Goal: Information Seeking & Learning: Learn about a topic

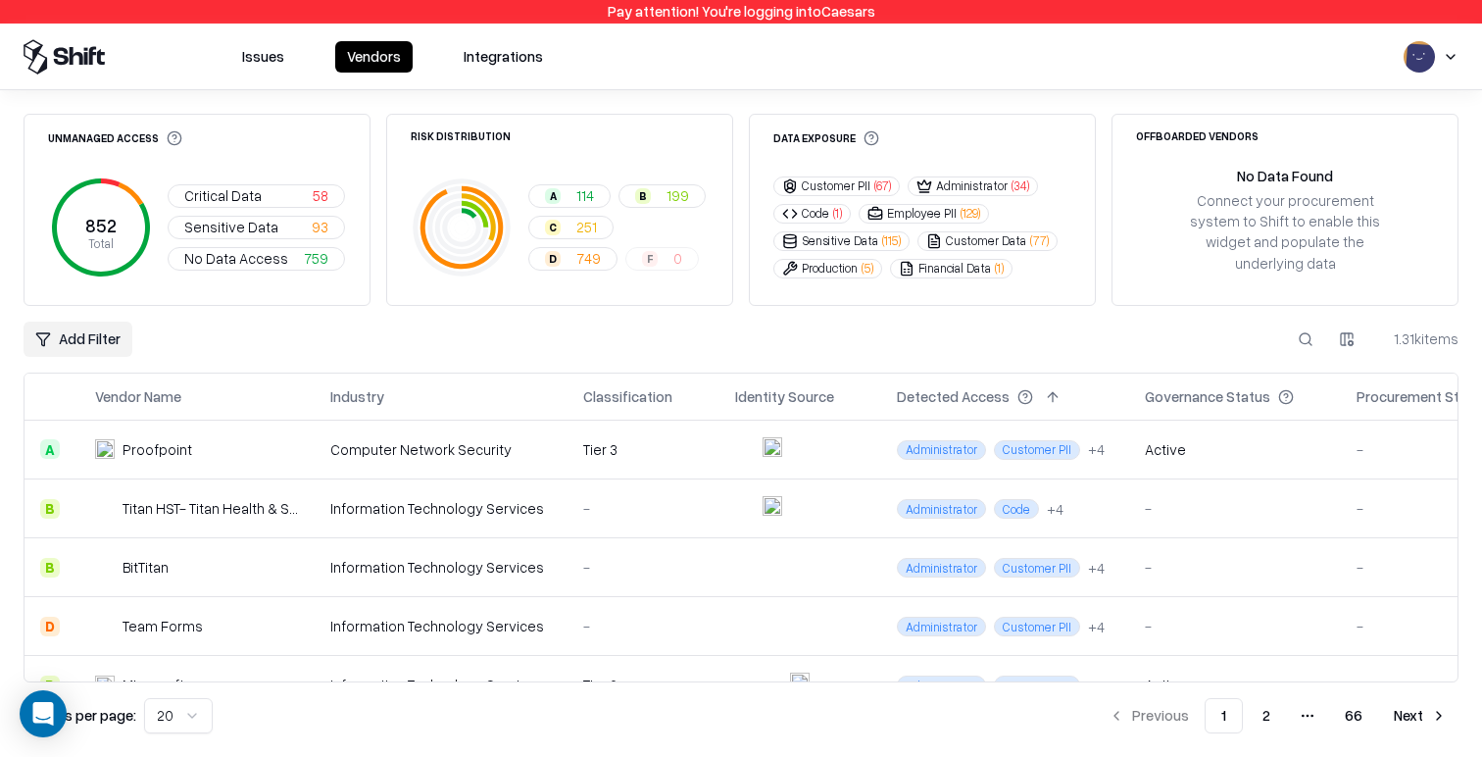
click at [267, 66] on button "Issues" at bounding box center [263, 56] width 66 height 31
click at [277, 60] on button "Issues" at bounding box center [263, 56] width 66 height 31
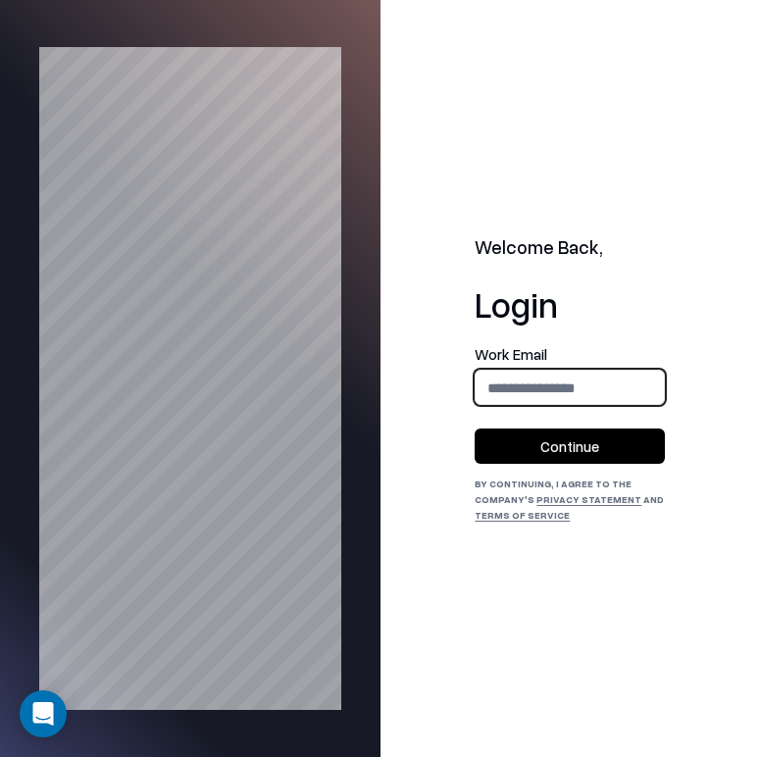
click at [546, 378] on input "email" at bounding box center [569, 388] width 188 height 36
type input "**********"
click at [570, 453] on button "Continue" at bounding box center [569, 445] width 190 height 35
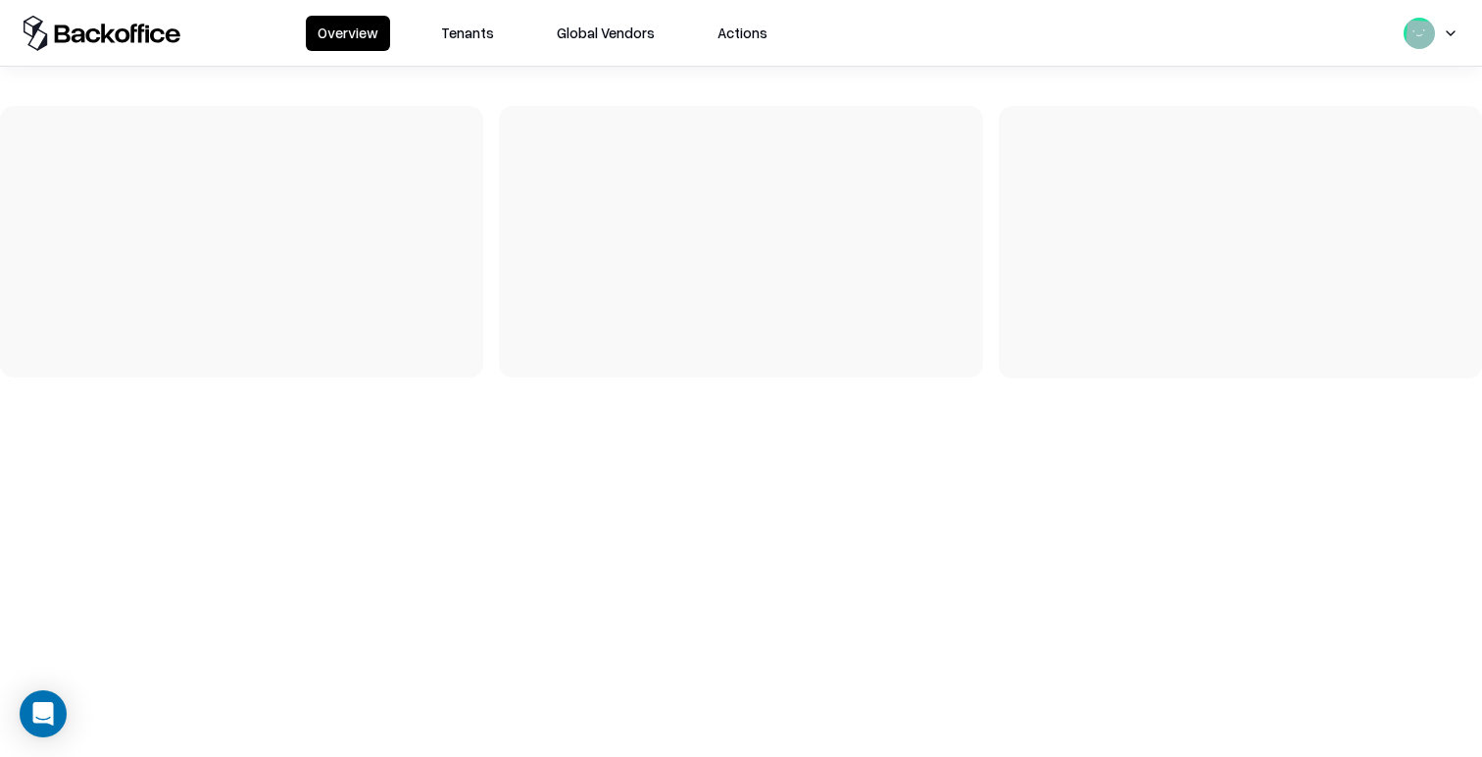
click at [444, 31] on button "Tenants" at bounding box center [467, 33] width 76 height 35
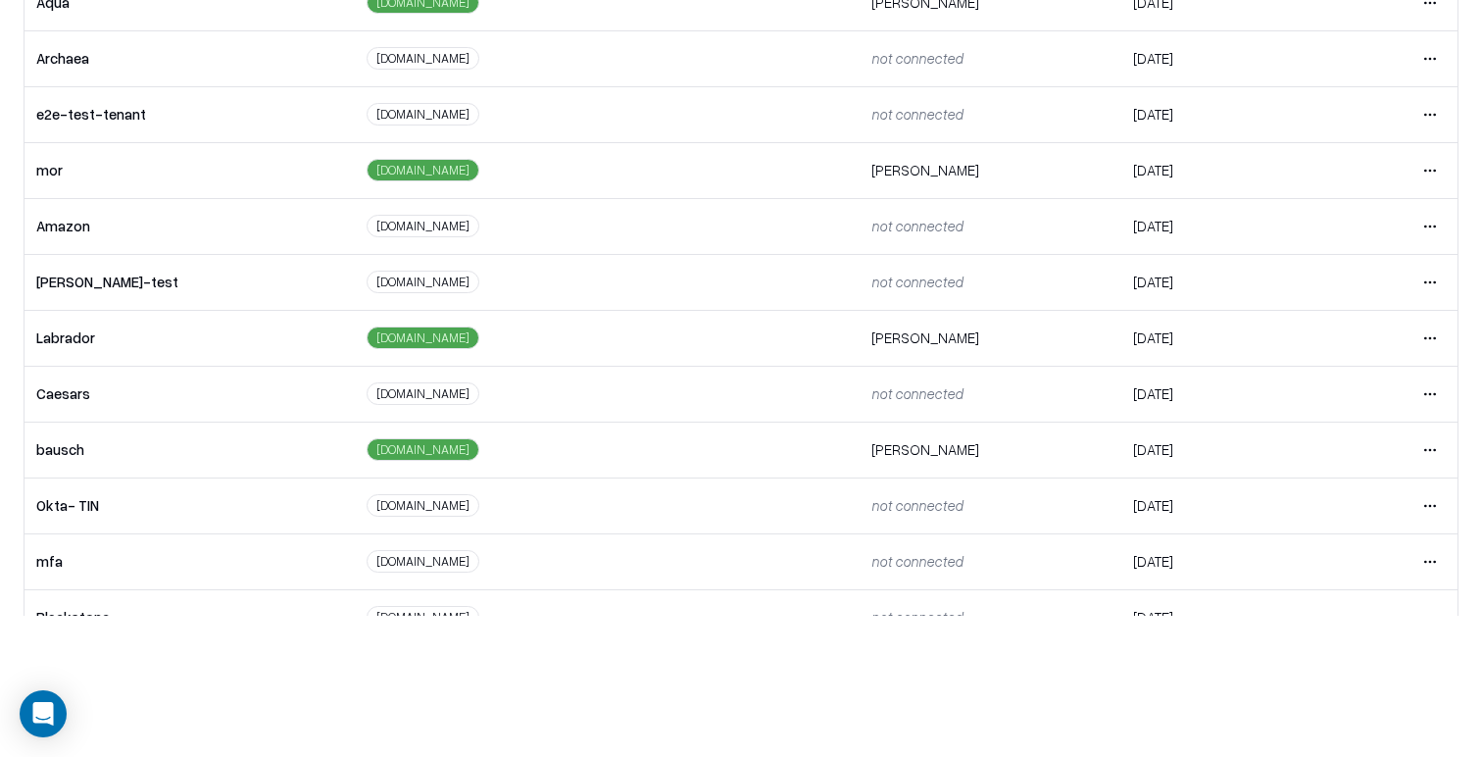
scroll to position [364, 0]
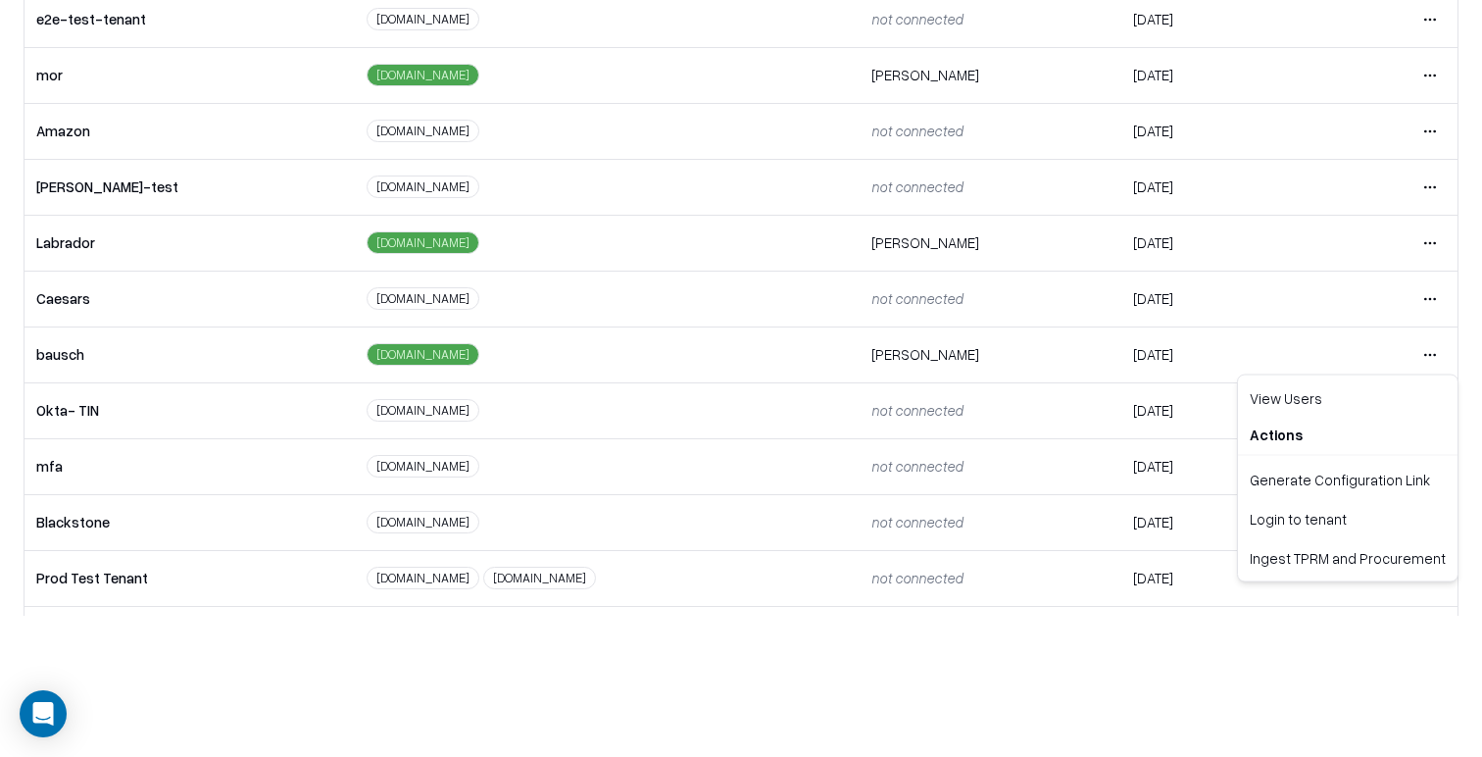
click at [759, 359] on html "Overview Tenants Global Vendors Actions Tenants Add Tenant Tenant name Domain A…" at bounding box center [741, 237] width 1482 height 757
click at [759, 526] on div "Login to tenant" at bounding box center [1348, 518] width 212 height 39
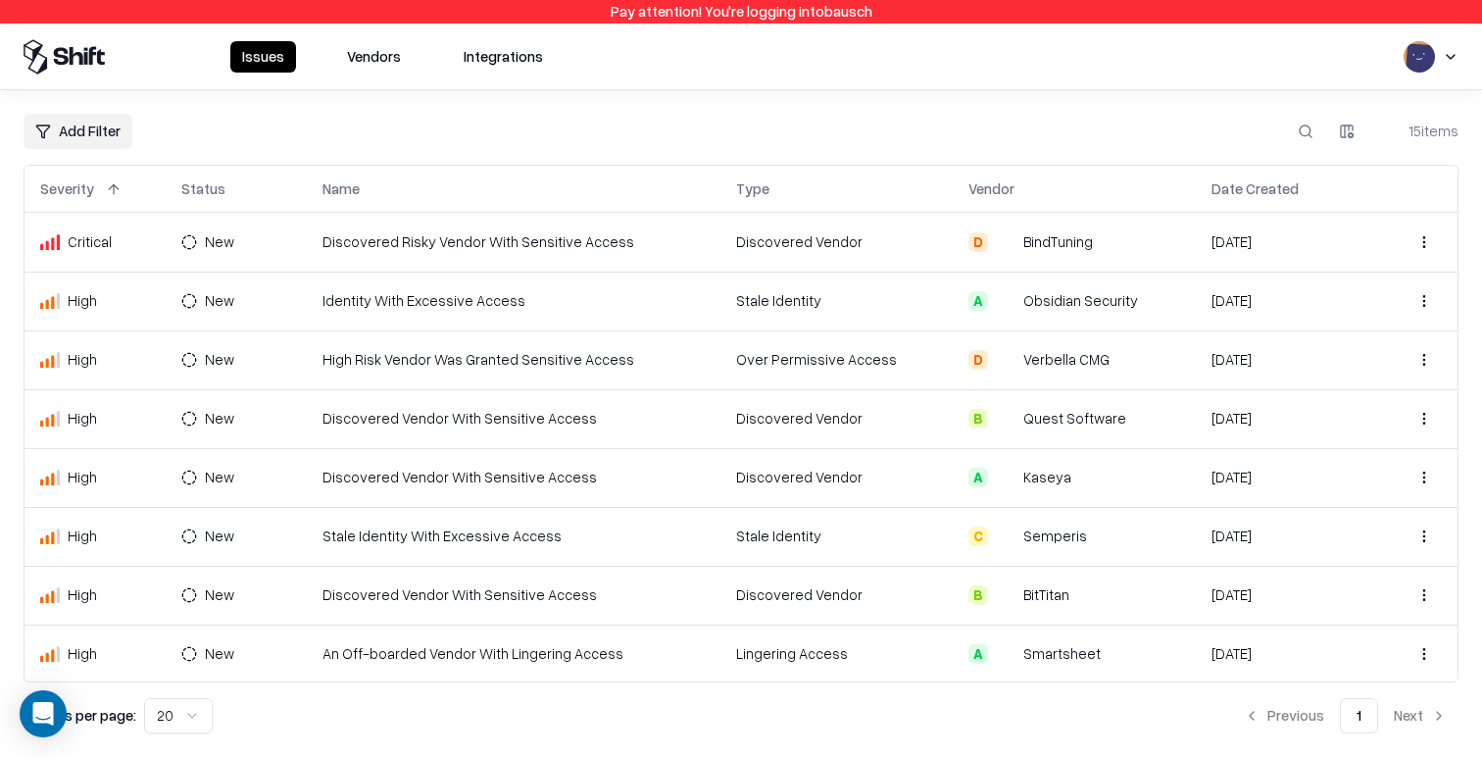
click at [387, 72] on button "Vendors" at bounding box center [373, 56] width 77 height 31
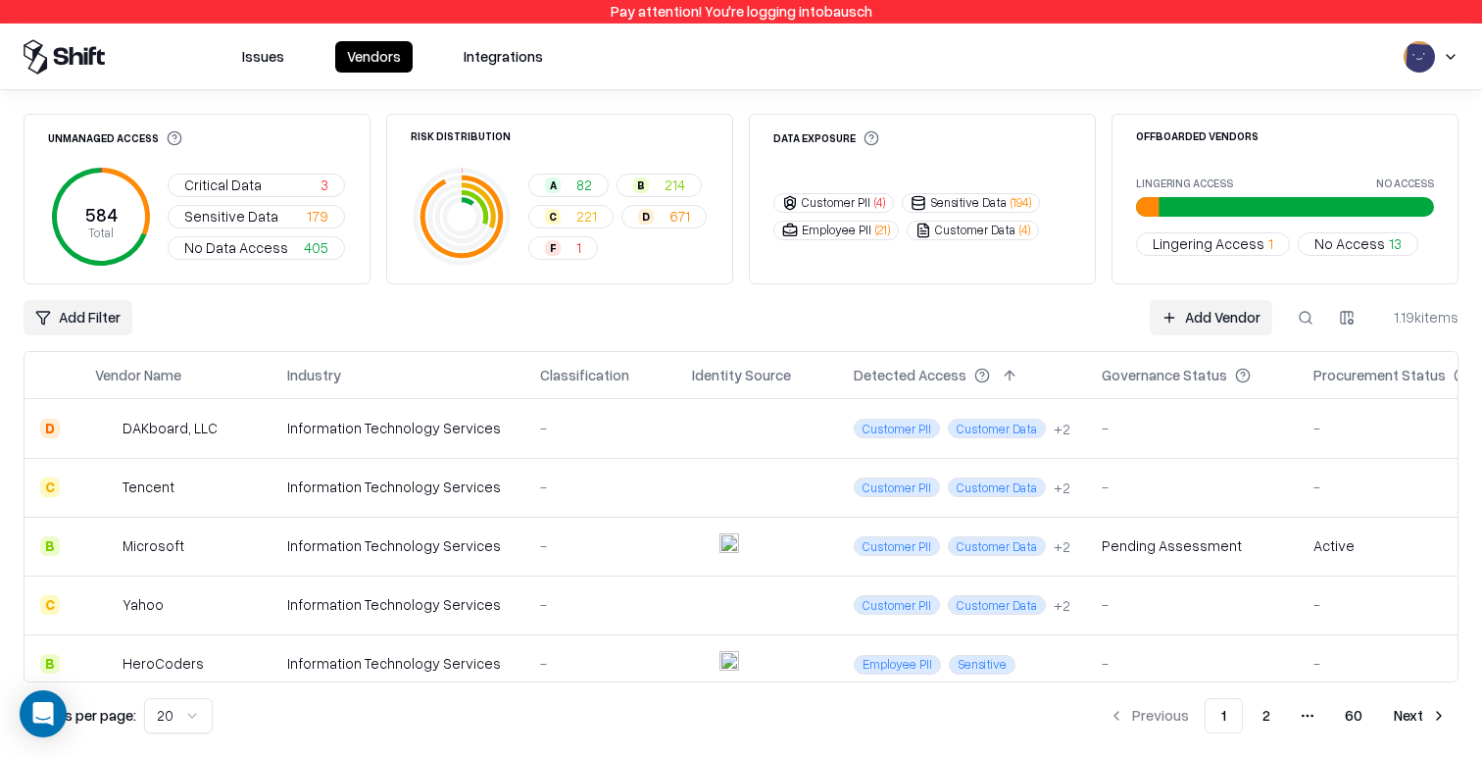
click at [223, 174] on button "Critical Data 3" at bounding box center [256, 186] width 177 height 24
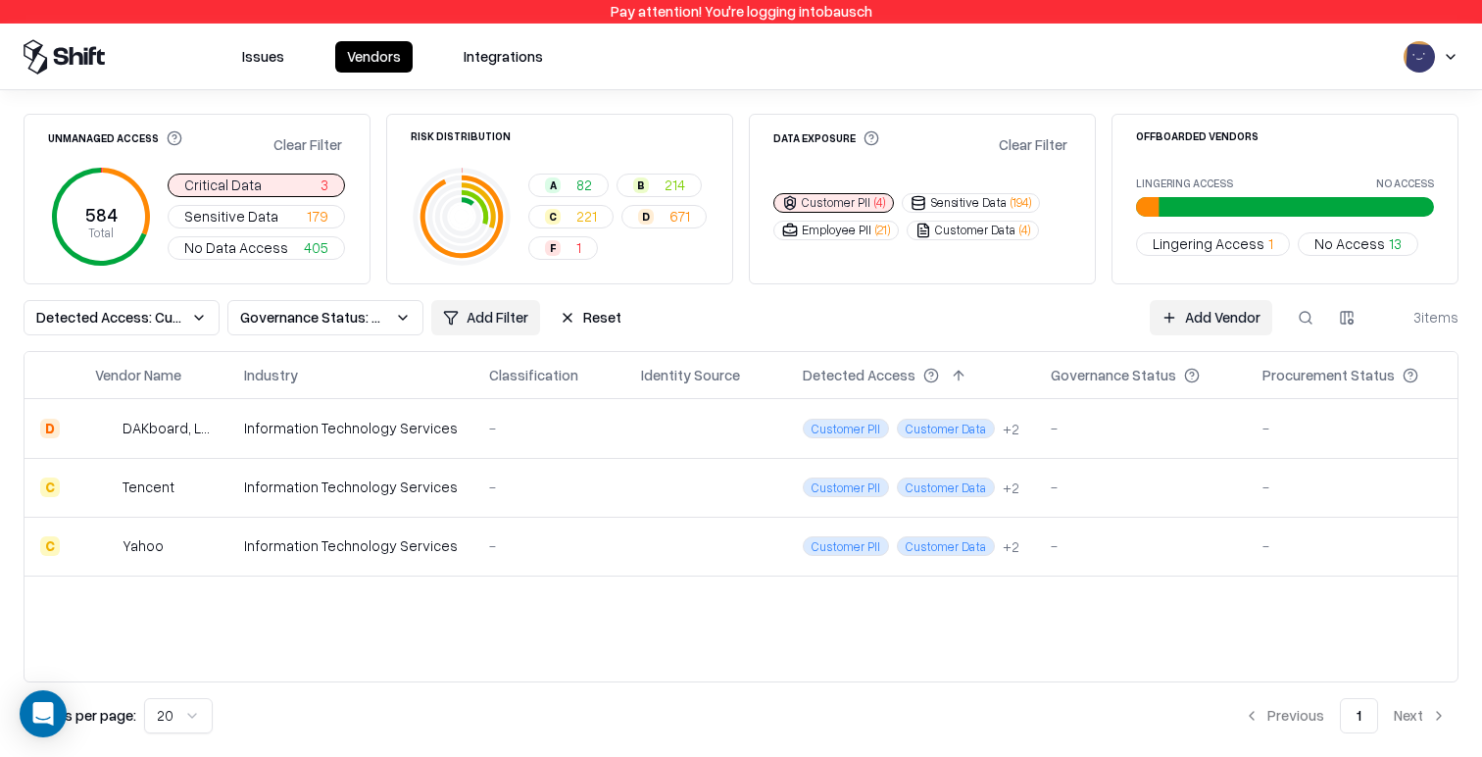
click at [410, 314] on button "Governance Status: Unmanaged" at bounding box center [325, 317] width 196 height 35
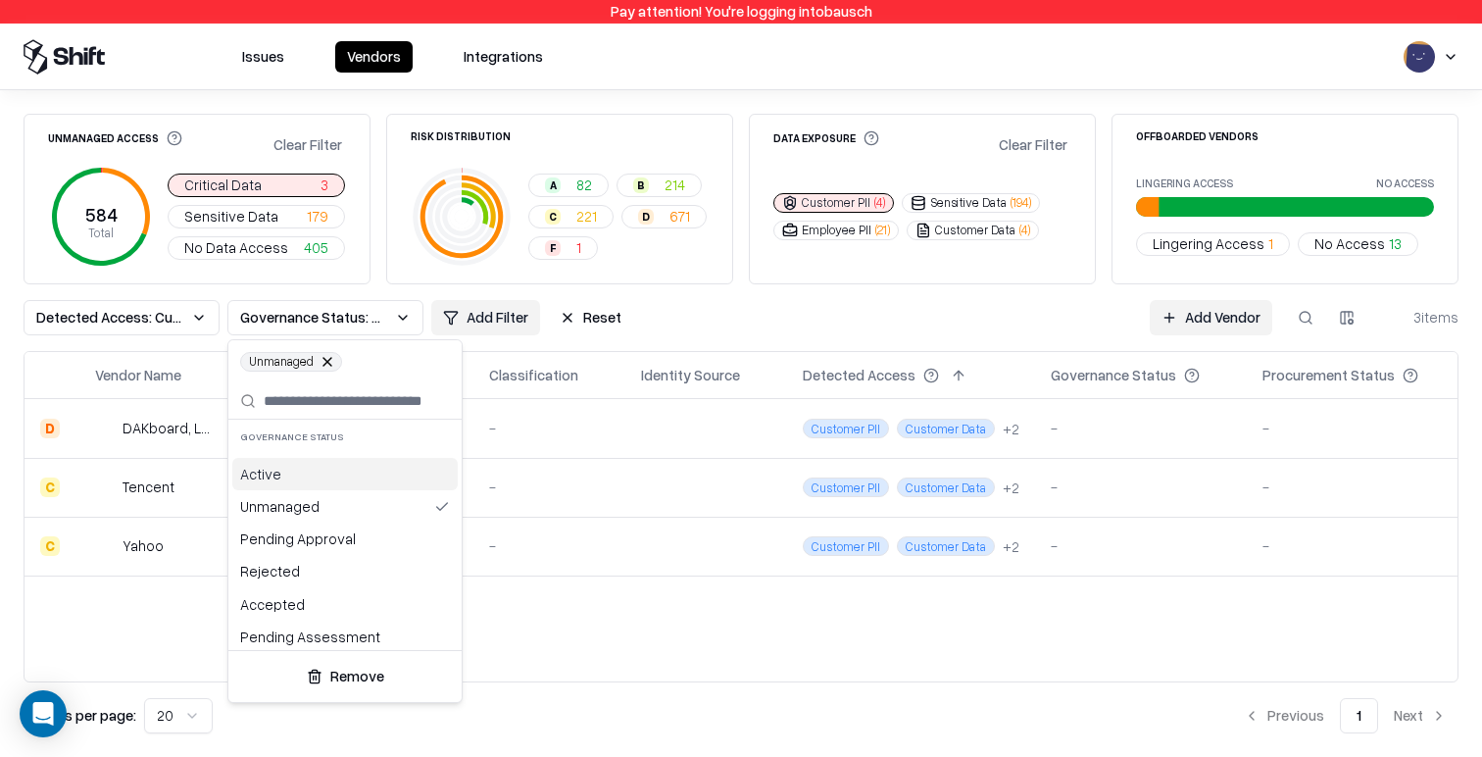
click at [424, 294] on html "Pay attention! You're logging into bausch Issues Vendors Integrations Unmanaged…" at bounding box center [741, 378] width 1482 height 757
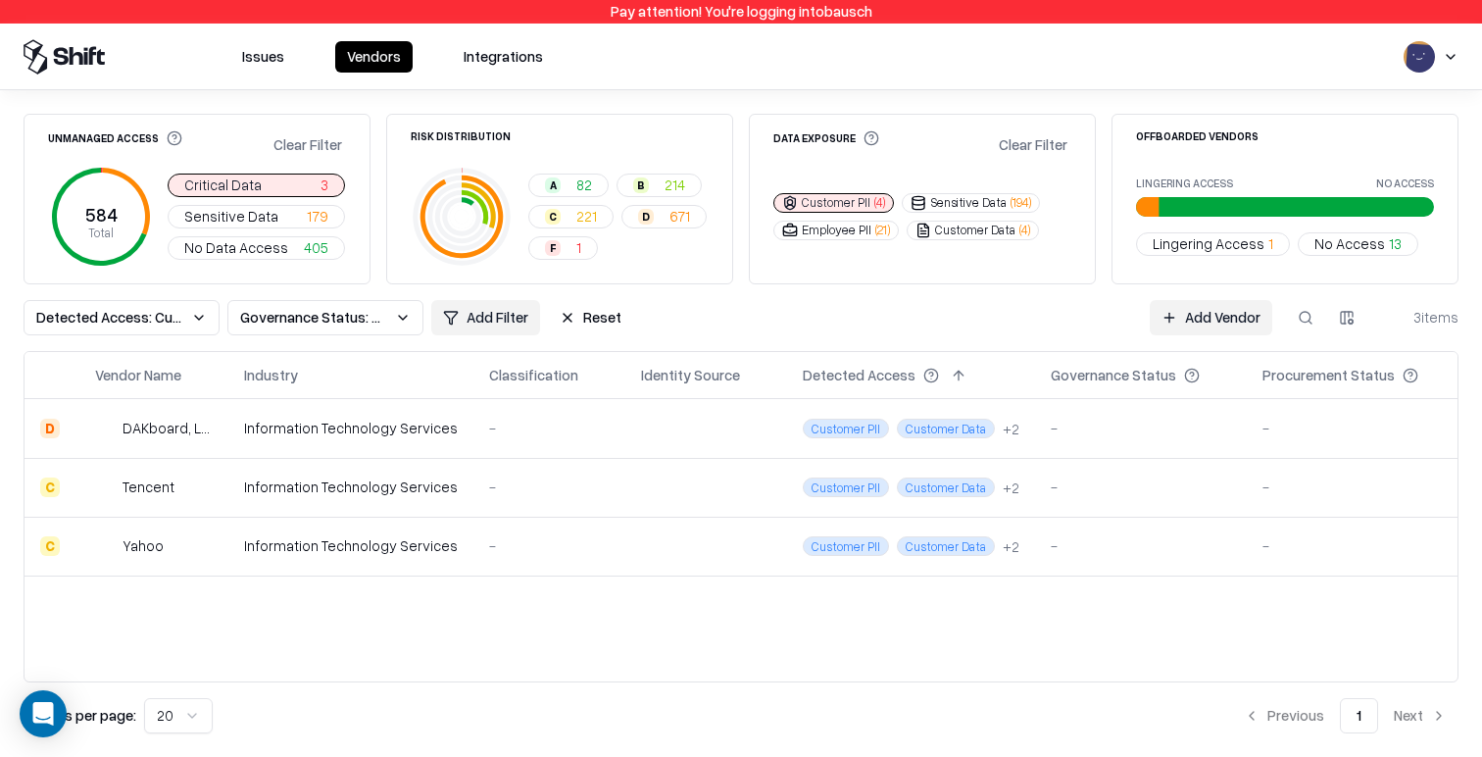
click at [591, 258] on div "A 82 B 214 C 221 D 671 F 1" at bounding box center [618, 217] width 180 height 86
click at [556, 253] on div "F" at bounding box center [553, 248] width 16 height 16
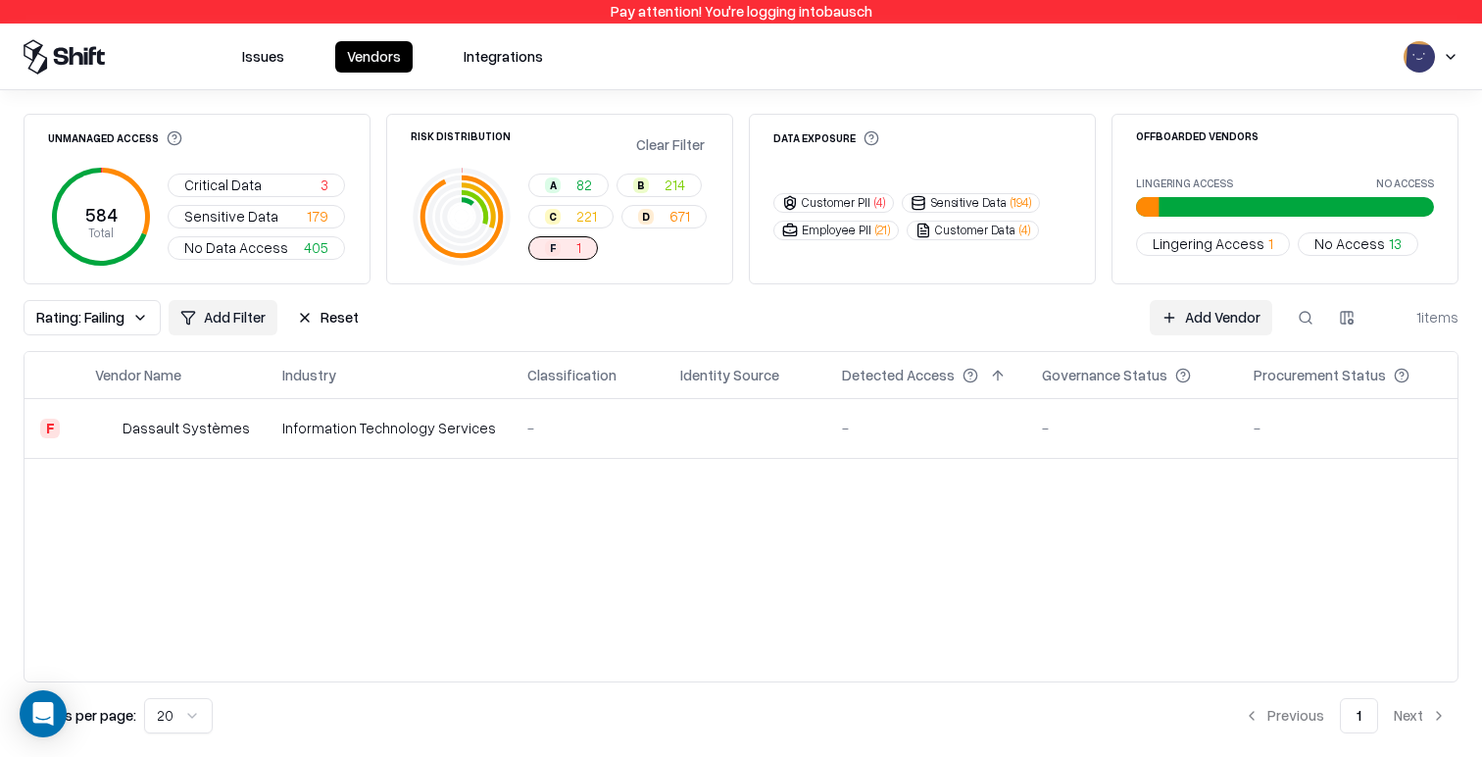
click at [594, 434] on div "-" at bounding box center [587, 428] width 121 height 21
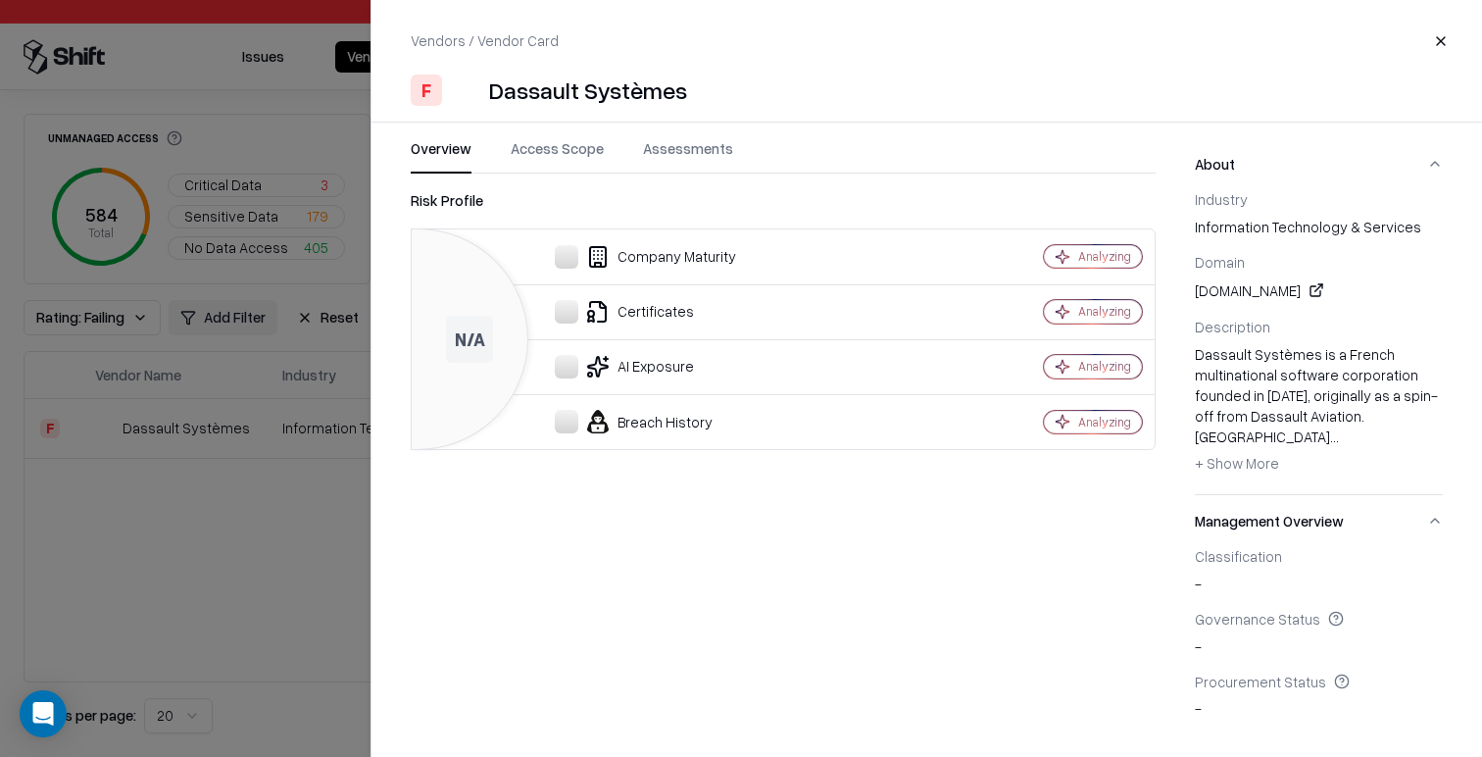
click at [544, 138] on button "Access Scope" at bounding box center [557, 155] width 93 height 35
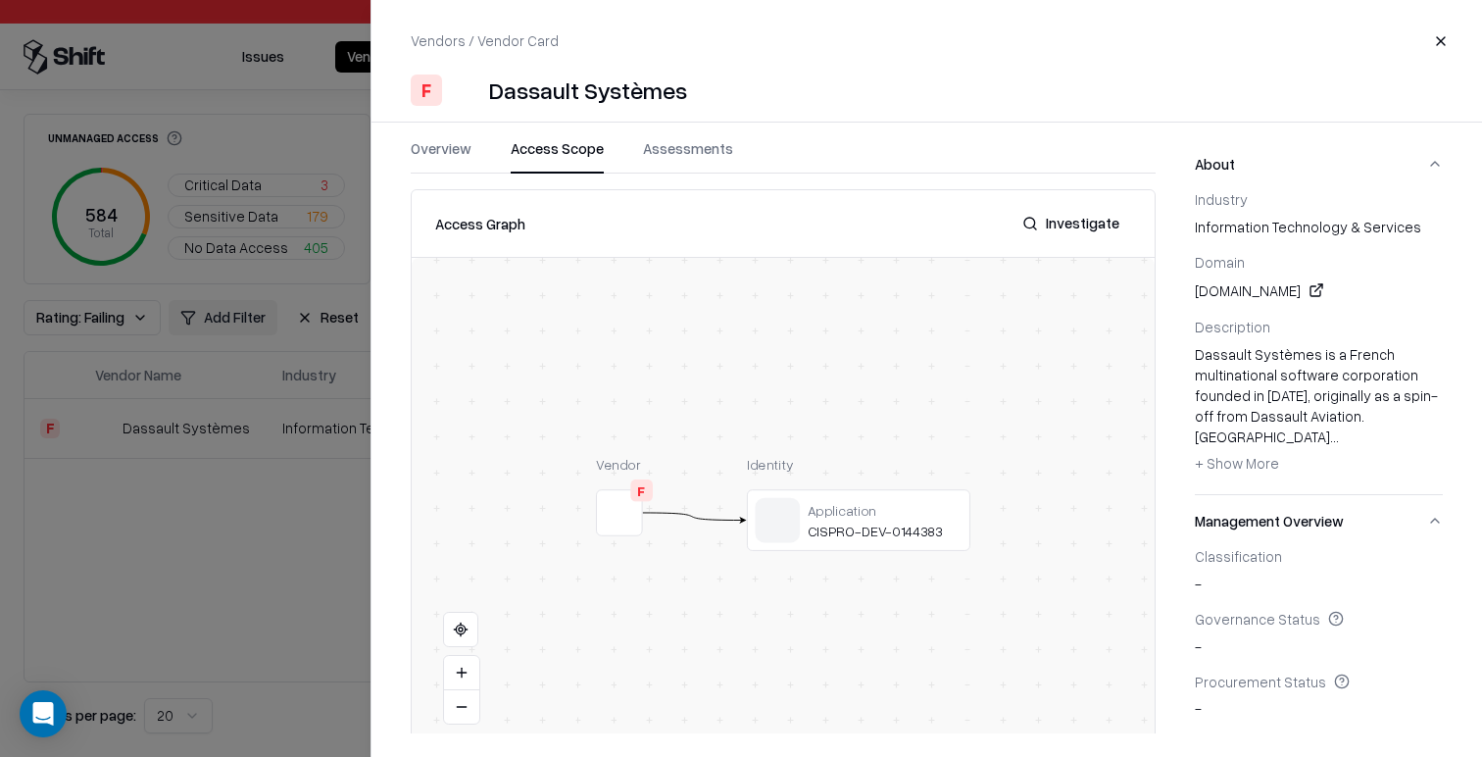
click at [670, 144] on button "Assessments" at bounding box center [688, 155] width 90 height 35
click at [570, 144] on button "Access Scope" at bounding box center [557, 155] width 93 height 35
click at [417, 153] on button "Overview" at bounding box center [441, 155] width 61 height 35
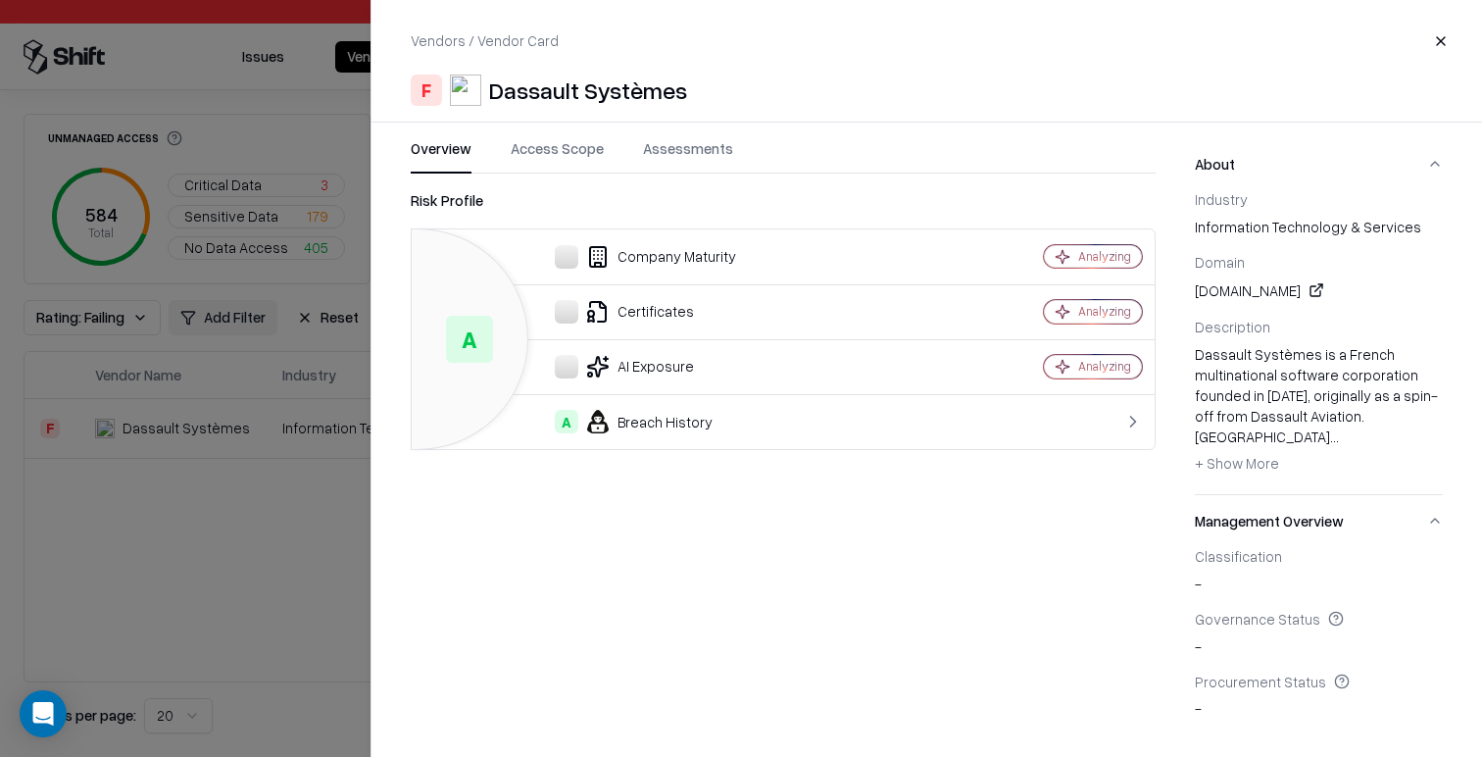
drag, startPoint x: 676, startPoint y: 153, endPoint x: 653, endPoint y: 154, distance: 23.5
click at [676, 153] on button "Assessments" at bounding box center [688, 155] width 90 height 35
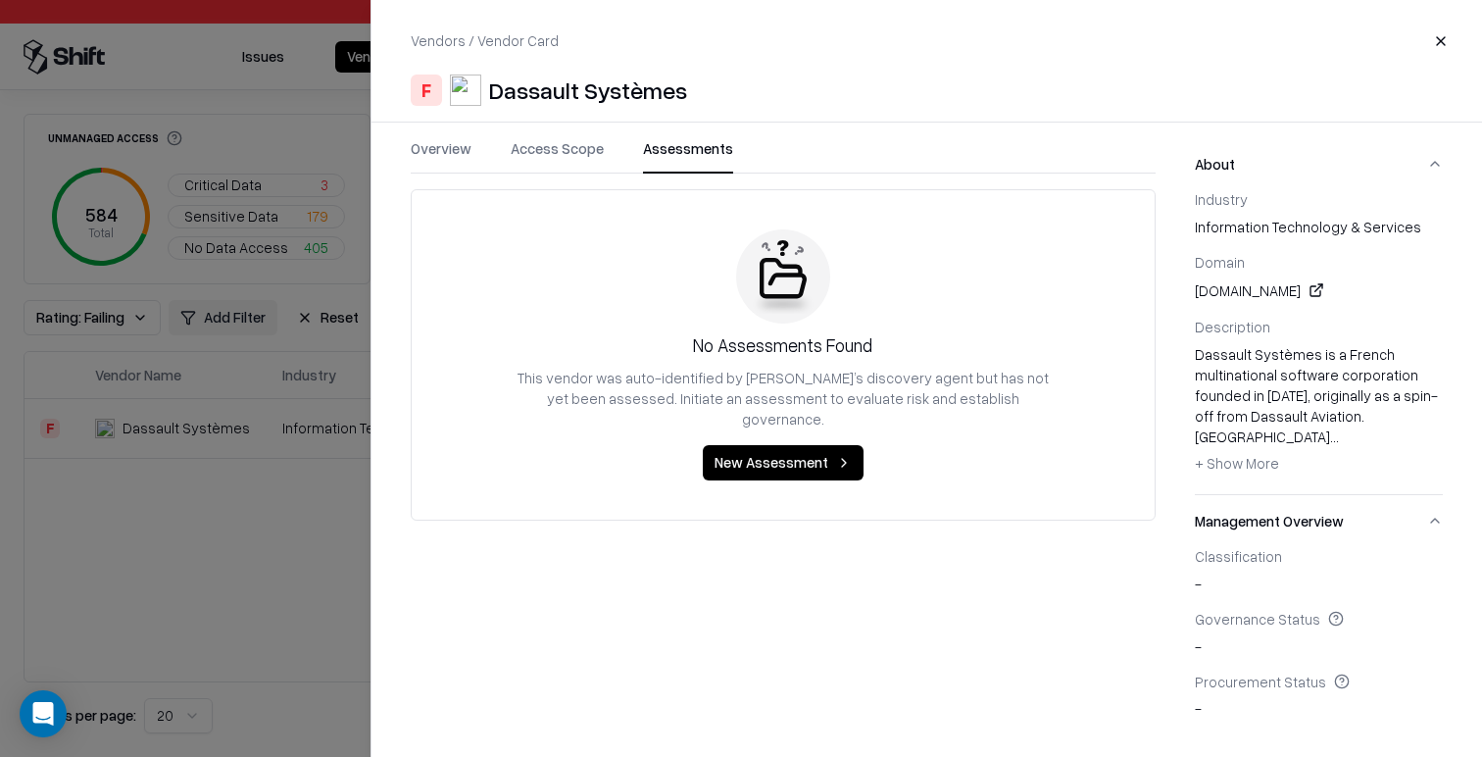
drag, startPoint x: 566, startPoint y: 159, endPoint x: 422, endPoint y: 162, distance: 143.1
click at [566, 159] on button "Access Scope" at bounding box center [557, 155] width 93 height 35
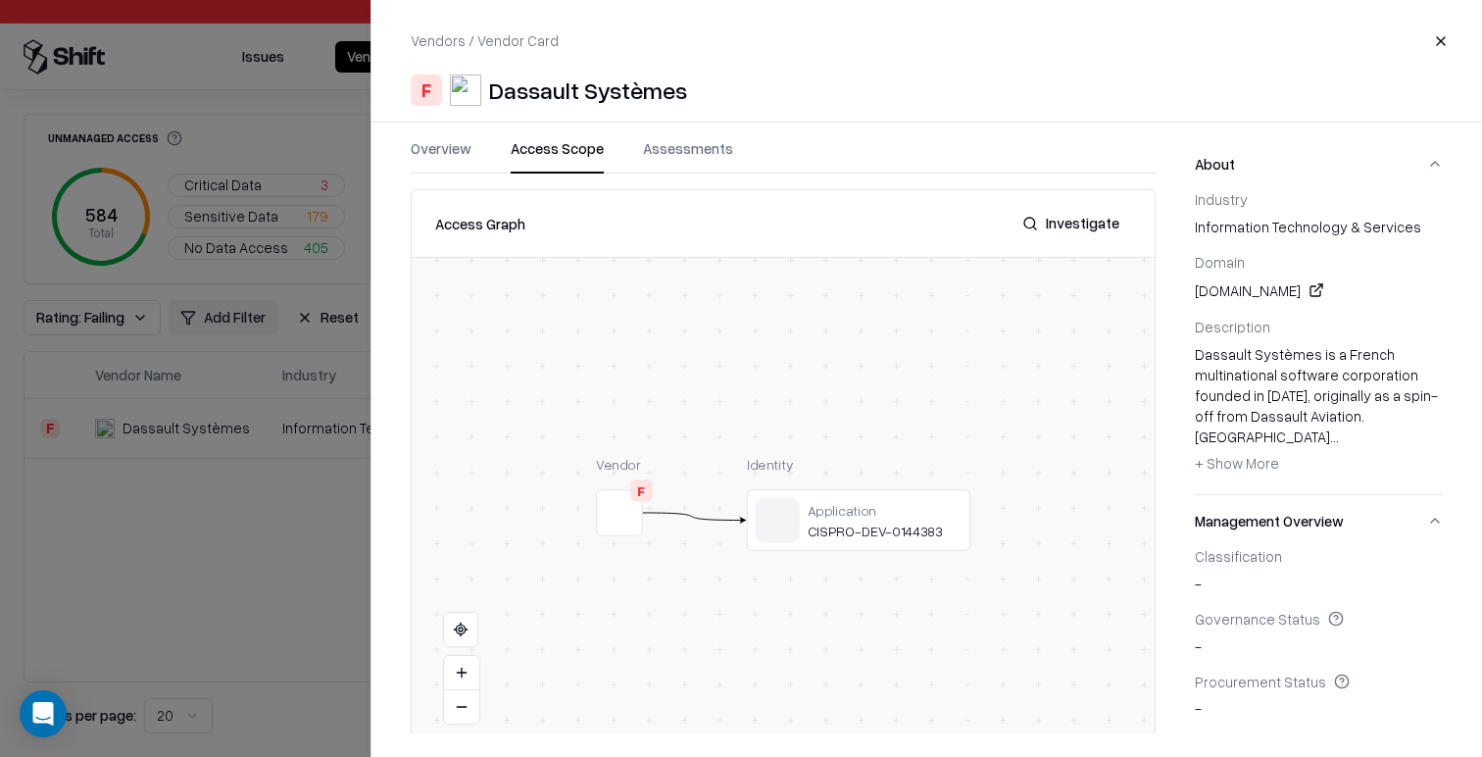
click at [427, 153] on button "Overview" at bounding box center [441, 155] width 61 height 35
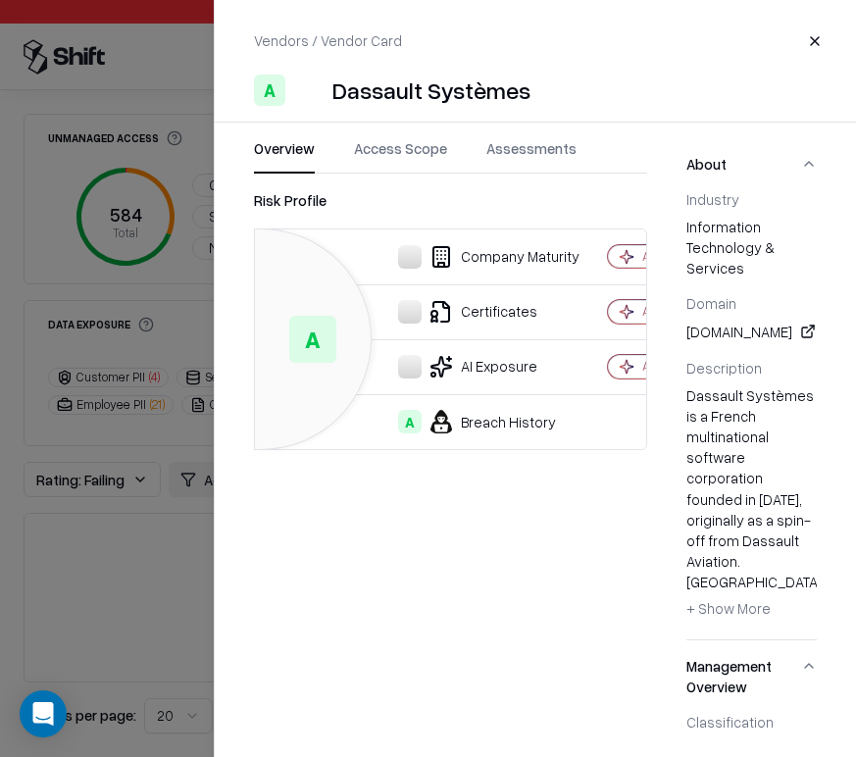
click at [534, 163] on button "Assessments" at bounding box center [531, 155] width 90 height 35
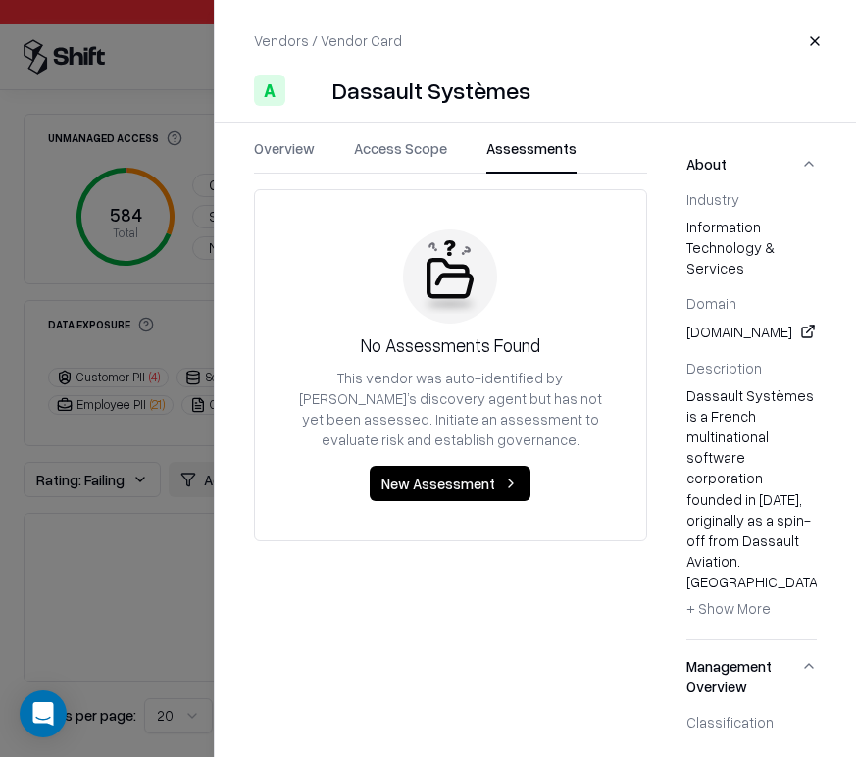
click at [391, 154] on button "Access Scope" at bounding box center [400, 155] width 93 height 35
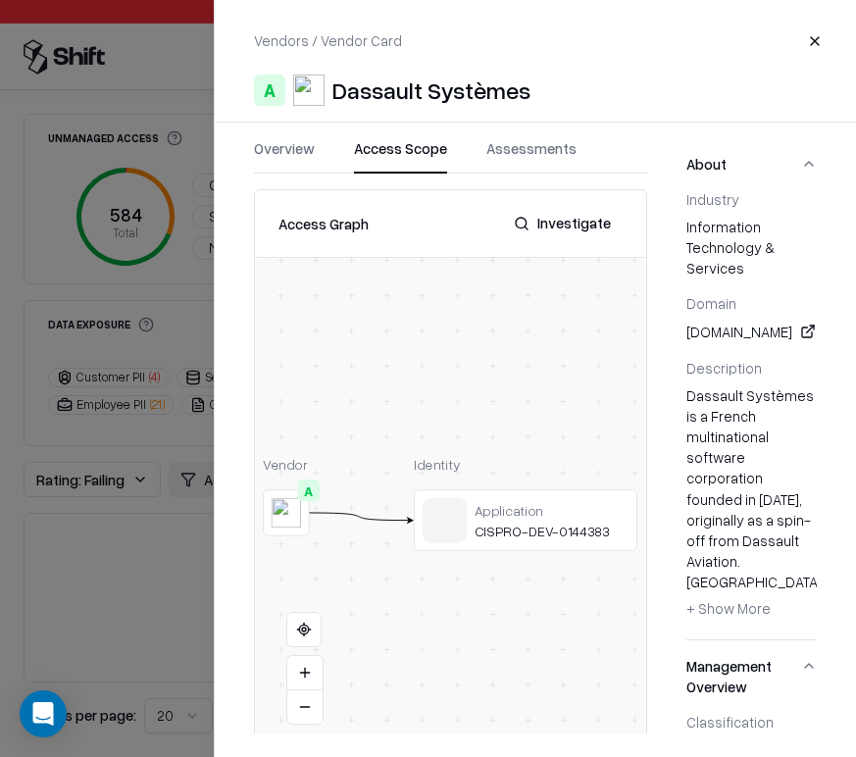
click at [508, 498] on div at bounding box center [525, 498] width 207 height 0
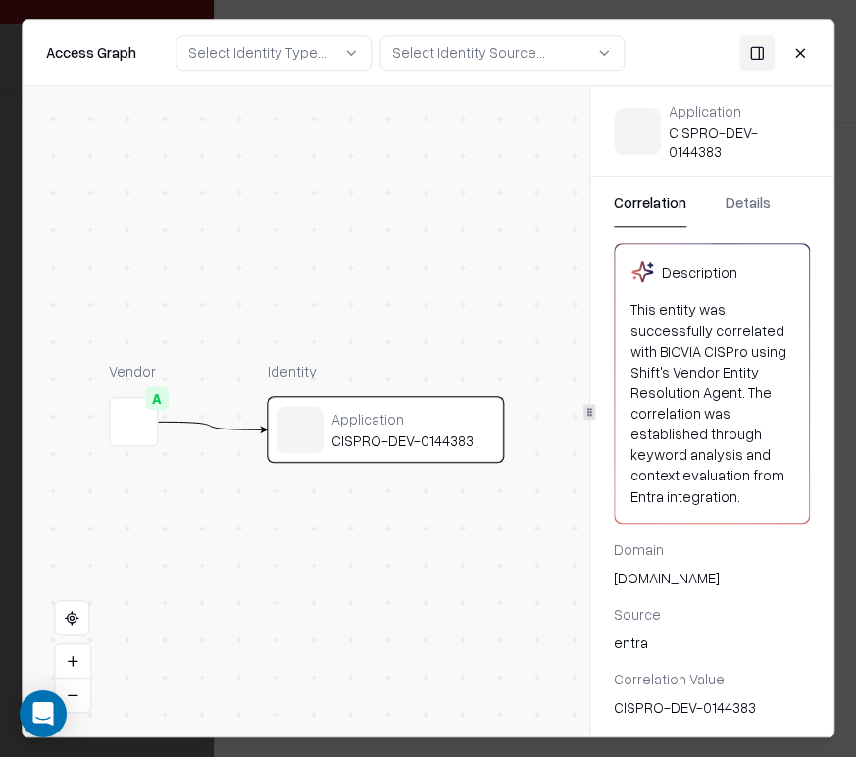
click at [636, 571] on div "[DOMAIN_NAME]" at bounding box center [712, 578] width 196 height 21
copy div "[DOMAIN_NAME]"
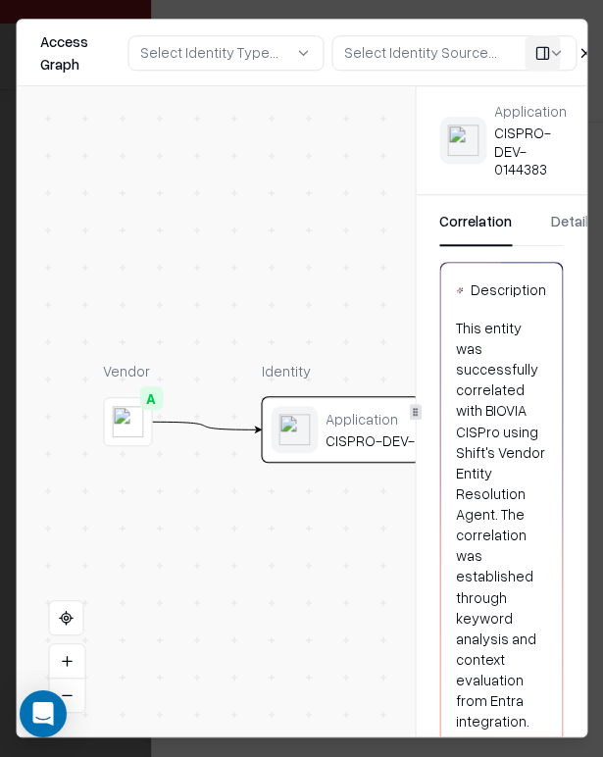
click at [559, 55] on icon "button" at bounding box center [556, 53] width 16 height 16
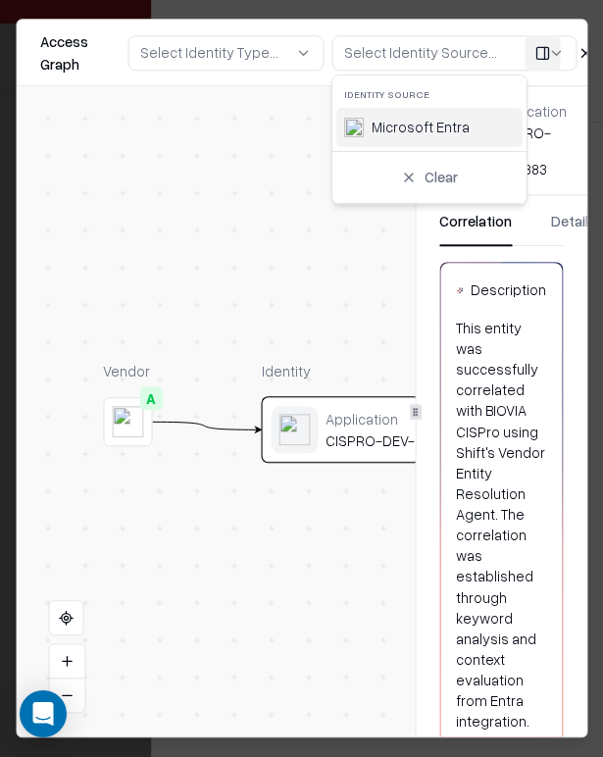
click at [458, 180] on button "Clear" at bounding box center [429, 177] width 194 height 35
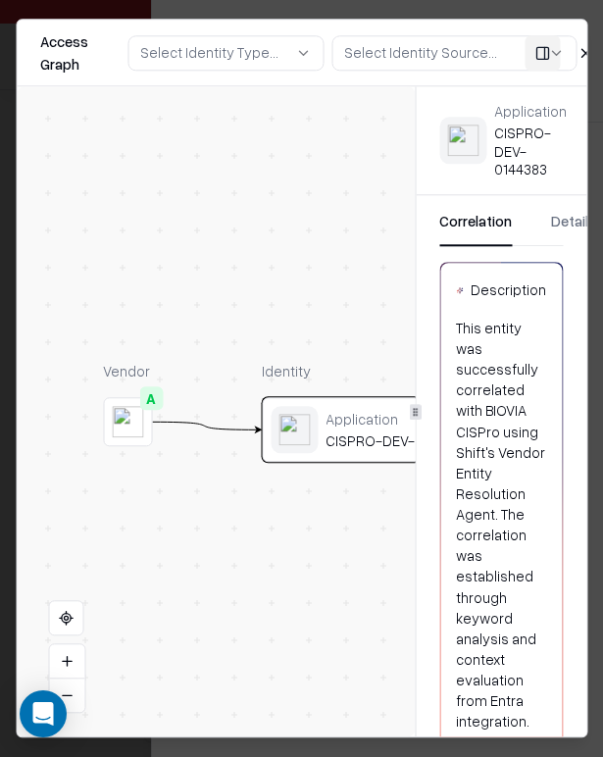
click at [598, 36] on div at bounding box center [301, 378] width 603 height 757
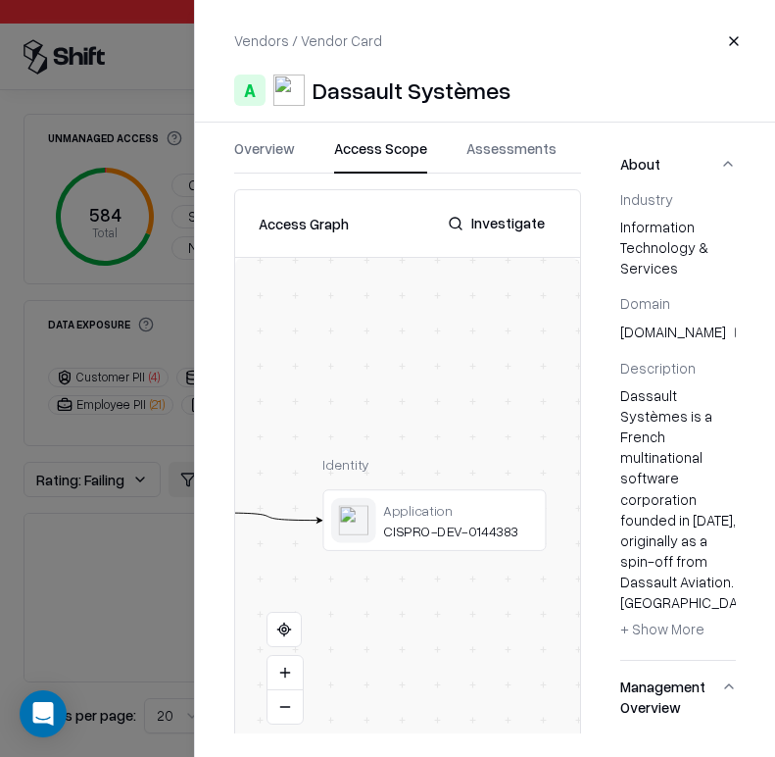
click at [739, 43] on button "Close" at bounding box center [734, 41] width 35 height 35
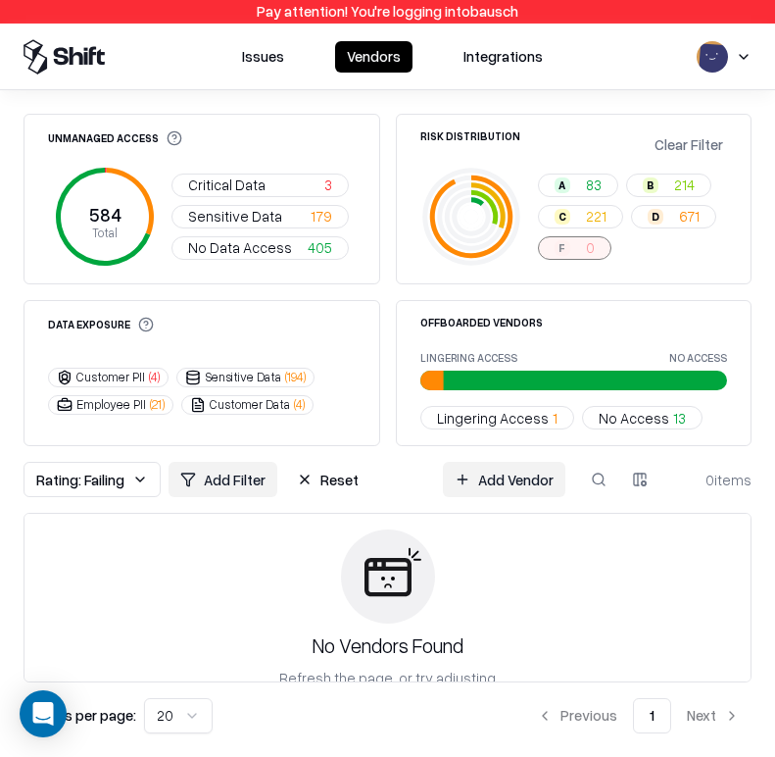
click at [342, 487] on button "Reset" at bounding box center [327, 479] width 85 height 35
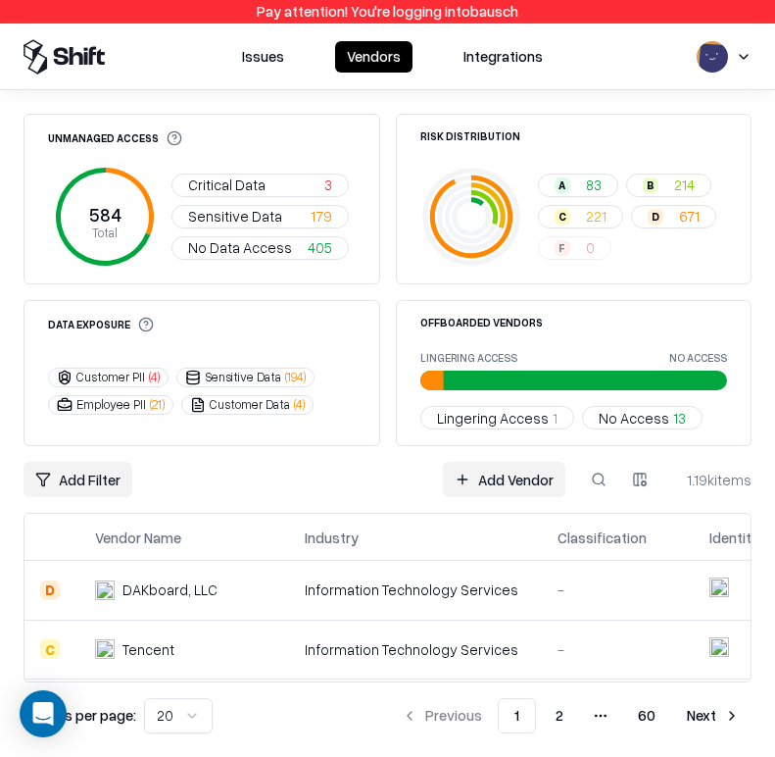
click at [290, 221] on button "Sensitive Data 179" at bounding box center [260, 217] width 177 height 24
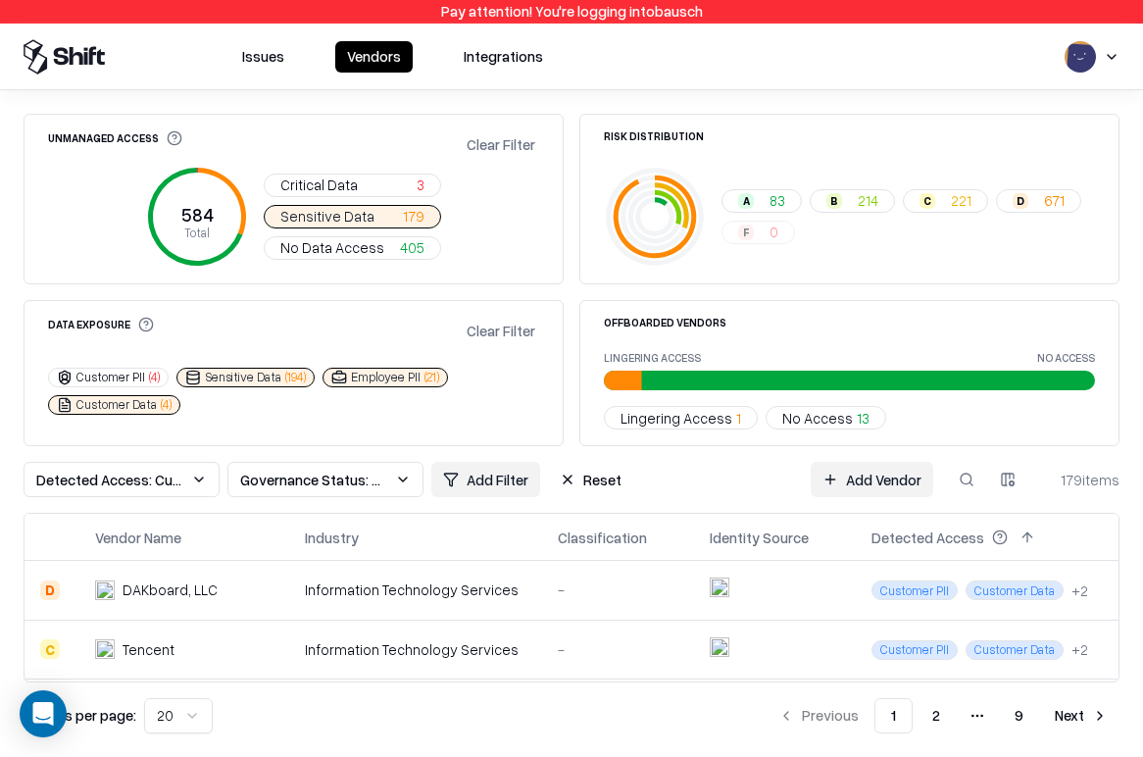
click at [472, 135] on button "Clear Filter" at bounding box center [501, 144] width 76 height 28
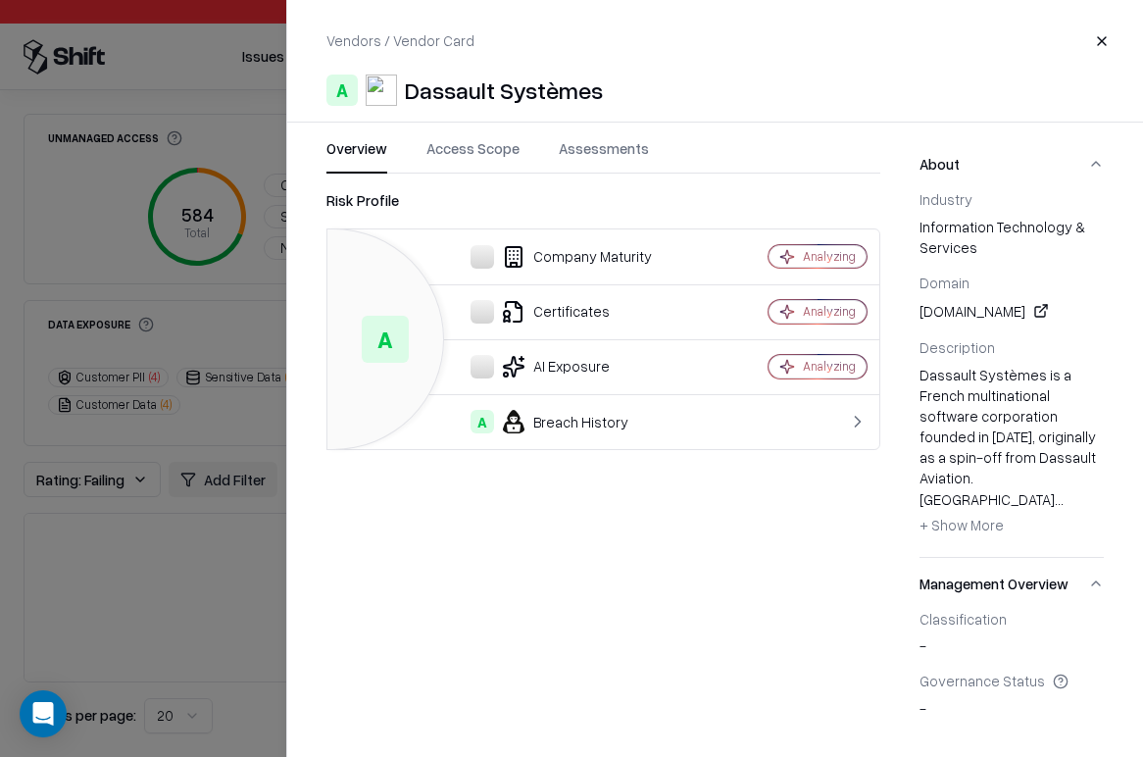
click at [618, 150] on button "Assessments" at bounding box center [604, 155] width 90 height 35
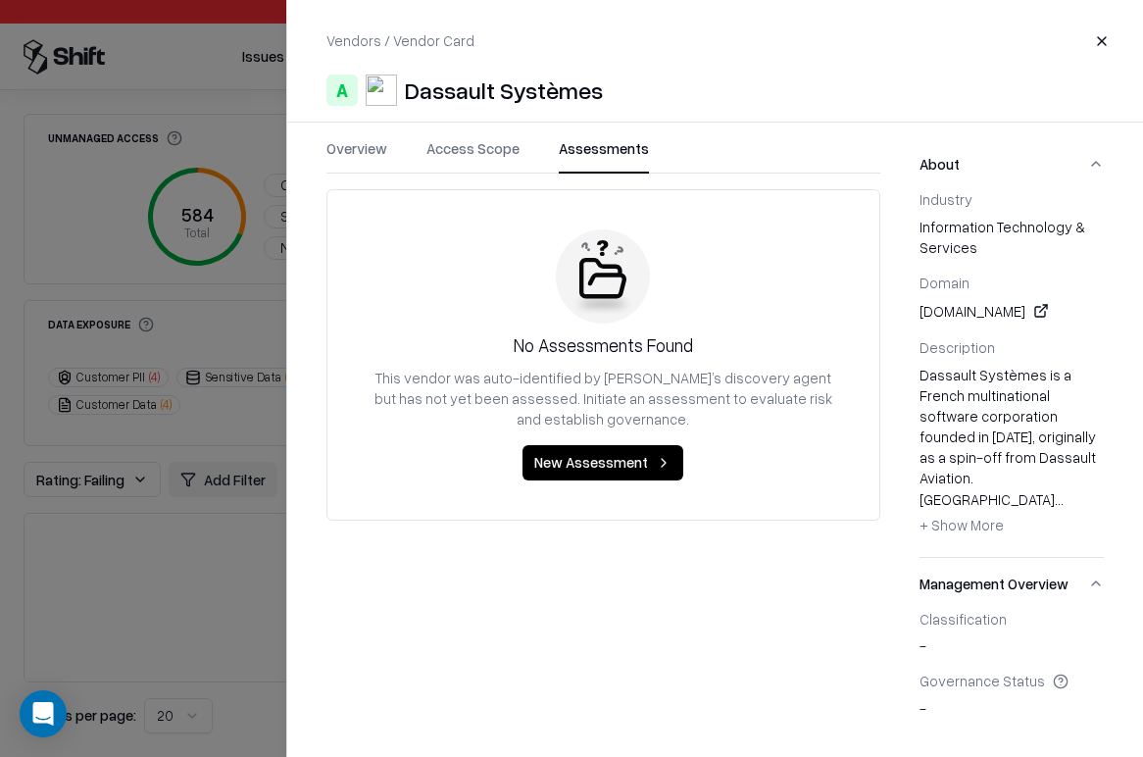
click at [476, 147] on button "Access Scope" at bounding box center [472, 155] width 93 height 35
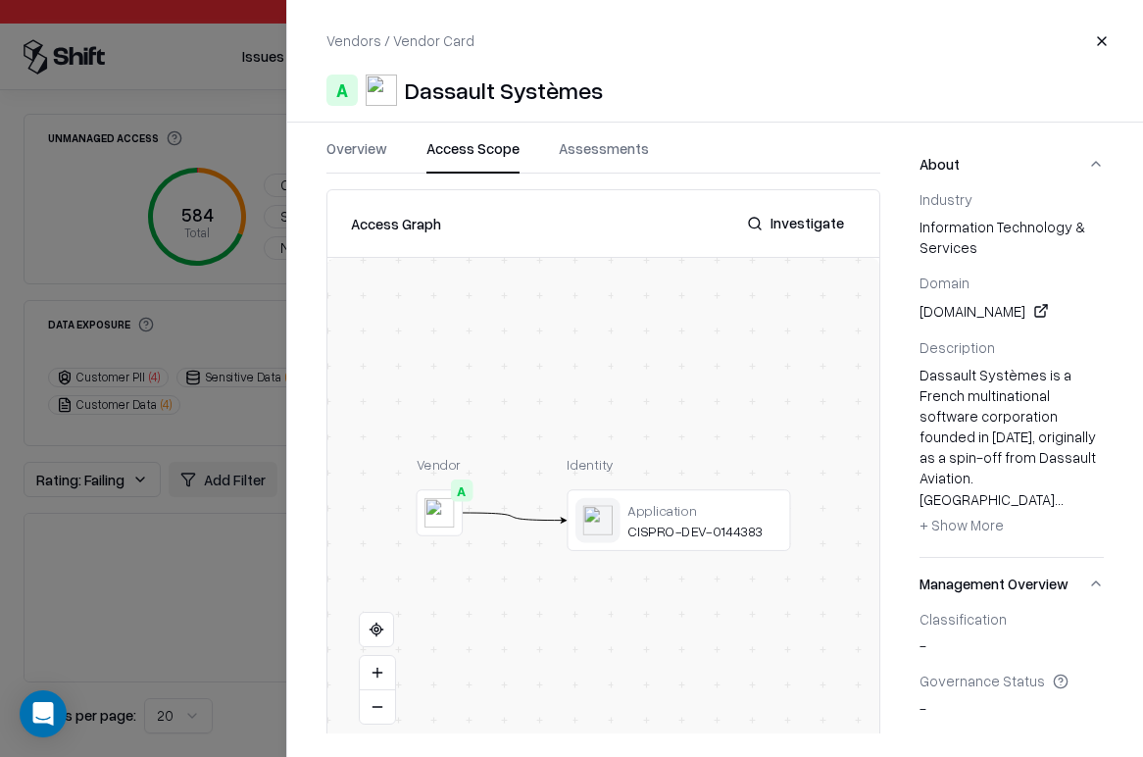
click at [1102, 46] on button "Close" at bounding box center [1101, 41] width 35 height 35
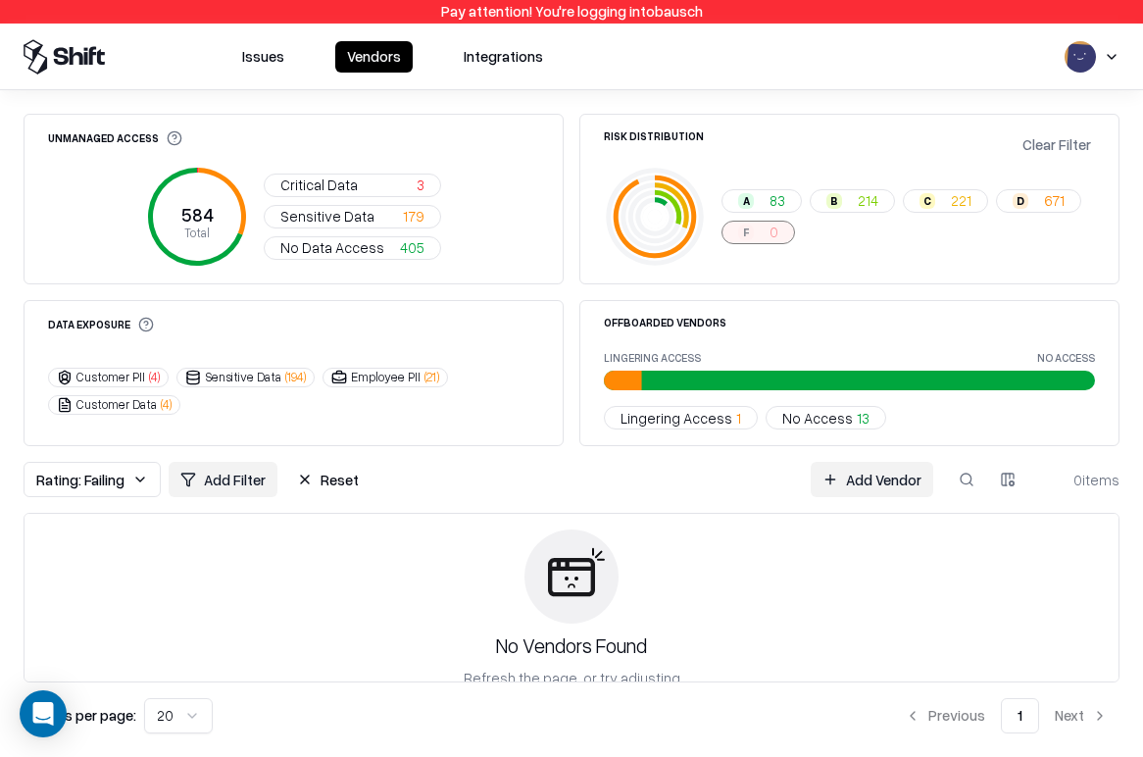
click at [720, 418] on span "Lingering Access" at bounding box center [676, 418] width 112 height 21
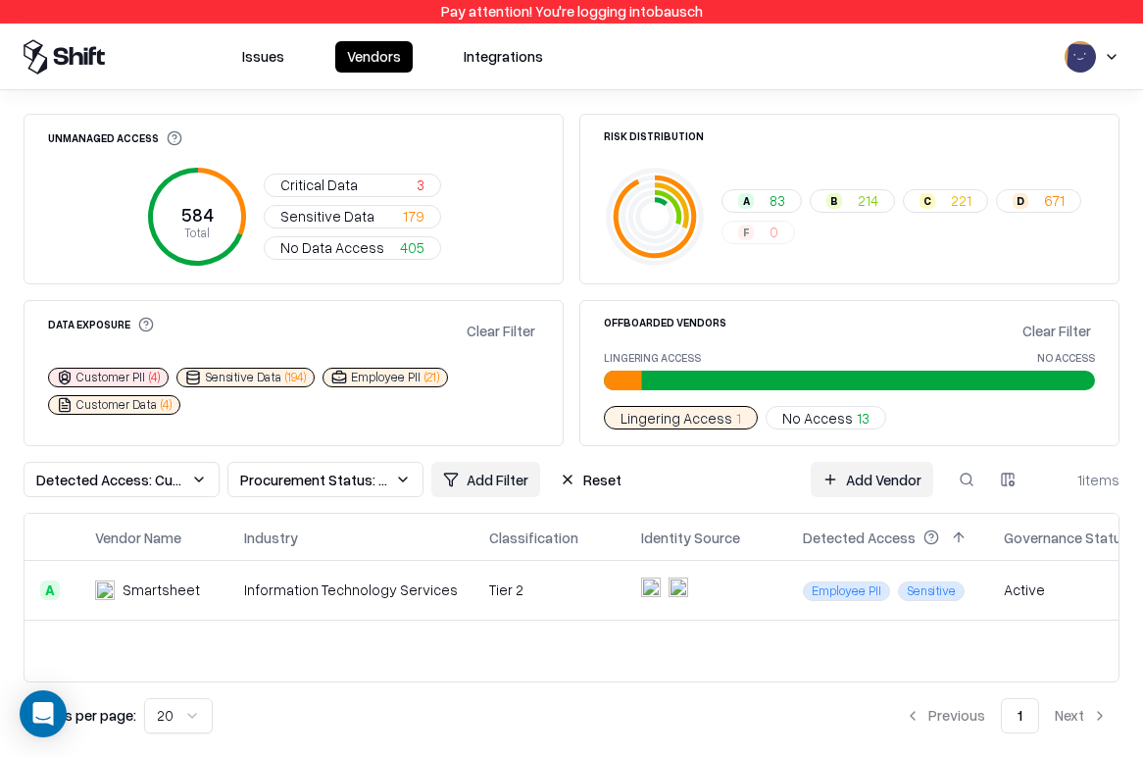
click at [375, 476] on span "Procurement Status: Offboarded" at bounding box center [313, 480] width 147 height 21
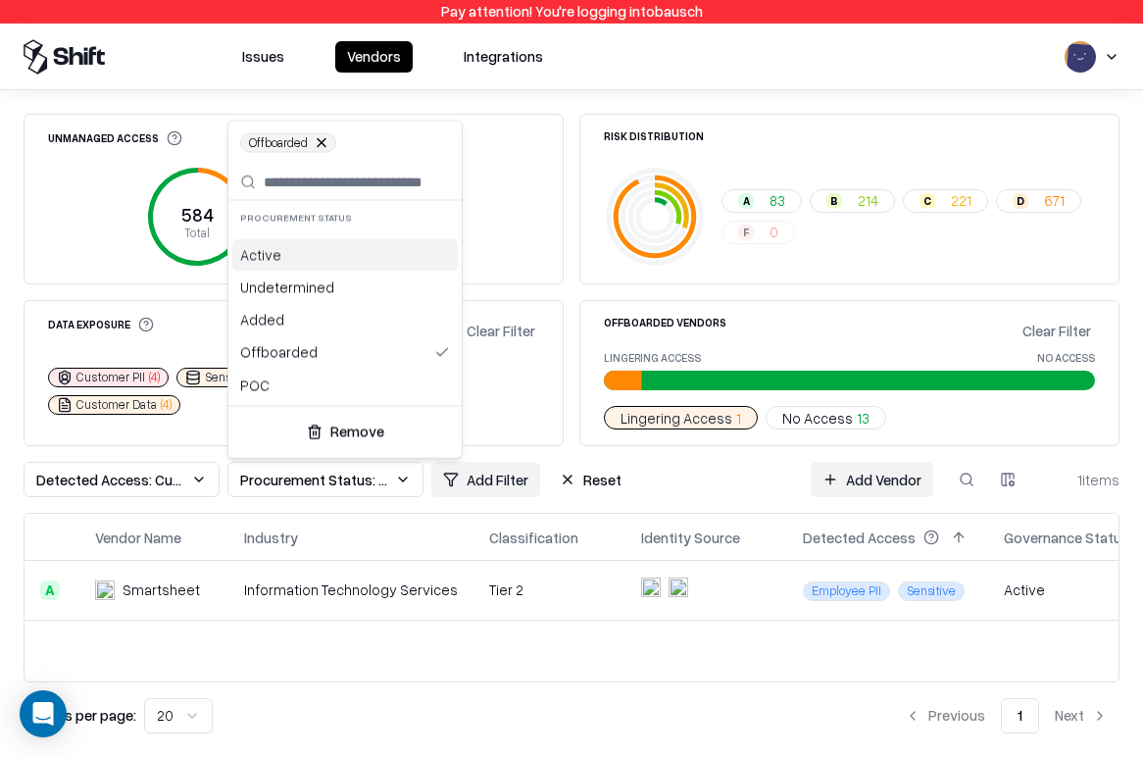
click at [770, 483] on html "Pay attention! You're logging into bausch Issues Vendors Integrations Unmanaged…" at bounding box center [571, 378] width 1143 height 757
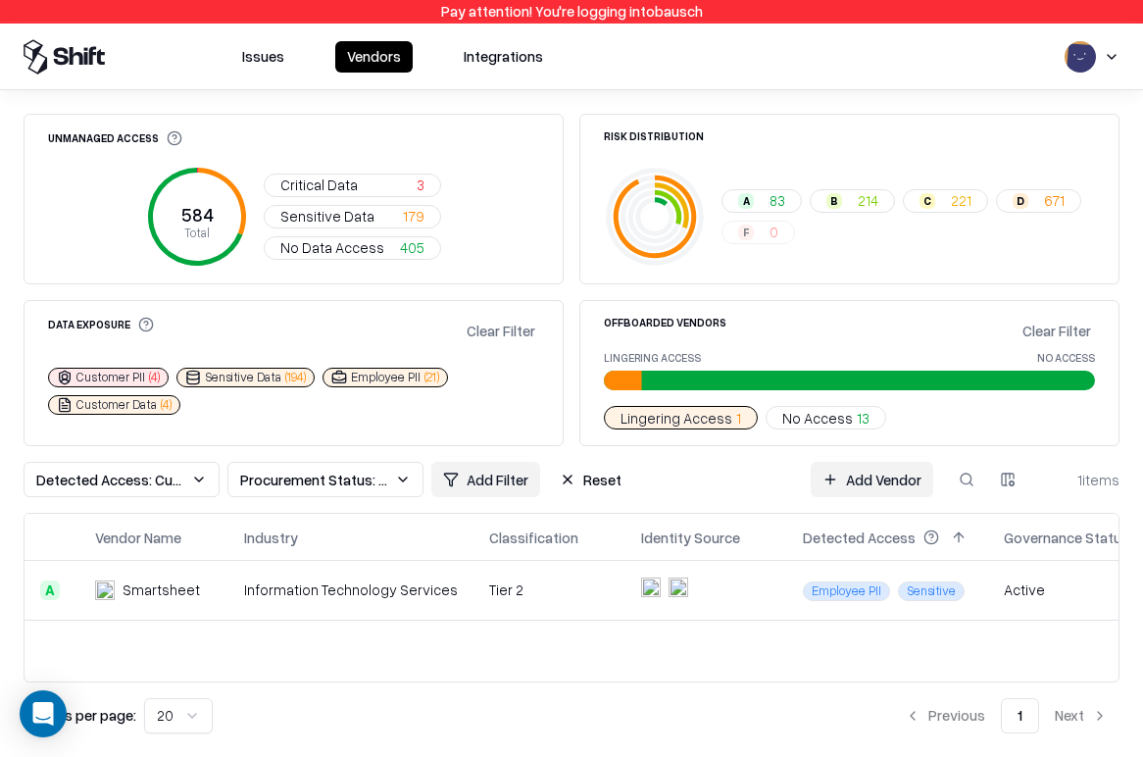
click at [699, 595] on td at bounding box center [706, 590] width 162 height 59
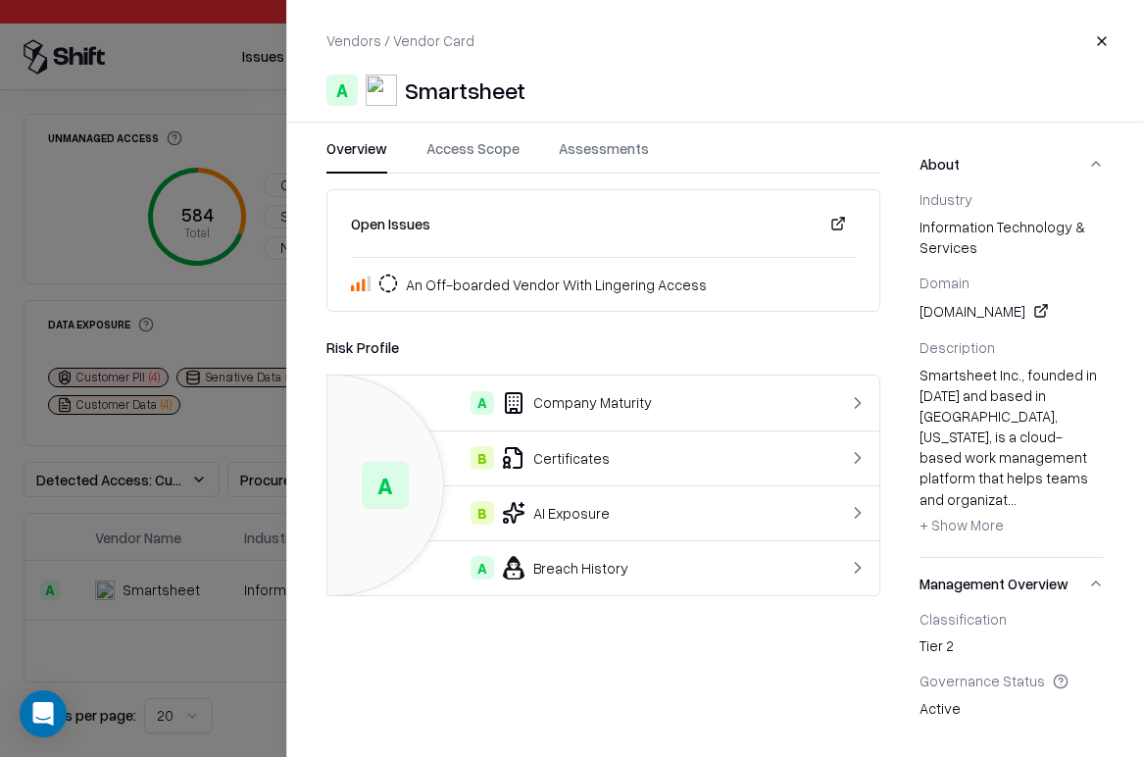
click at [463, 160] on button "Access Scope" at bounding box center [472, 155] width 93 height 35
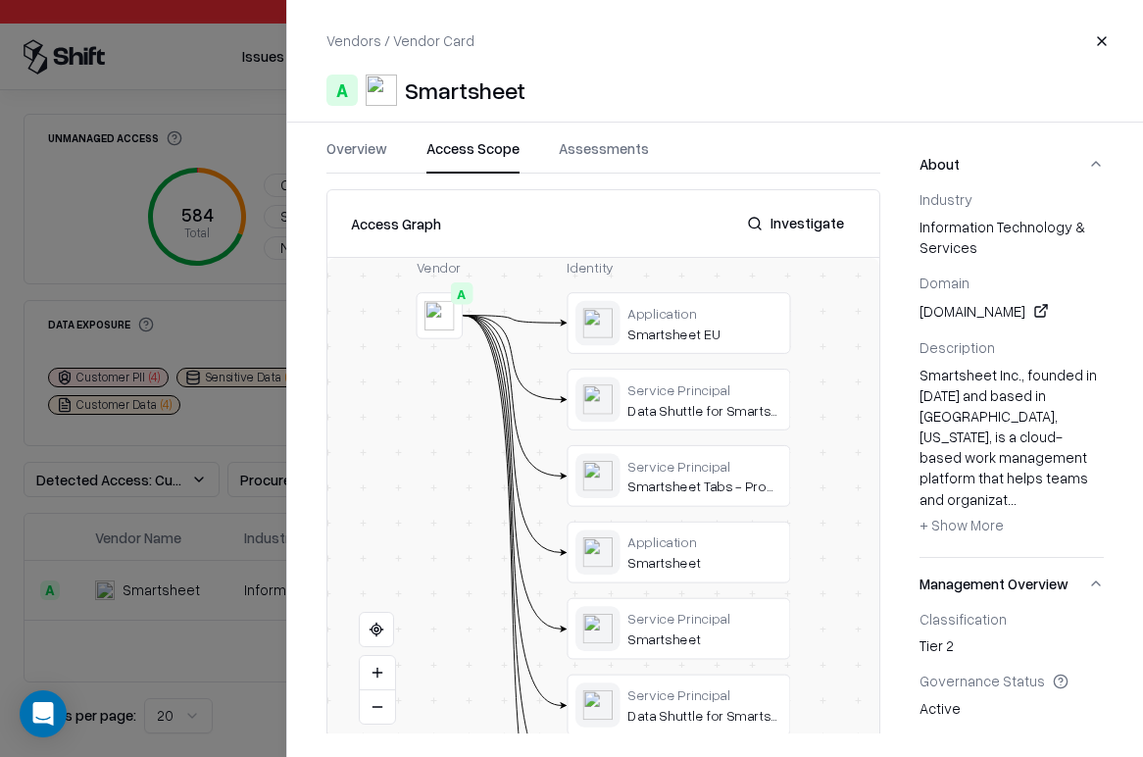
click at [634, 159] on button "Assessments" at bounding box center [604, 155] width 90 height 35
drag, startPoint x: 463, startPoint y: 156, endPoint x: 375, endPoint y: 156, distance: 87.2
click at [463, 156] on button "Access Scope" at bounding box center [472, 155] width 93 height 35
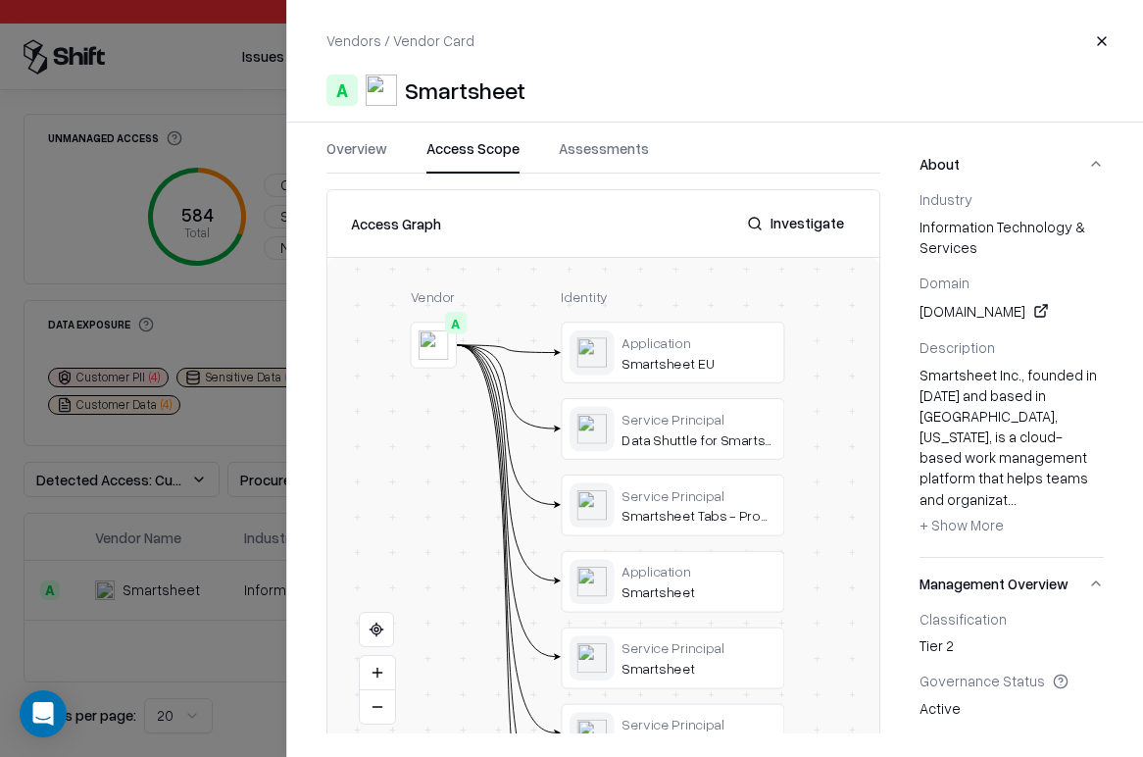
drag, startPoint x: 812, startPoint y: 324, endPoint x: 808, endPoint y: 343, distance: 19.0
click at [808, 343] on div "Vendor A Identity Application Smartsheet EU Service Principal Data Shuttle for …" at bounding box center [603, 503] width 552 height 490
click at [798, 224] on button "Investigate" at bounding box center [795, 223] width 121 height 35
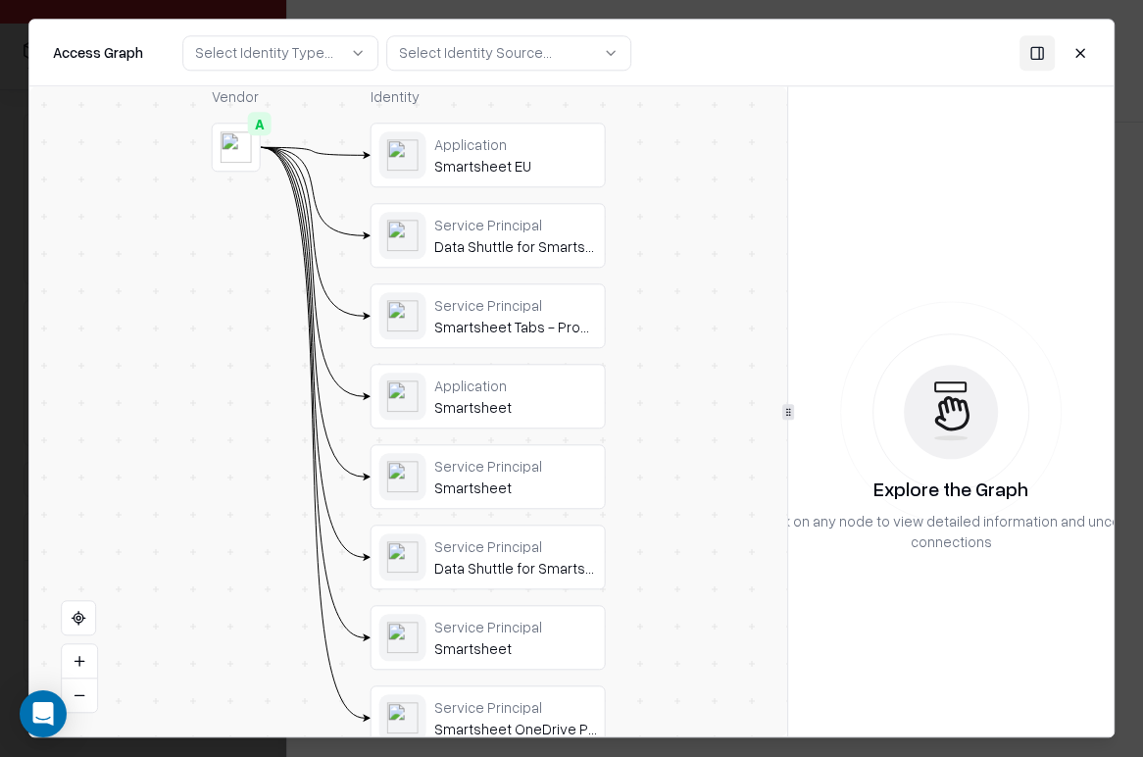
click at [538, 392] on div "Application" at bounding box center [515, 385] width 163 height 18
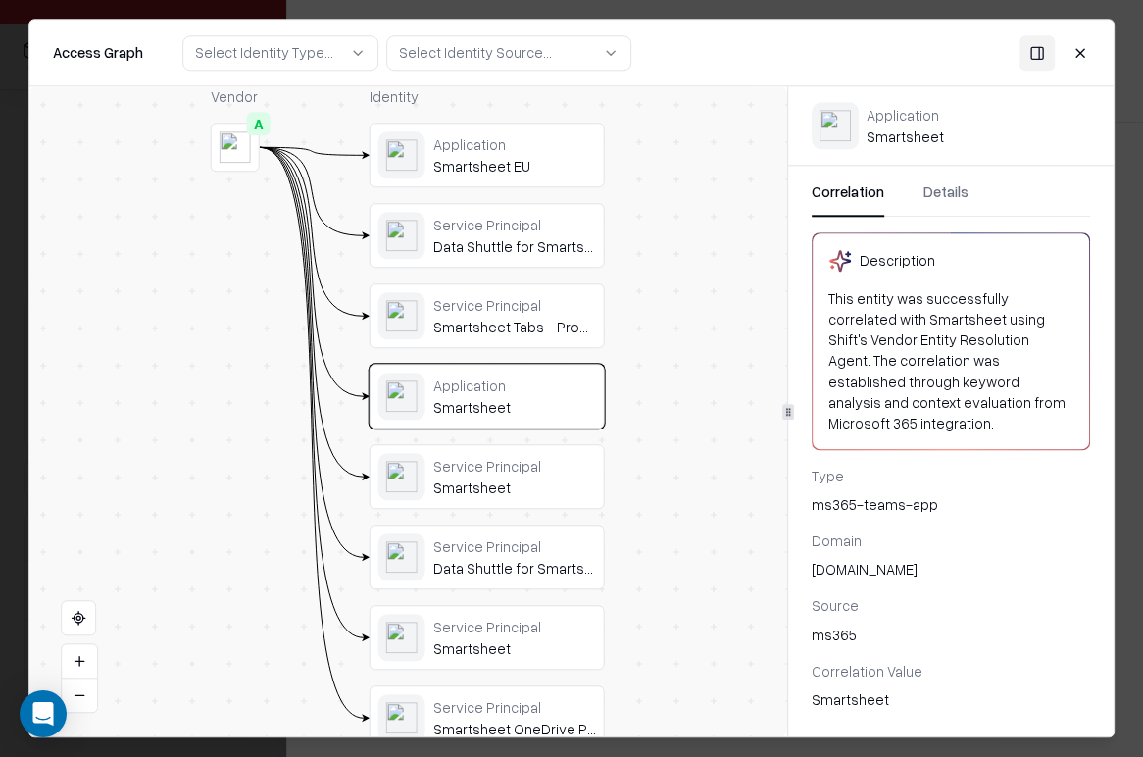
click at [500, 562] on div "Data Shuttle for Smartsheet" at bounding box center [514, 568] width 163 height 18
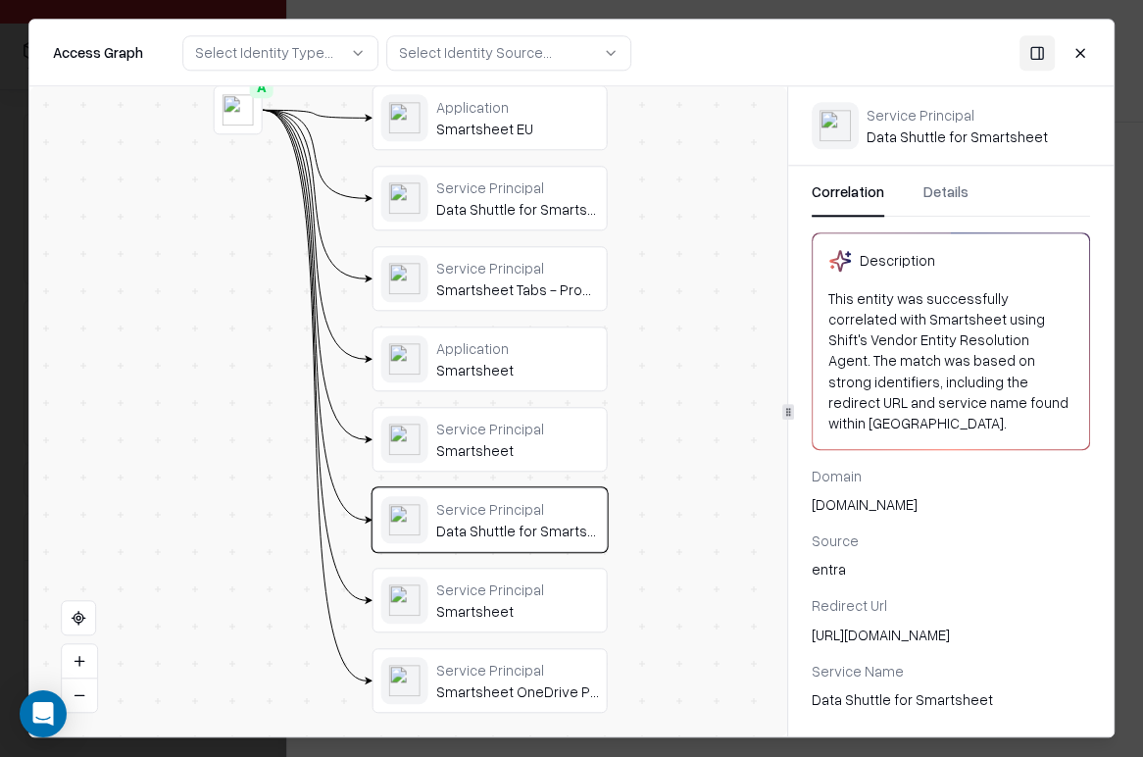
drag, startPoint x: 671, startPoint y: 592, endPoint x: 687, endPoint y: 476, distance: 116.7
click at [687, 476] on div "Vendor A Identity Application Smartsheet EU Service Principal Data Shuttle for …" at bounding box center [408, 411] width 758 height 650
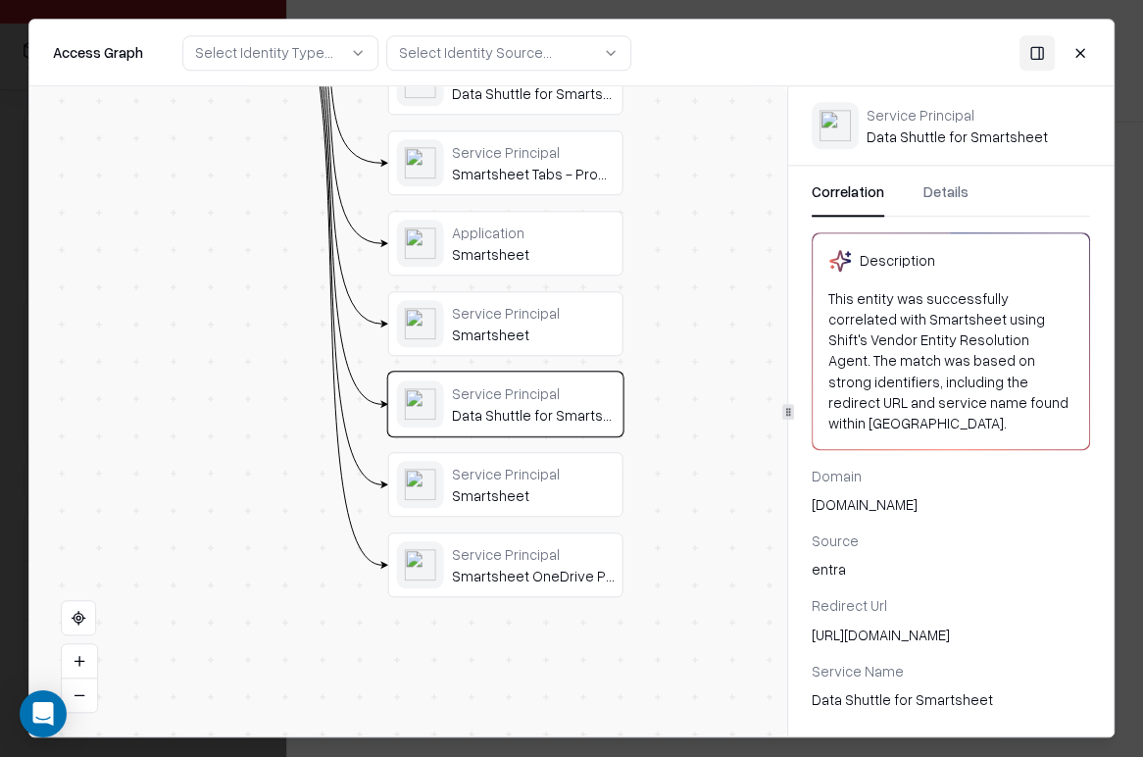
click at [484, 481] on div "Service Principal" at bounding box center [533, 474] width 163 height 18
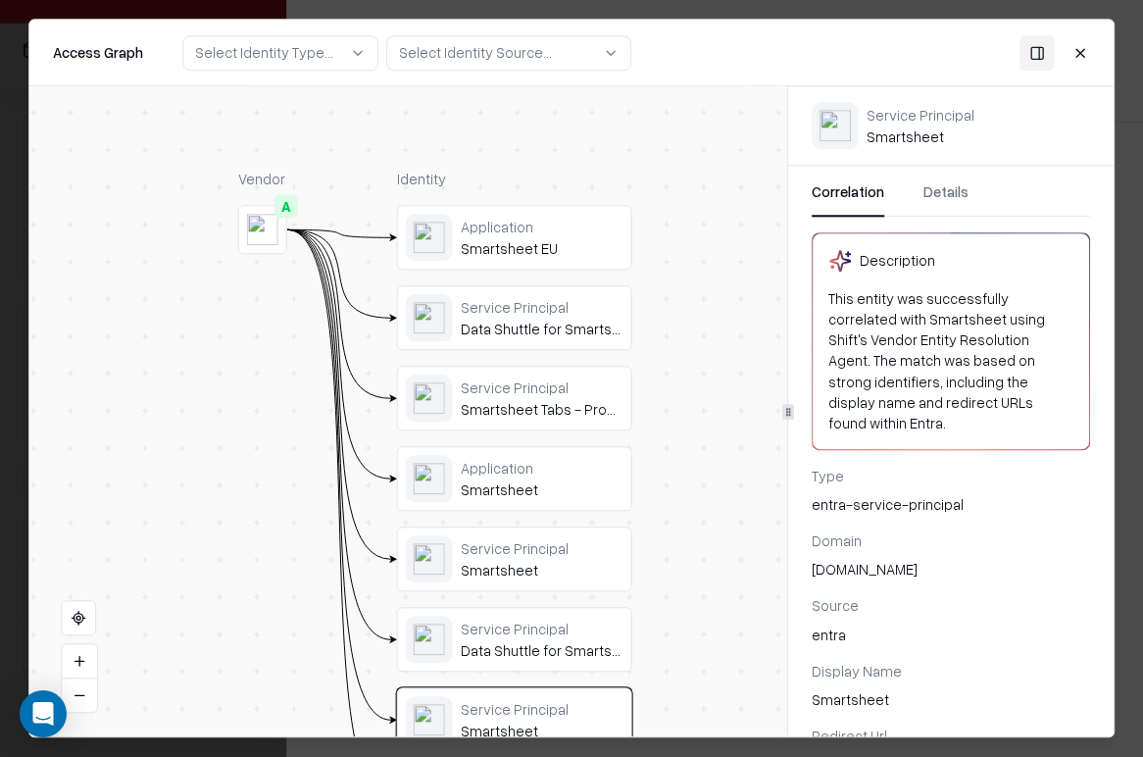
drag, startPoint x: 723, startPoint y: 416, endPoint x: 727, endPoint y: 620, distance: 203.9
click at [731, 640] on div "Vendor A Identity Application Smartsheet EU Service Principal Data Shuttle for …" at bounding box center [408, 411] width 758 height 650
click at [570, 242] on div "Smartsheet EU" at bounding box center [543, 247] width 163 height 18
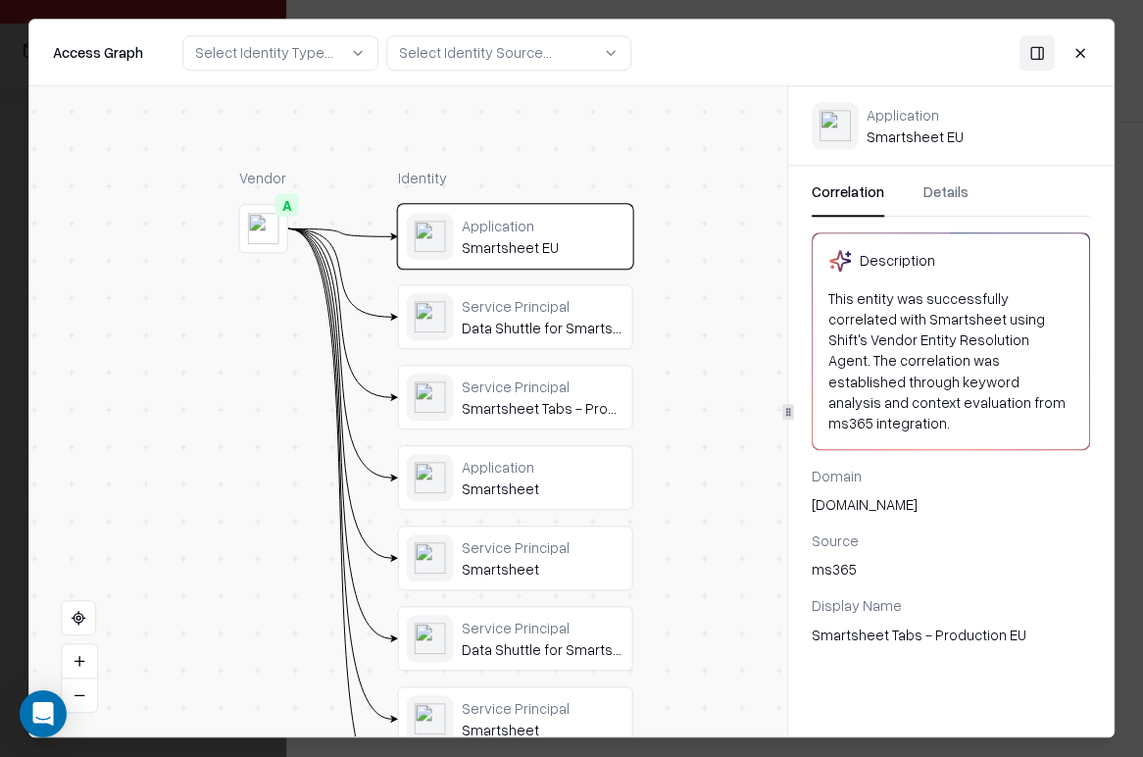
drag, startPoint x: 1077, startPoint y: 48, endPoint x: 1070, endPoint y: 57, distance: 11.2
click at [1077, 48] on button "Close" at bounding box center [1080, 52] width 35 height 35
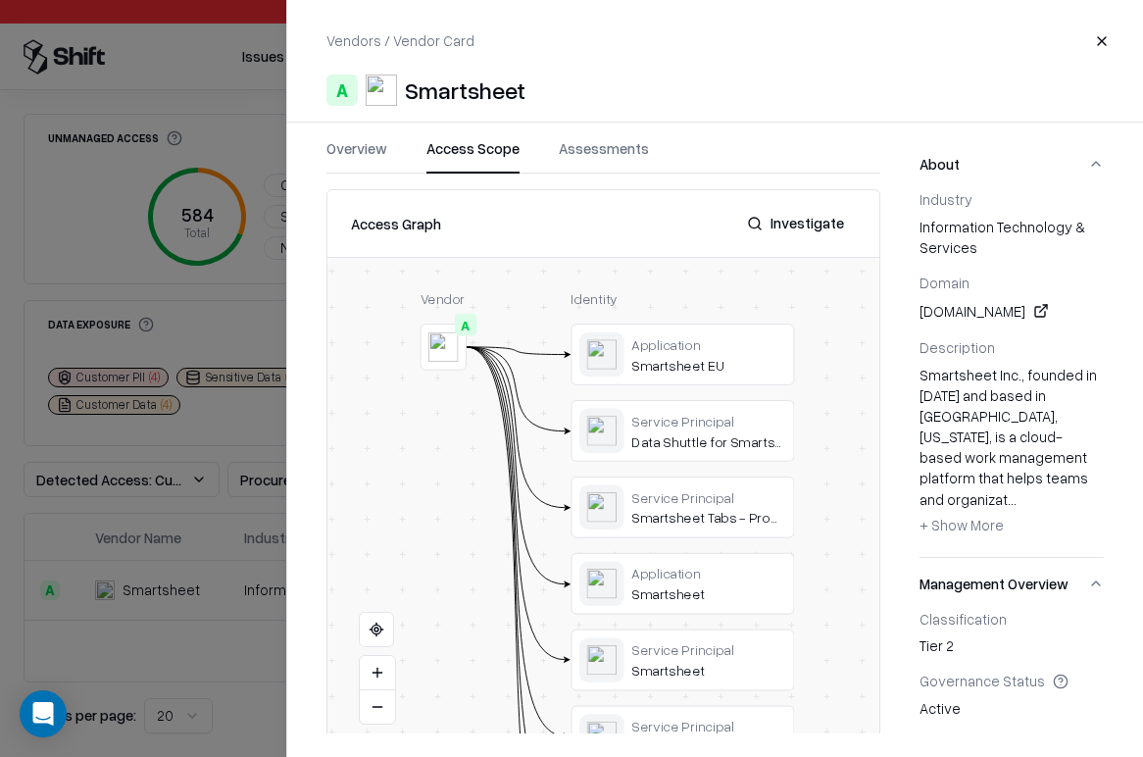
click at [1104, 44] on button "Close" at bounding box center [1101, 41] width 35 height 35
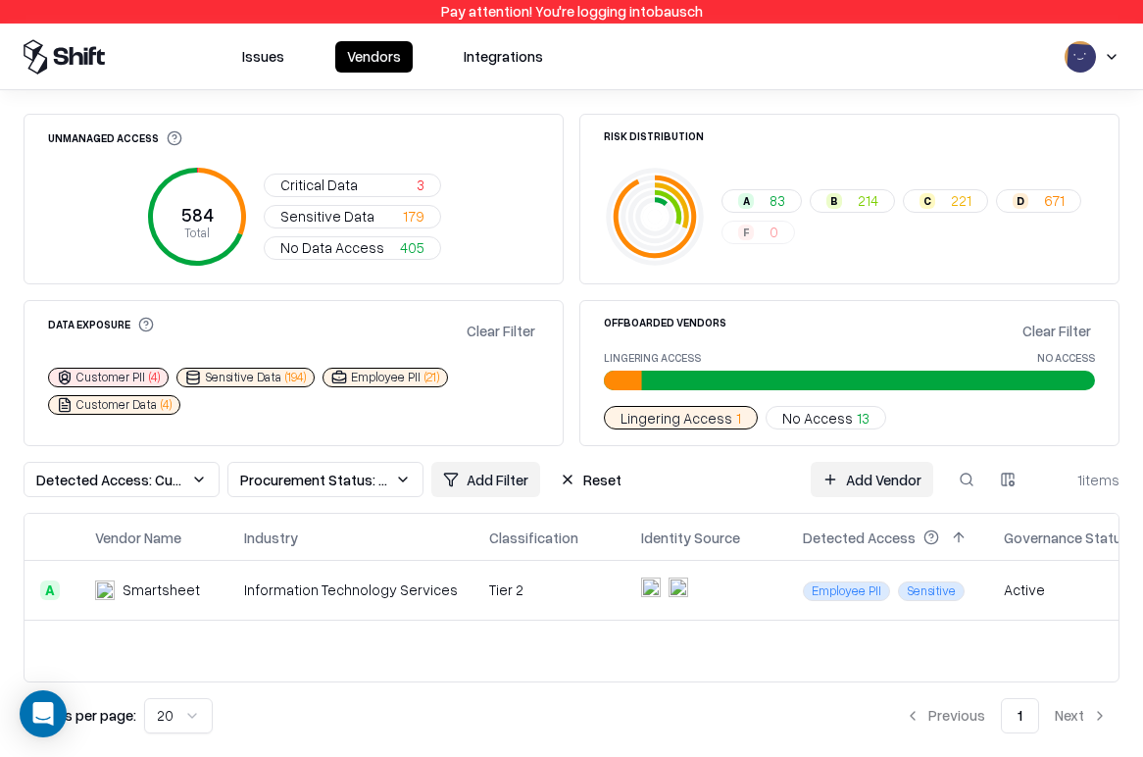
click at [736, 423] on span "1" at bounding box center [738, 418] width 5 height 21
click at [713, 421] on span "Lingering Access" at bounding box center [676, 418] width 112 height 21
click at [789, 421] on span "No Access" at bounding box center [817, 418] width 71 height 21
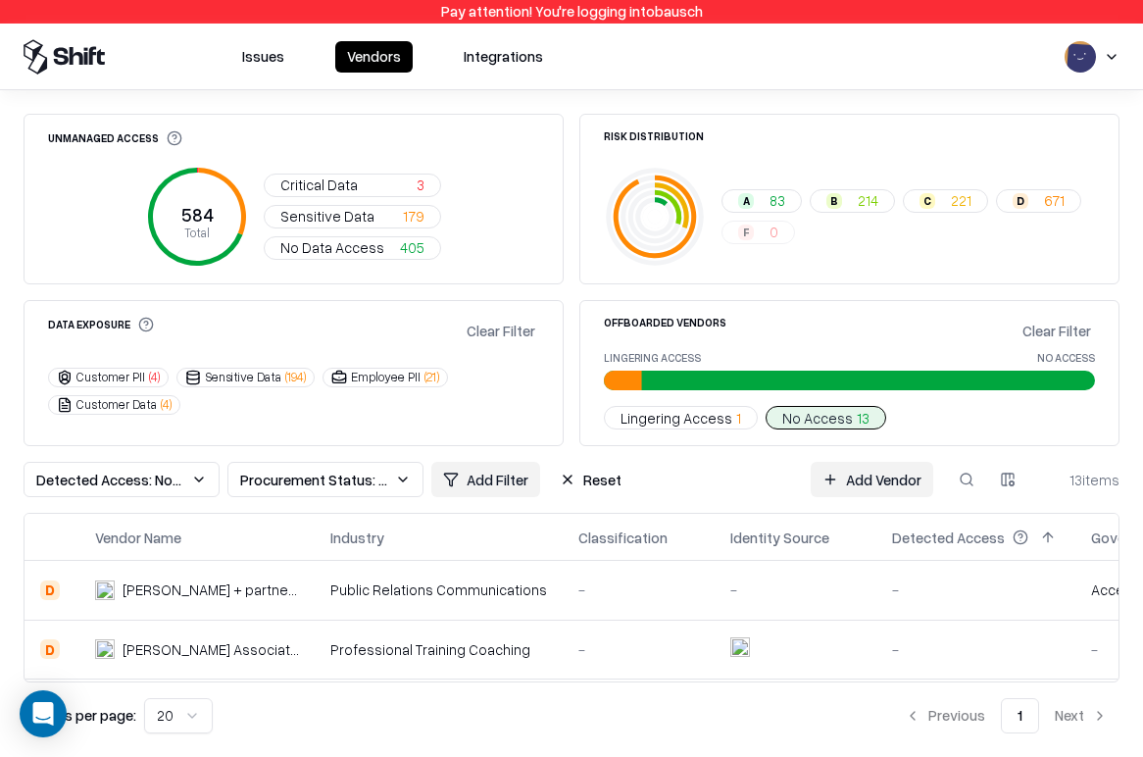
click at [140, 372] on button "Customer PII ( 4 )" at bounding box center [108, 378] width 121 height 20
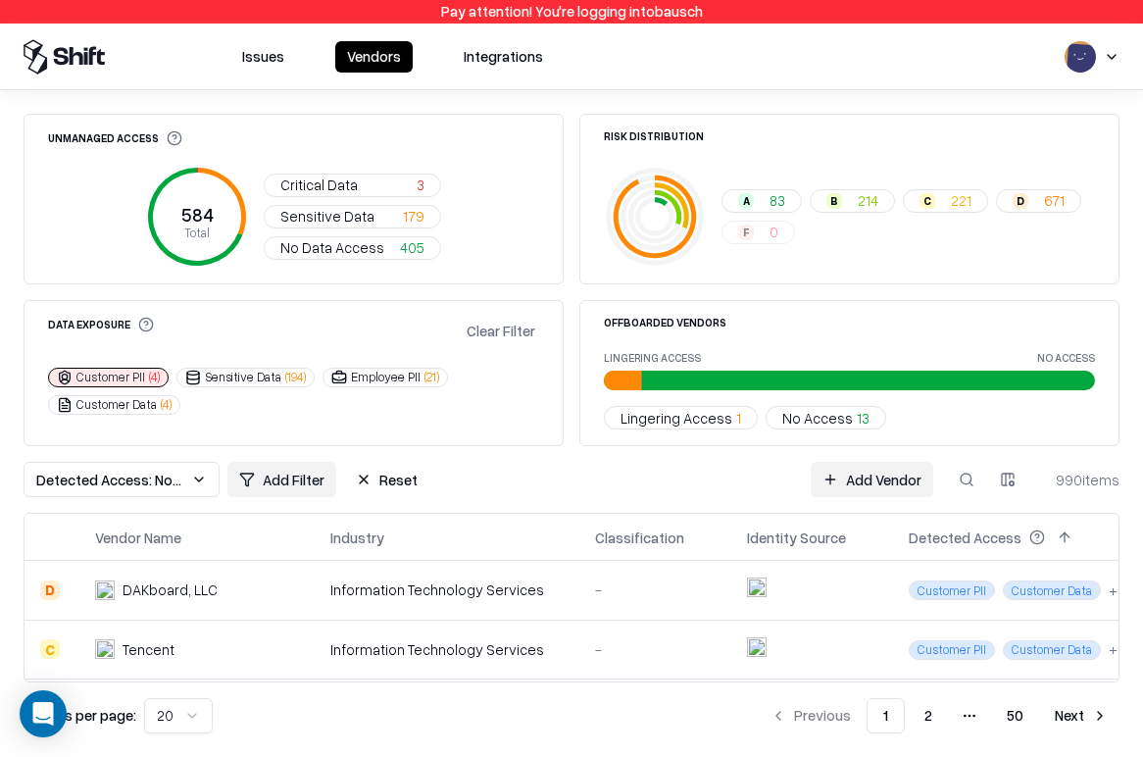
click at [422, 478] on button "Reset" at bounding box center [386, 479] width 85 height 35
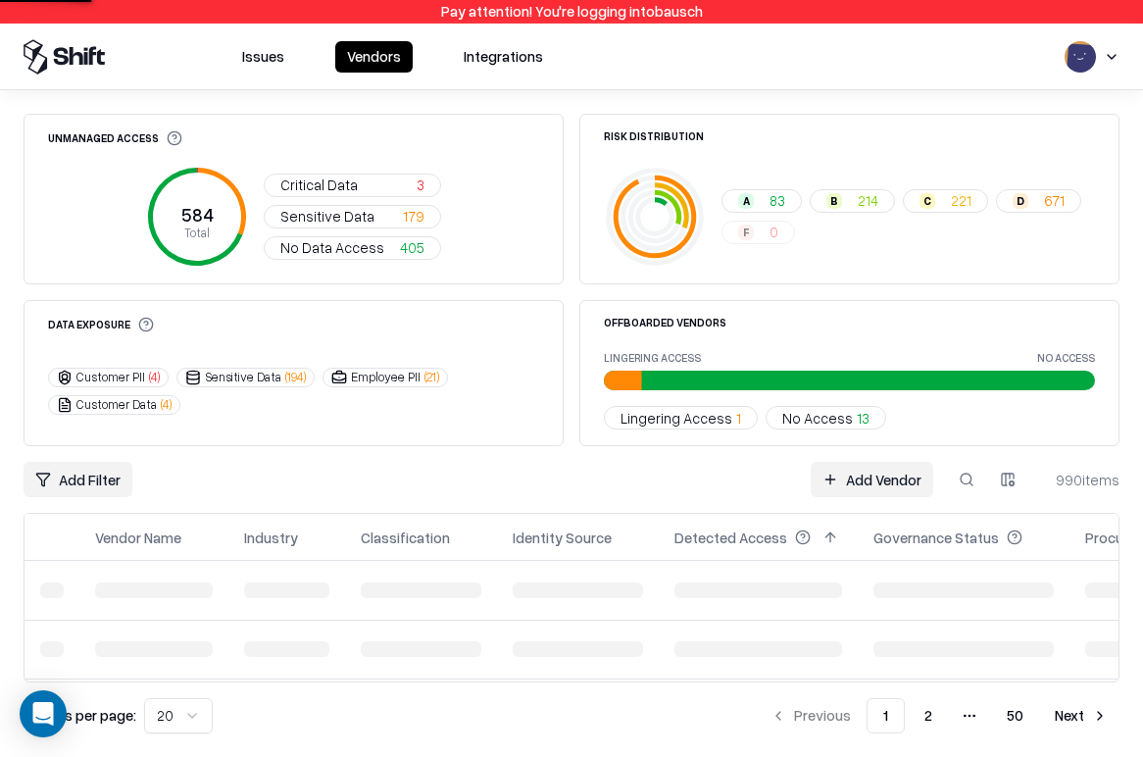
click at [127, 377] on button "Customer PII ( 4 )" at bounding box center [108, 378] width 121 height 20
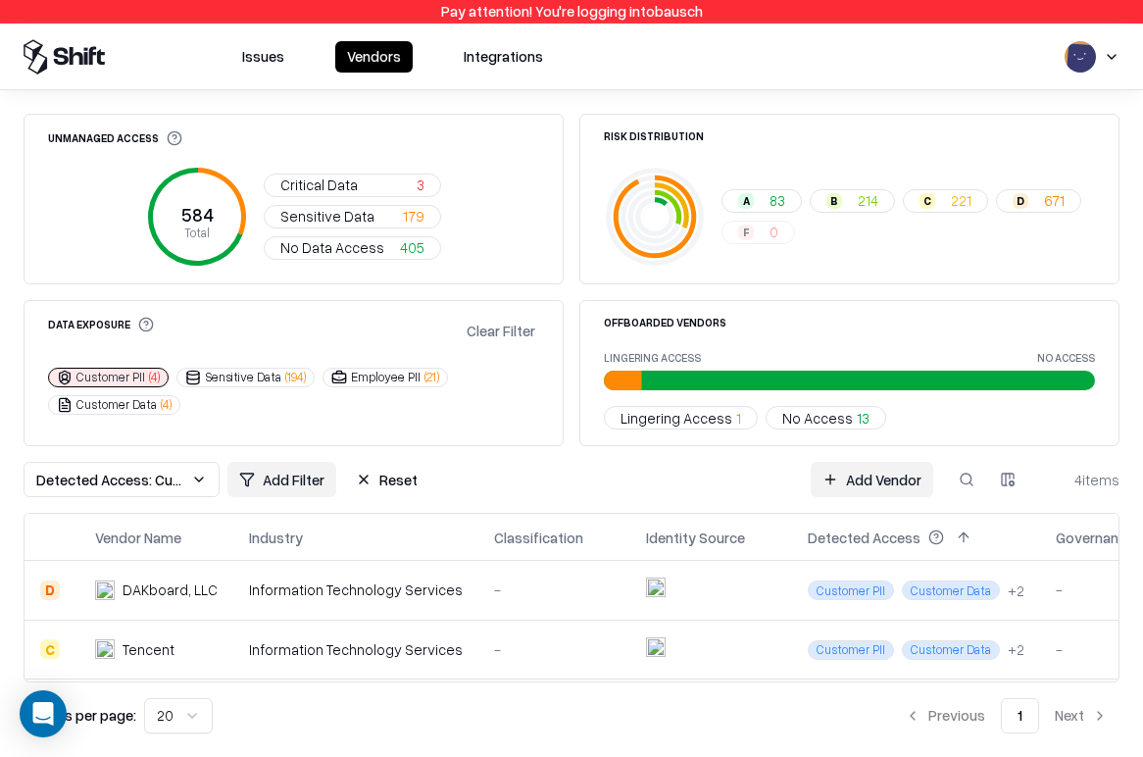
click at [353, 248] on span "No Data Access" at bounding box center [332, 247] width 104 height 21
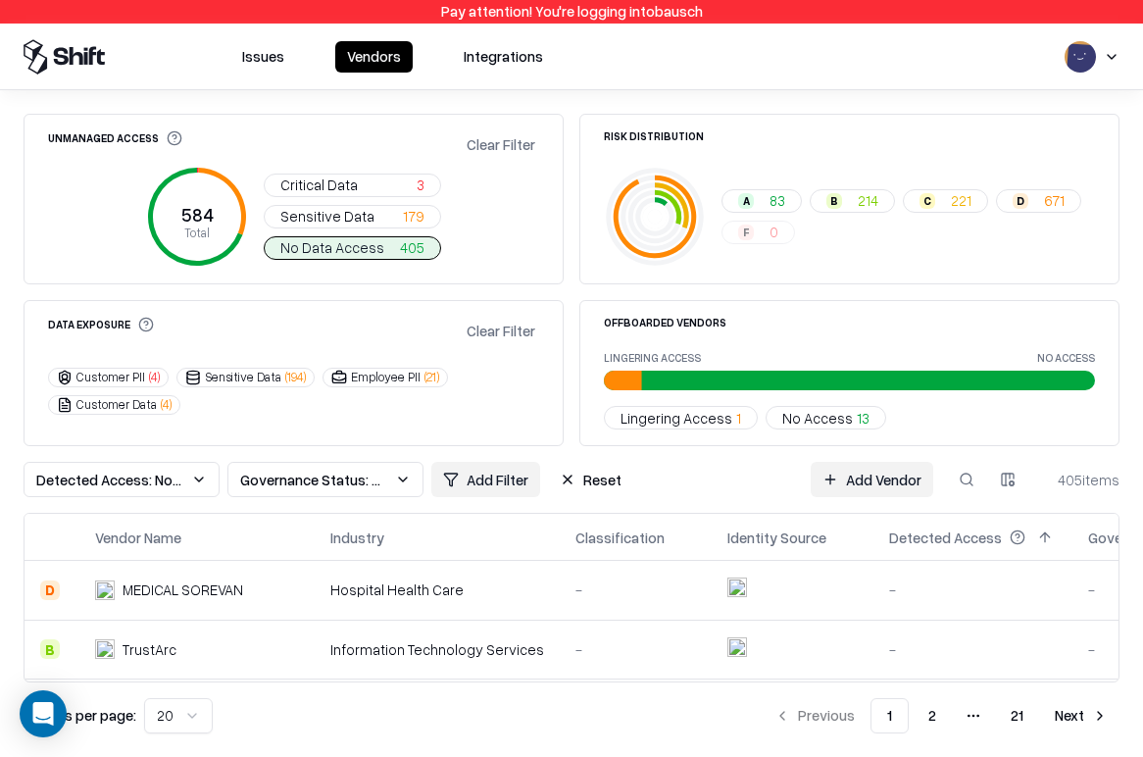
click at [609, 481] on button "Reset" at bounding box center [590, 479] width 85 height 35
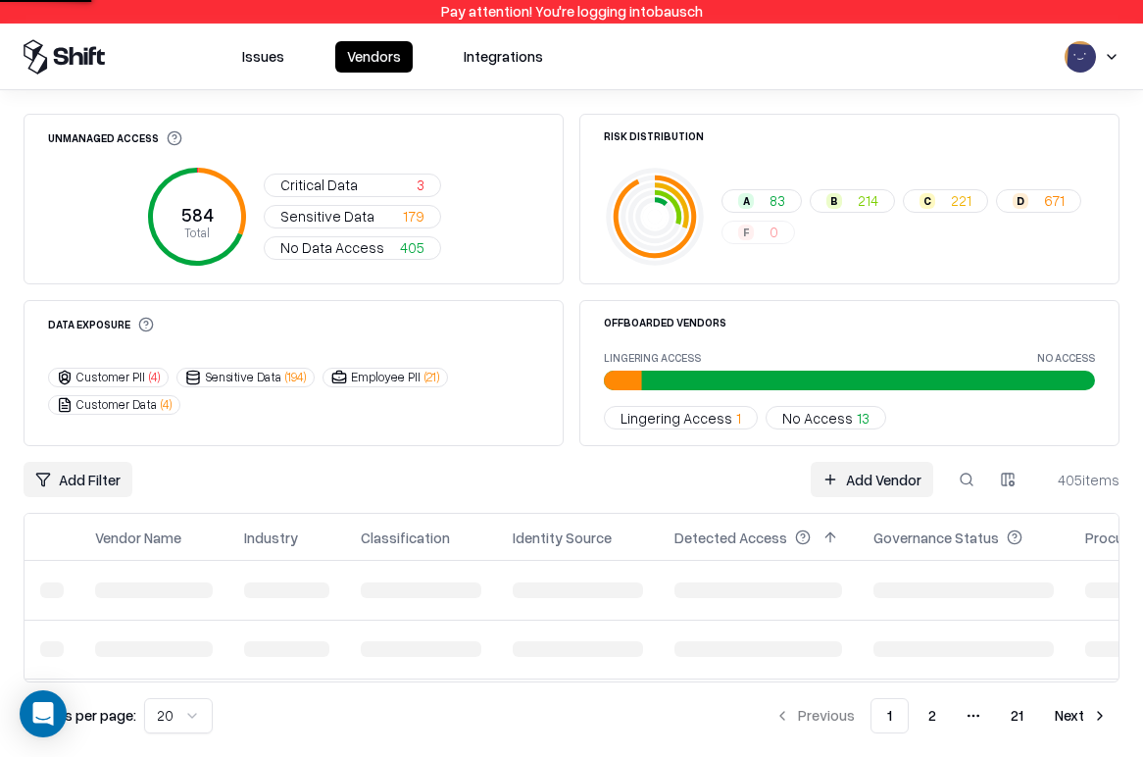
click at [130, 383] on button "Customer PII ( 4 )" at bounding box center [108, 378] width 121 height 20
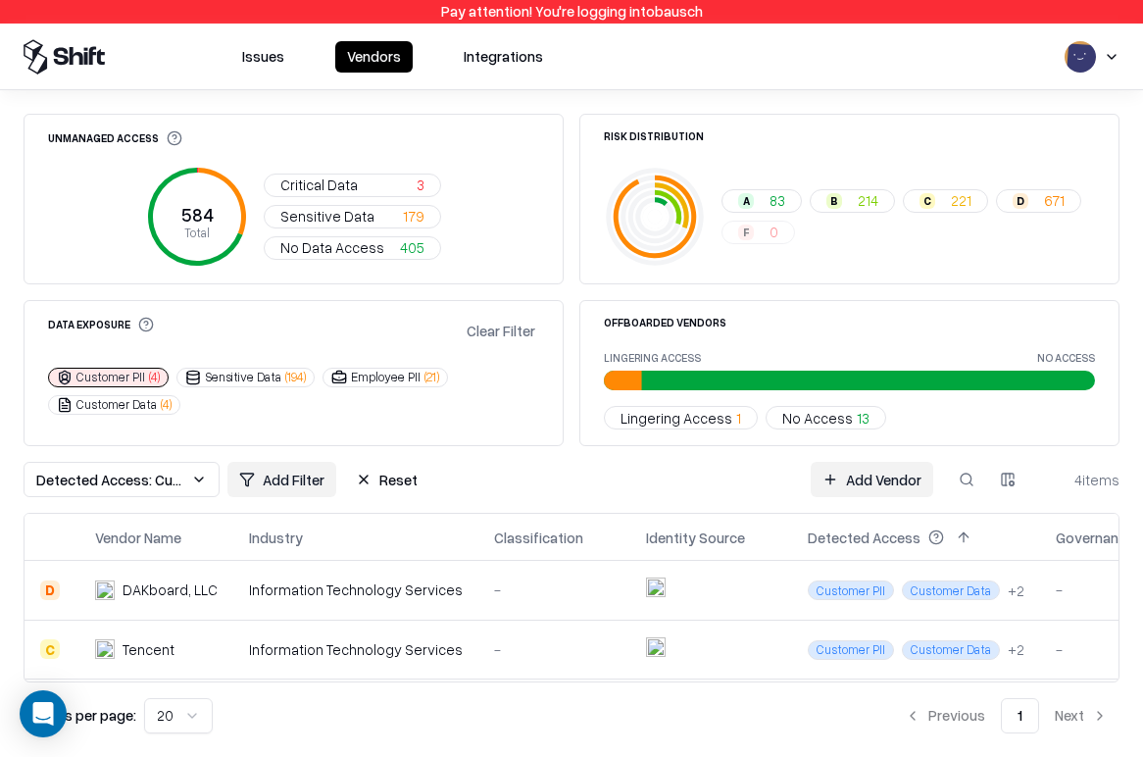
click at [165, 483] on span "Detected Access: Customer PII" at bounding box center [109, 480] width 147 height 21
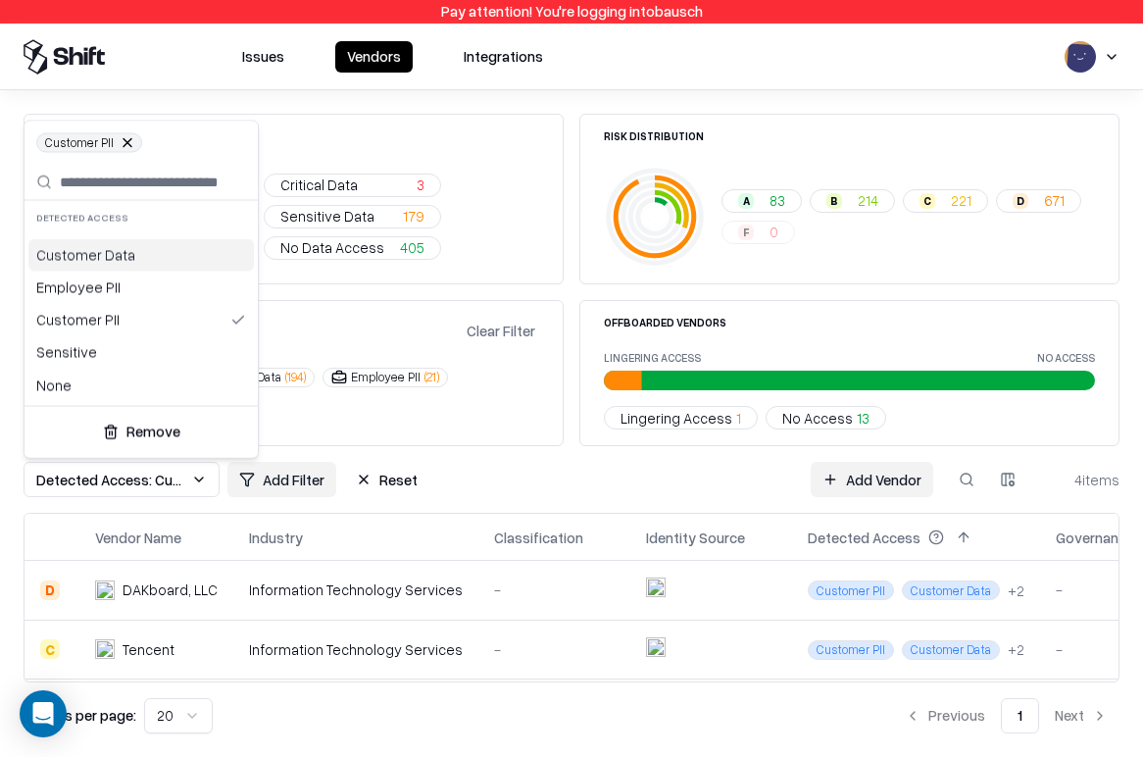
click at [570, 457] on html "Pay attention! You're logging into bausch Issues Vendors Integrations Unmanaged…" at bounding box center [571, 378] width 1143 height 757
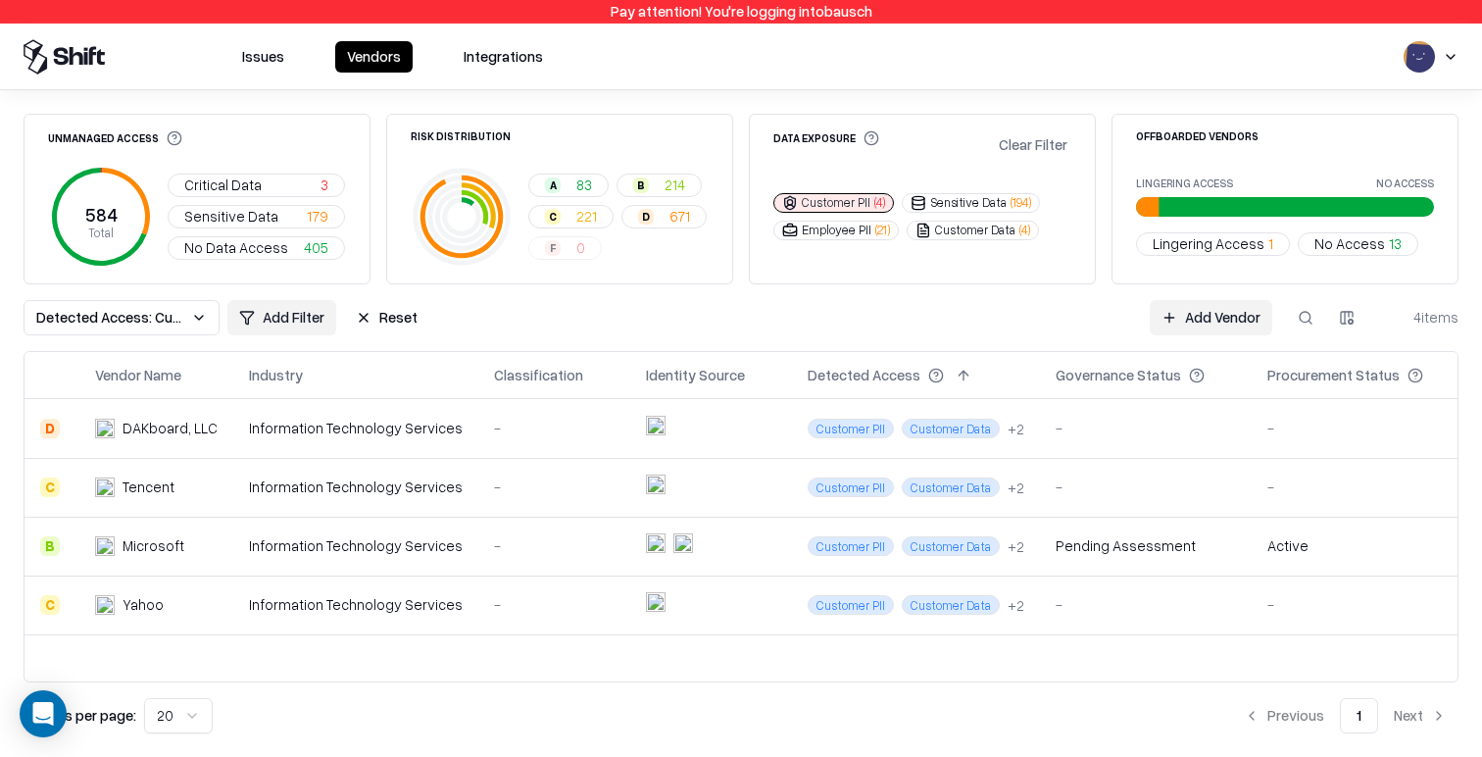
click at [561, 252] on div "A 83 B 214 C 221 D 671 F 0" at bounding box center [618, 217] width 180 height 86
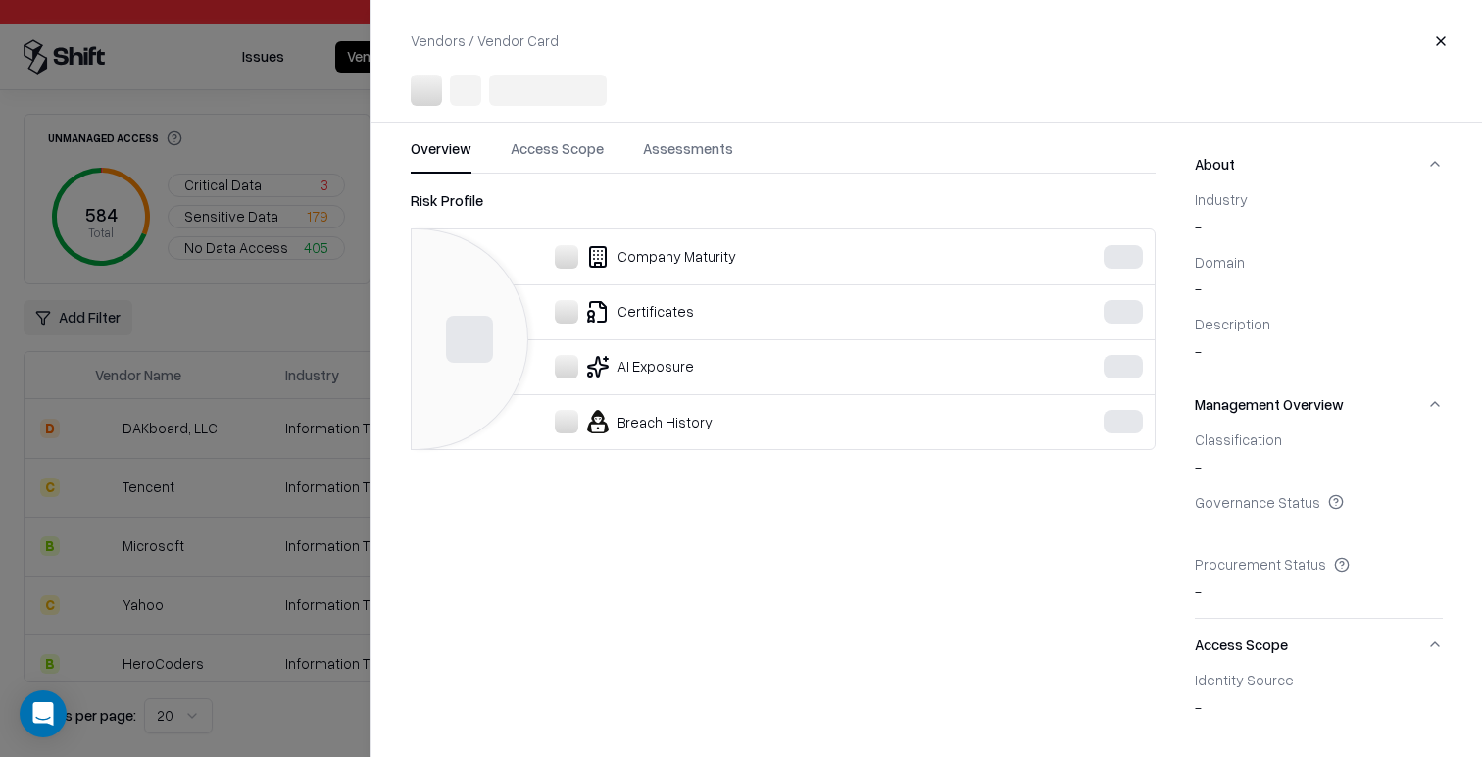
click at [285, 319] on div at bounding box center [741, 378] width 1482 height 757
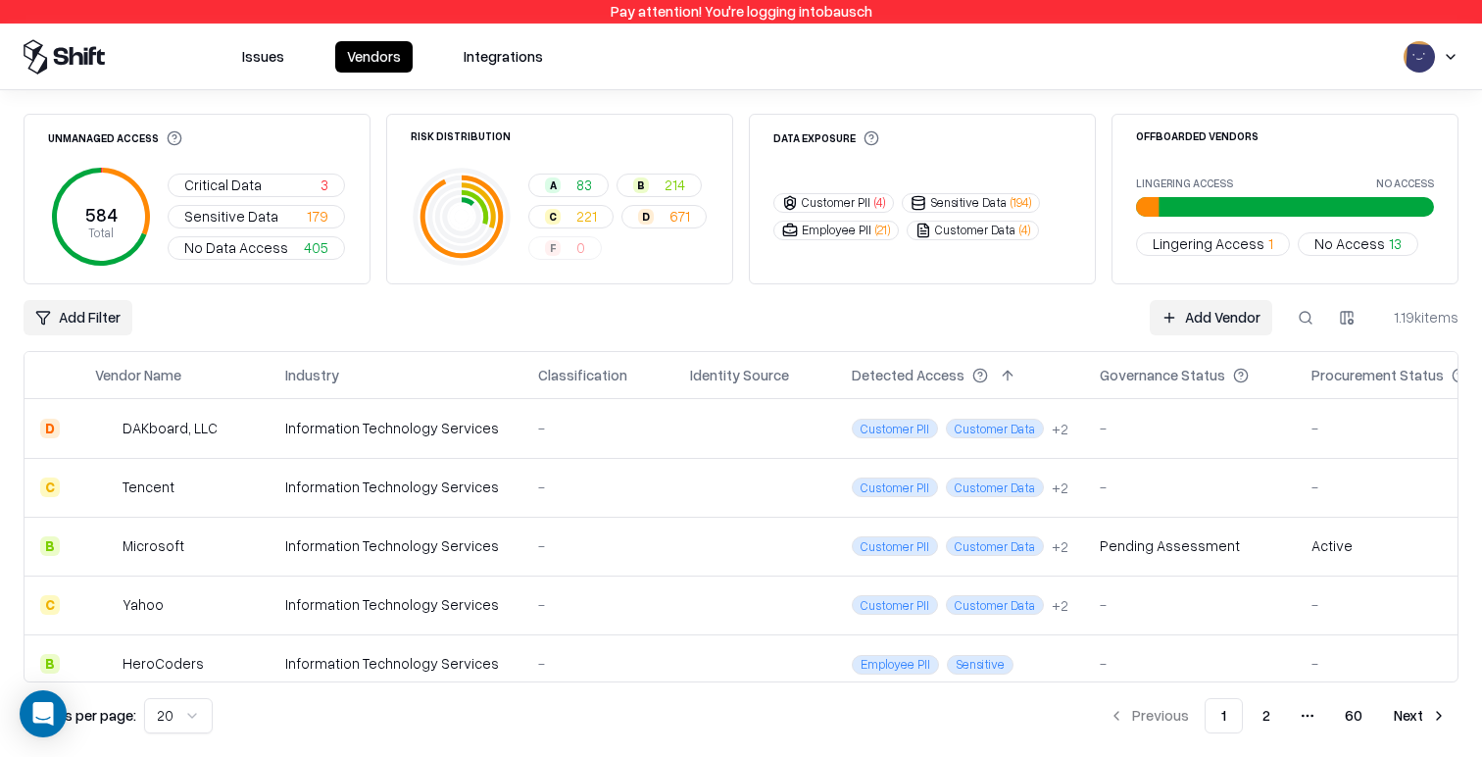
click at [294, 184] on button "Critical Data 3" at bounding box center [256, 186] width 177 height 24
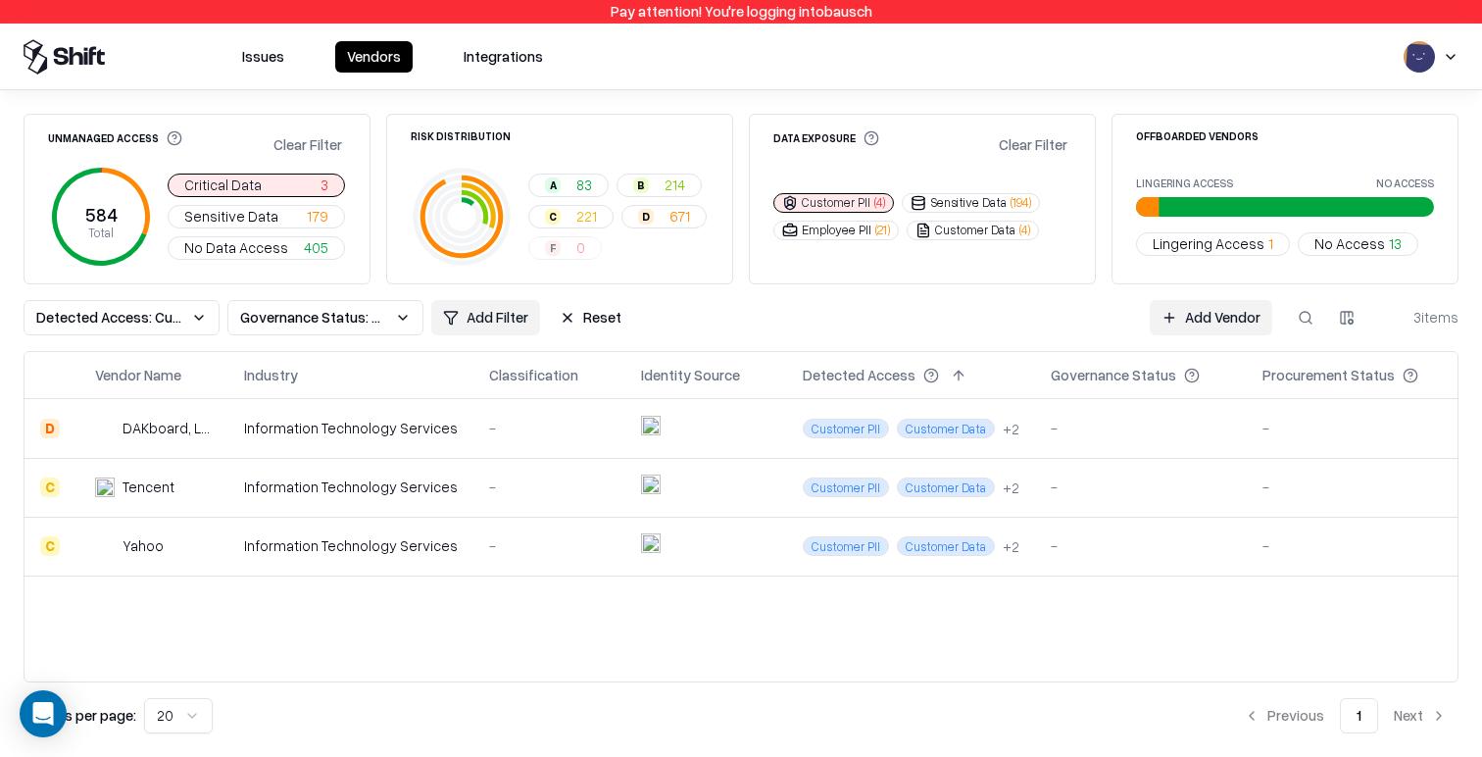
click at [675, 450] on td at bounding box center [706, 428] width 162 height 59
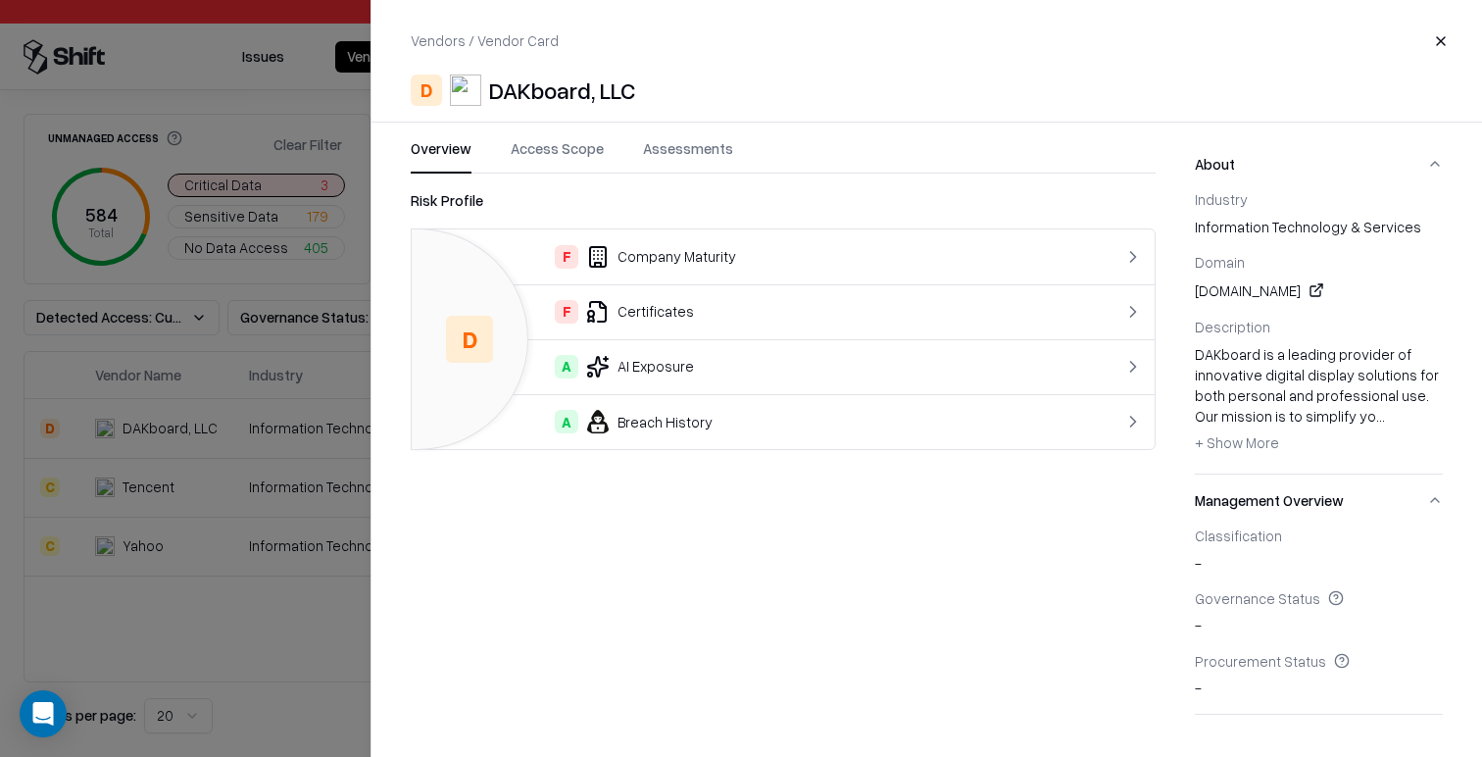
drag, startPoint x: 313, startPoint y: 395, endPoint x: 338, endPoint y: 416, distance: 32.8
click at [313, 395] on div at bounding box center [741, 378] width 1482 height 757
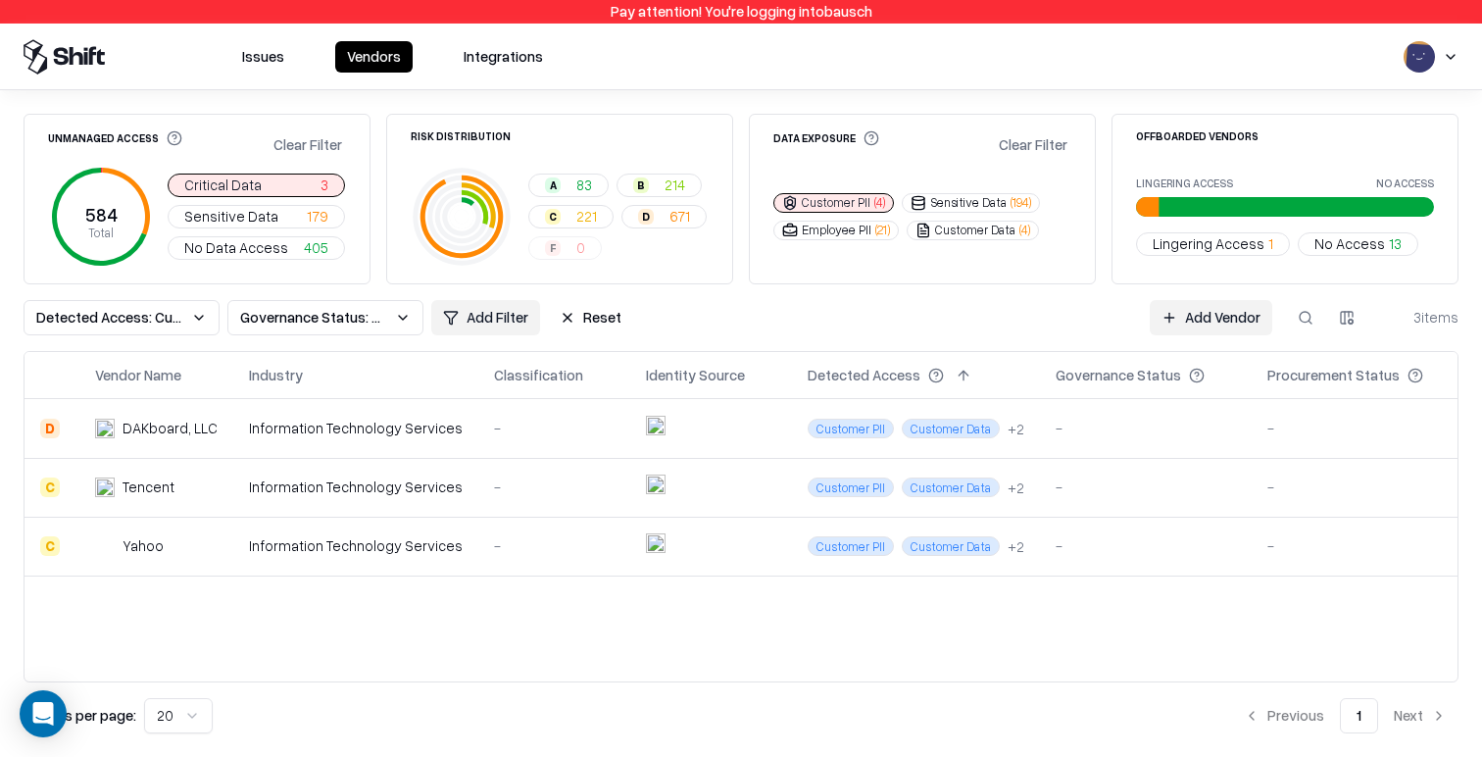
click at [424, 496] on div "Information Technology Services" at bounding box center [356, 486] width 214 height 21
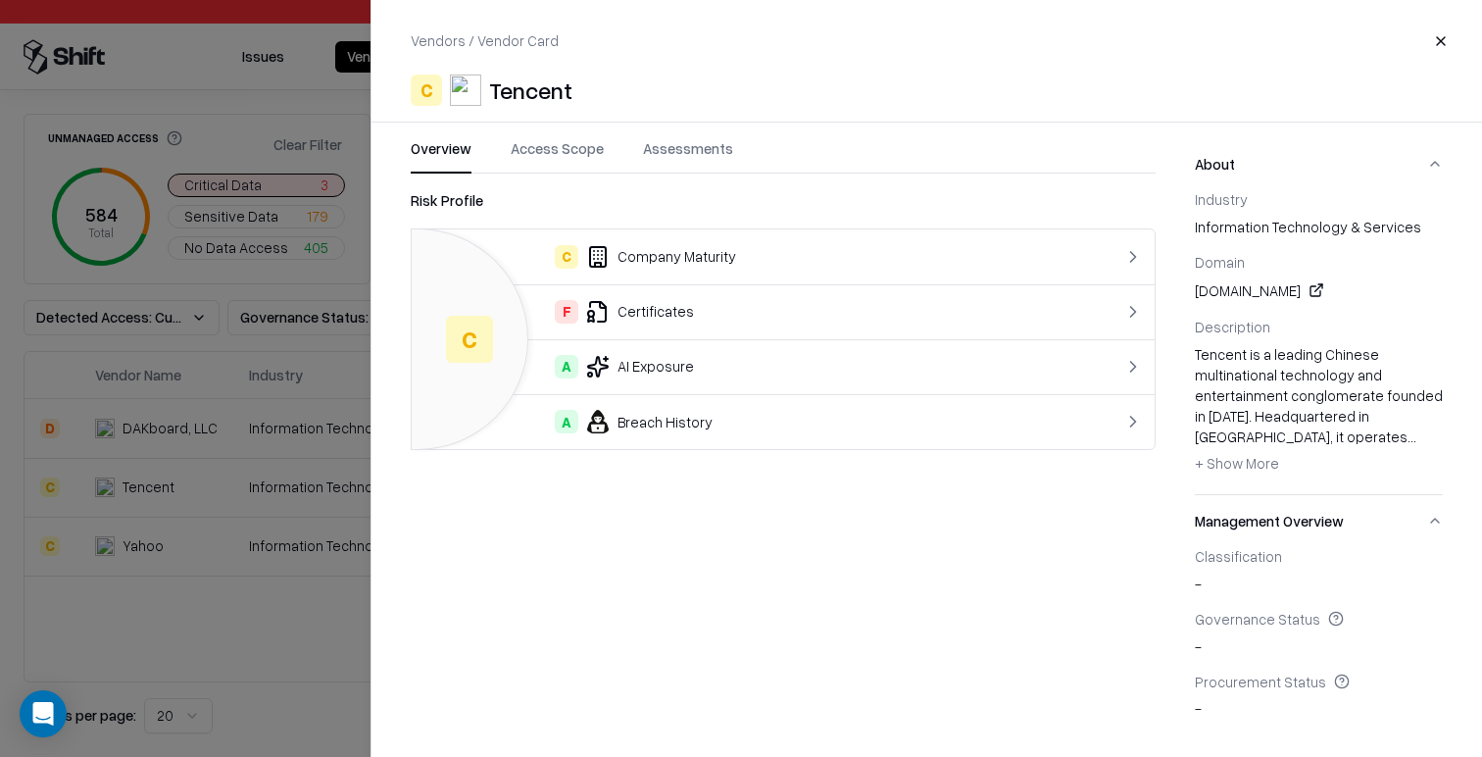
click at [220, 531] on div at bounding box center [741, 378] width 1482 height 757
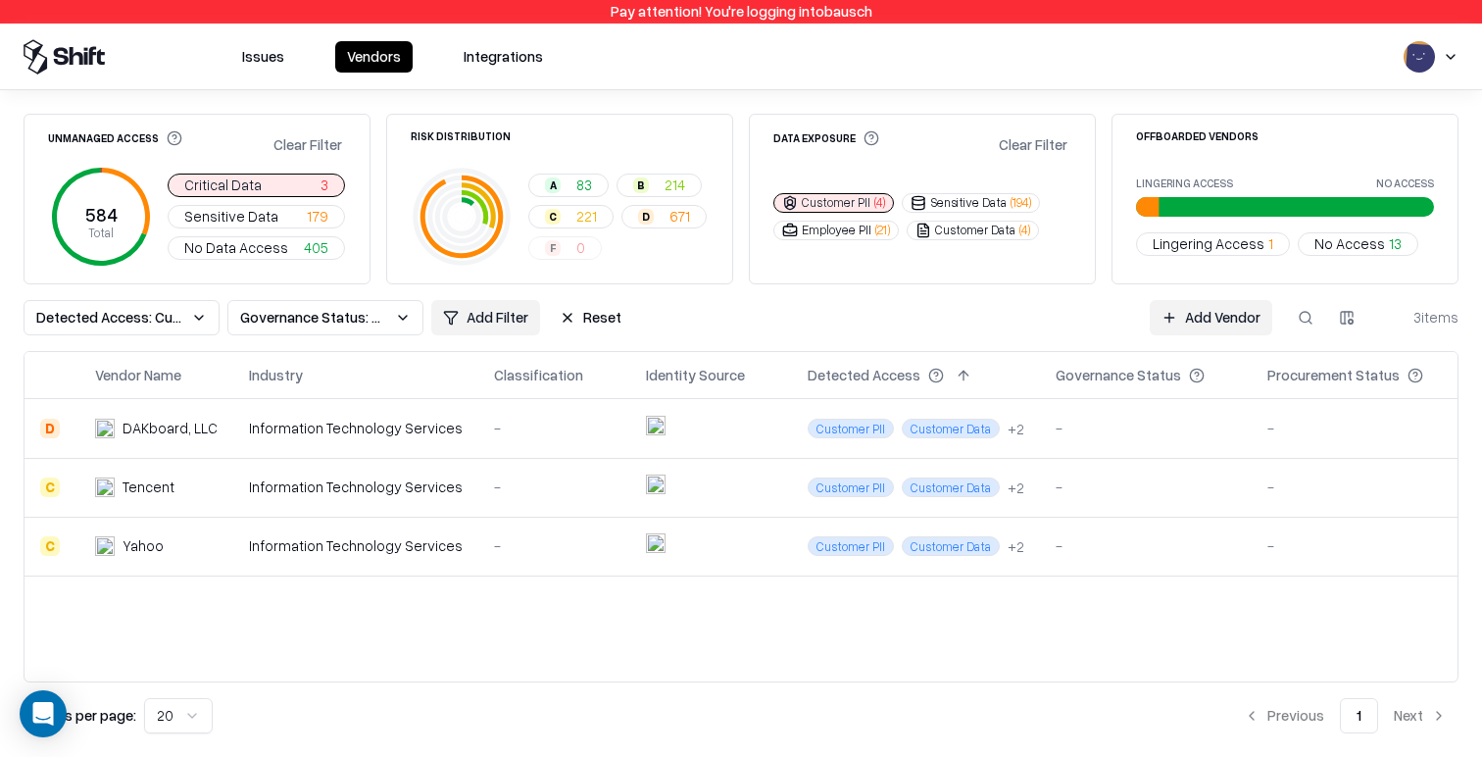
click at [318, 536] on div "Information Technology Services" at bounding box center [356, 545] width 214 height 21
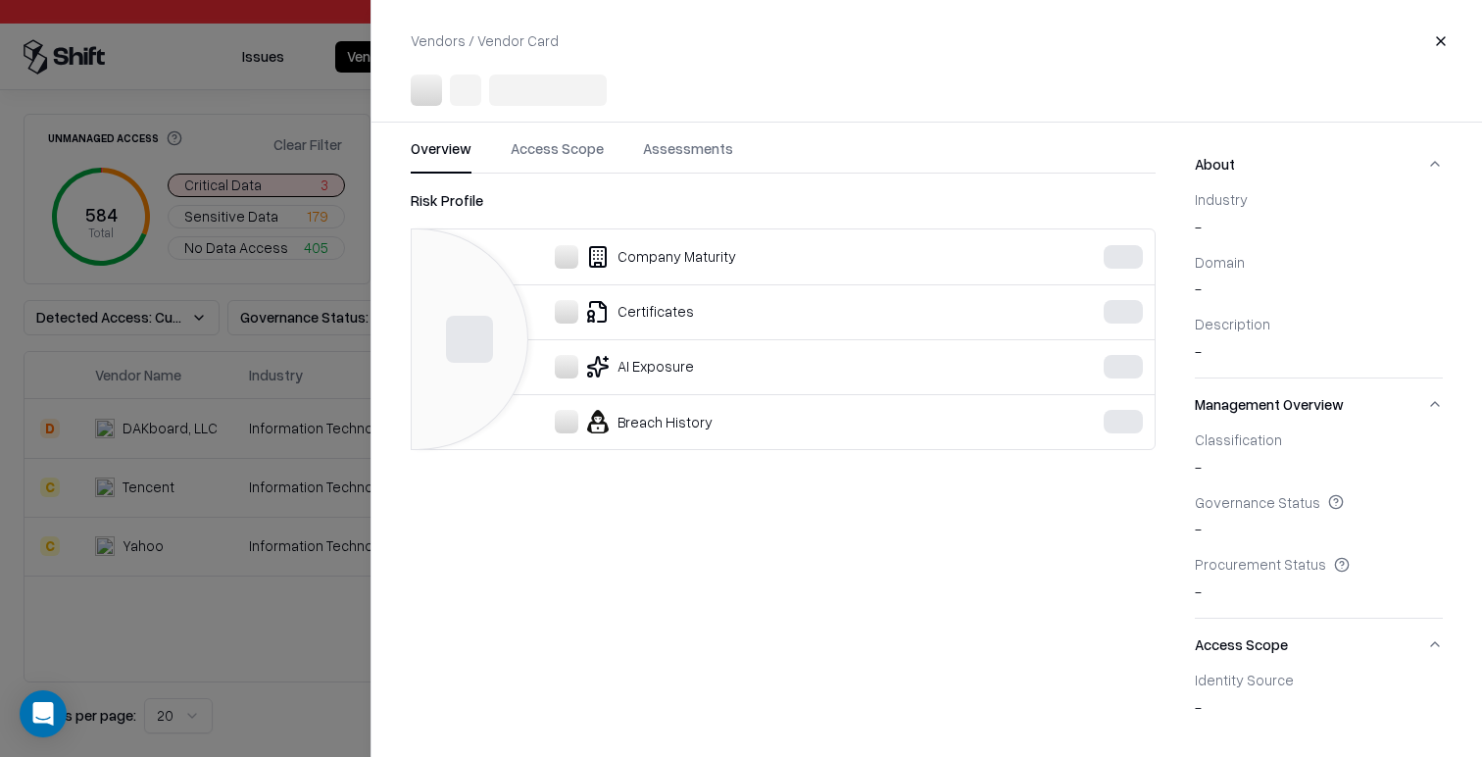
click at [196, 537] on div at bounding box center [741, 378] width 1482 height 757
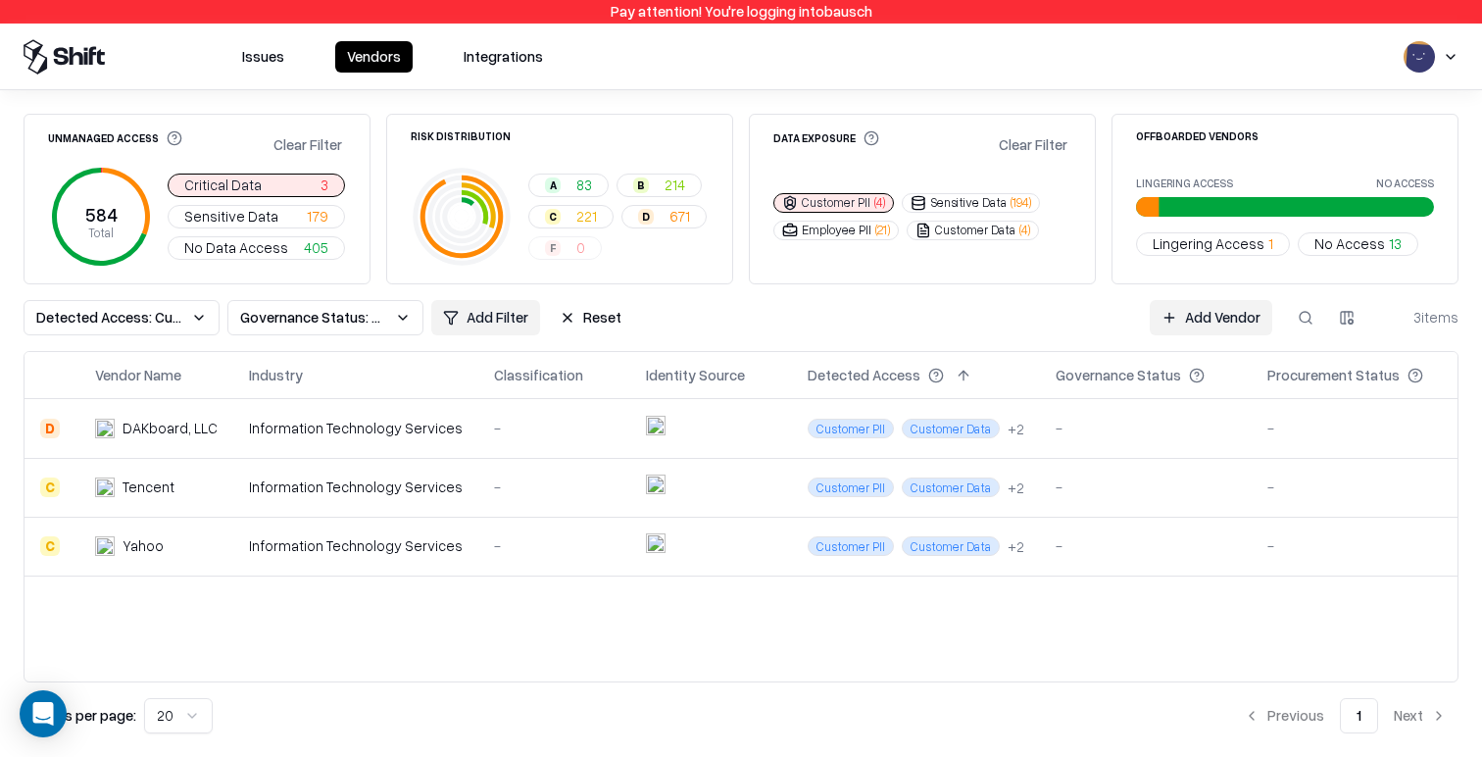
click at [601, 323] on button "Reset" at bounding box center [590, 317] width 85 height 35
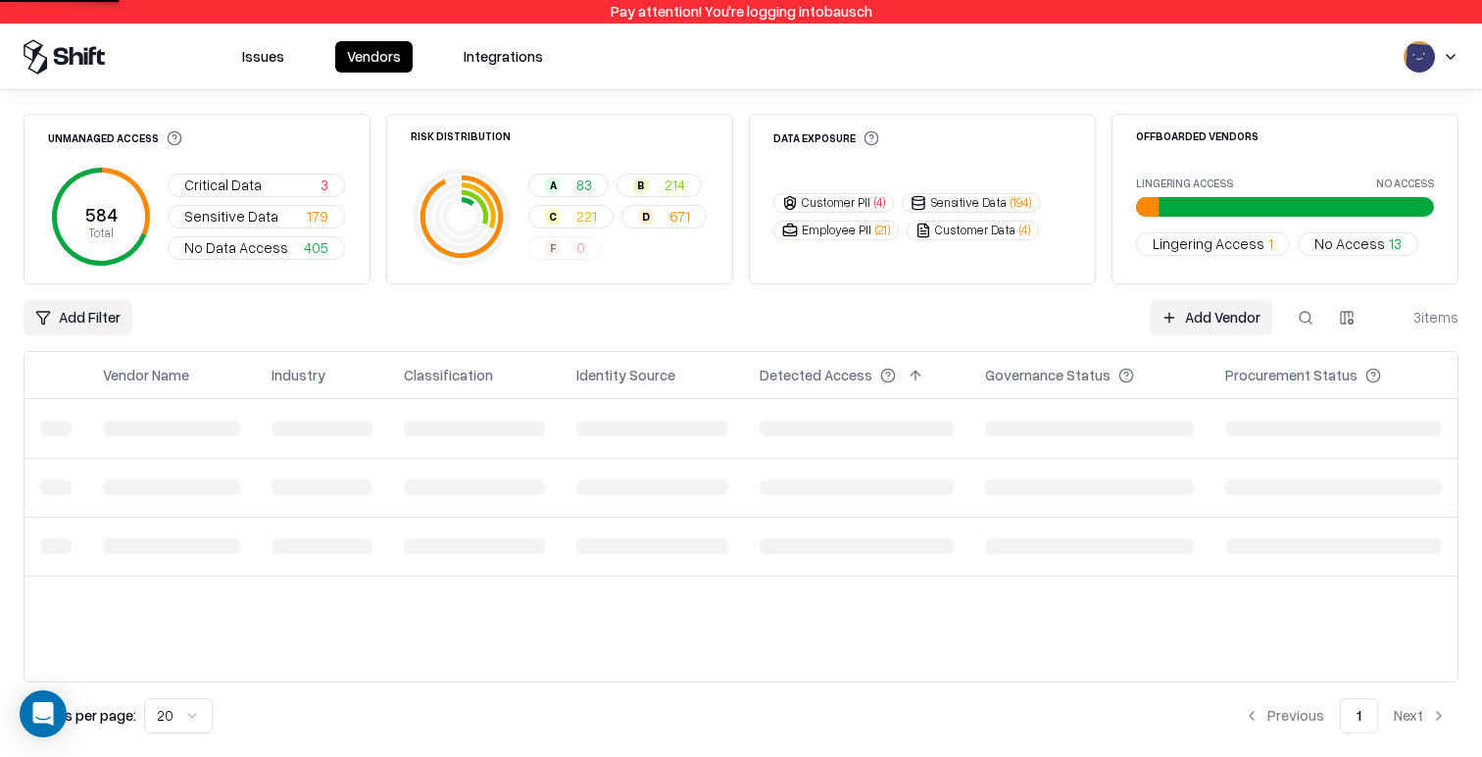
click at [595, 225] on span "221" at bounding box center [586, 216] width 21 height 21
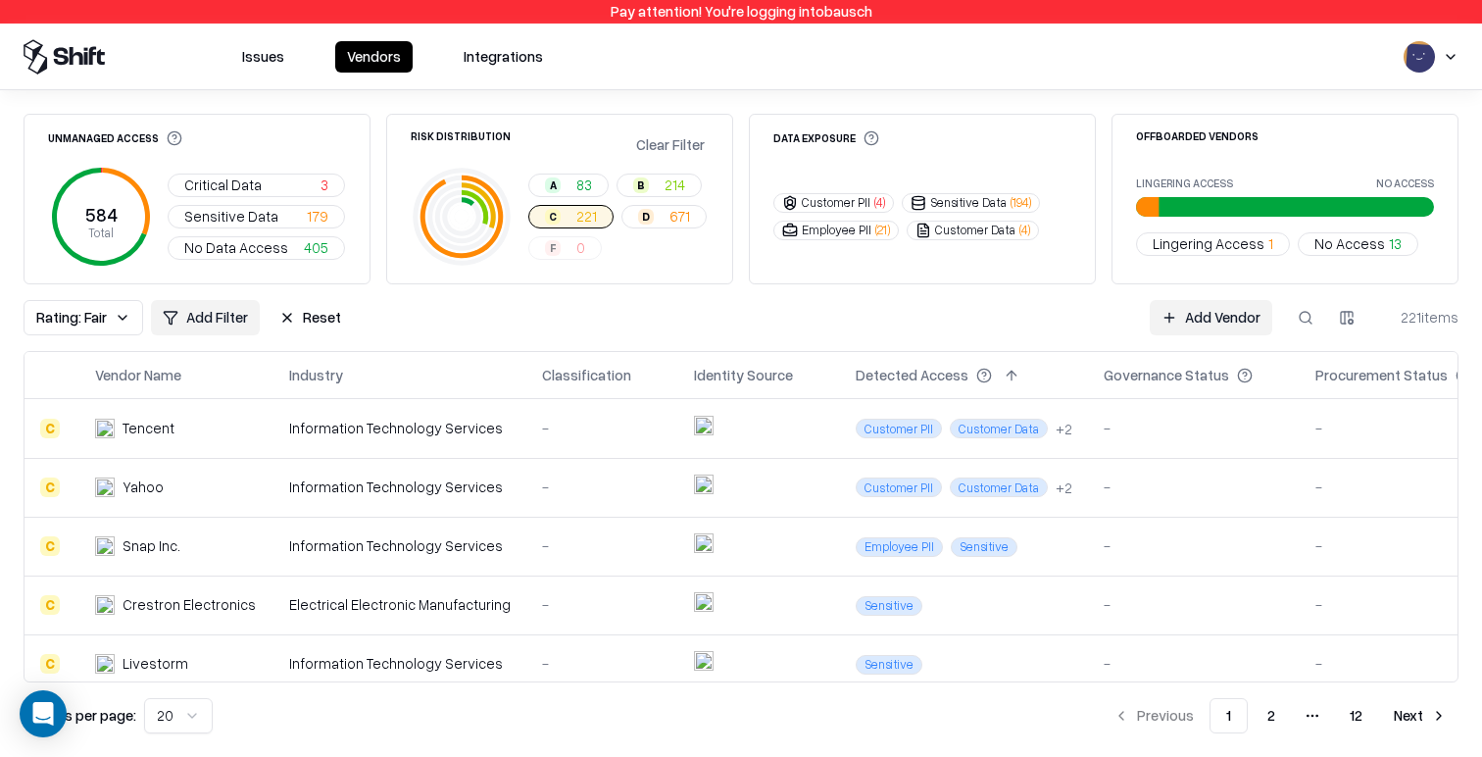
click at [604, 522] on td "-" at bounding box center [602, 546] width 152 height 59
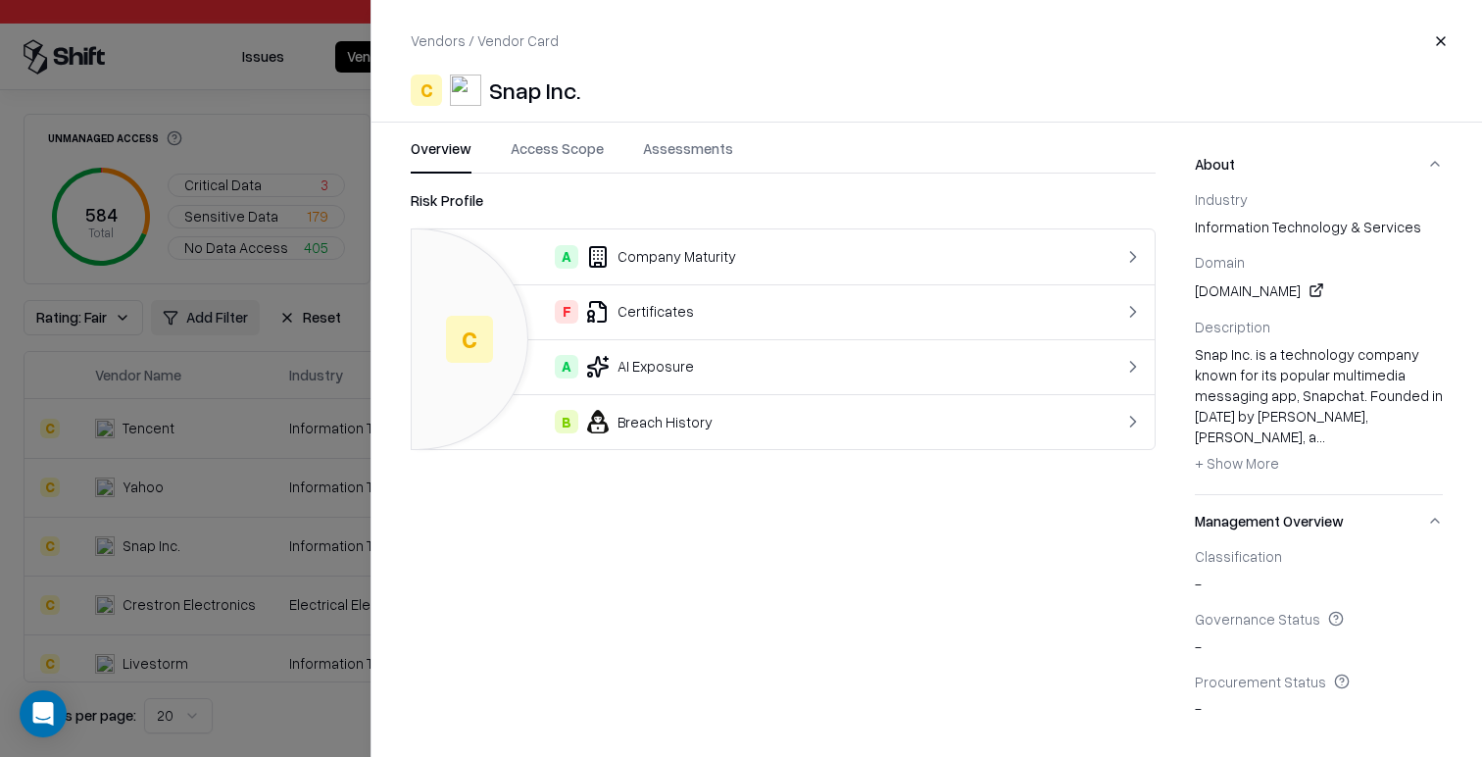
click at [579, 148] on button "Access Scope" at bounding box center [557, 155] width 93 height 35
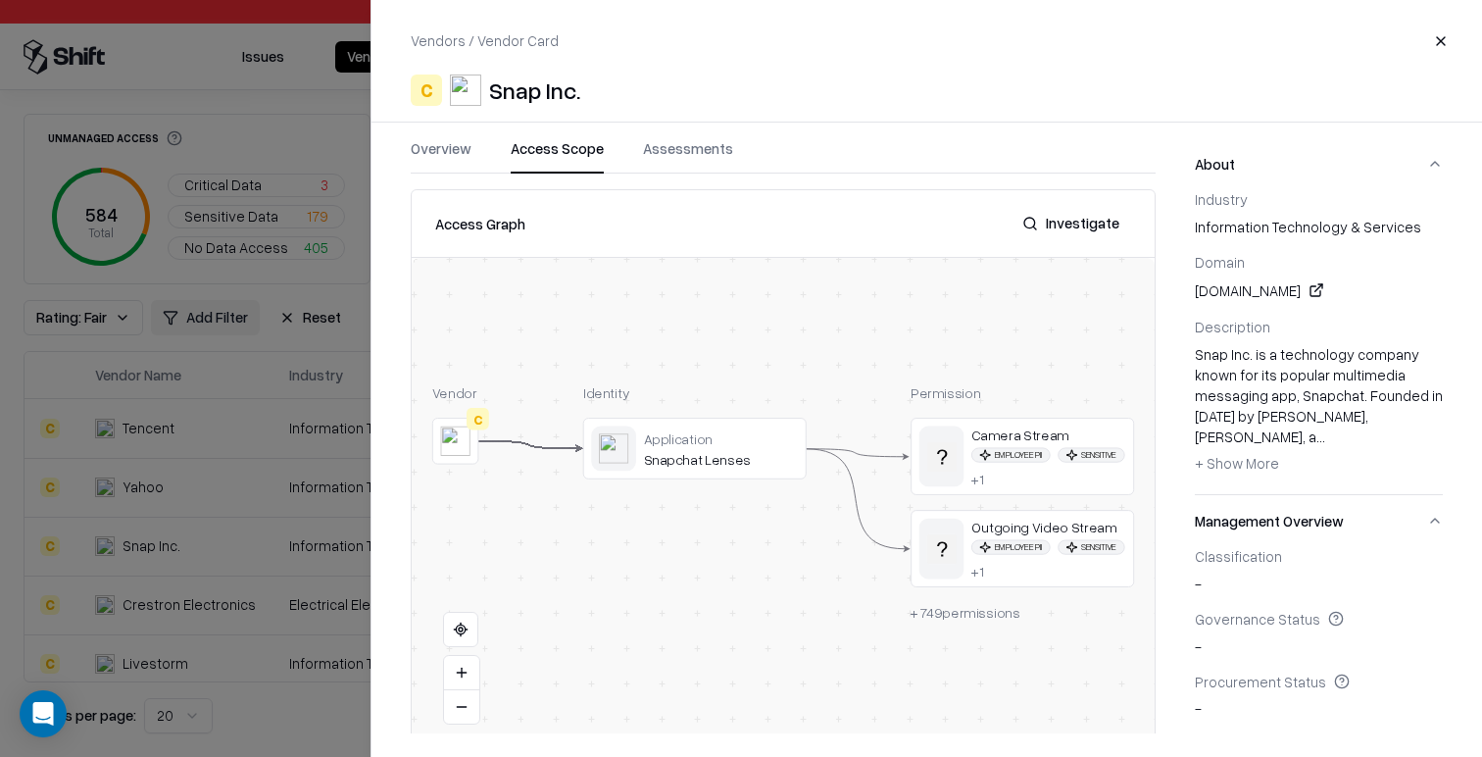
click at [1090, 218] on button "Investigate" at bounding box center [1071, 223] width 121 height 35
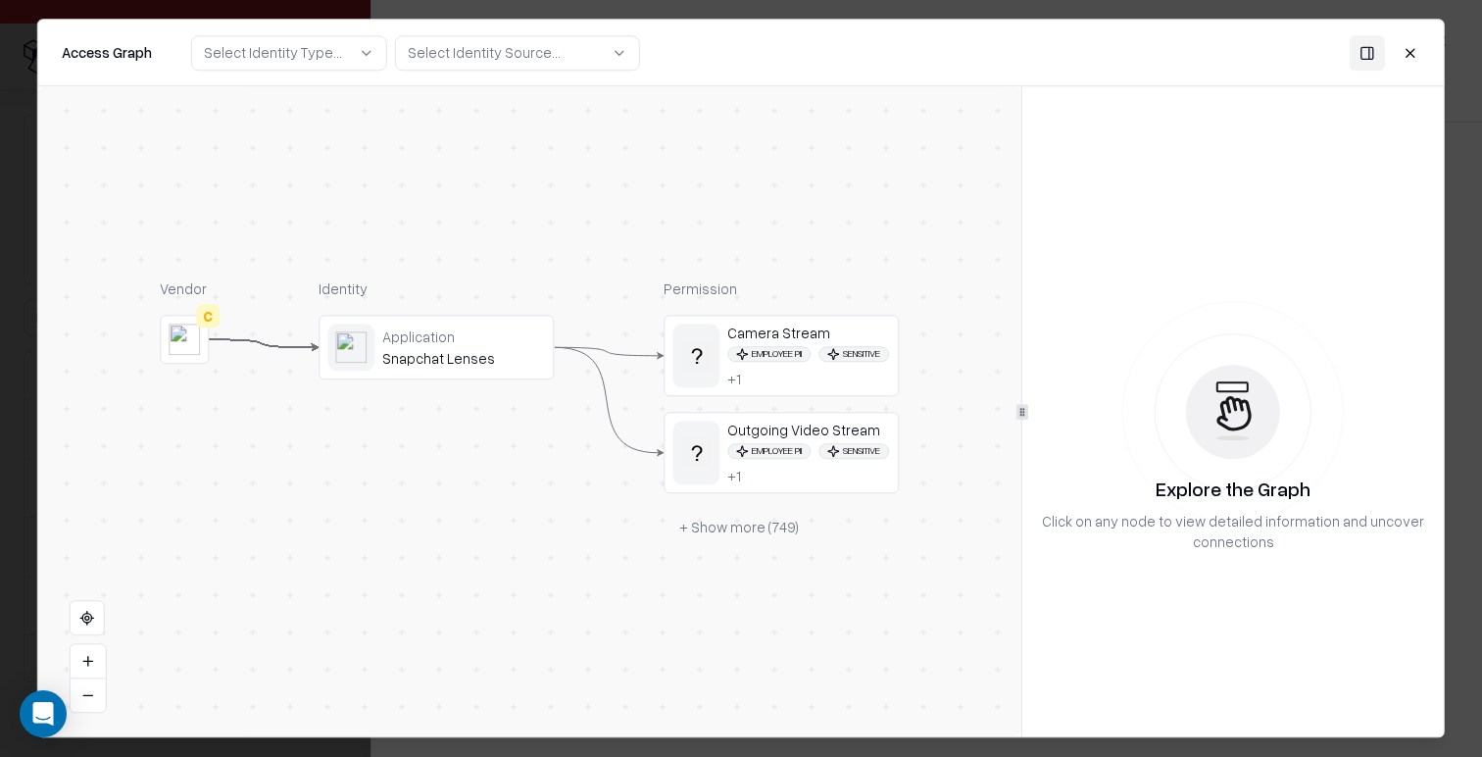
click at [701, 344] on icon at bounding box center [696, 355] width 31 height 31
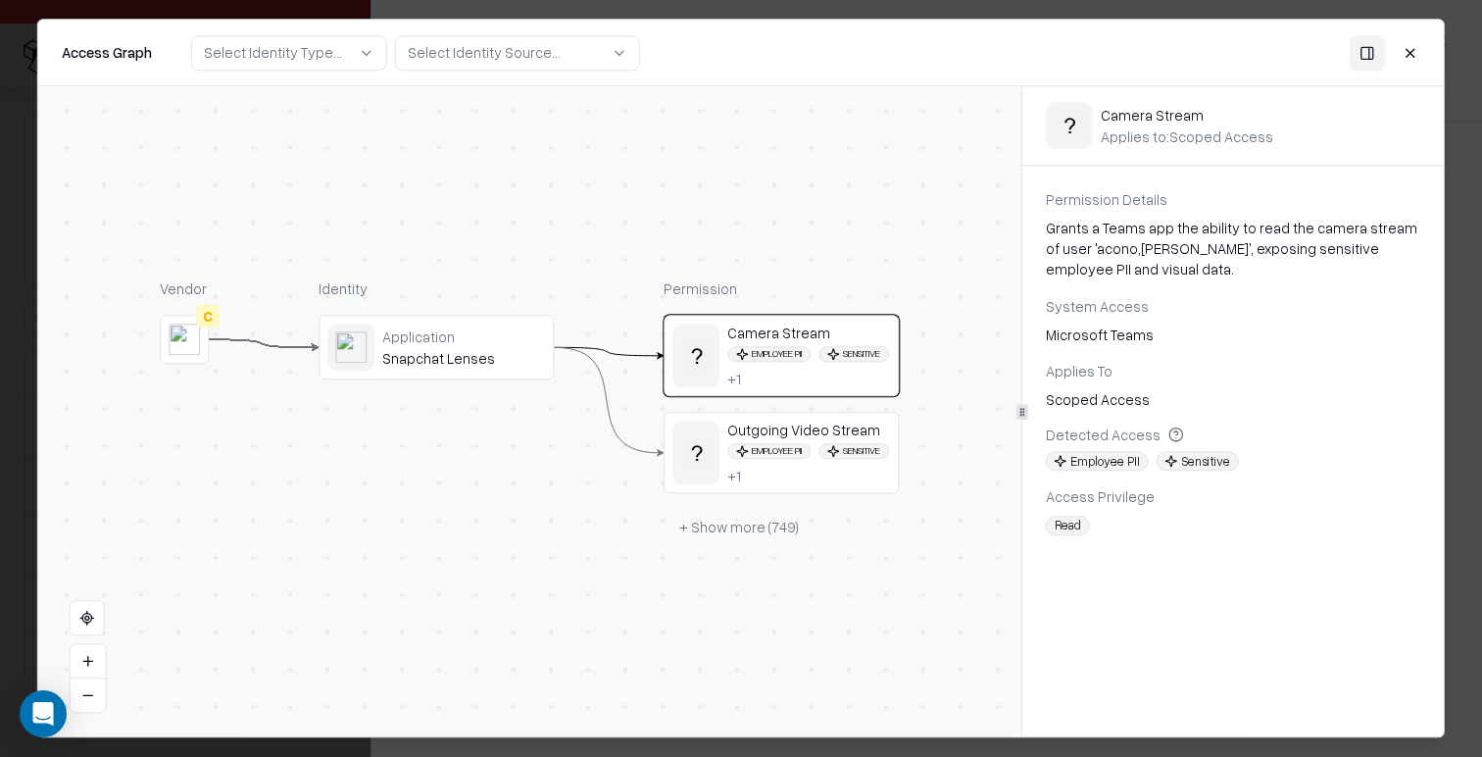
click at [1091, 333] on div "Microsoft Teams" at bounding box center [1233, 334] width 374 height 21
click at [405, 365] on div "Snapchat Lenses" at bounding box center [463, 358] width 163 height 18
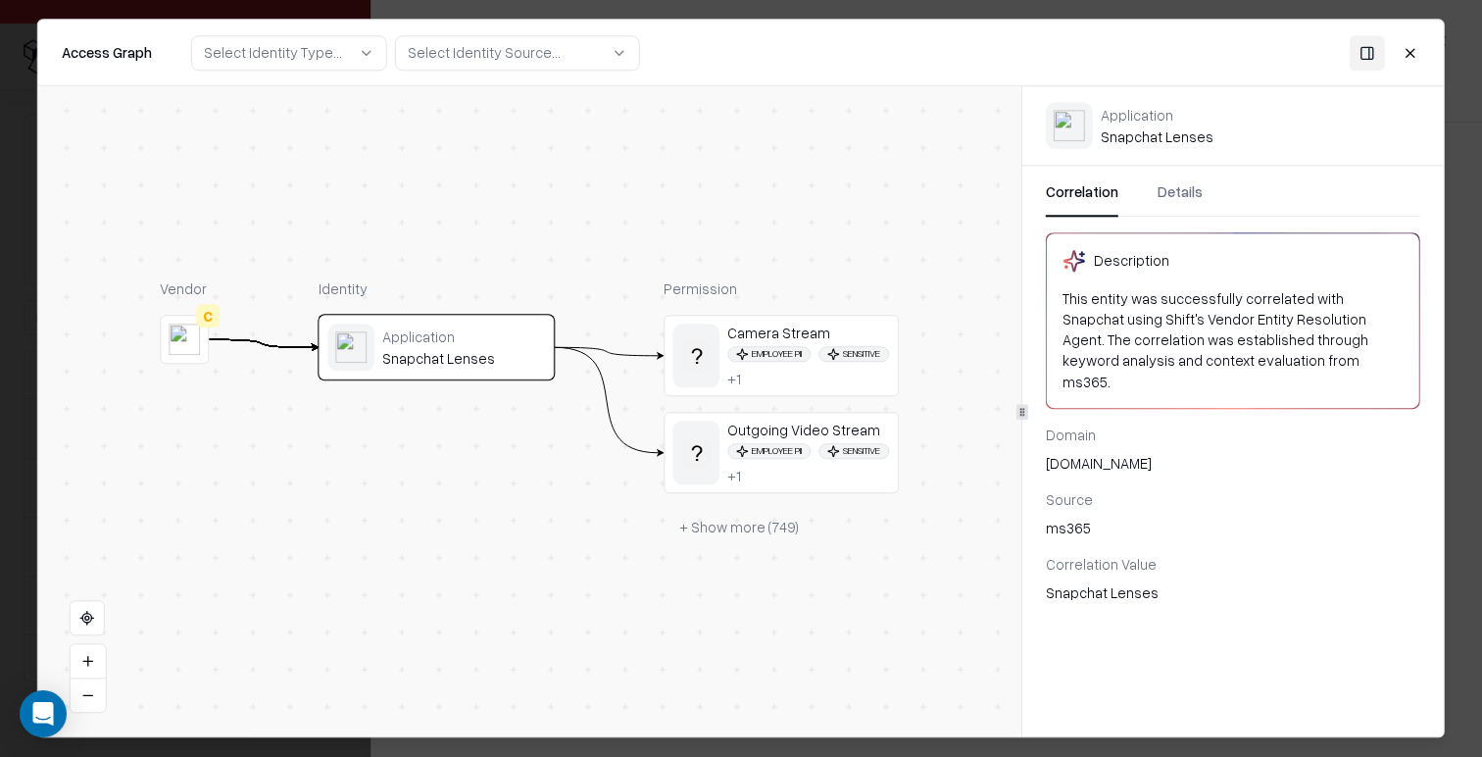
click at [1176, 319] on div "This entity was successfully correlated with Snapchat using Shift's Vendor Enti…" at bounding box center [1233, 340] width 341 height 104
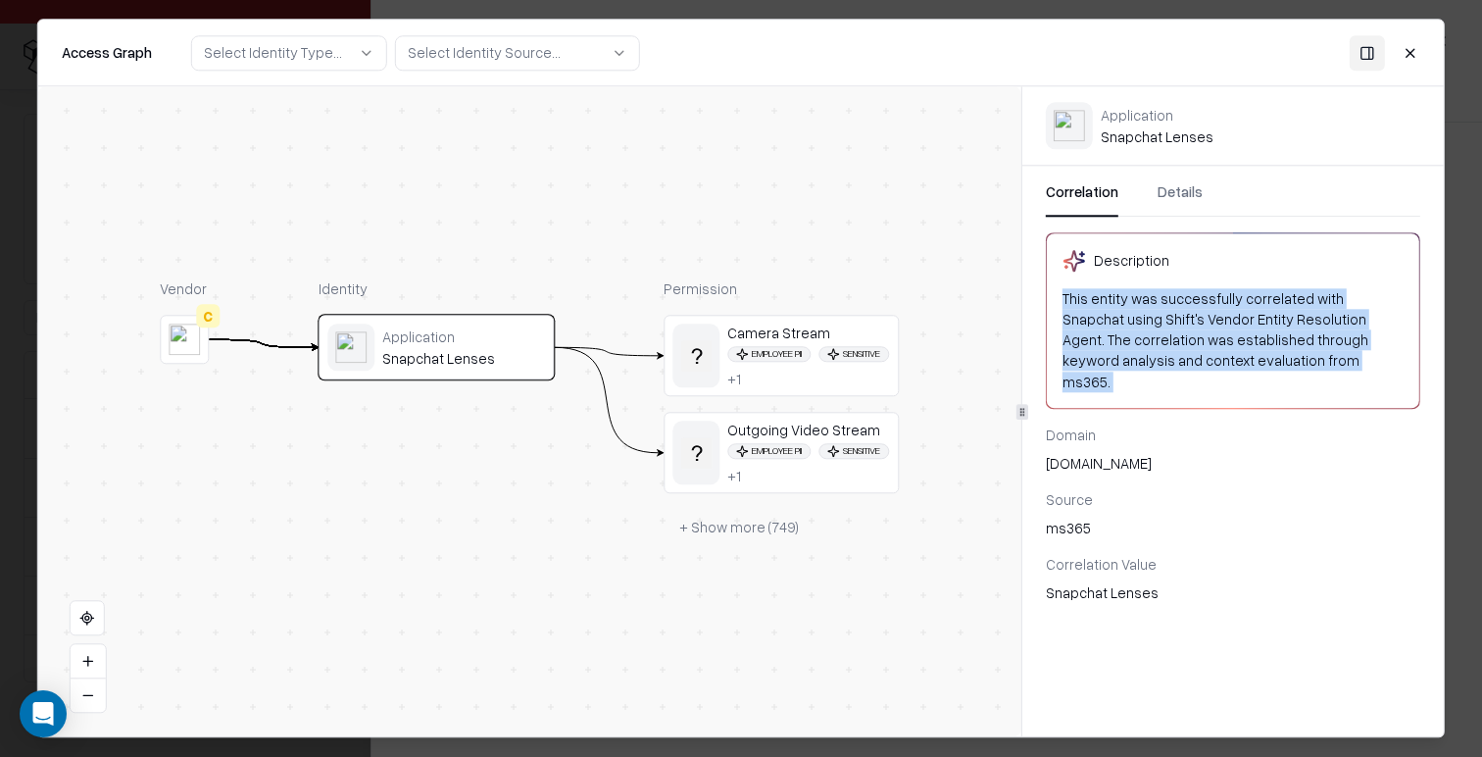
drag, startPoint x: 1176, startPoint y: 319, endPoint x: 1176, endPoint y: 333, distance: 14.7
click at [1176, 319] on div "This entity was successfully correlated with Snapchat using Shift's Vendor Enti…" at bounding box center [1233, 340] width 341 height 104
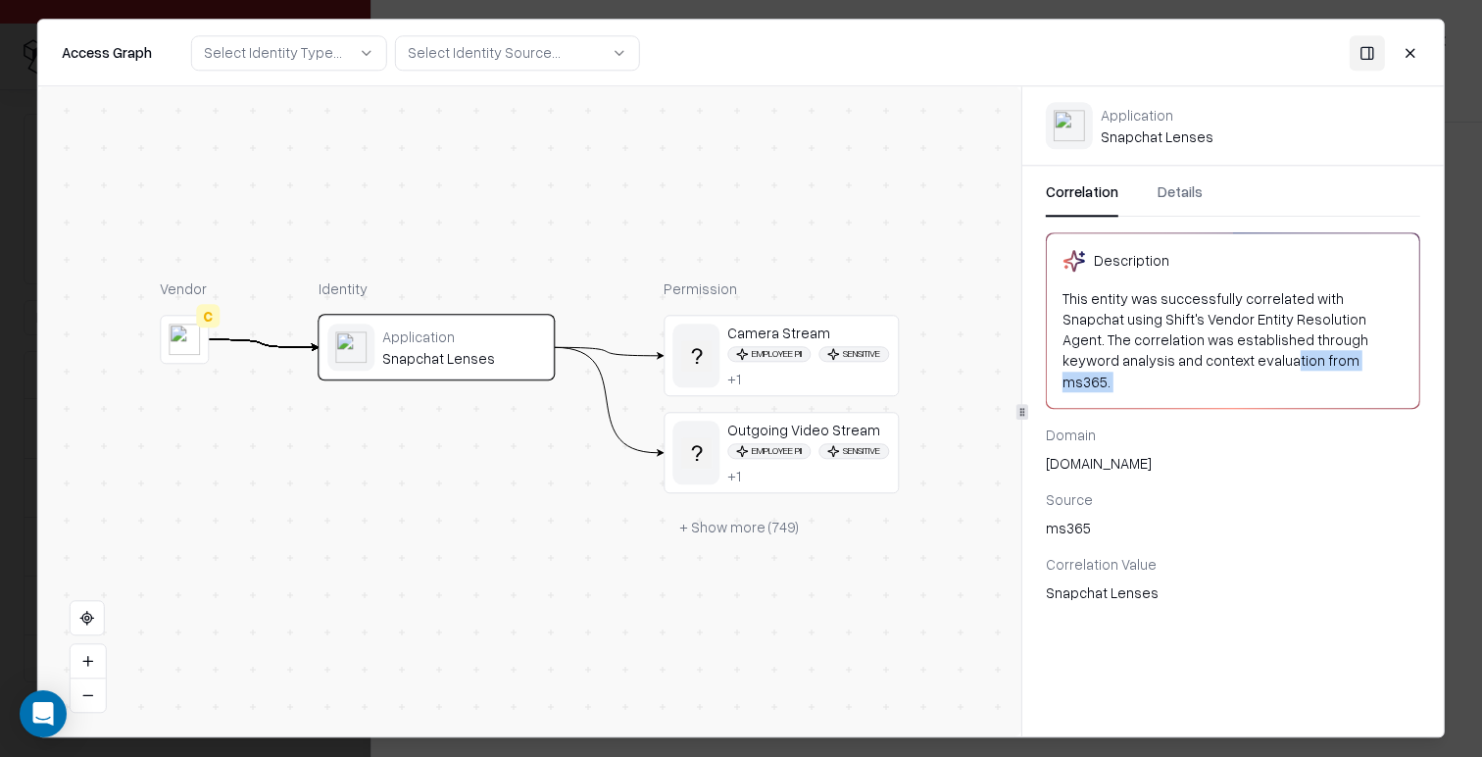
click at [1177, 364] on div "This entity was successfully correlated with Snapchat using Shift's Vendor Enti…" at bounding box center [1233, 340] width 341 height 104
click at [1060, 453] on div "snap.com" at bounding box center [1233, 463] width 374 height 21
copy div "snap.com"
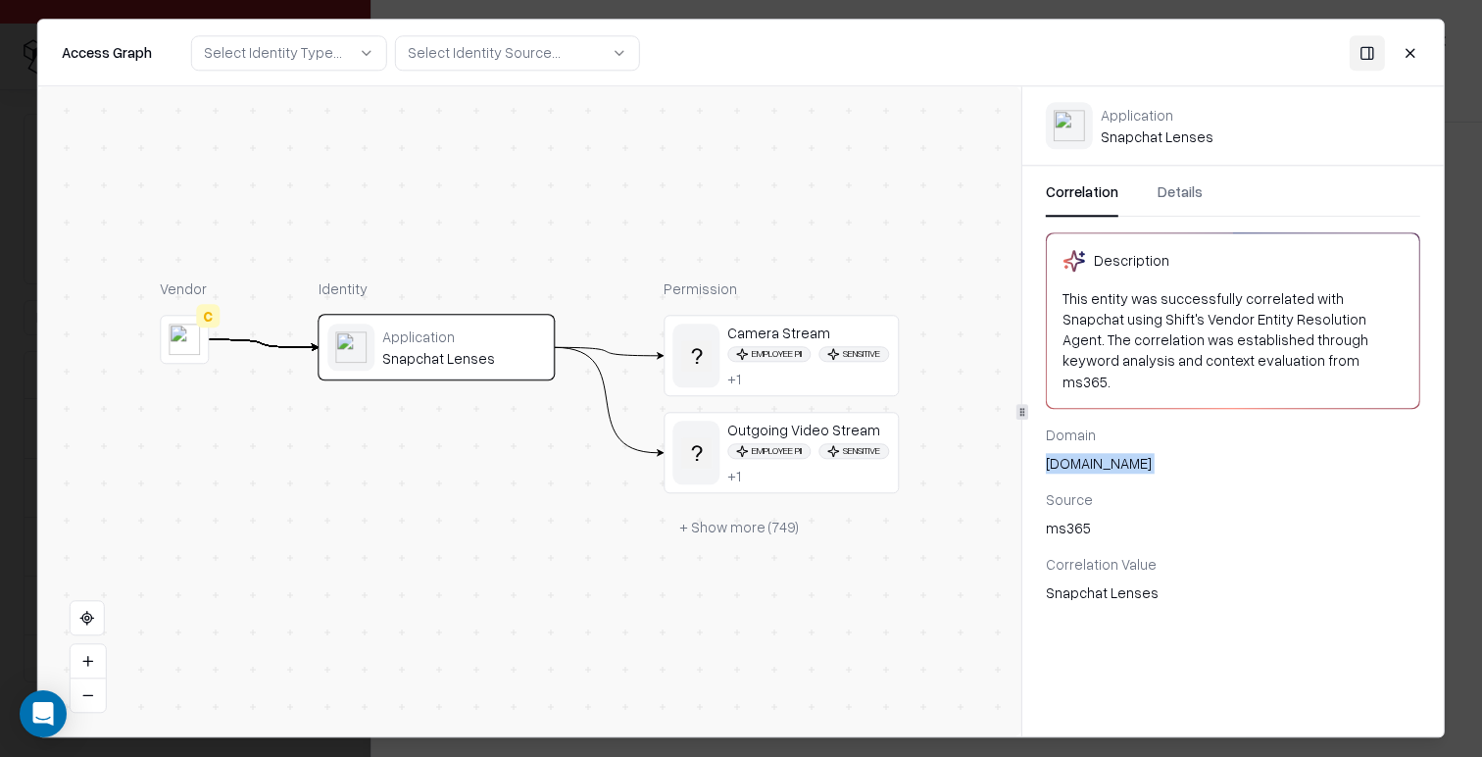
drag, startPoint x: 819, startPoint y: 186, endPoint x: 965, endPoint y: 13, distance: 226.2
click at [818, 186] on div "Vendor C Identity Application Snapchat Lenses Permission Camera Stream Employee…" at bounding box center [529, 411] width 983 height 650
click at [1421, 50] on button "Close" at bounding box center [1410, 52] width 35 height 35
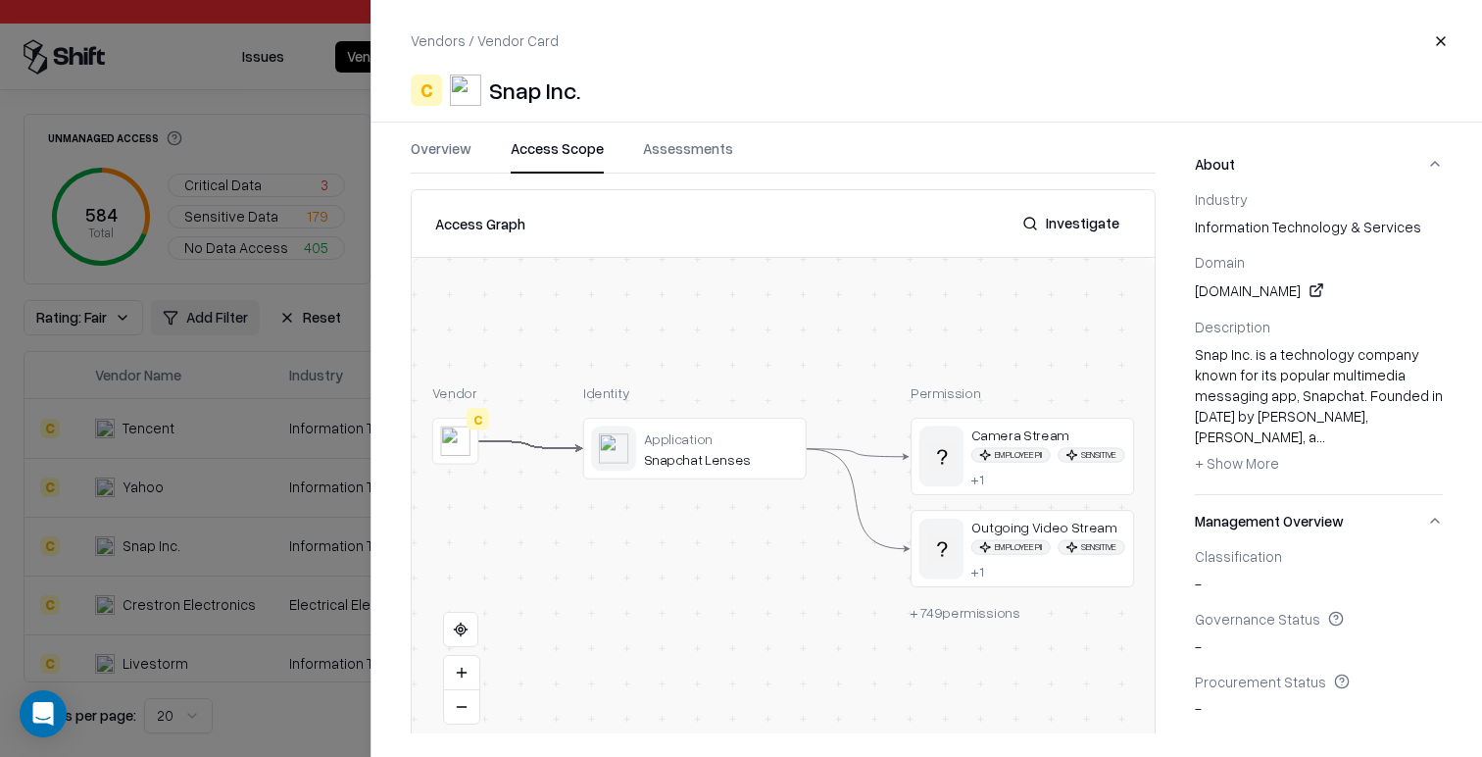
click at [526, 102] on div "Snap Inc." at bounding box center [534, 89] width 91 height 31
copy div "Snap Inc."
click at [228, 322] on div at bounding box center [741, 378] width 1482 height 757
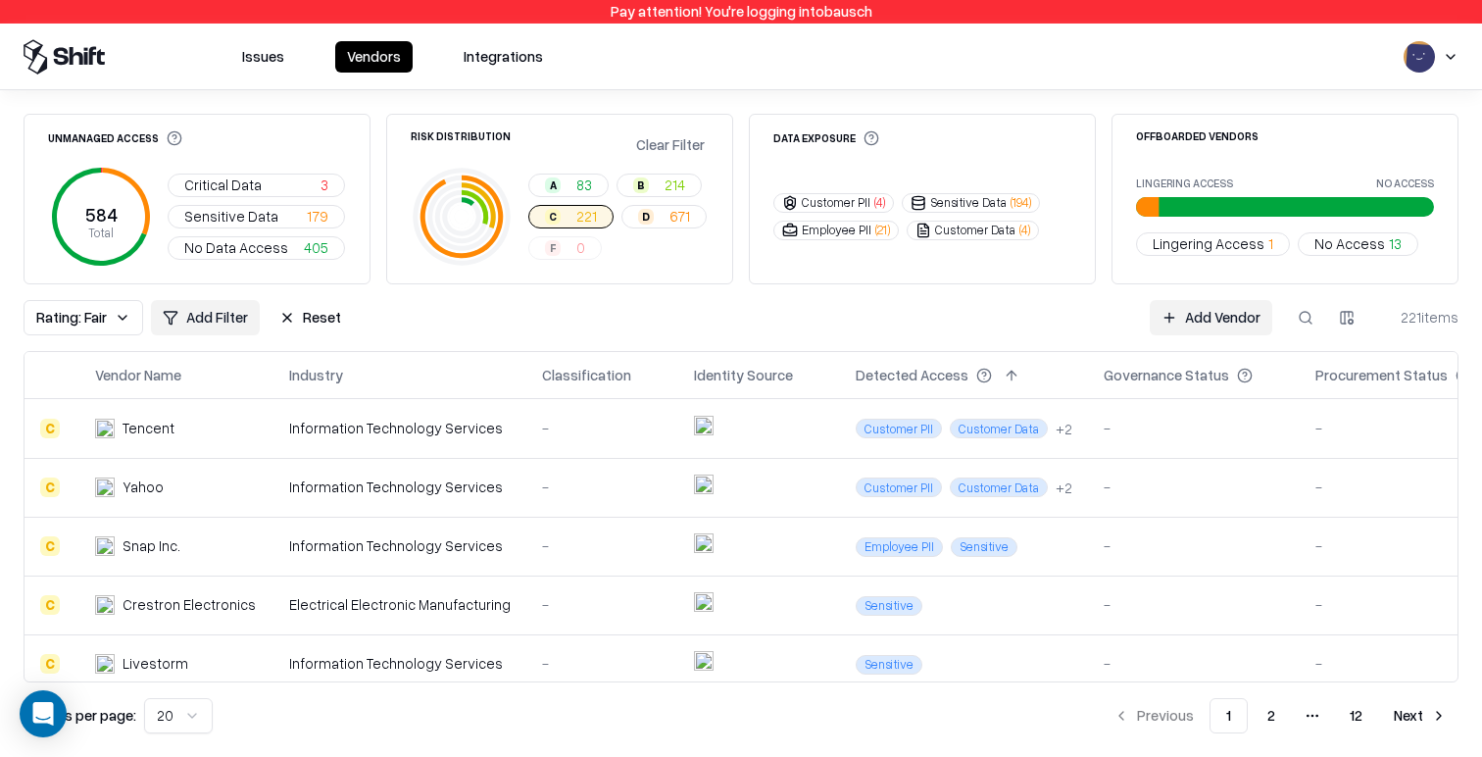
click at [617, 490] on div "-" at bounding box center [602, 486] width 121 height 21
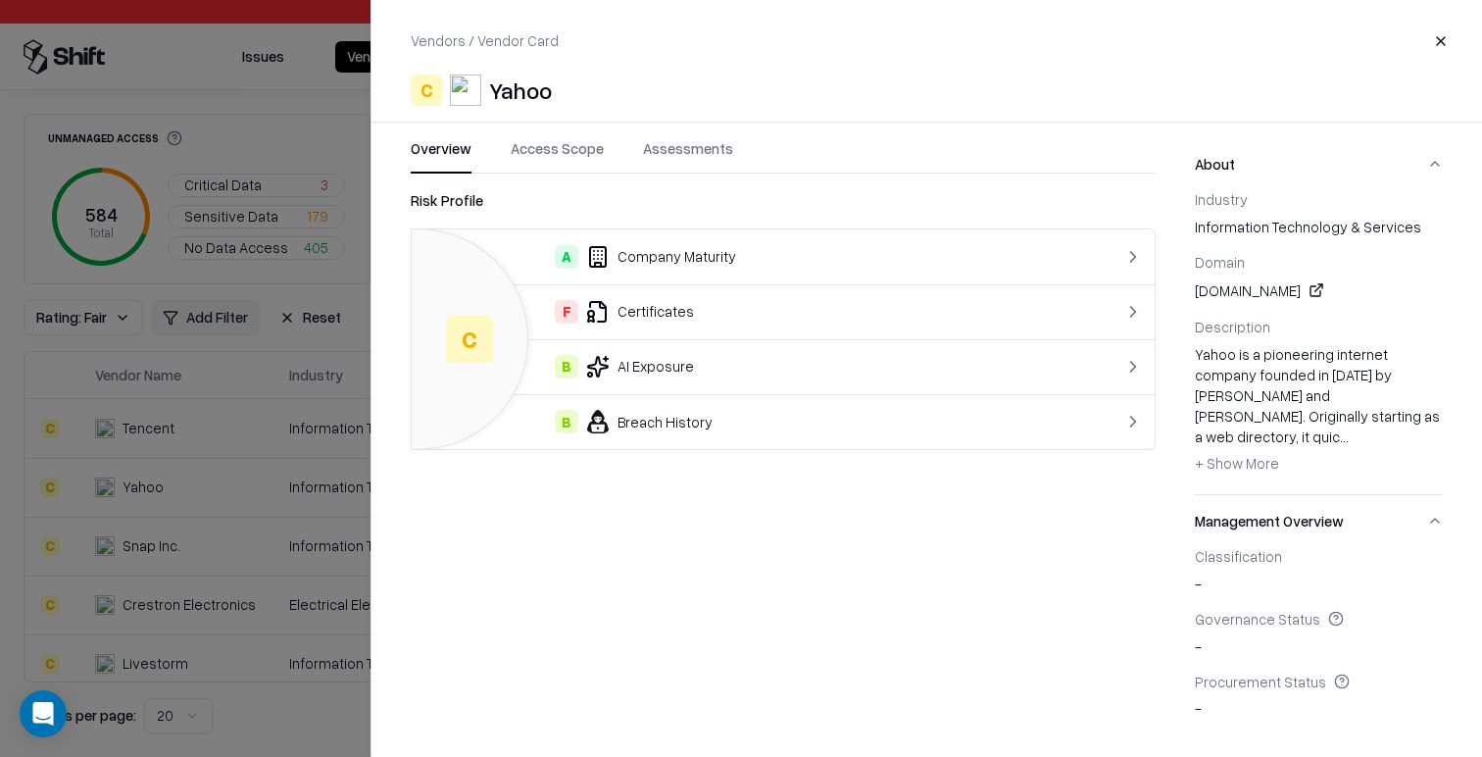
click at [560, 151] on button "Access Scope" at bounding box center [557, 155] width 93 height 35
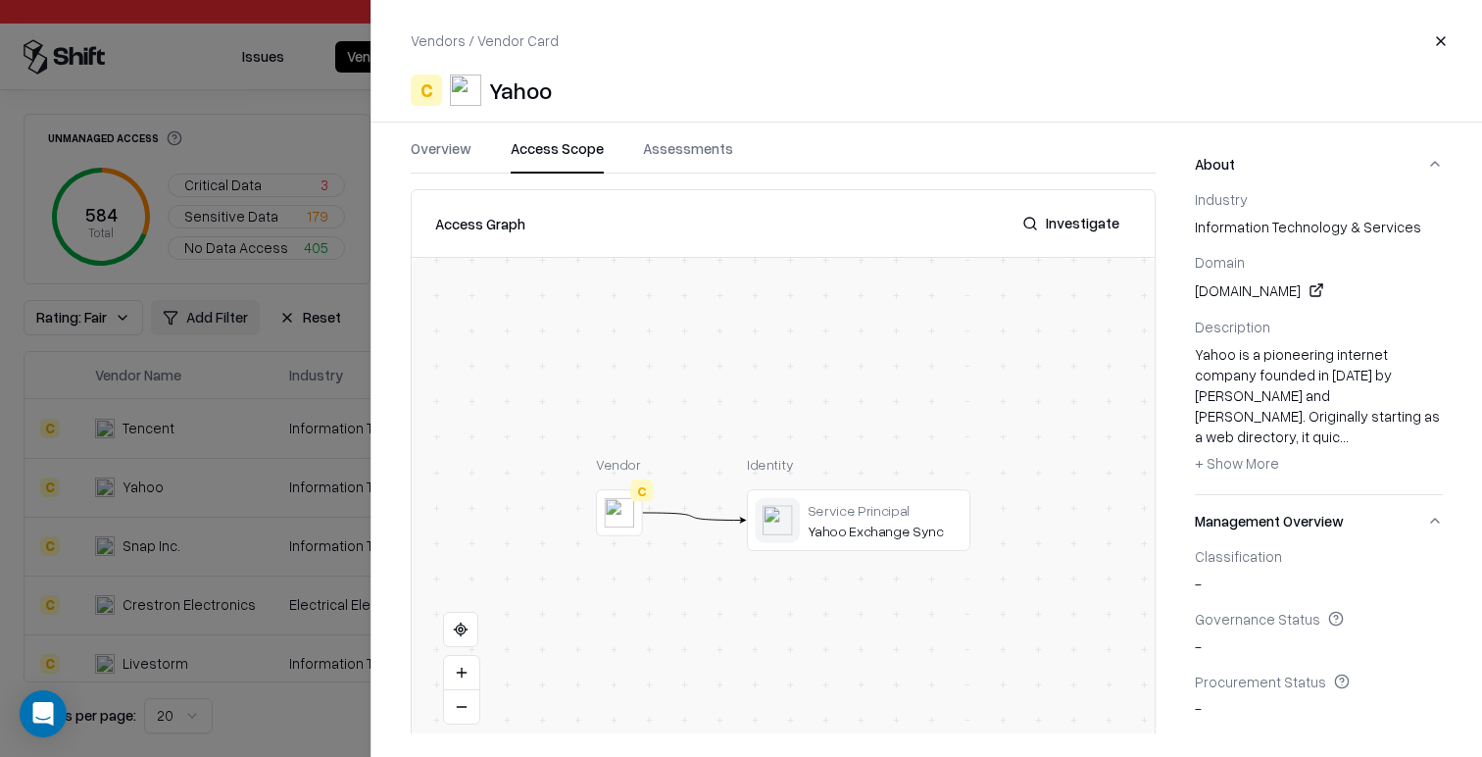
click at [0, 0] on div at bounding box center [0, 0] width 0 height 0
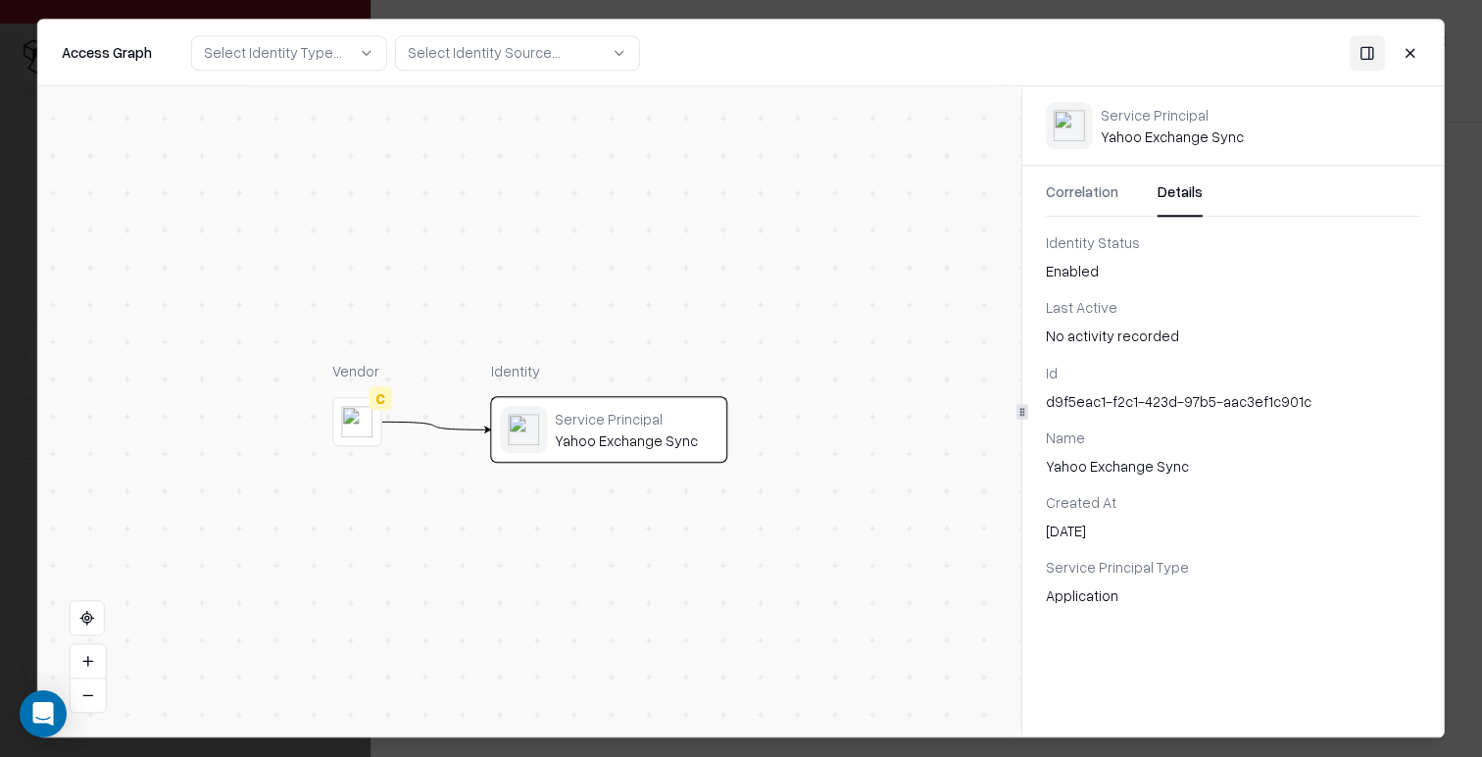
click at [1180, 192] on button "Details" at bounding box center [1180, 198] width 45 height 35
click at [1071, 183] on button "Correlation" at bounding box center [1082, 198] width 73 height 35
click at [1176, 191] on button "Details" at bounding box center [1180, 198] width 45 height 35
click at [1407, 47] on button "Close" at bounding box center [1410, 52] width 35 height 35
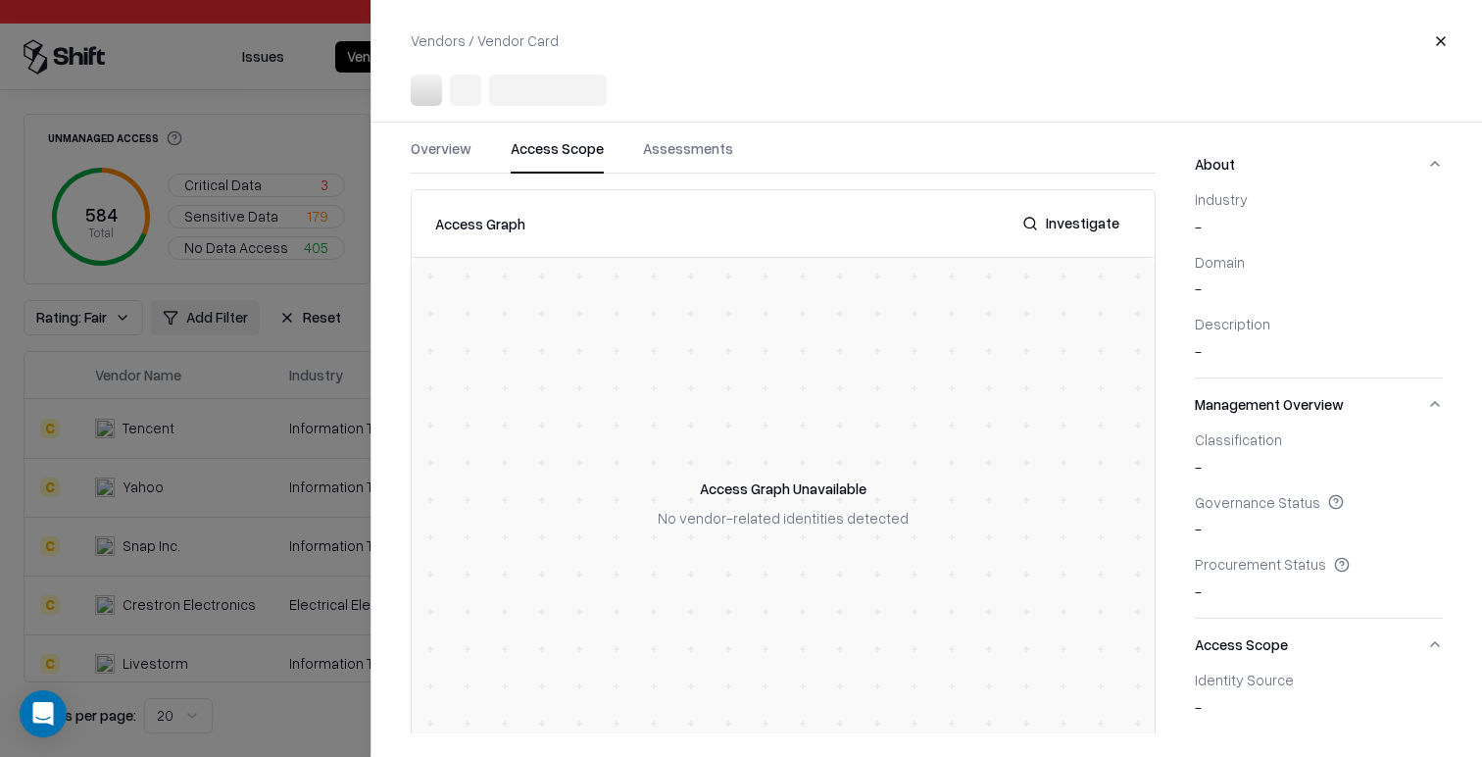
click at [240, 498] on div at bounding box center [741, 378] width 1482 height 757
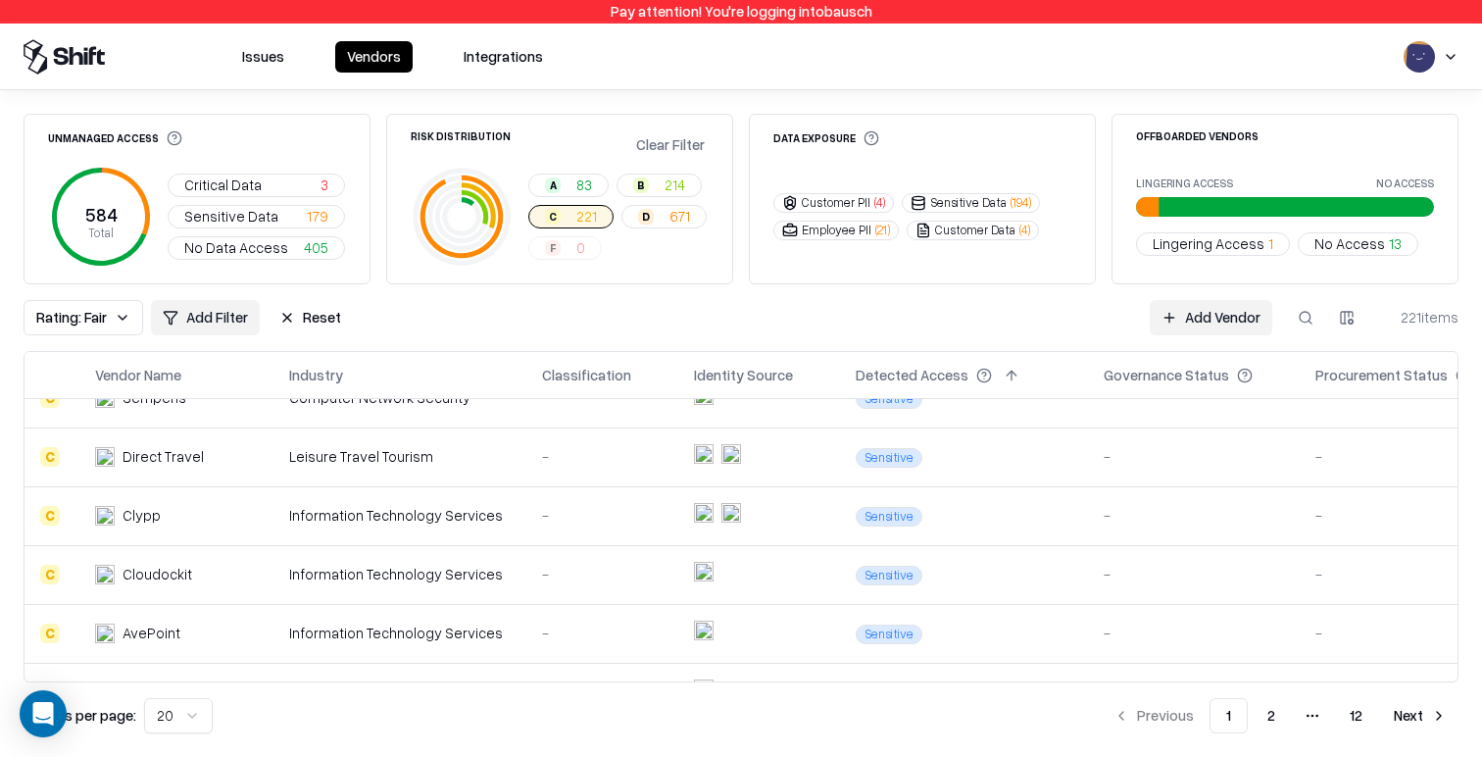
scroll to position [443, 0]
click at [492, 518] on div "Information Technology Services" at bounding box center [400, 514] width 222 height 21
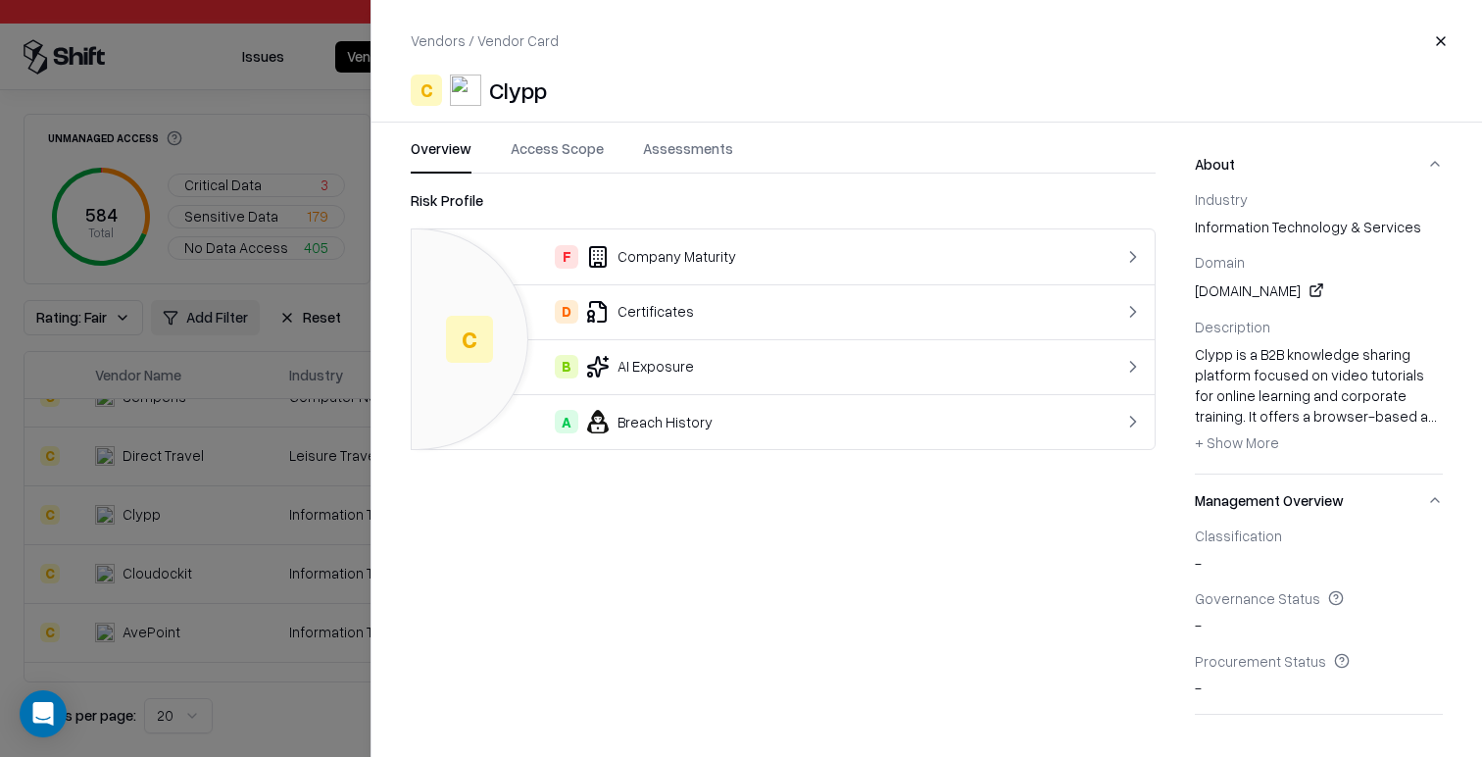
click at [715, 235] on td "F Company Maturity" at bounding box center [741, 256] width 659 height 55
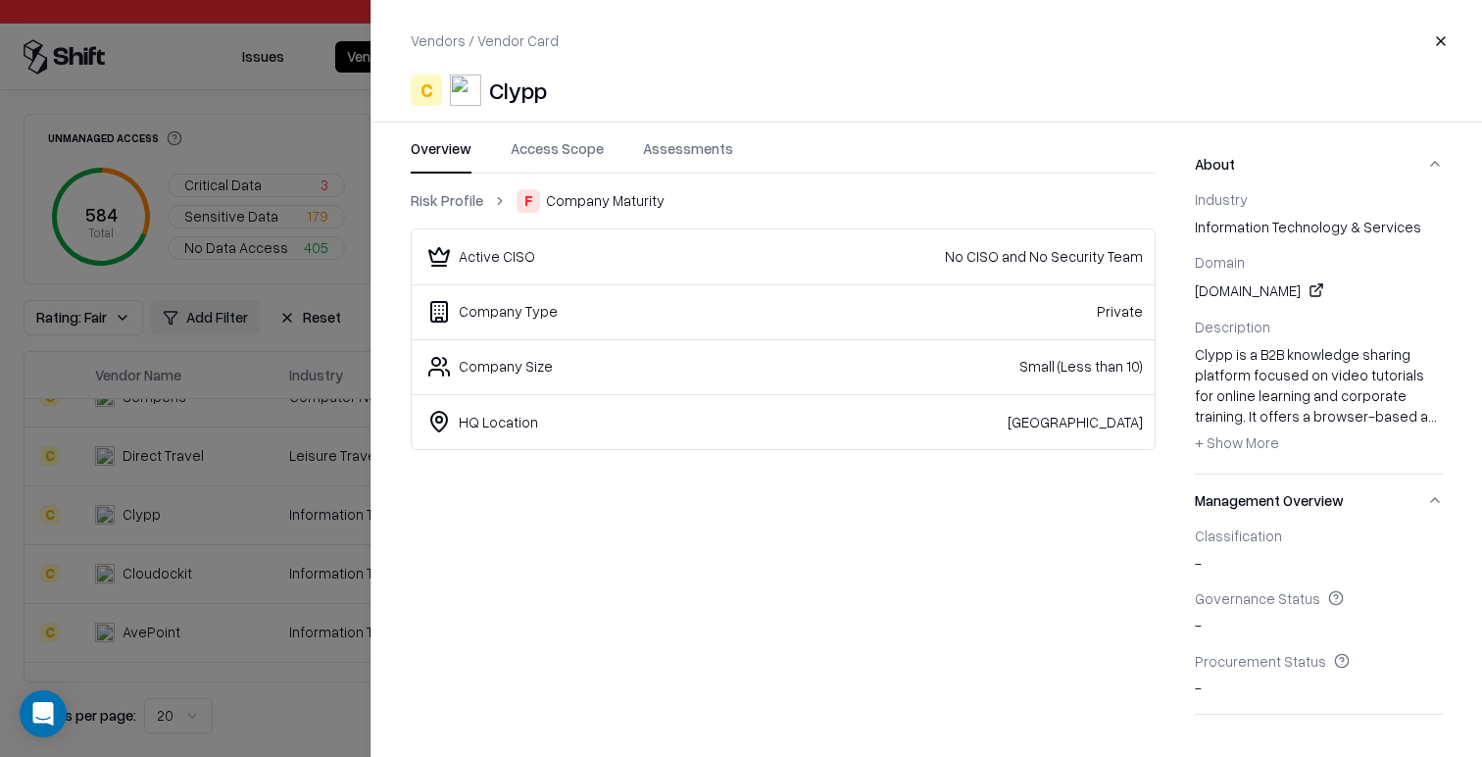
click at [457, 204] on link "Risk Profile" at bounding box center [447, 200] width 73 height 21
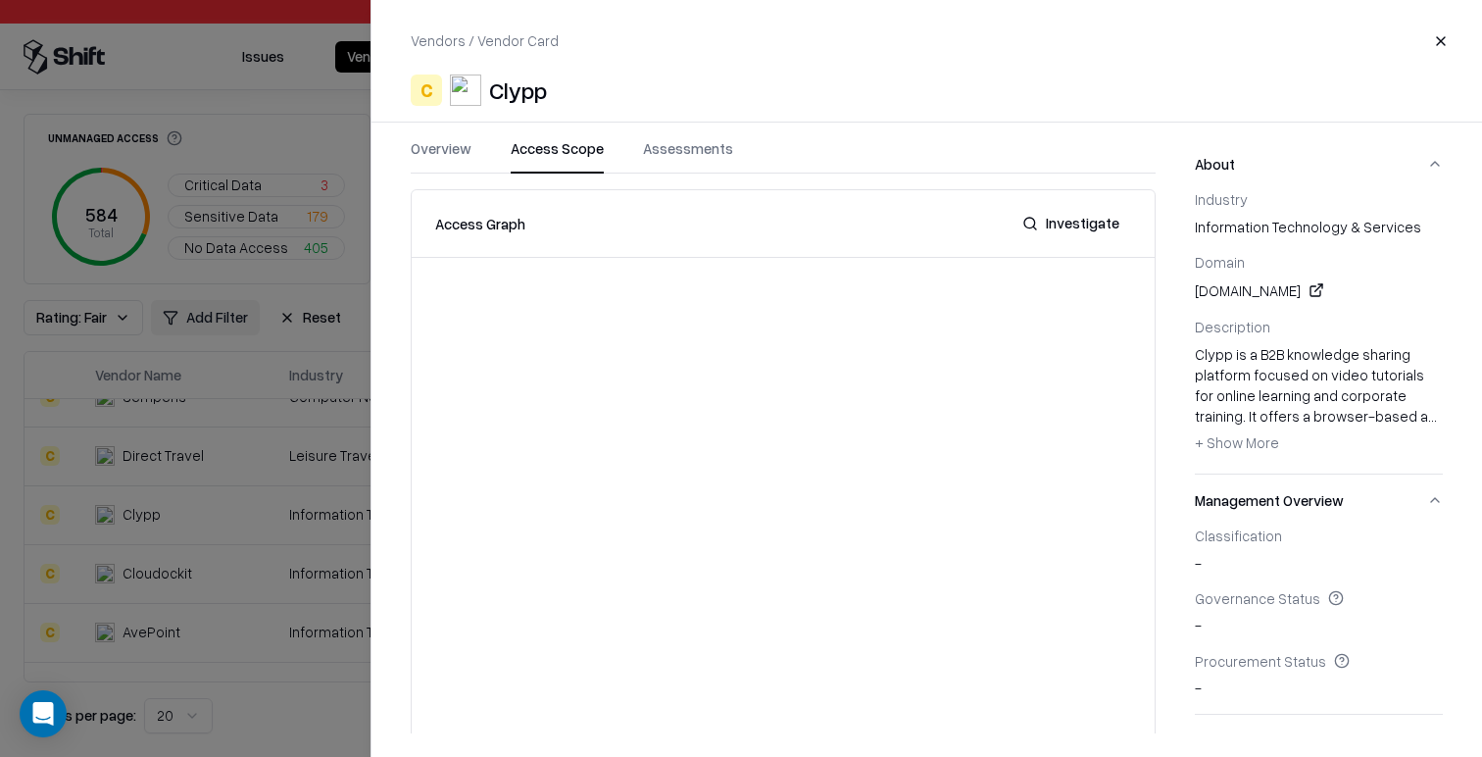
click at [549, 154] on button "Access Scope" at bounding box center [557, 155] width 93 height 35
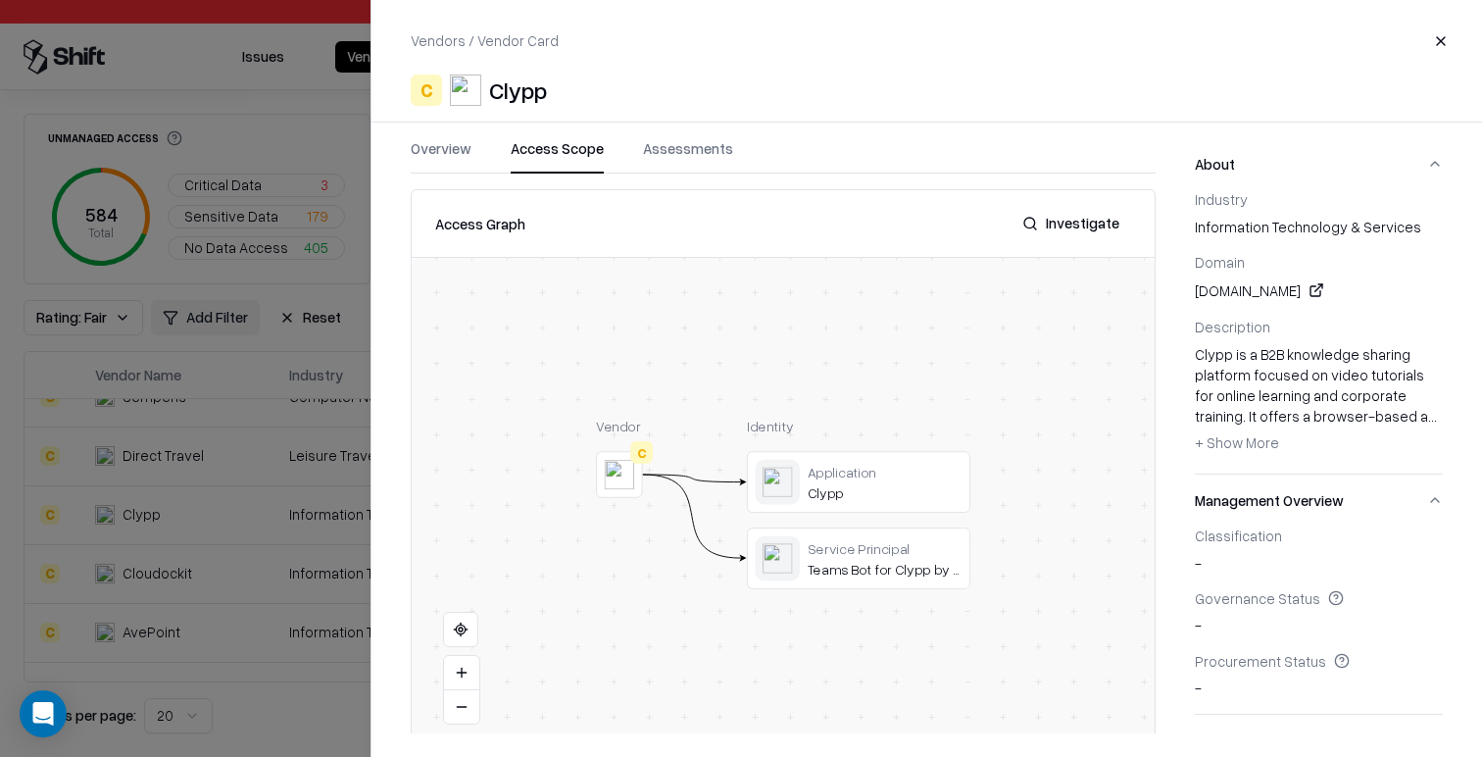
click at [675, 151] on button "Assessments" at bounding box center [688, 155] width 90 height 35
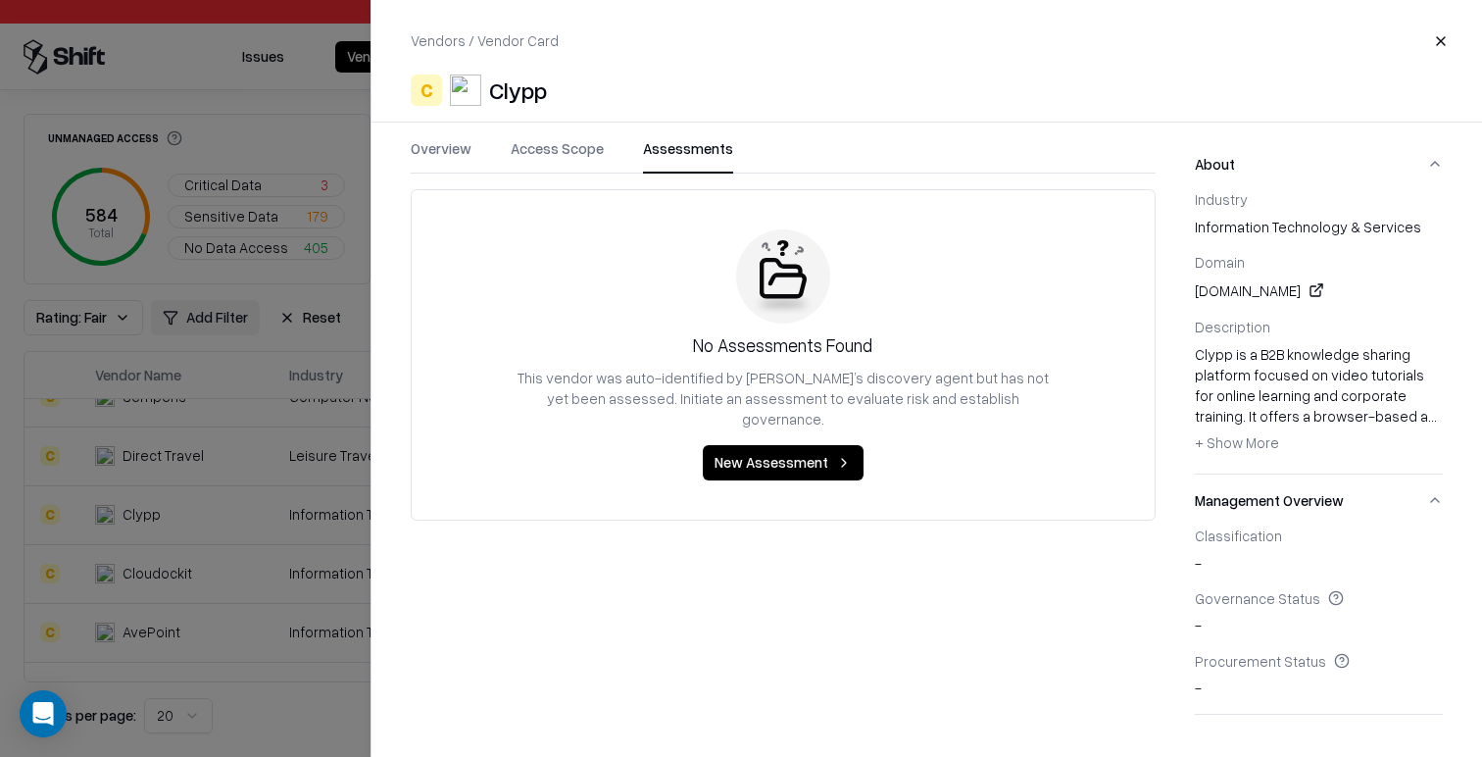
click at [552, 153] on button "Access Scope" at bounding box center [557, 155] width 93 height 35
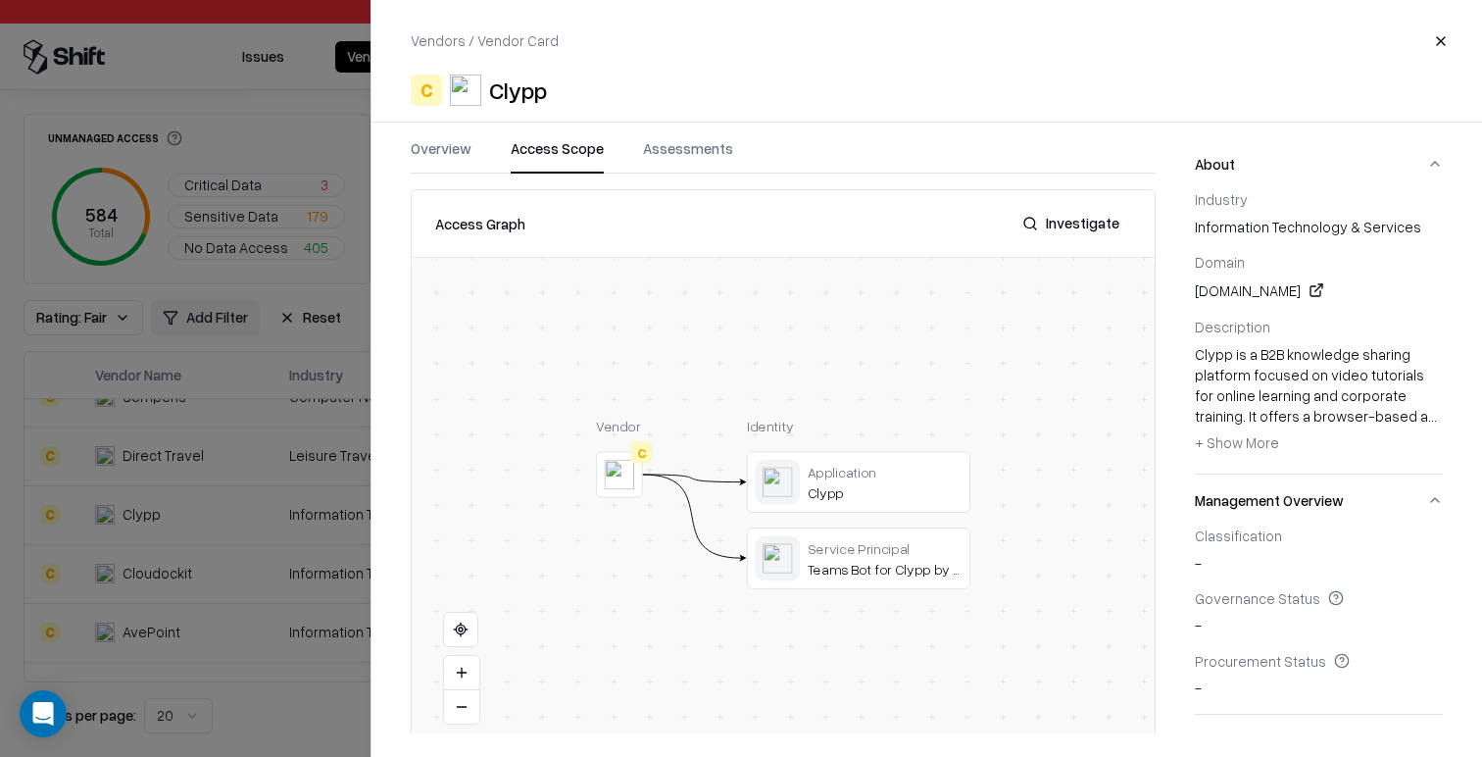
drag, startPoint x: 226, startPoint y: 244, endPoint x: 240, endPoint y: 323, distance: 80.6
click at [226, 244] on div at bounding box center [741, 378] width 1482 height 757
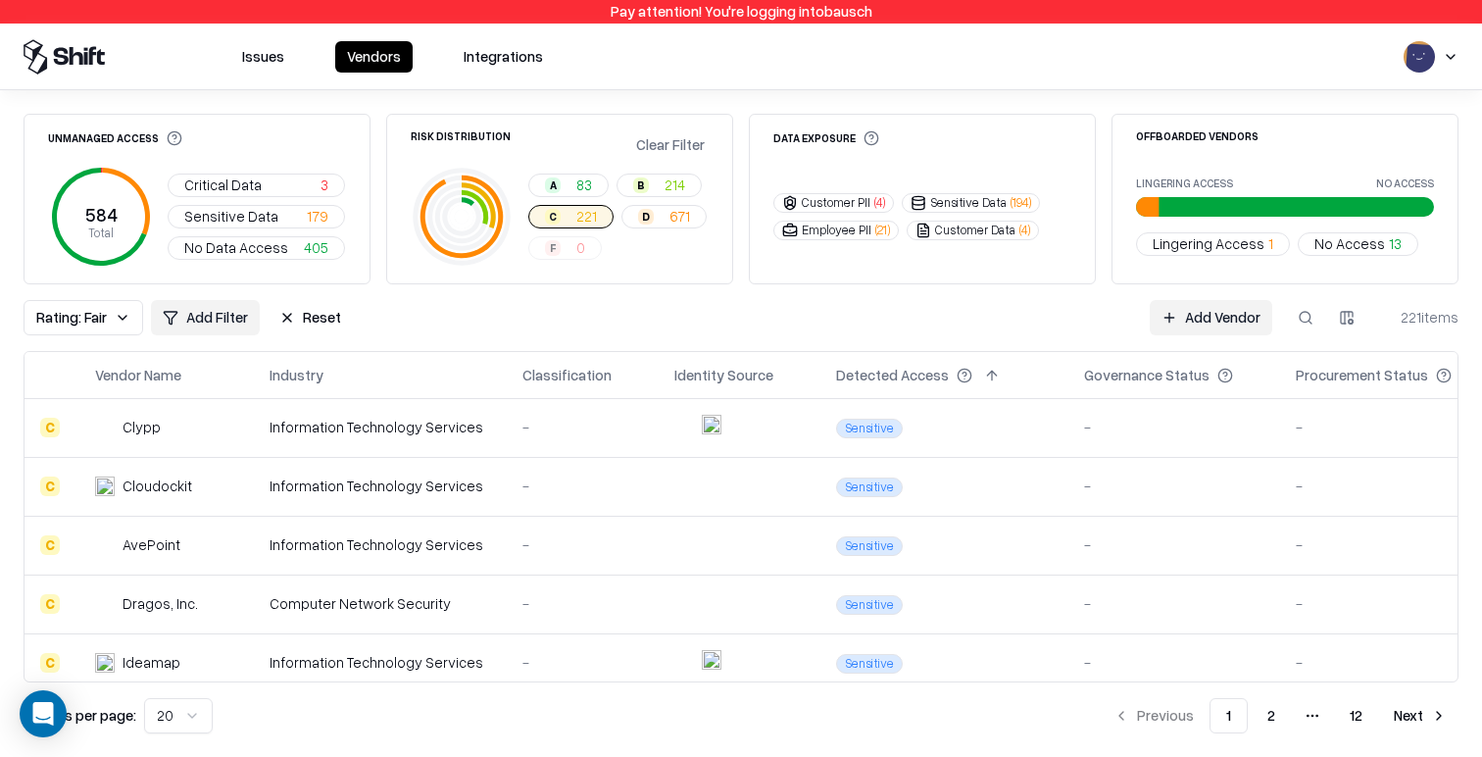
click at [480, 545] on div "Information Technology Services" at bounding box center [398, 544] width 222 height 21
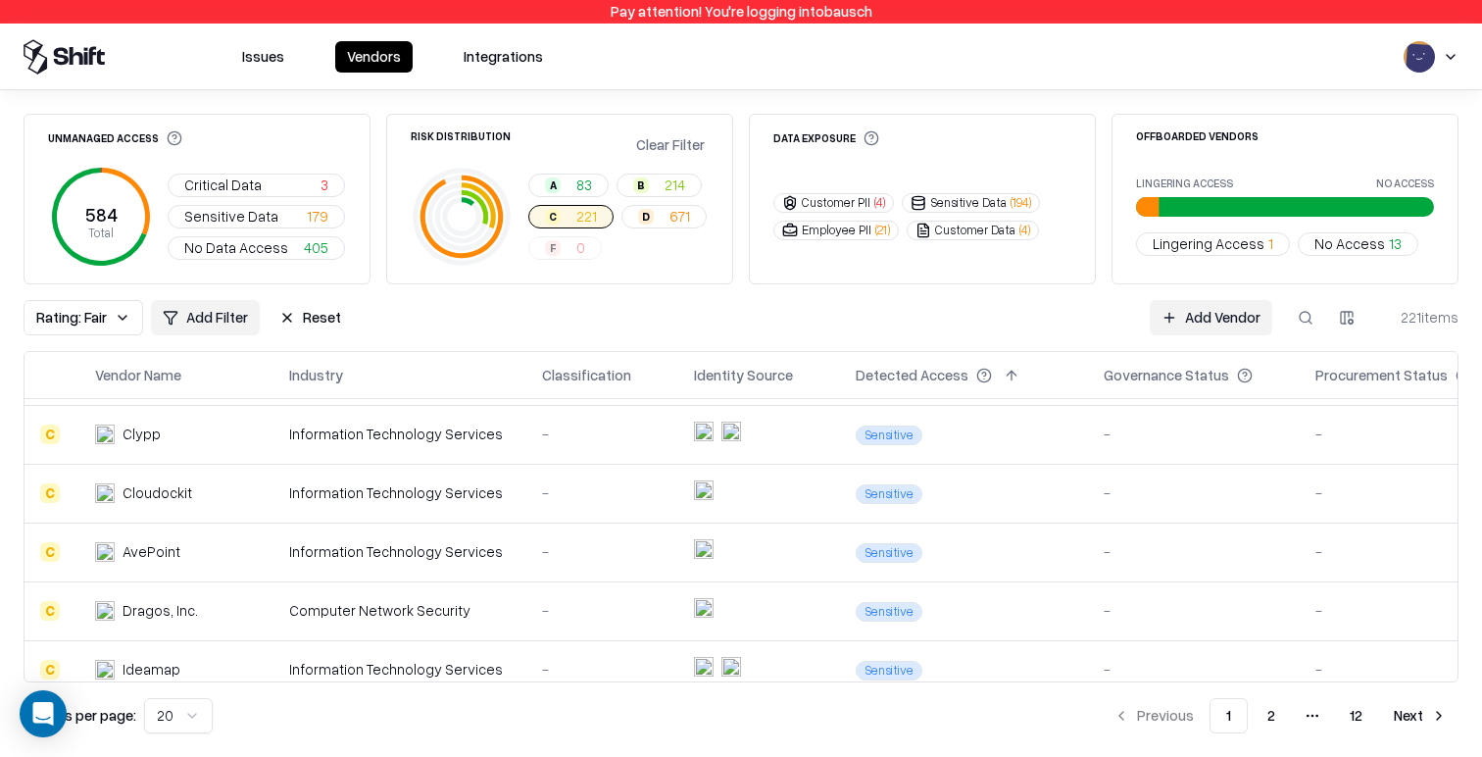
scroll to position [522, 0]
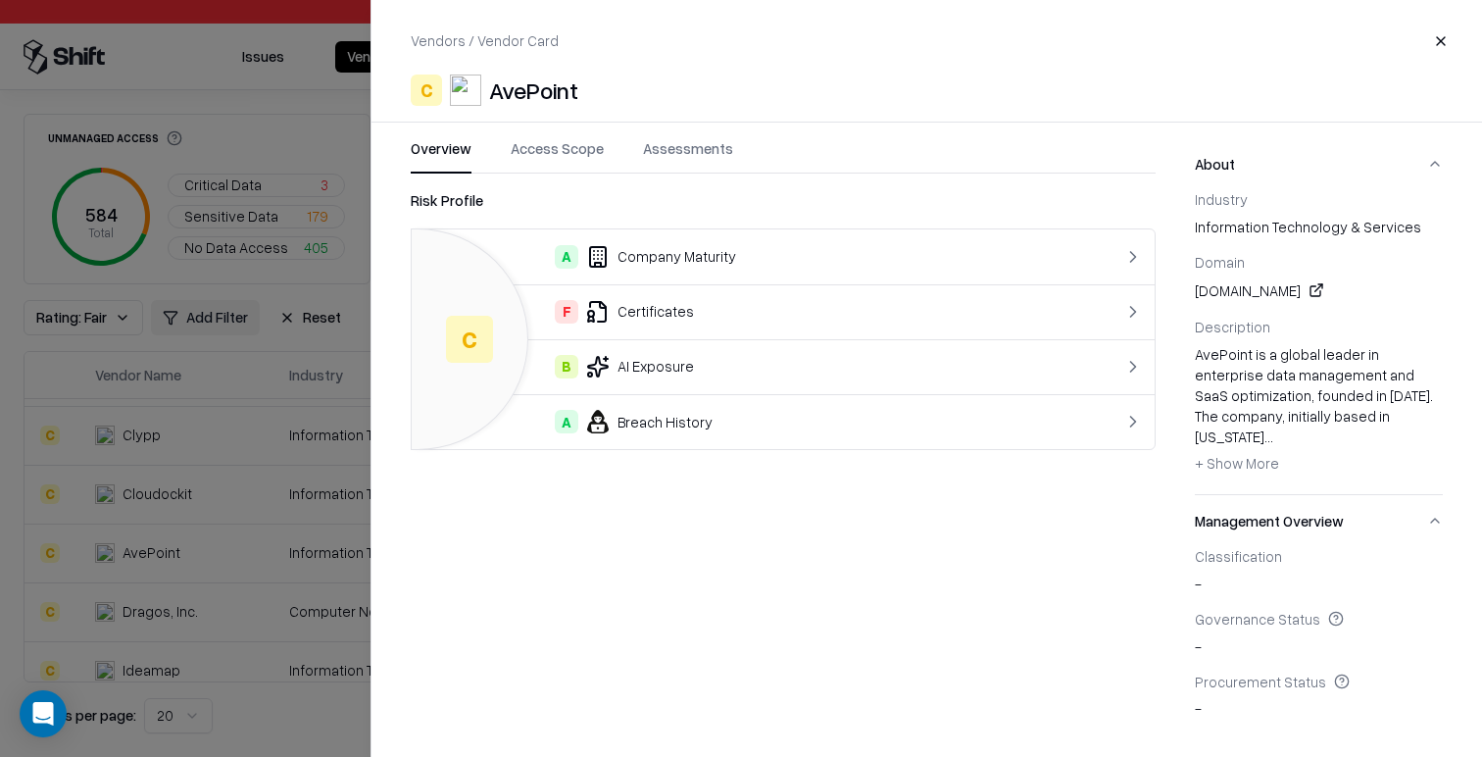
click at [546, 165] on button "Access Scope" at bounding box center [557, 155] width 93 height 35
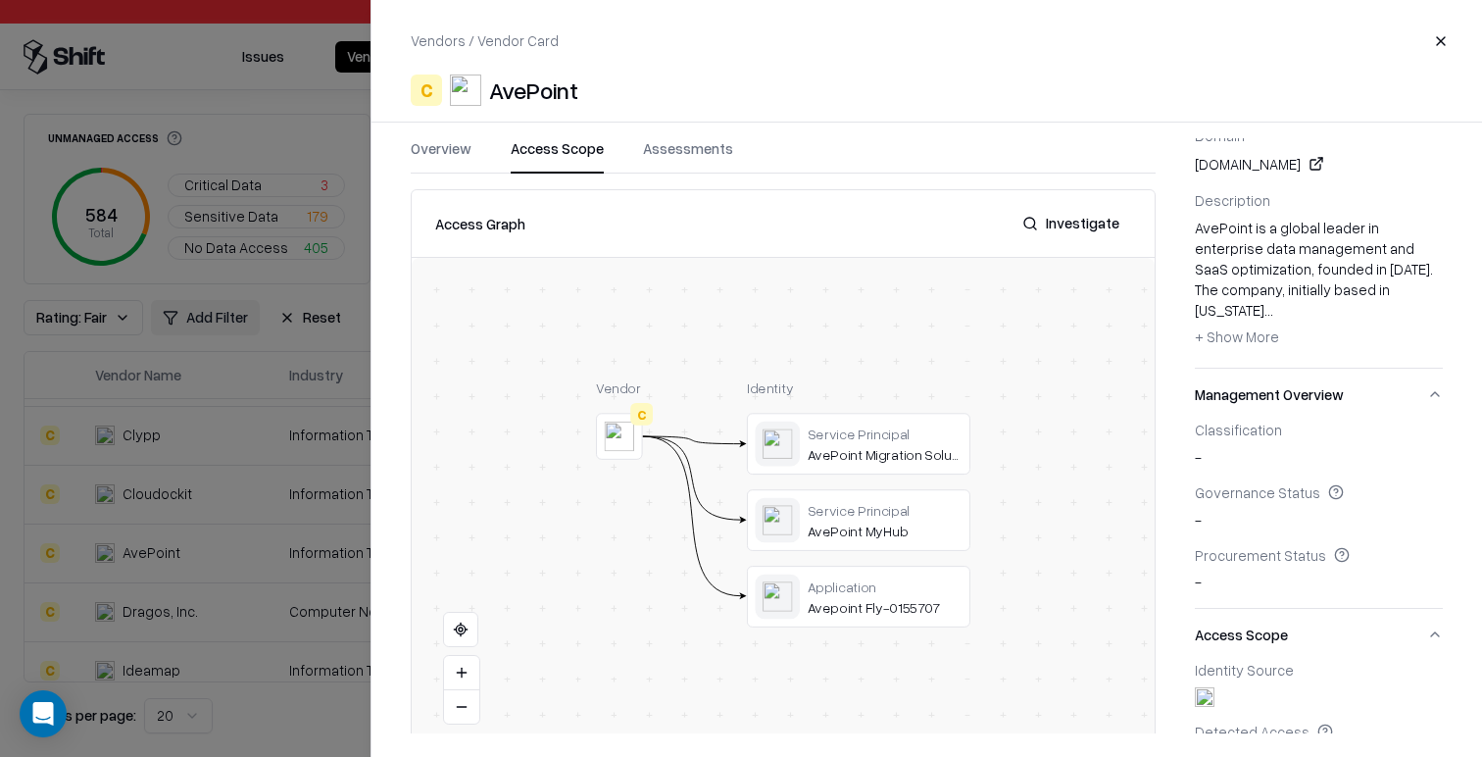
scroll to position [396, 0]
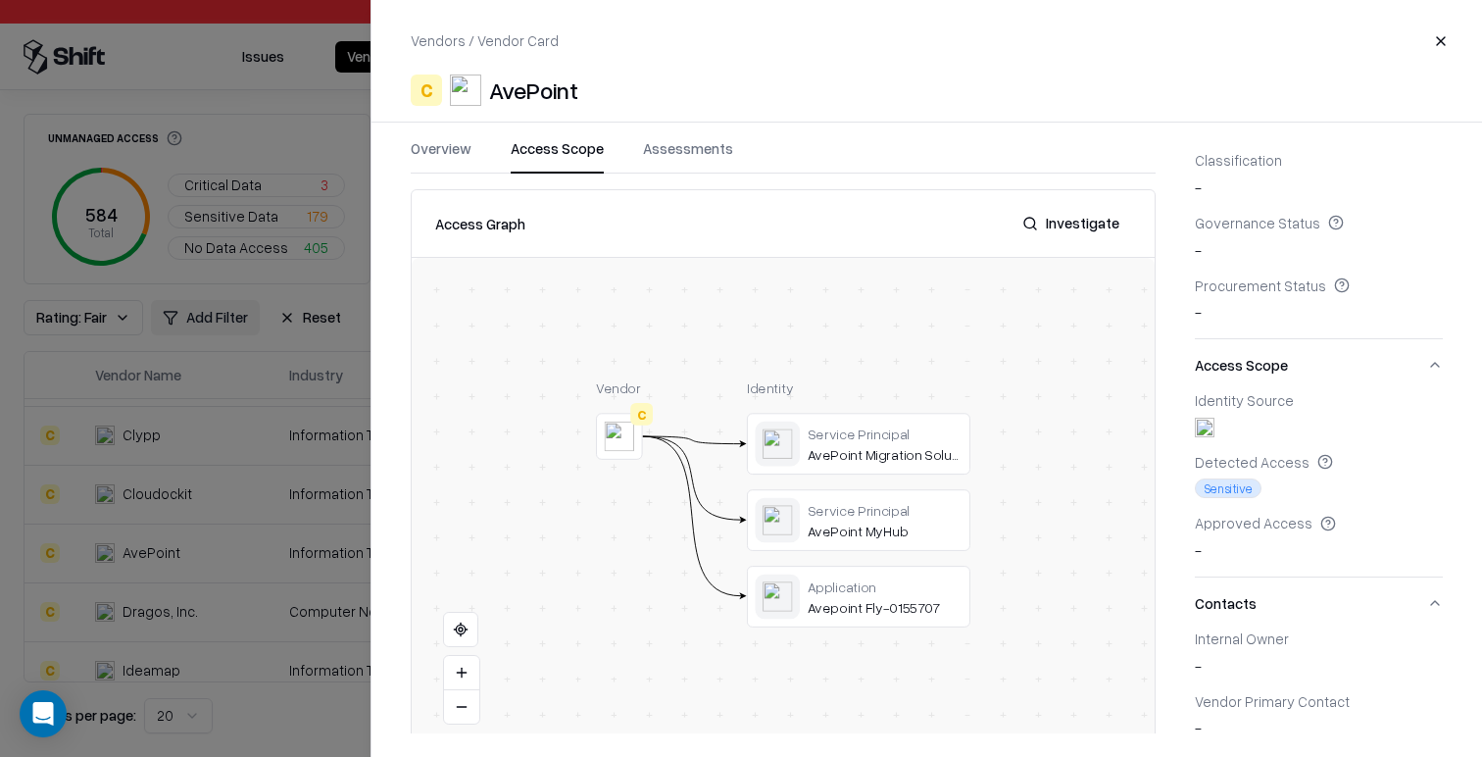
click at [250, 518] on div at bounding box center [741, 378] width 1482 height 757
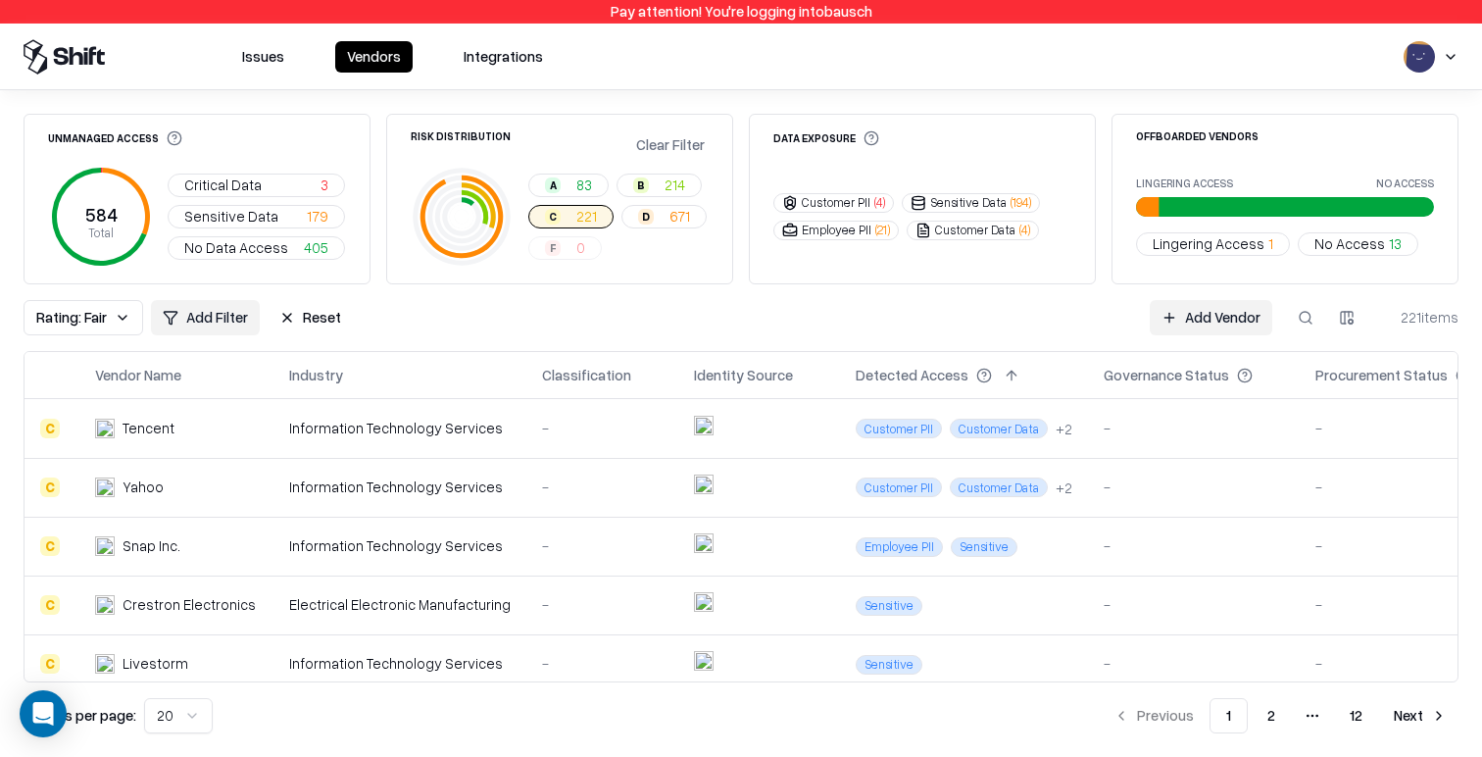
click at [304, 309] on button "Reset" at bounding box center [310, 317] width 85 height 35
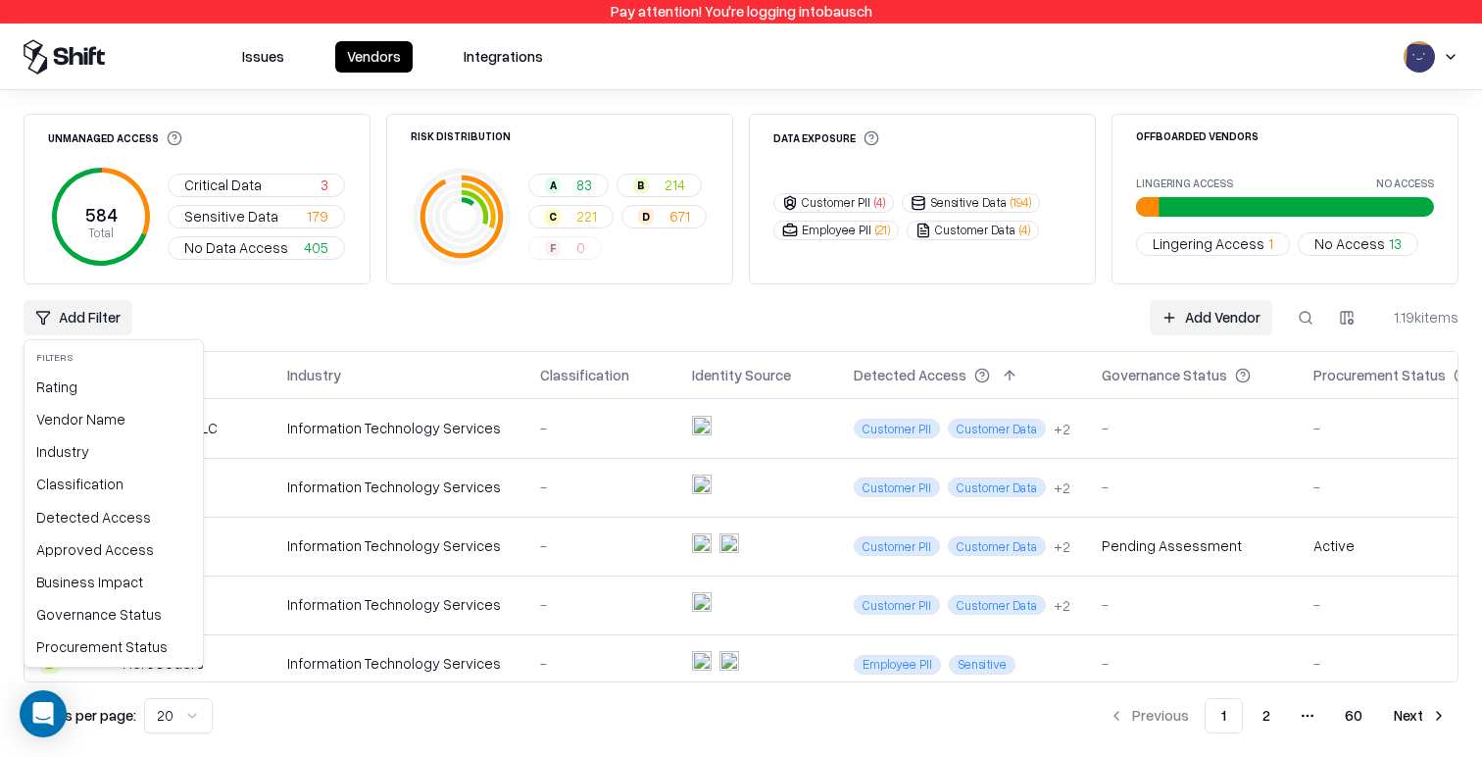
click at [92, 312] on html "Pay attention! You're logging into bausch Issues Vendors Integrations Unmanaged…" at bounding box center [741, 378] width 1482 height 757
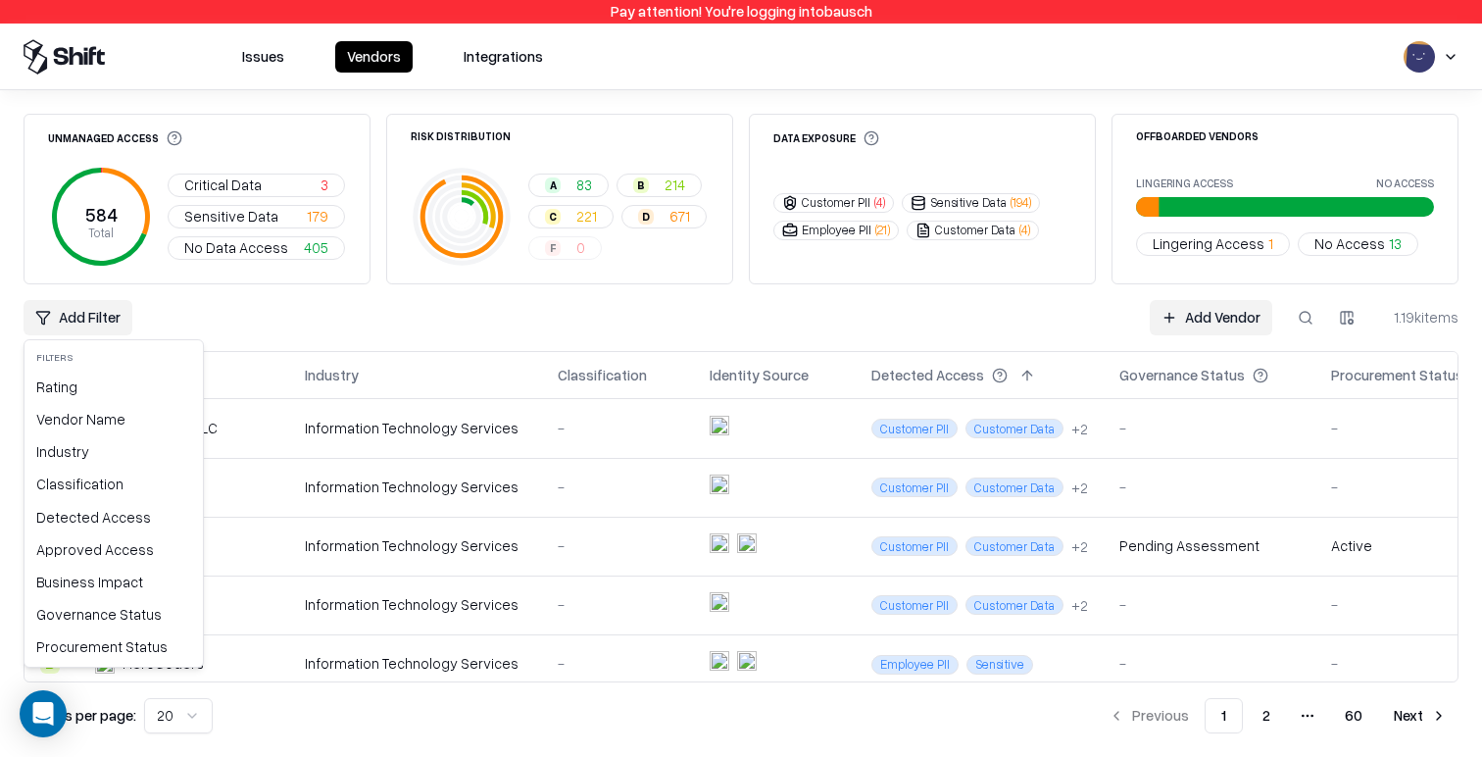
click at [1209, 525] on html "Pay attention! You're logging into bausch Issues Vendors Integrations Unmanaged…" at bounding box center [741, 378] width 1482 height 757
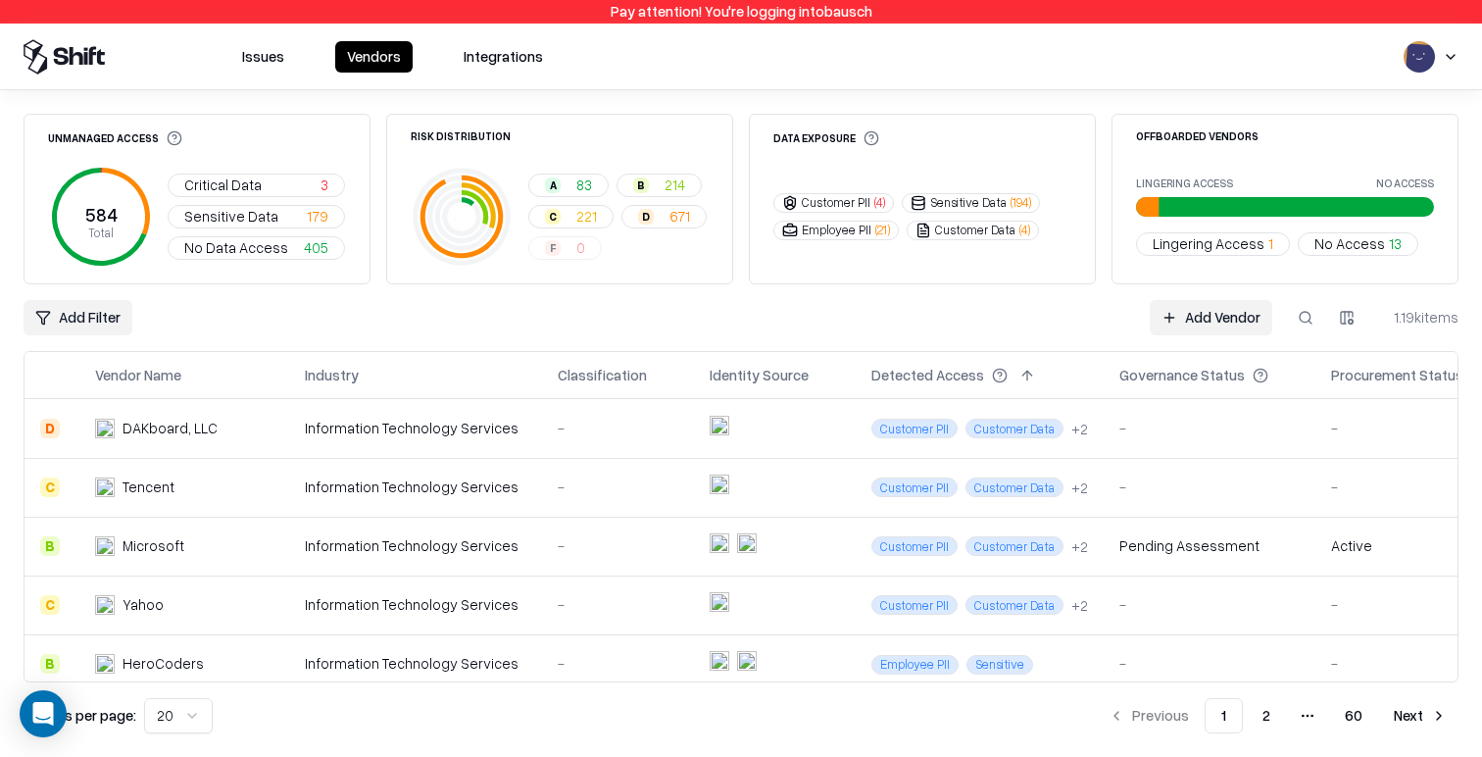
click at [1175, 549] on div "Pending Assessment" at bounding box center [1189, 545] width 140 height 21
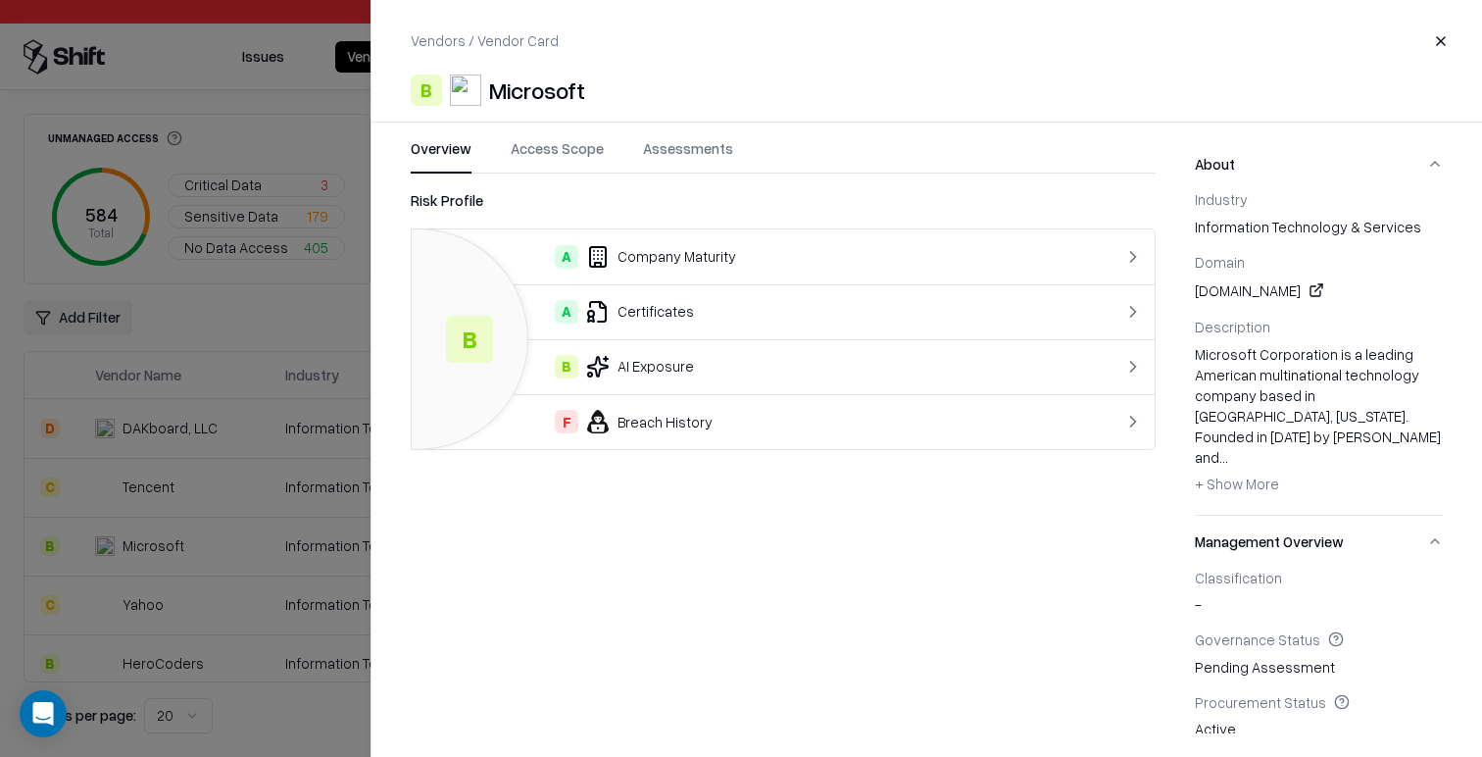
scroll to position [418, 0]
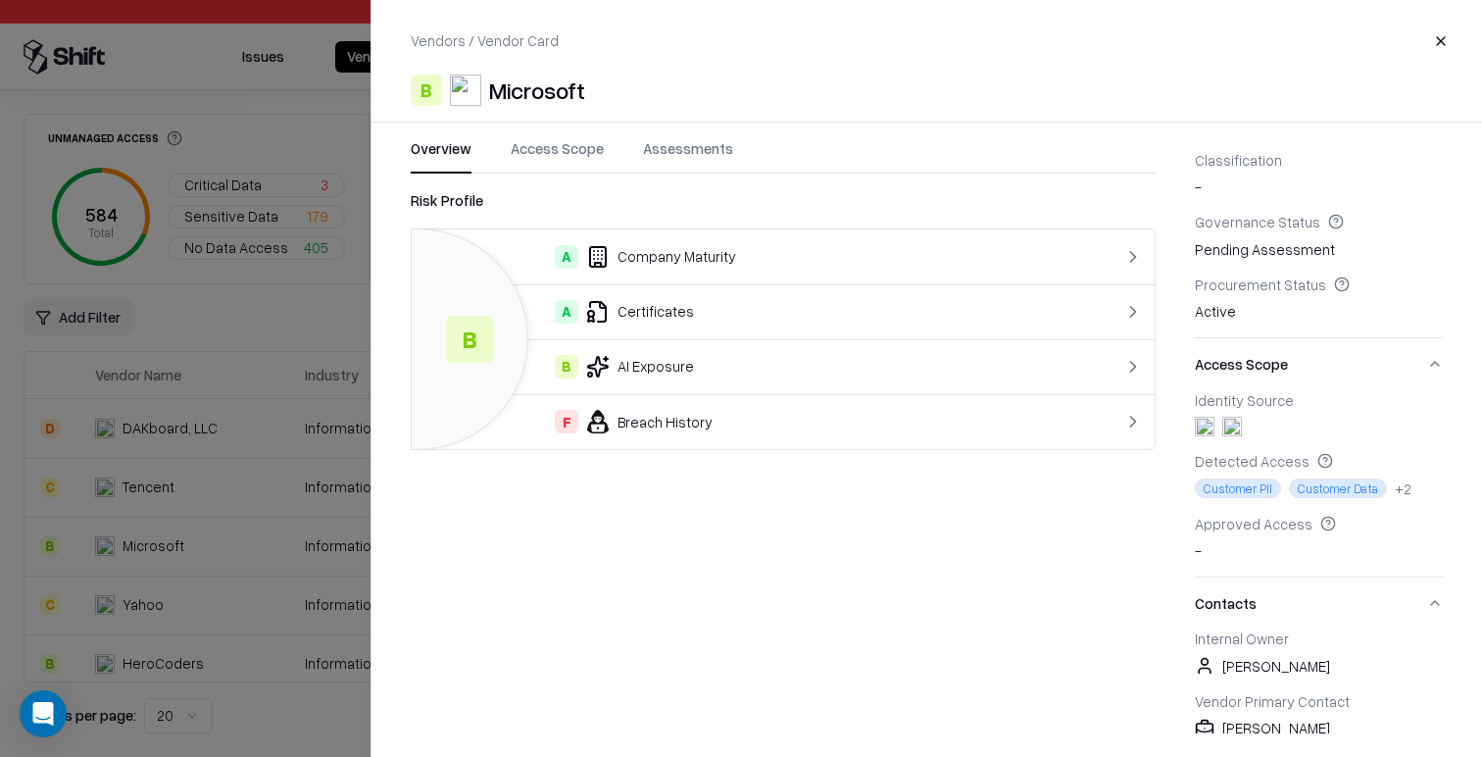
click at [1305, 656] on span "Scott Gammer" at bounding box center [1276, 666] width 108 height 21
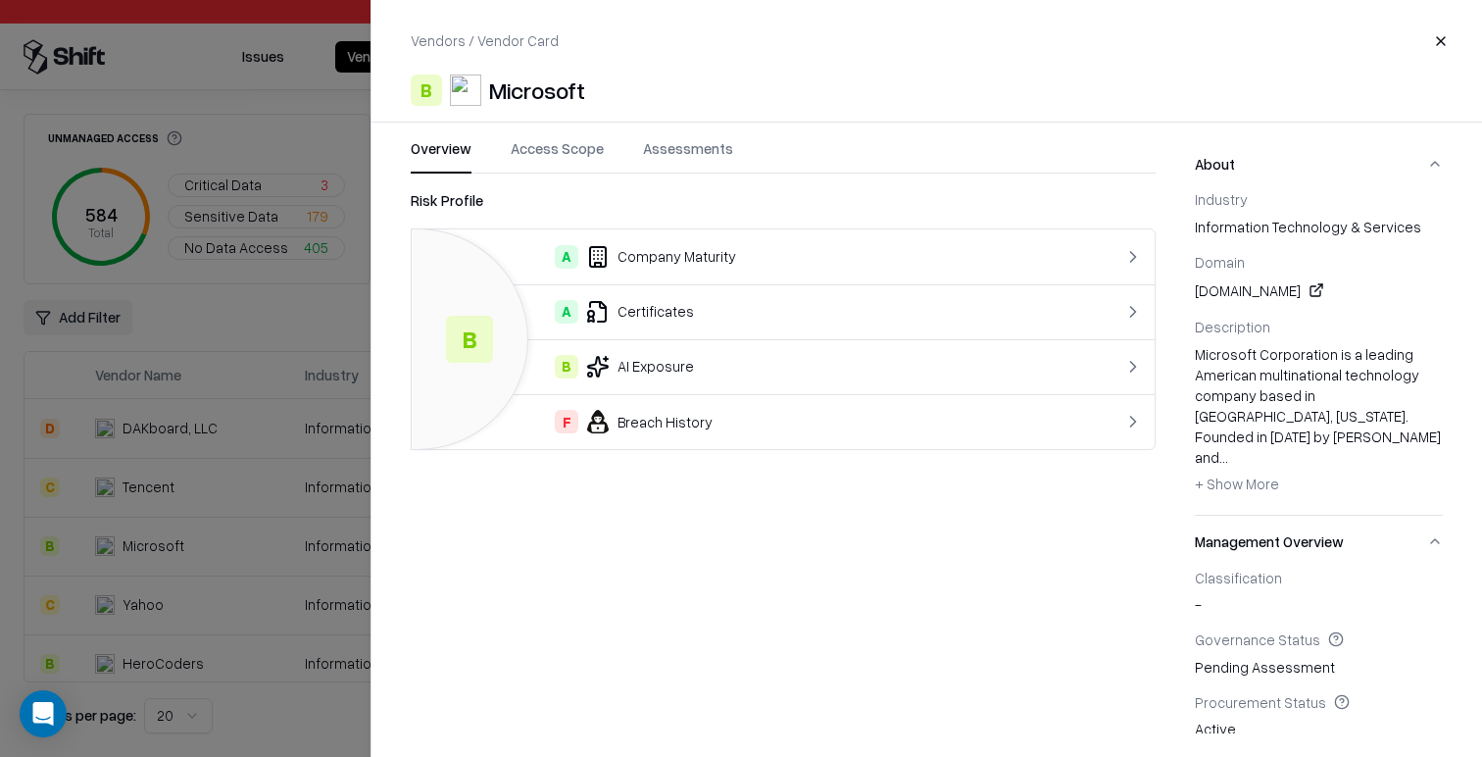
click at [1386, 693] on div "Procurement Status" at bounding box center [1319, 702] width 248 height 18
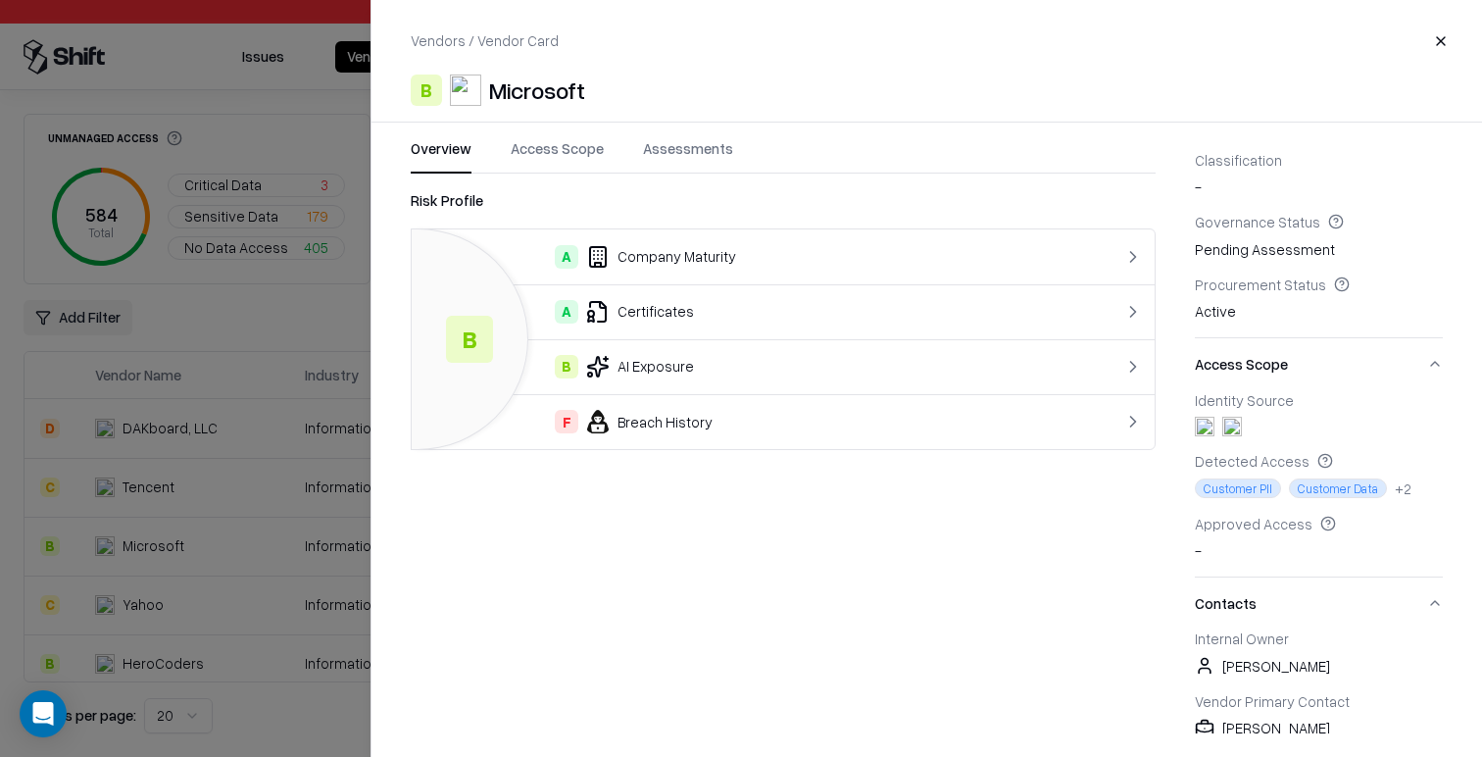
click at [195, 516] on div at bounding box center [741, 378] width 1482 height 757
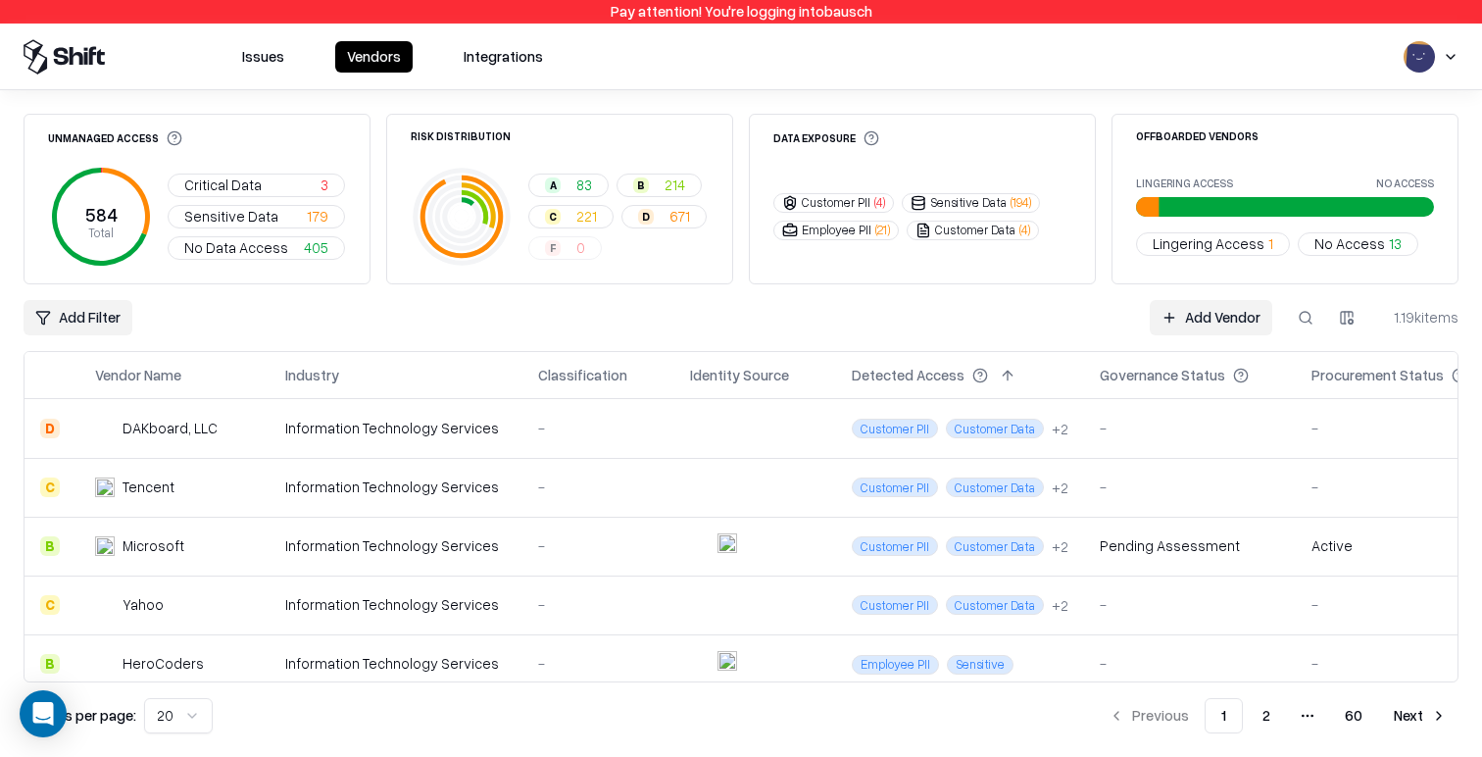
click at [83, 333] on html "Pay attention! You're logging into bausch Issues Vendors Integrations Unmanaged…" at bounding box center [741, 378] width 1482 height 757
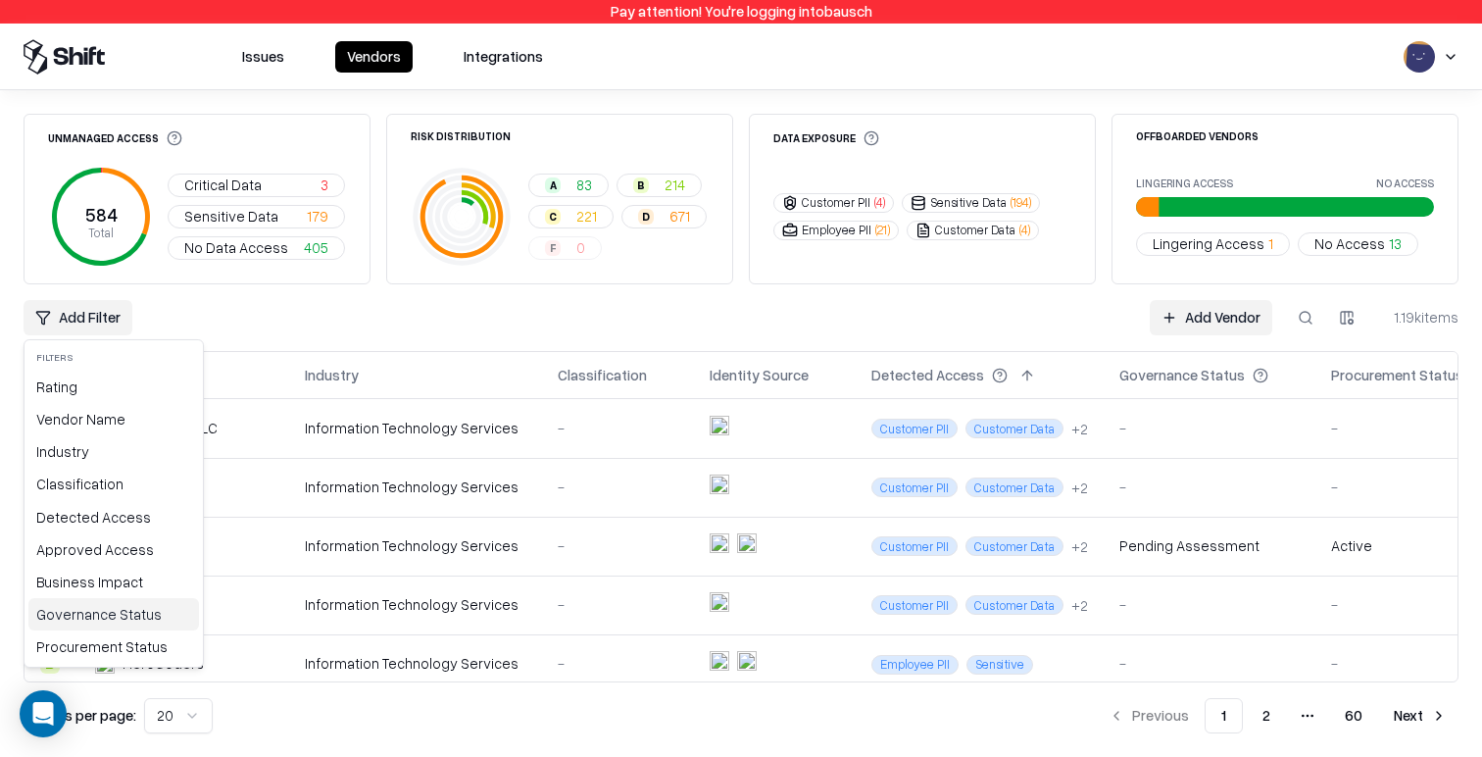
click at [114, 625] on div "Governance Status" at bounding box center [113, 614] width 171 height 32
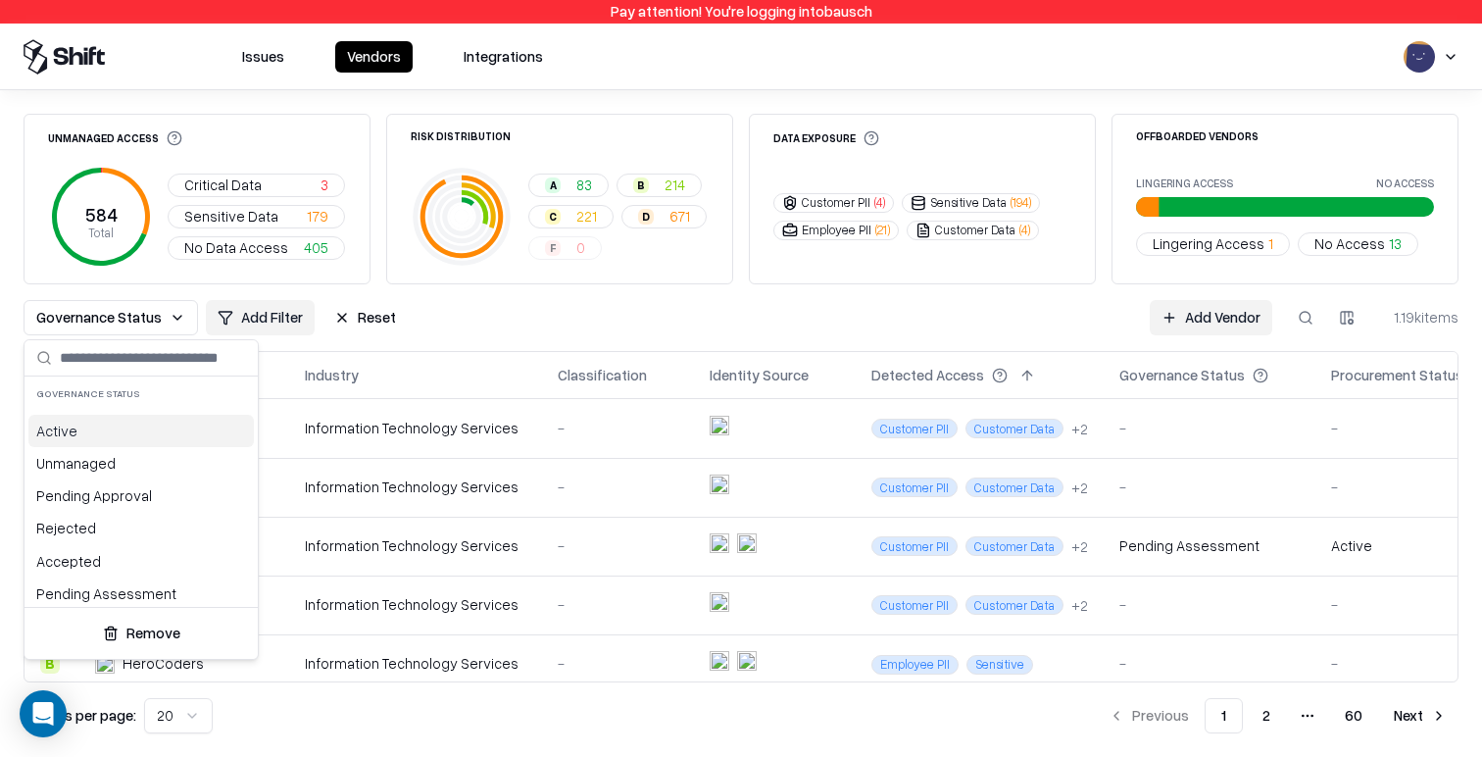
click at [142, 427] on div "Active" at bounding box center [140, 431] width 225 height 32
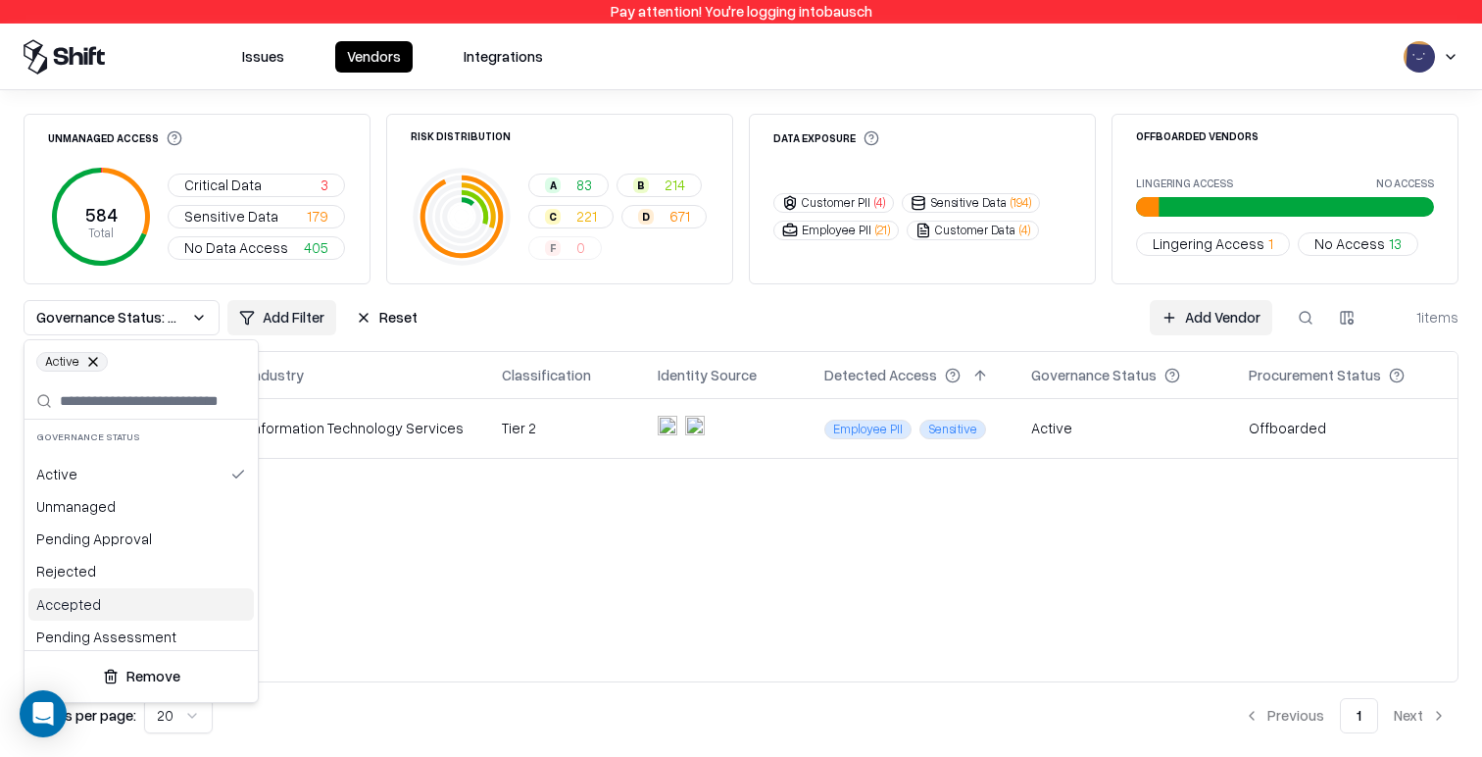
click at [125, 608] on div "Accepted" at bounding box center [140, 604] width 225 height 32
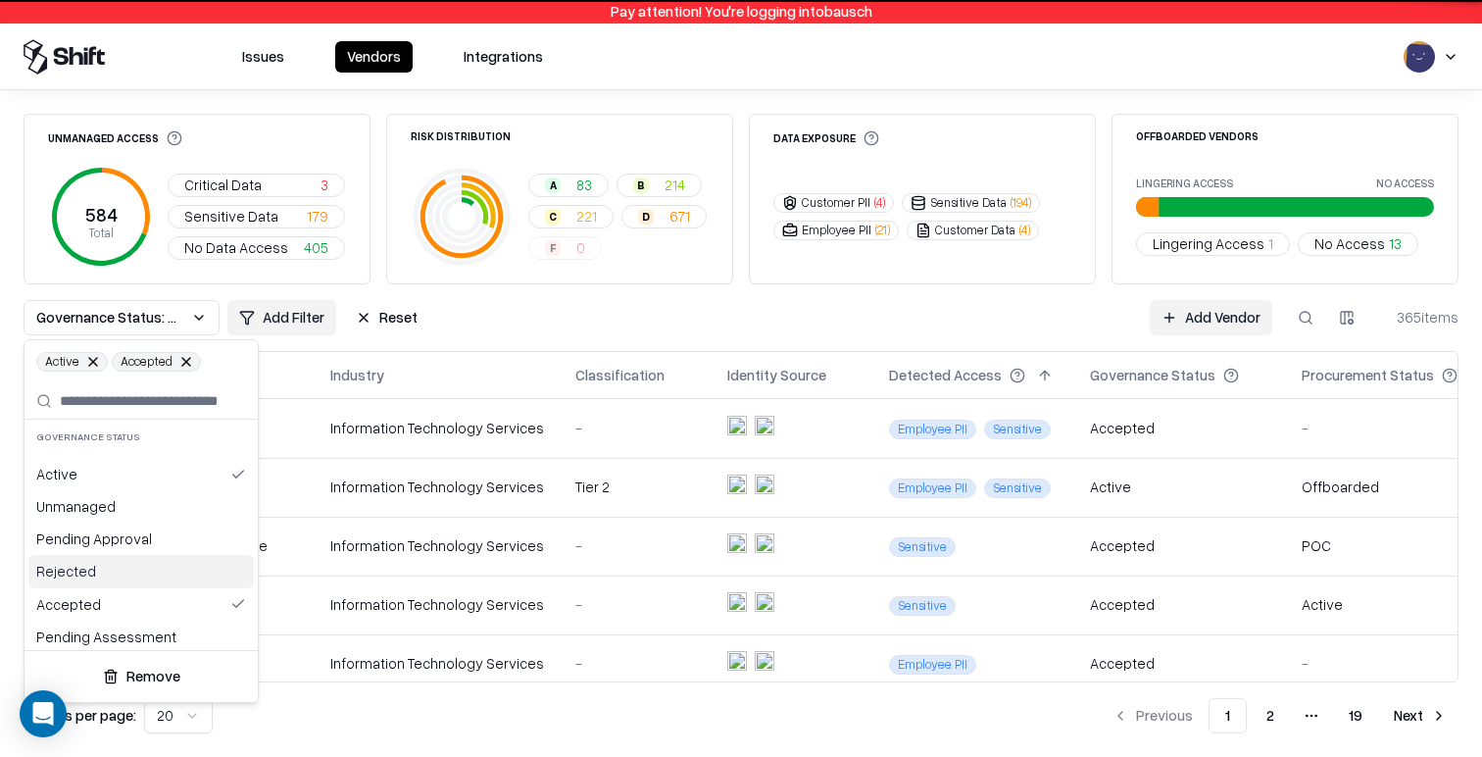
click at [1023, 326] on html "Pay attention! You're logging into bausch Issues Vendors Integrations Unmanaged…" at bounding box center [741, 378] width 1482 height 757
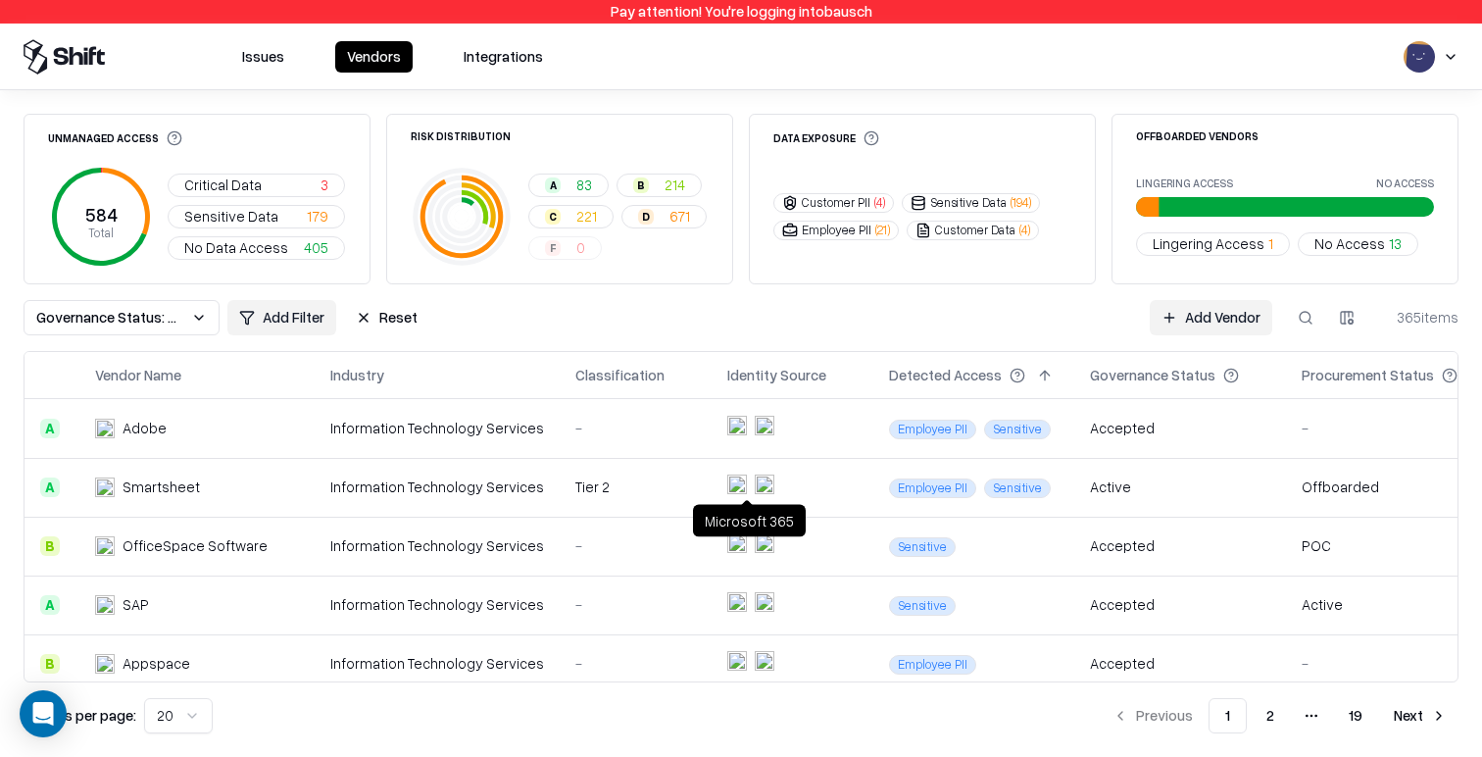
click at [755, 481] on object at bounding box center [765, 484] width 20 height 20
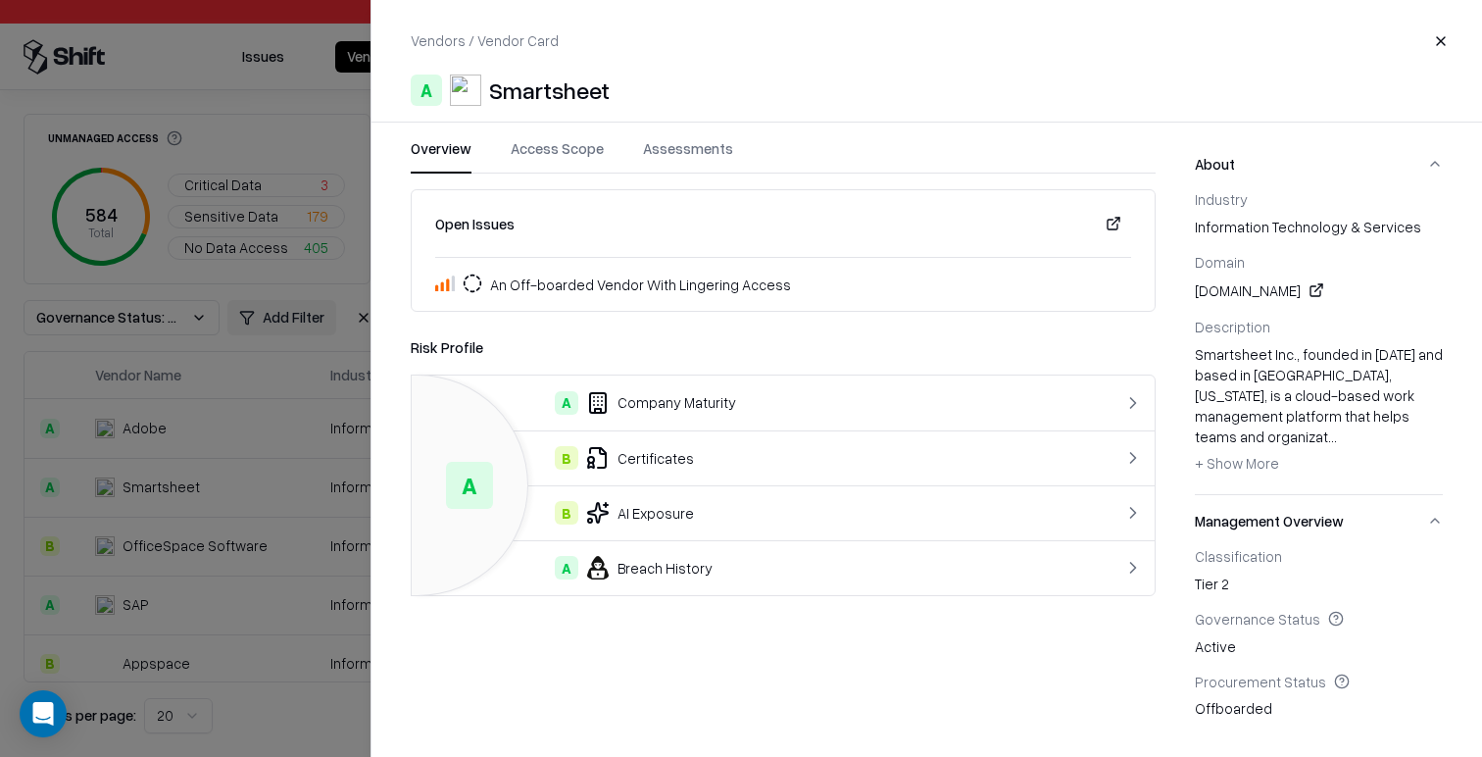
scroll to position [396, 0]
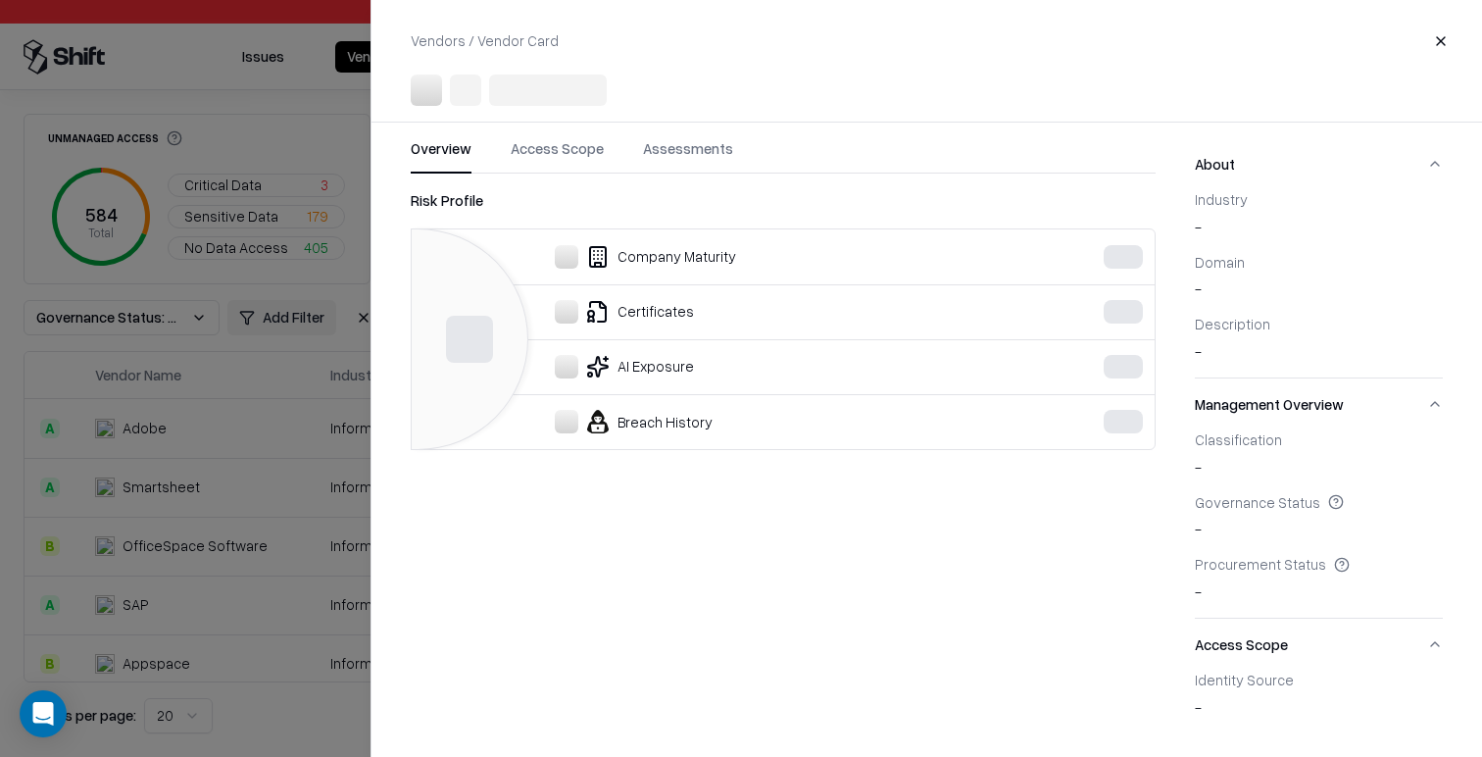
click at [268, 624] on div at bounding box center [741, 378] width 1482 height 757
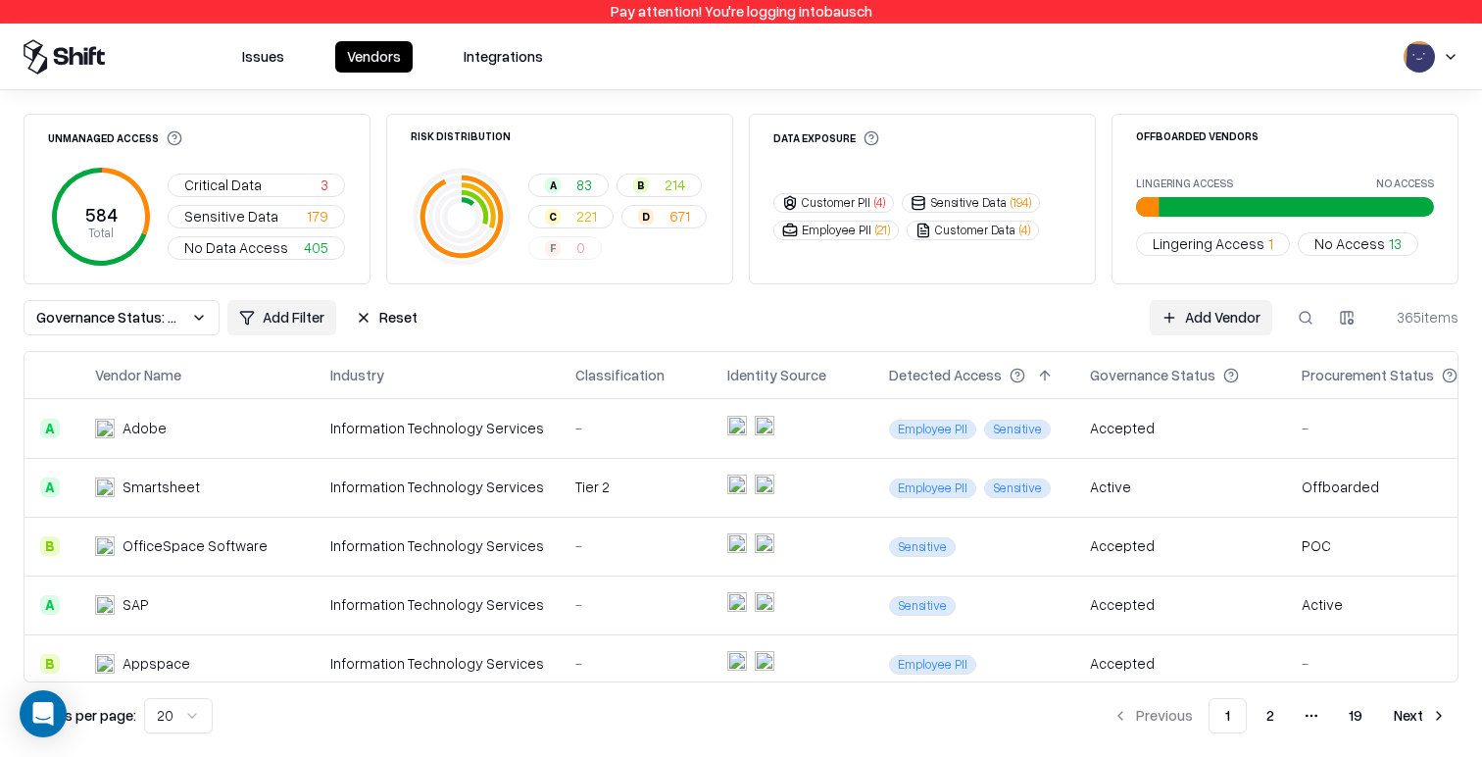
click at [452, 410] on td "Information Technology Services" at bounding box center [437, 428] width 245 height 59
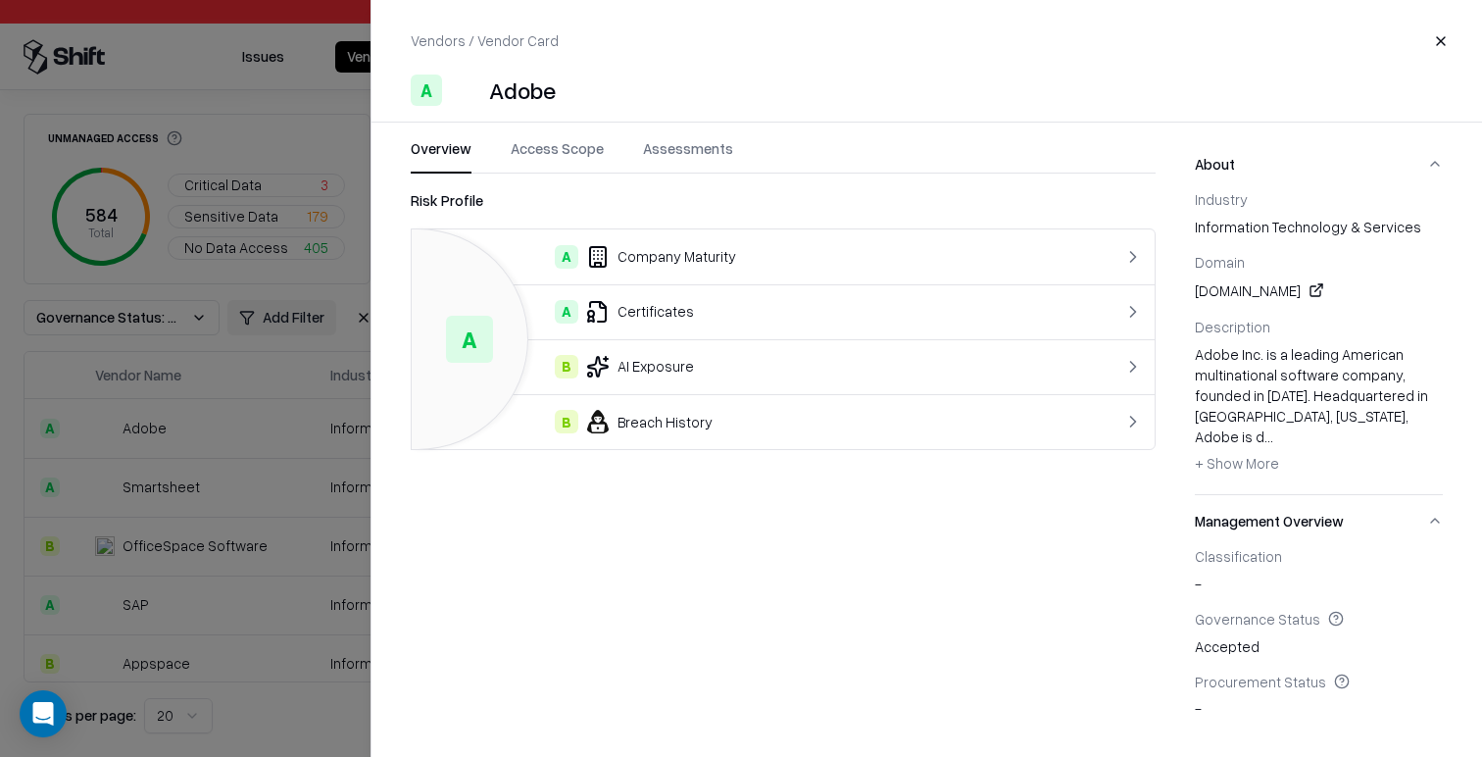
scroll to position [413, 0]
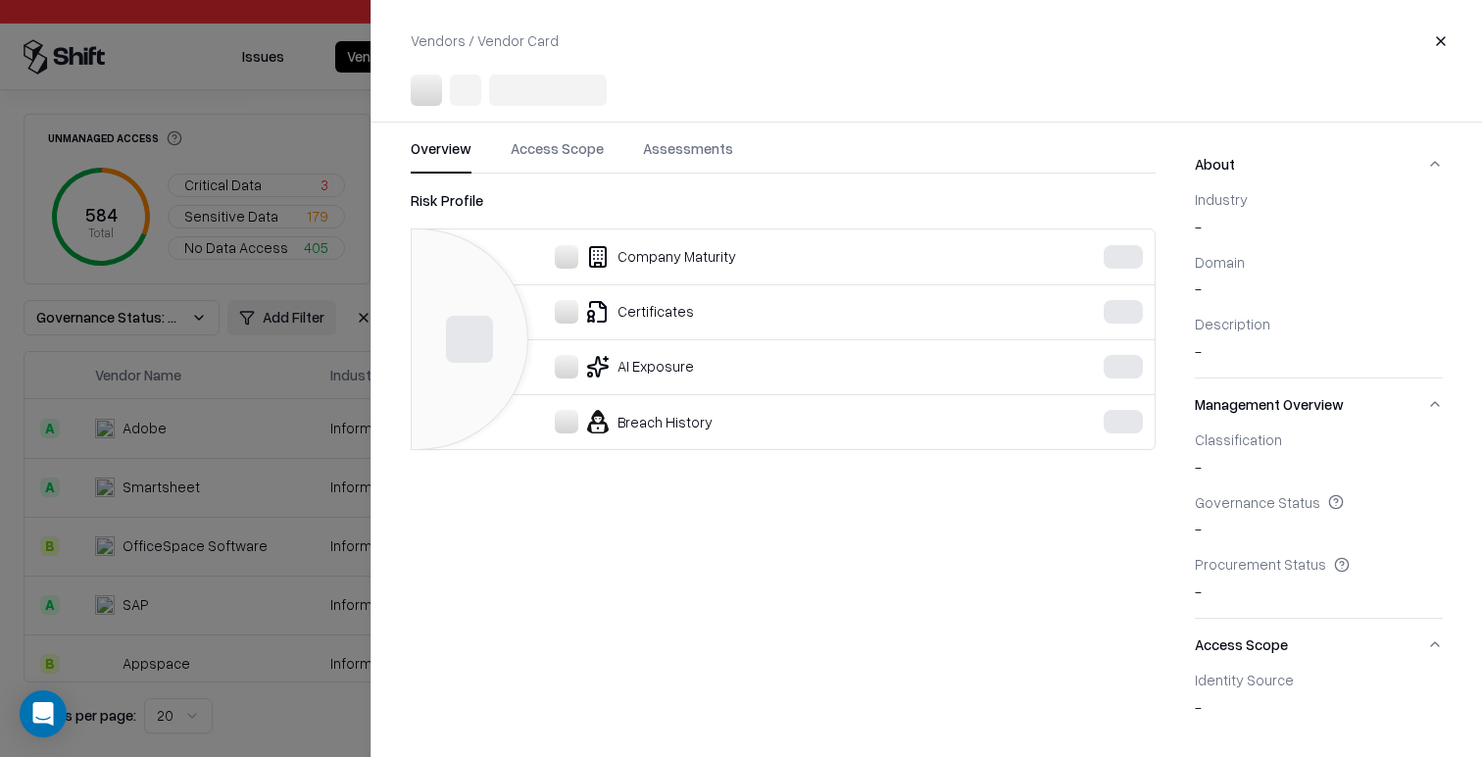
click at [281, 612] on div at bounding box center [741, 378] width 1482 height 757
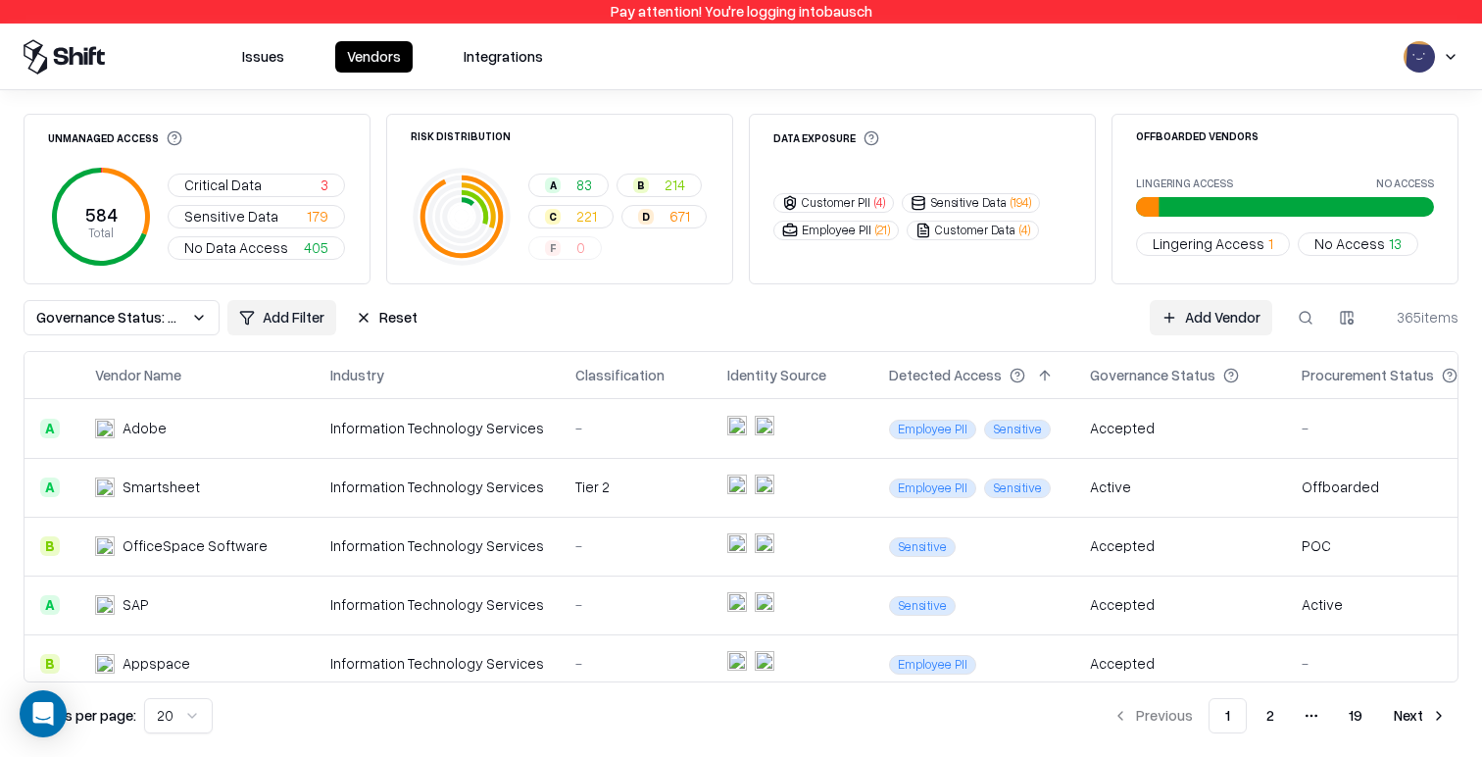
click at [393, 649] on td "Information Technology Services" at bounding box center [437, 663] width 245 height 59
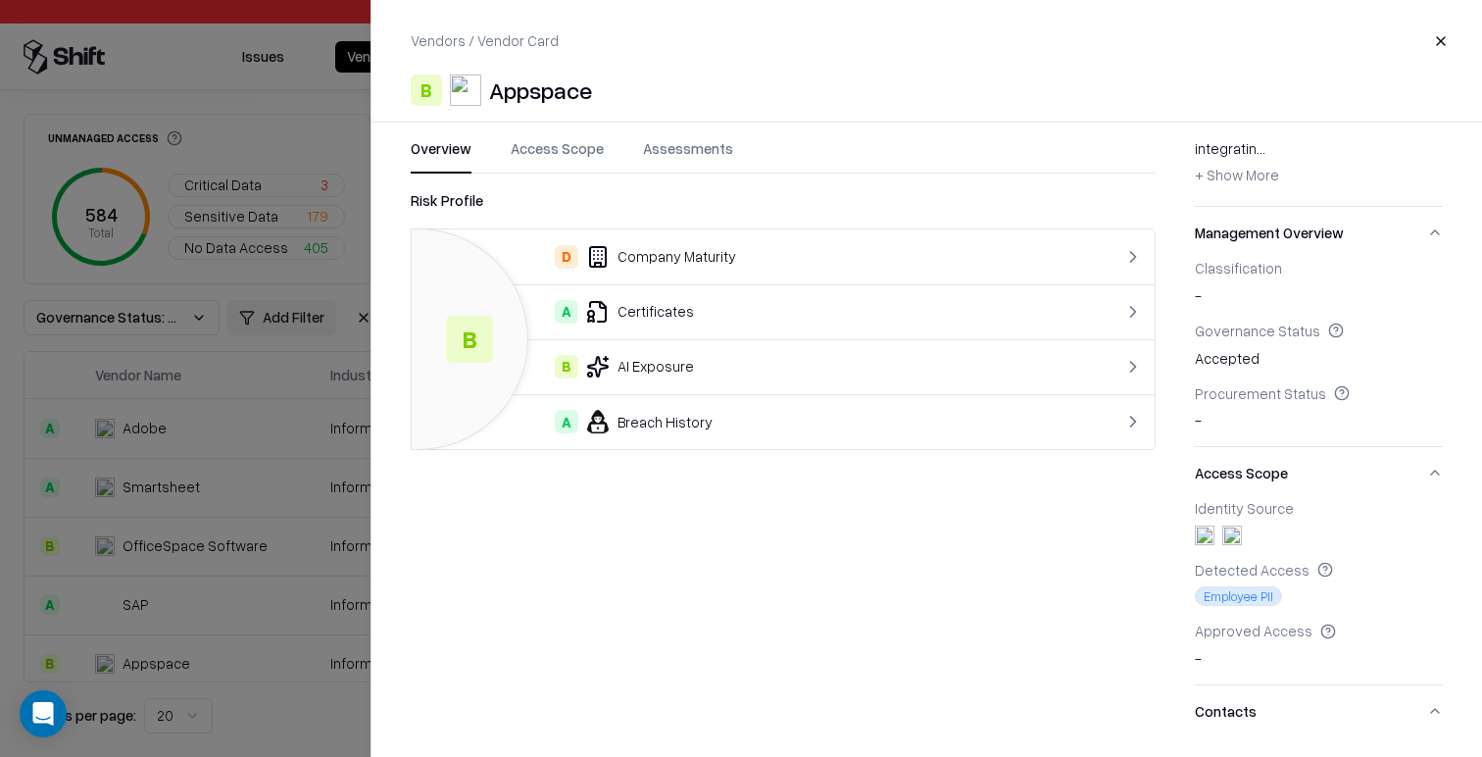
scroll to position [392, 0]
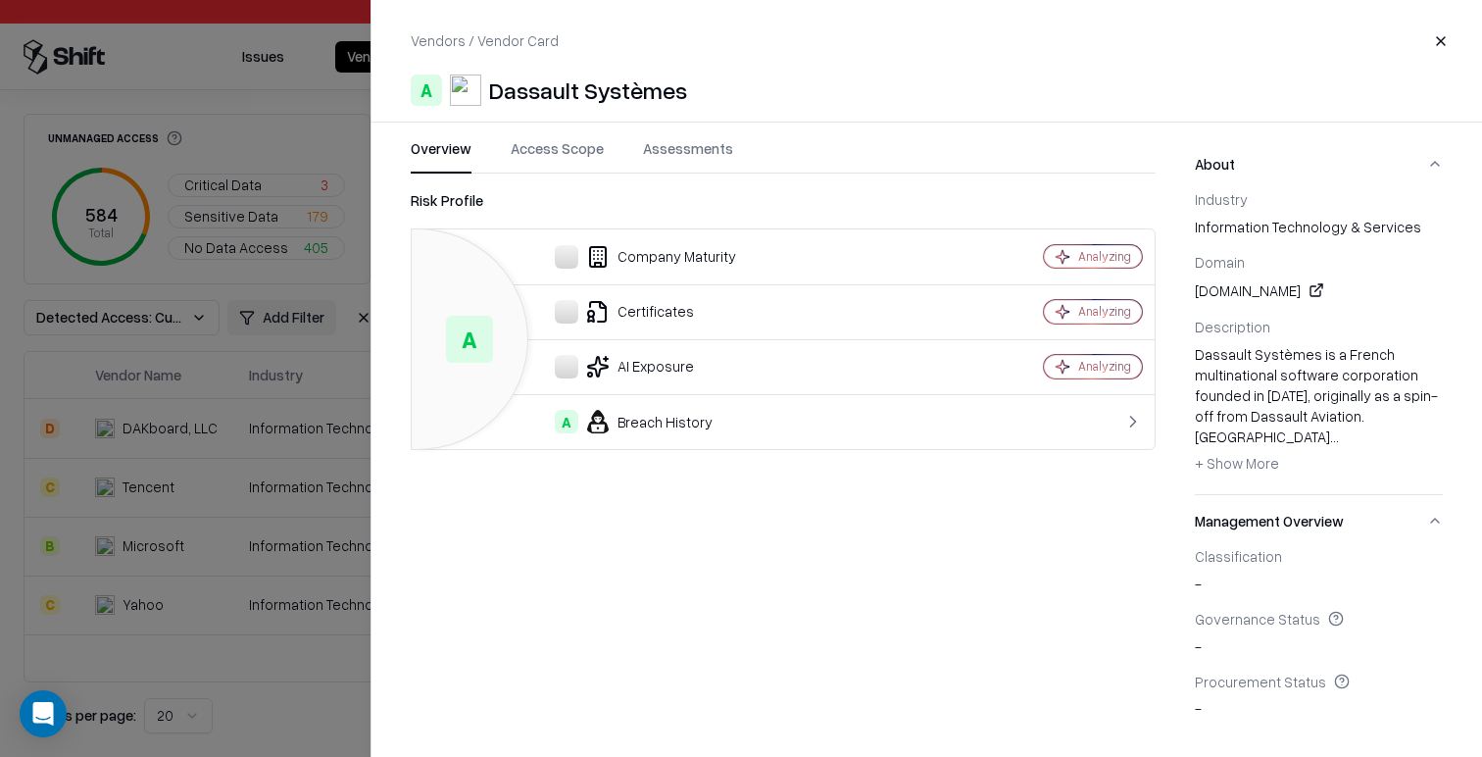
click at [251, 293] on div at bounding box center [741, 378] width 1482 height 757
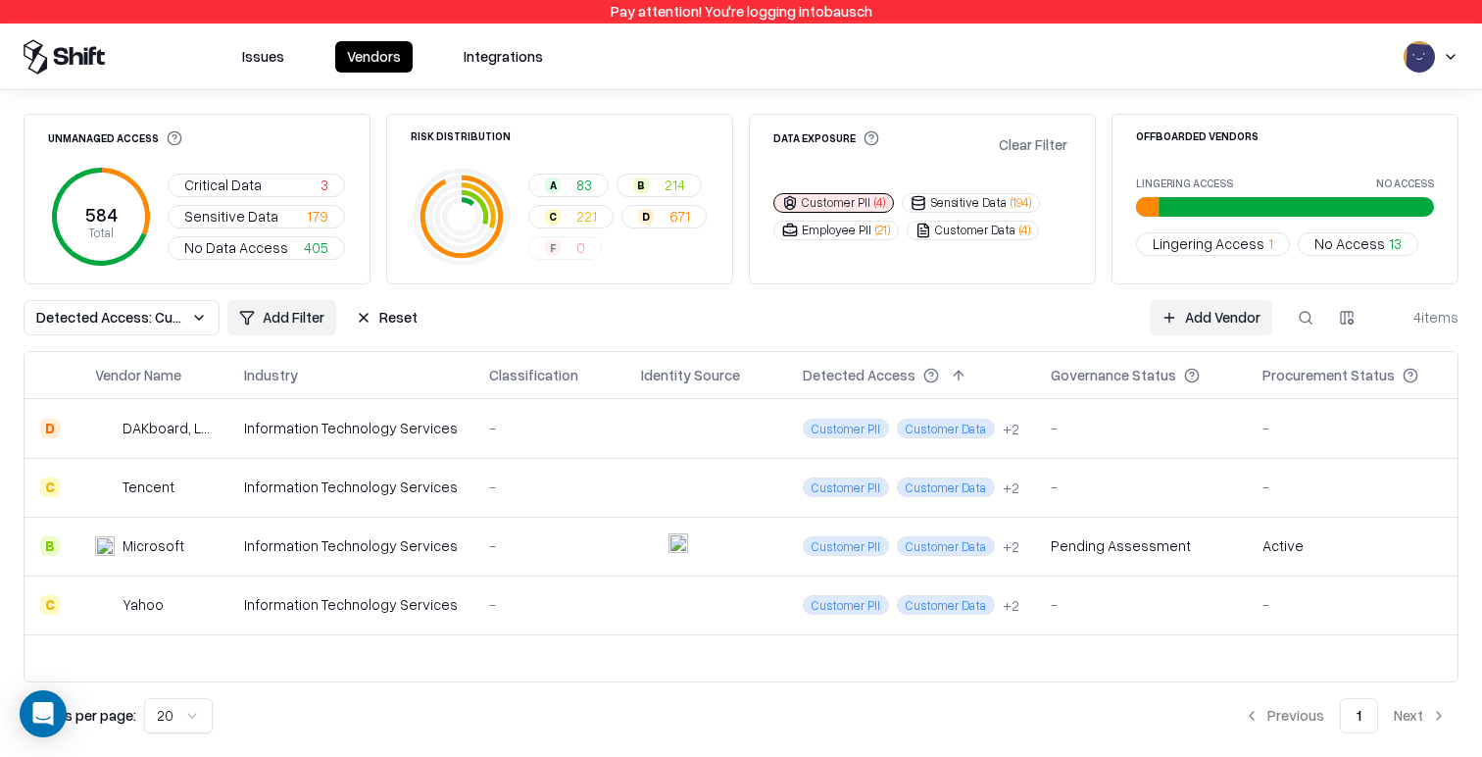
click at [403, 315] on button "Reset" at bounding box center [386, 317] width 85 height 35
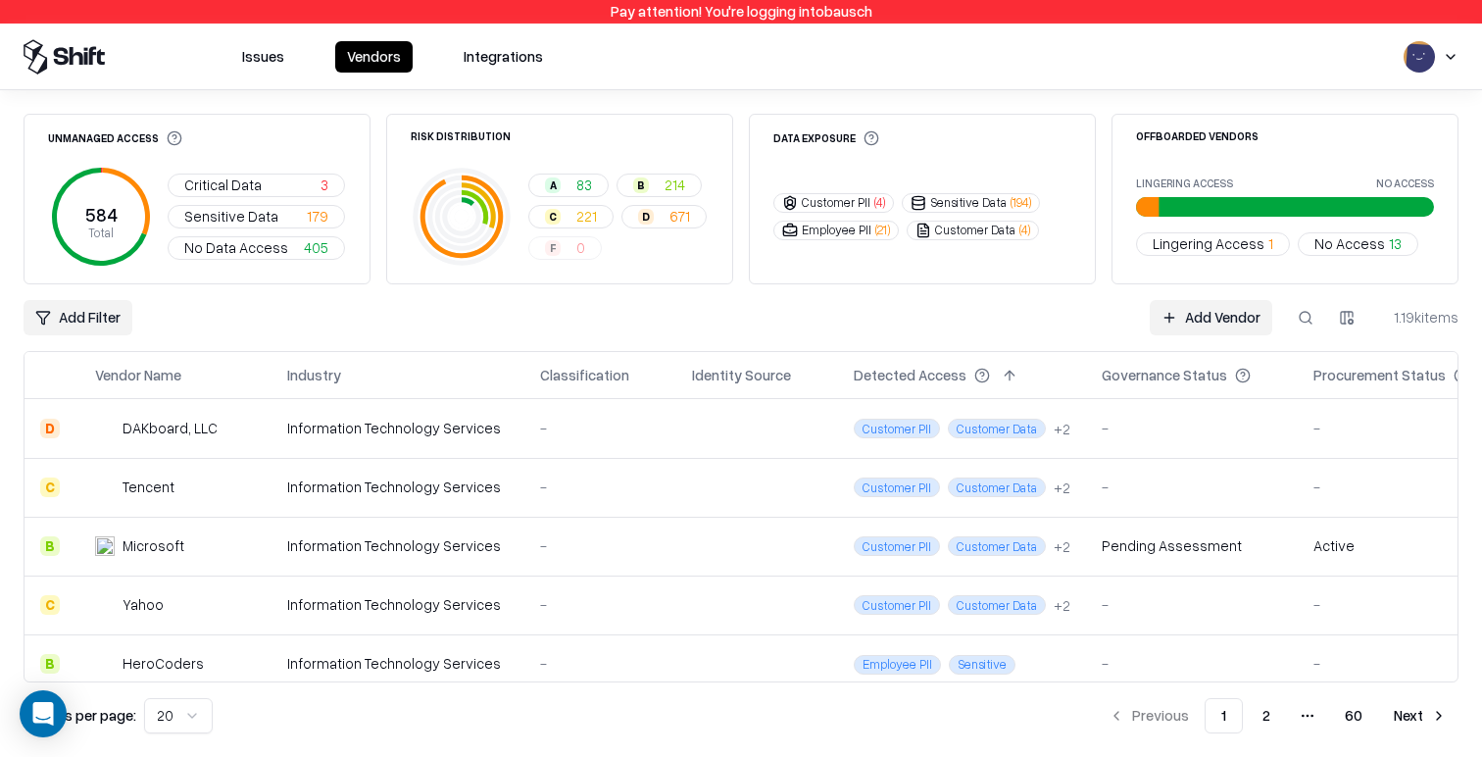
scroll to position [894, 0]
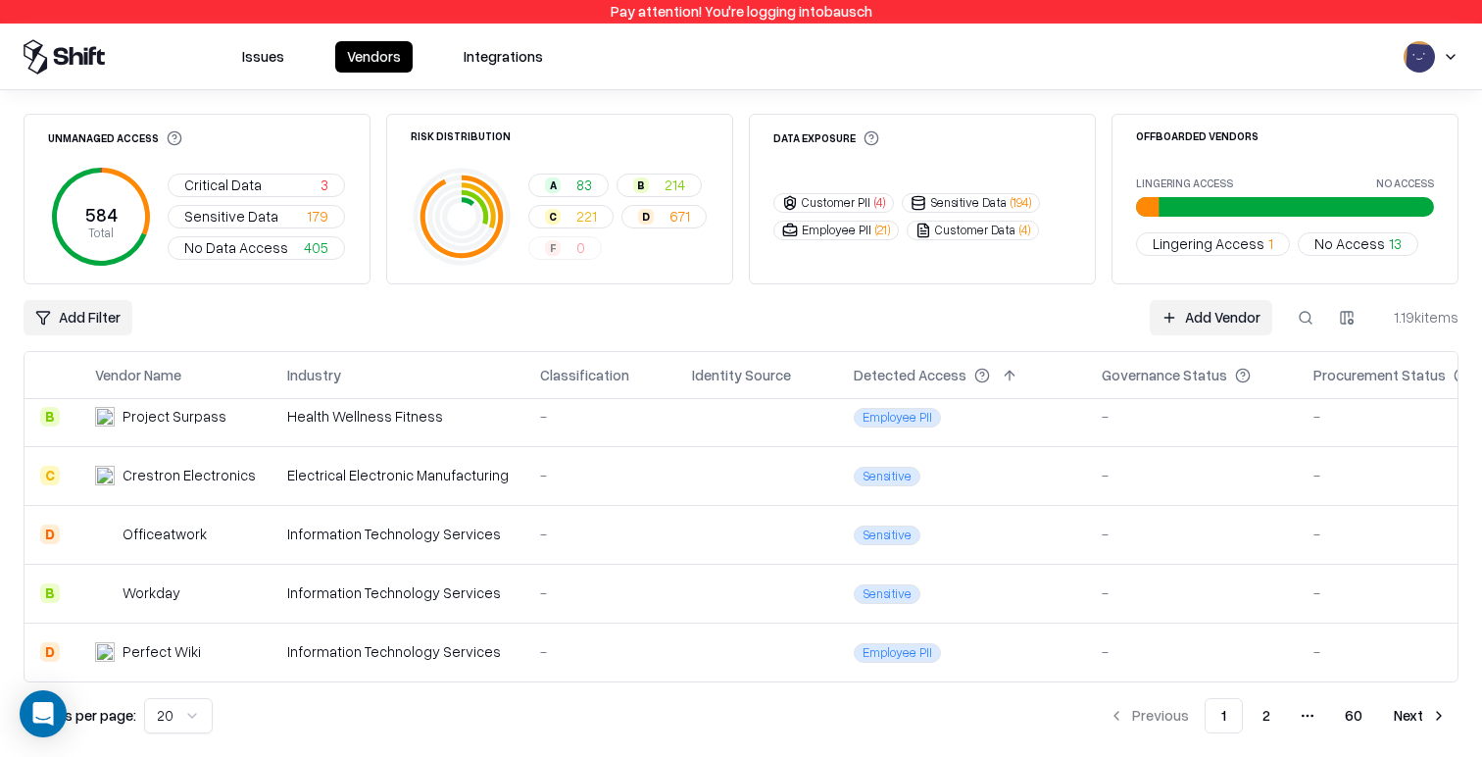
click at [1353, 248] on span "No Access" at bounding box center [1349, 243] width 71 height 21
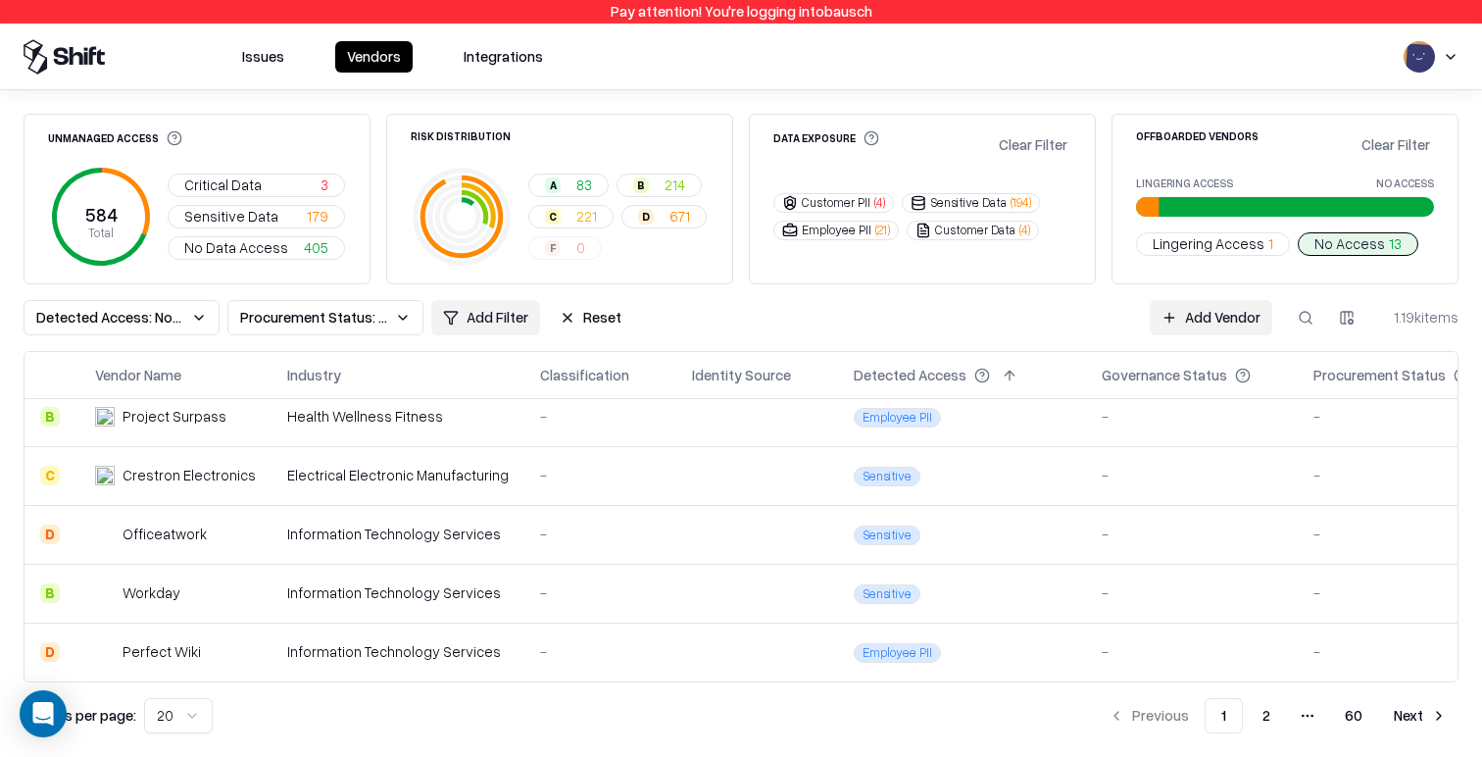
scroll to position [0, 0]
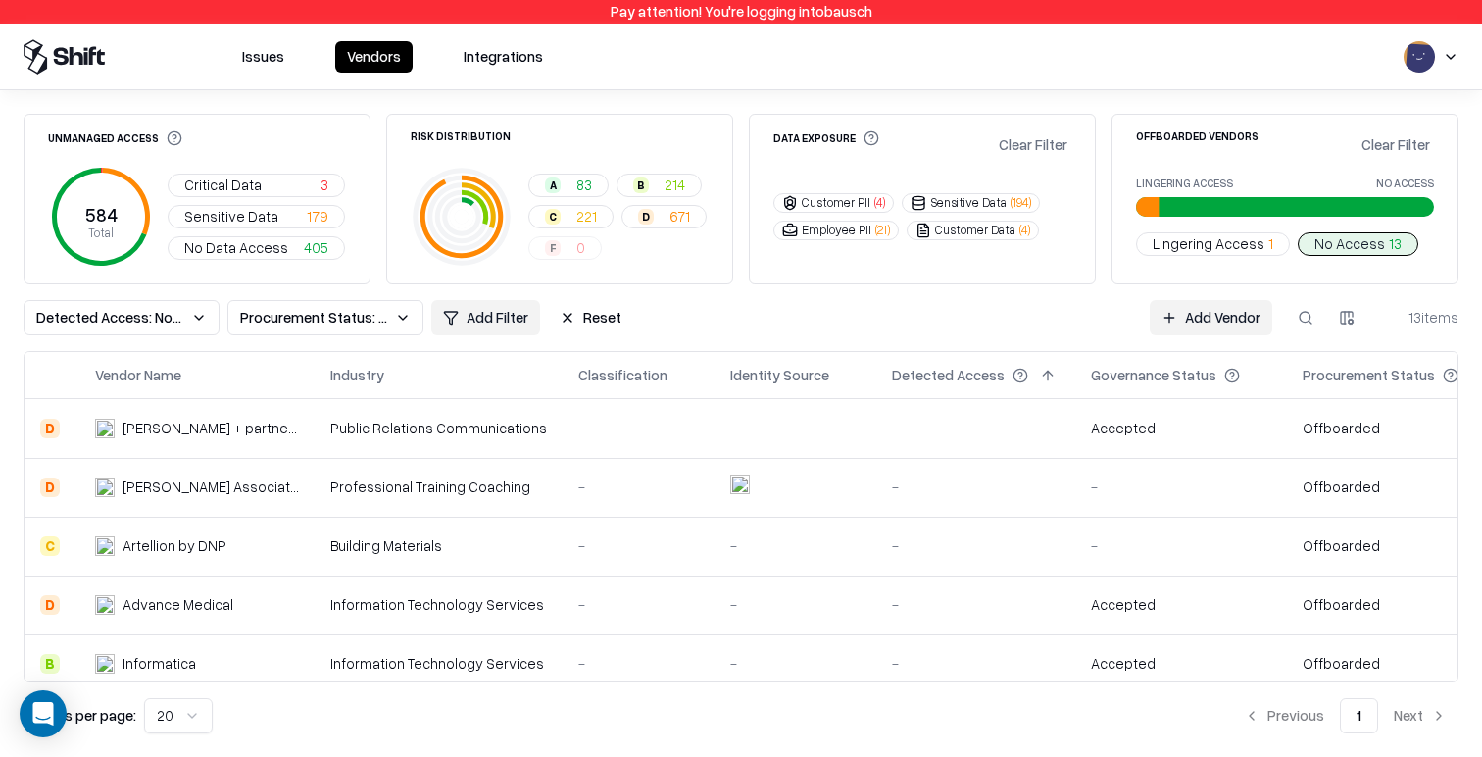
click at [1091, 496] on div "-" at bounding box center [1181, 486] width 180 height 21
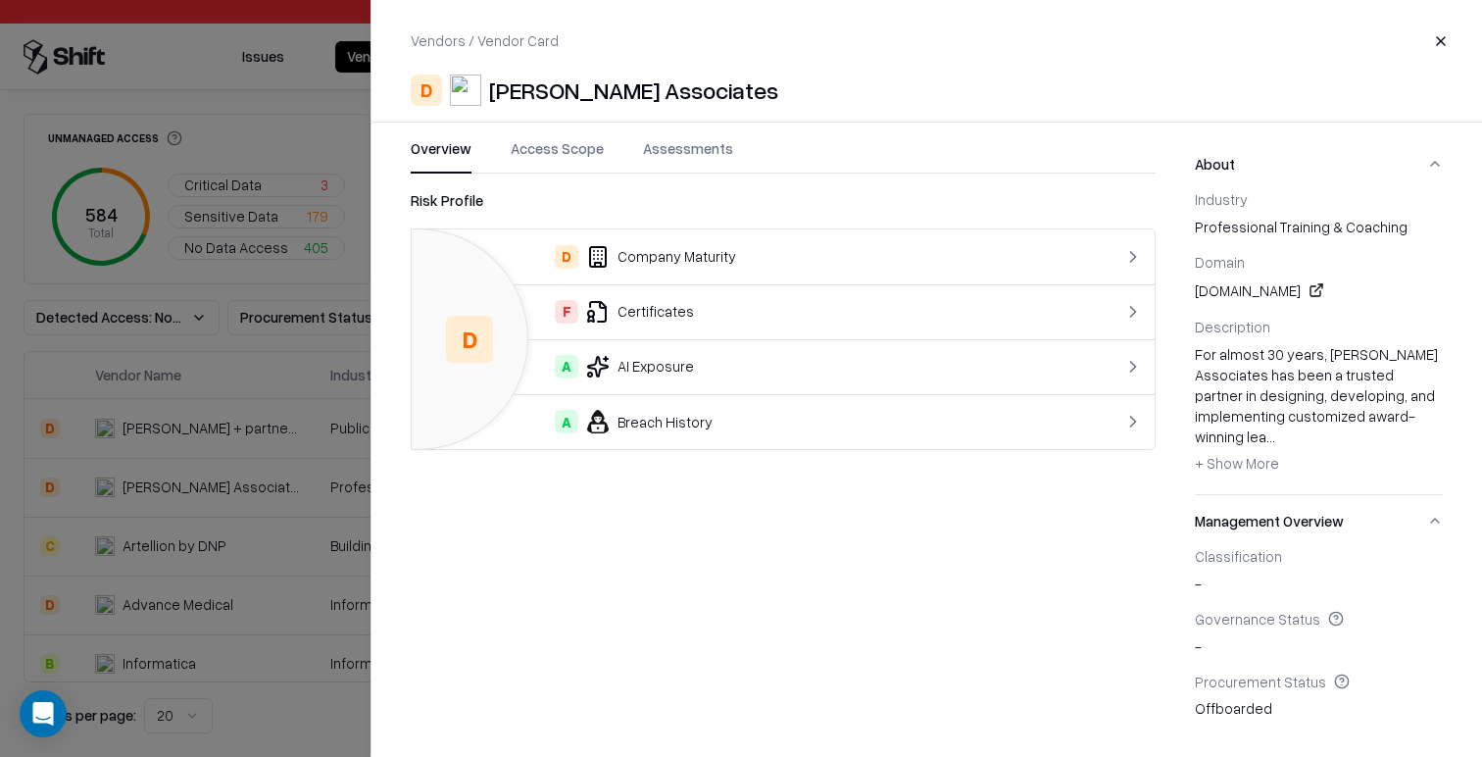
click at [589, 140] on button "Access Scope" at bounding box center [557, 155] width 93 height 35
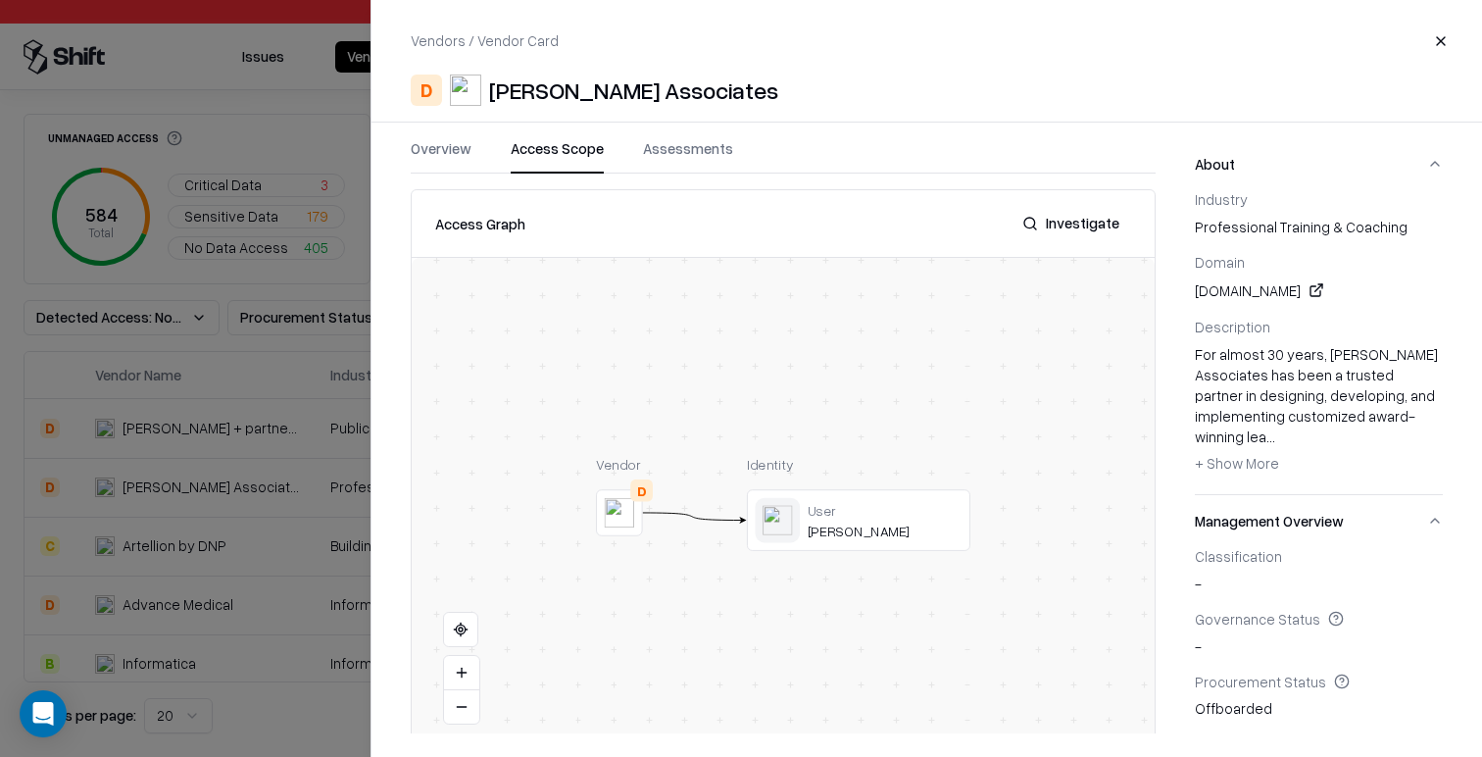
click at [0, 0] on button at bounding box center [0, 0] width 0 height 0
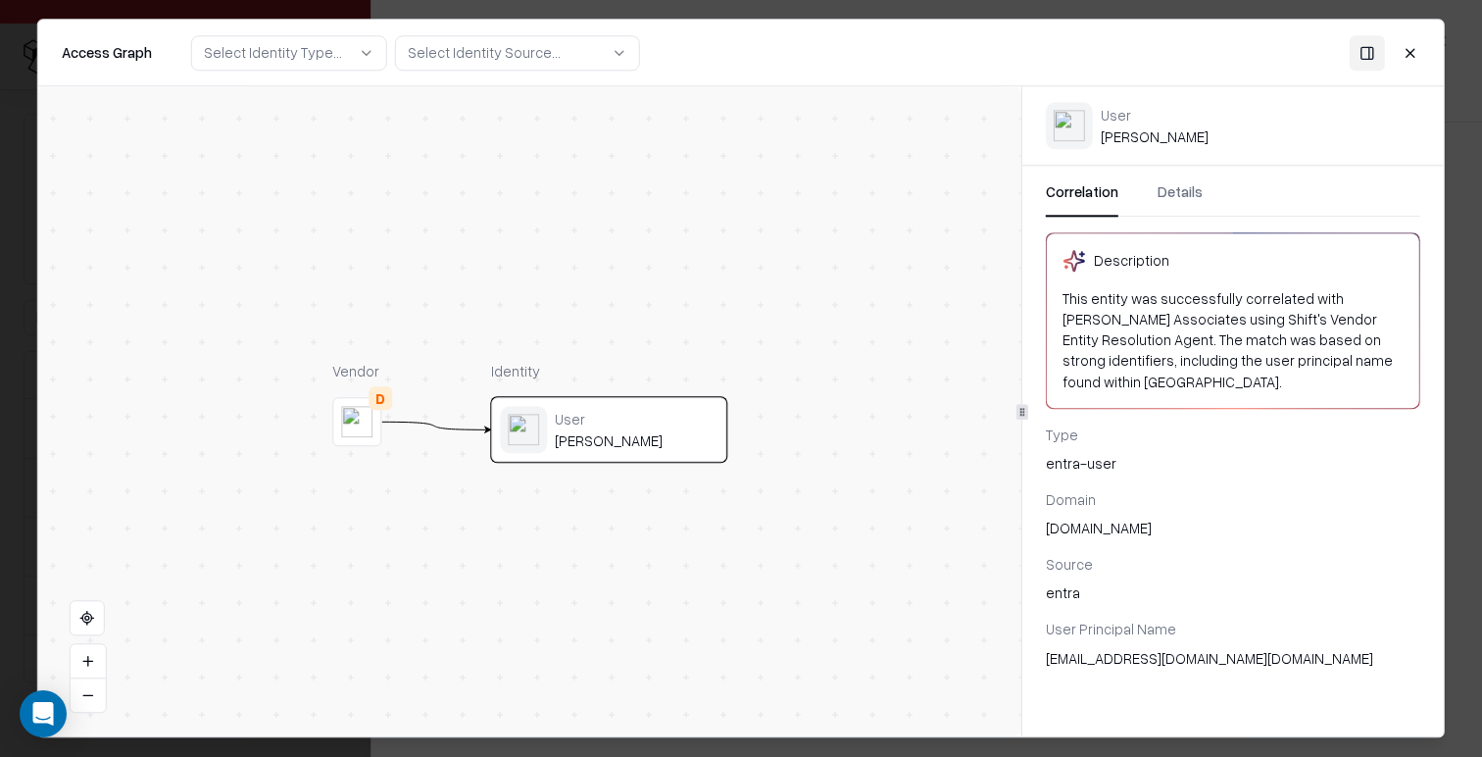
click at [1201, 195] on div "Correlation Details" at bounding box center [1233, 198] width 374 height 35
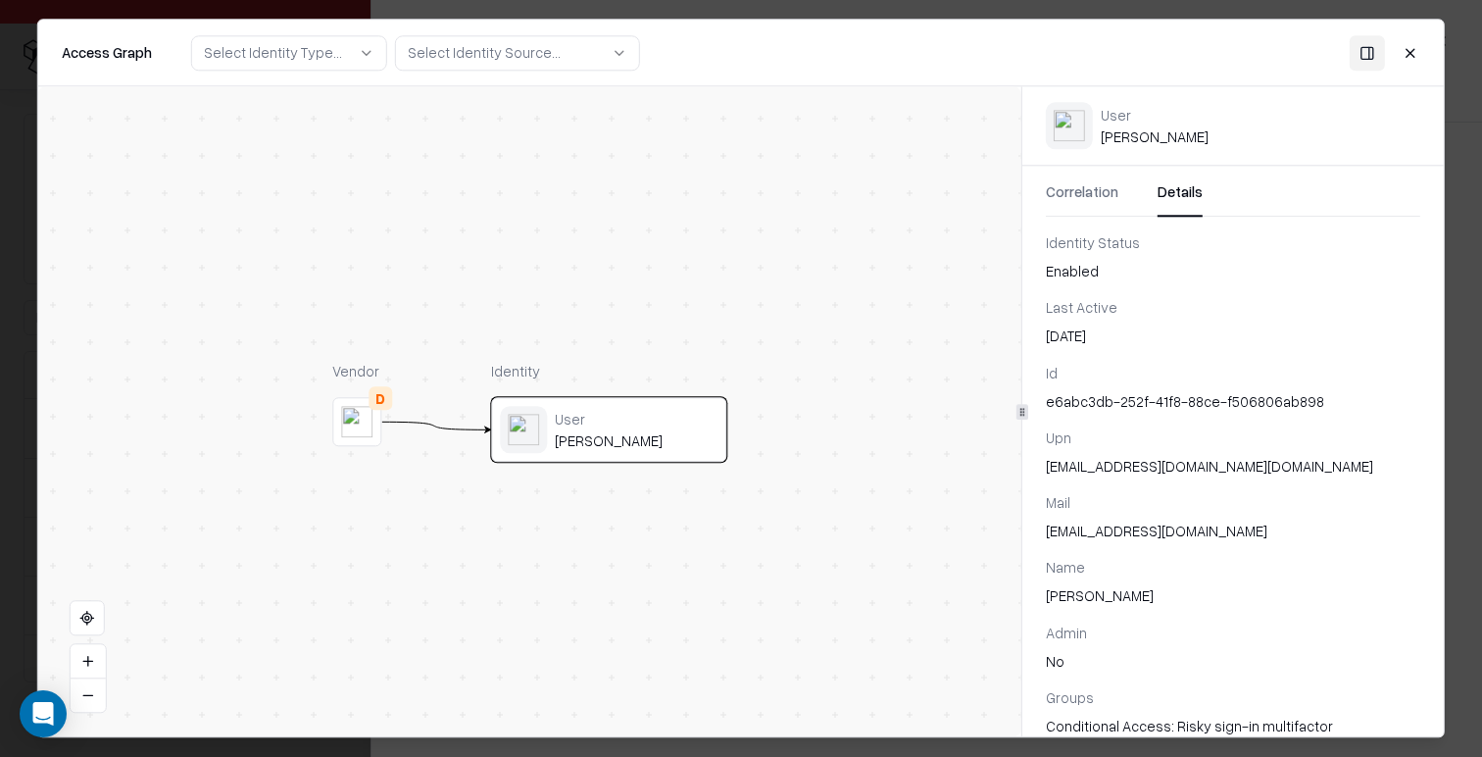
click at [1187, 195] on button "Details" at bounding box center [1180, 198] width 45 height 35
drag, startPoint x: 1417, startPoint y: 51, endPoint x: 1421, endPoint y: 89, distance: 38.4
click at [1417, 51] on button "Close" at bounding box center [1410, 52] width 35 height 35
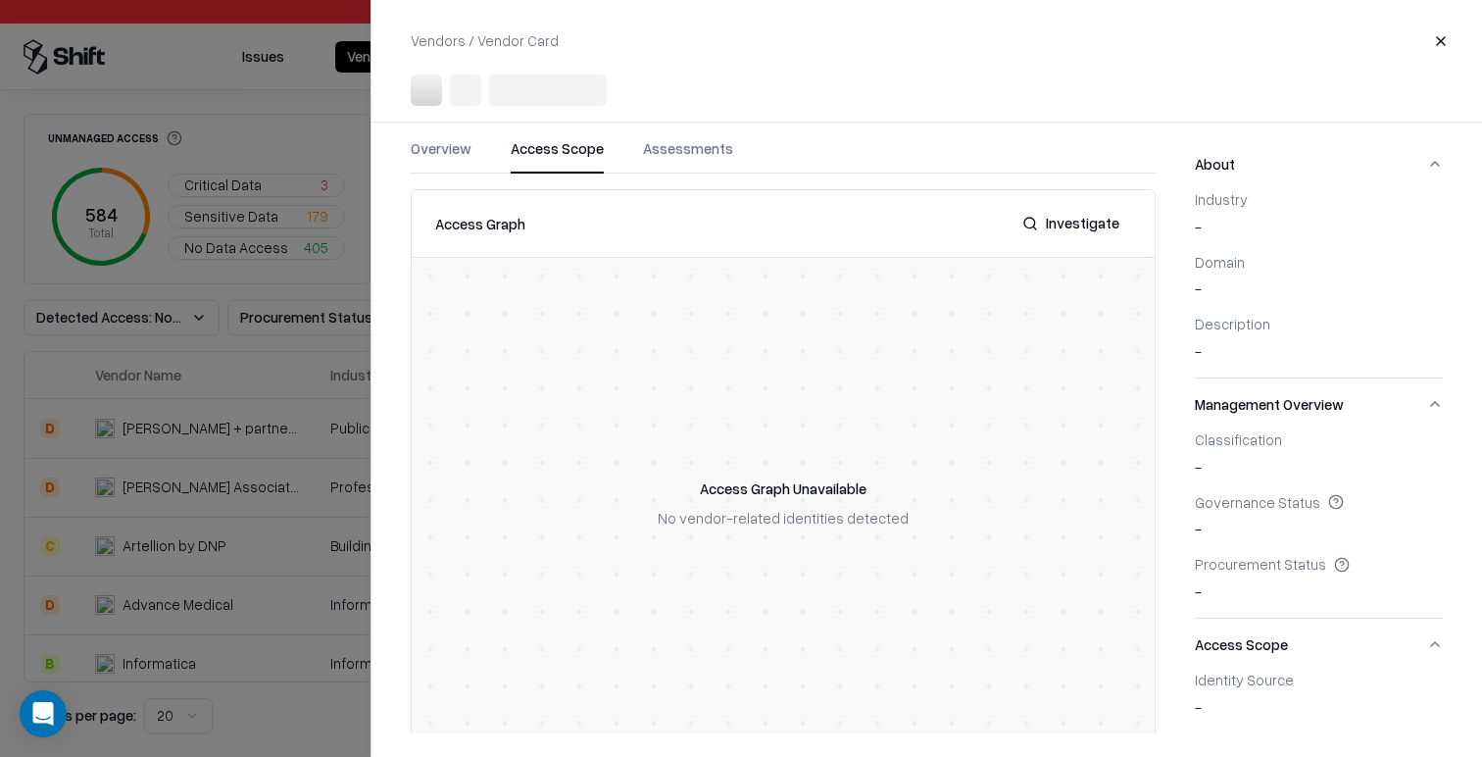
click at [350, 438] on div at bounding box center [741, 378] width 1482 height 757
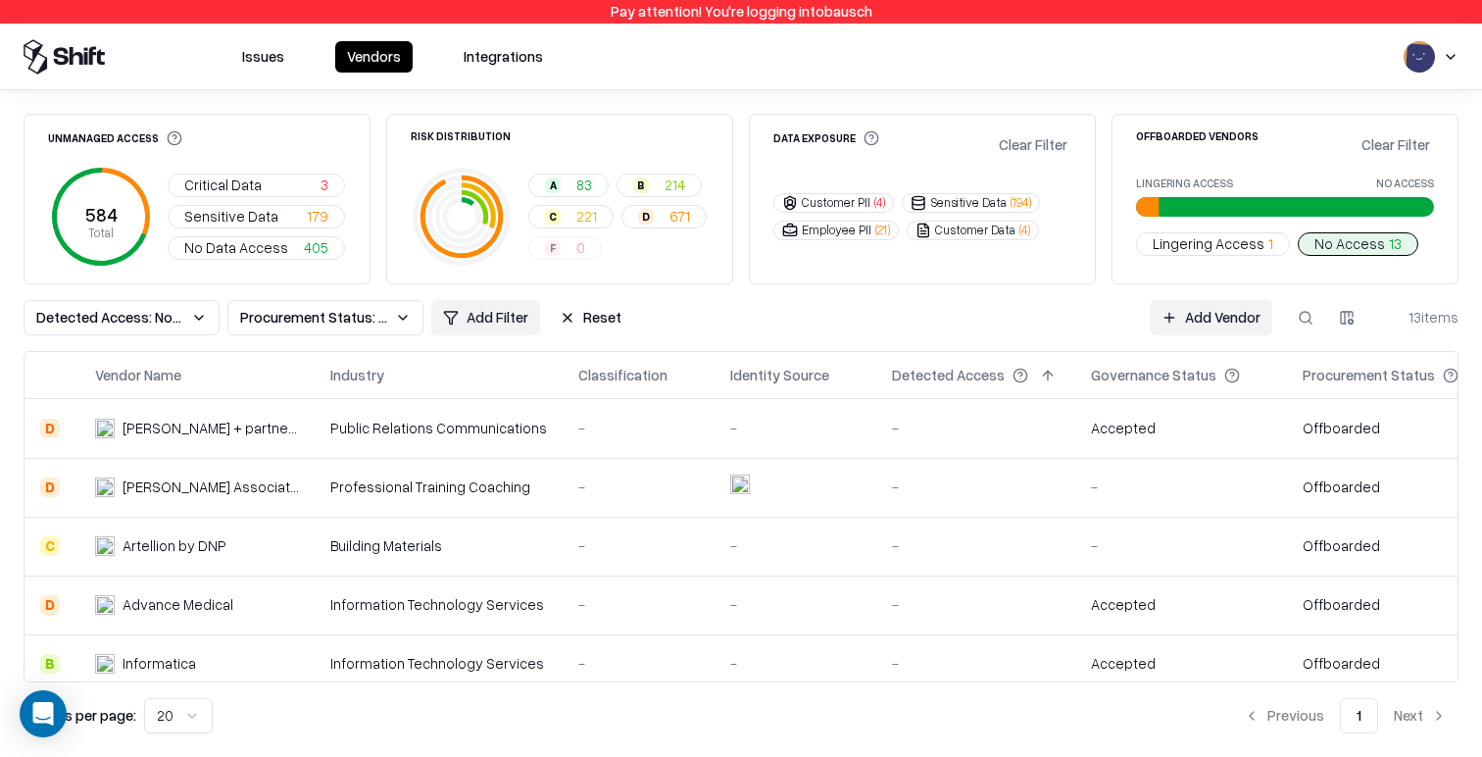
click at [278, 57] on button "Issues" at bounding box center [263, 56] width 66 height 31
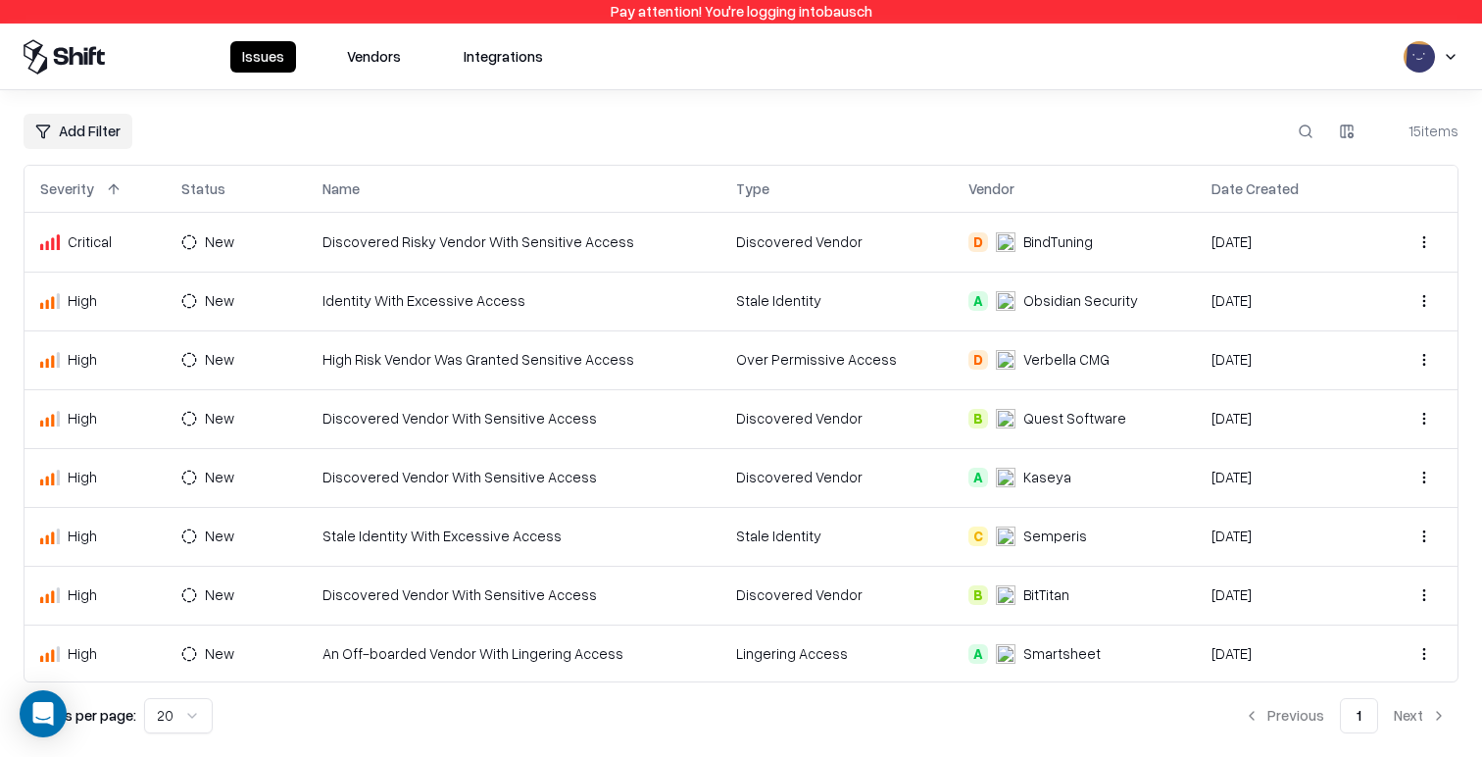
click at [497, 74] on div "Issues Vendors Integrations" at bounding box center [741, 57] width 1482 height 67
click at [384, 67] on button "Vendors" at bounding box center [373, 56] width 77 height 31
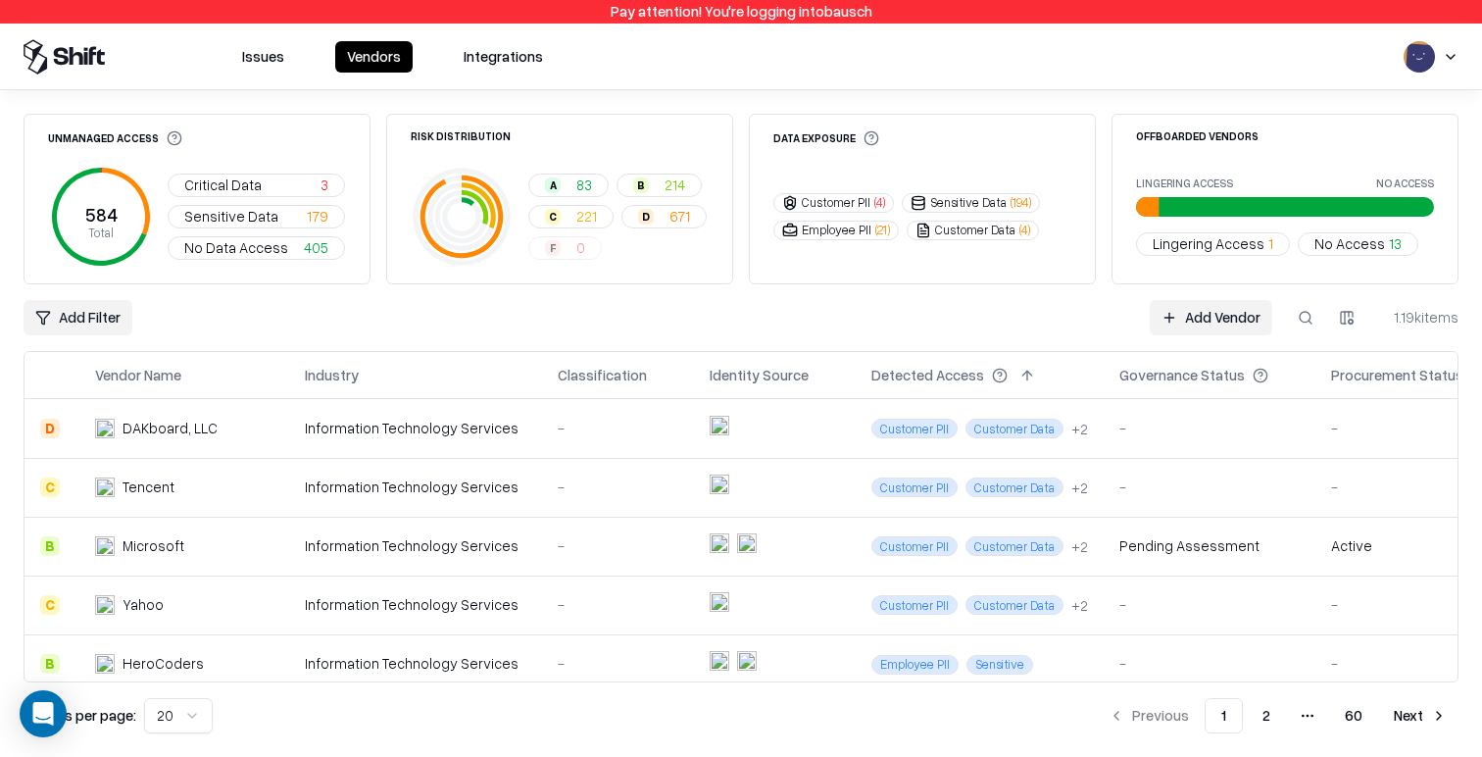
click at [263, 65] on button "Issues" at bounding box center [263, 56] width 66 height 31
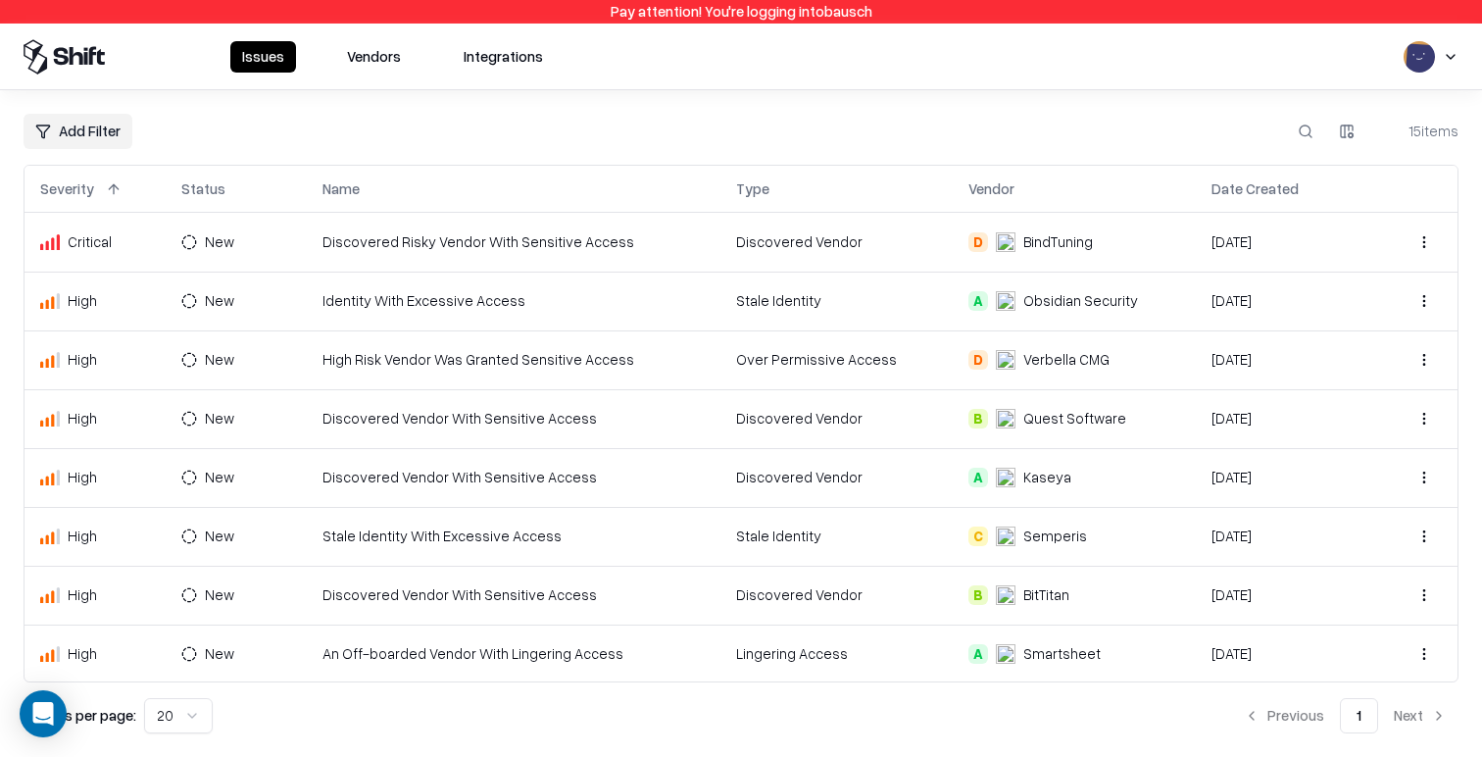
click at [631, 257] on td "Discovered Risky Vendor With Sensitive Access" at bounding box center [514, 242] width 415 height 59
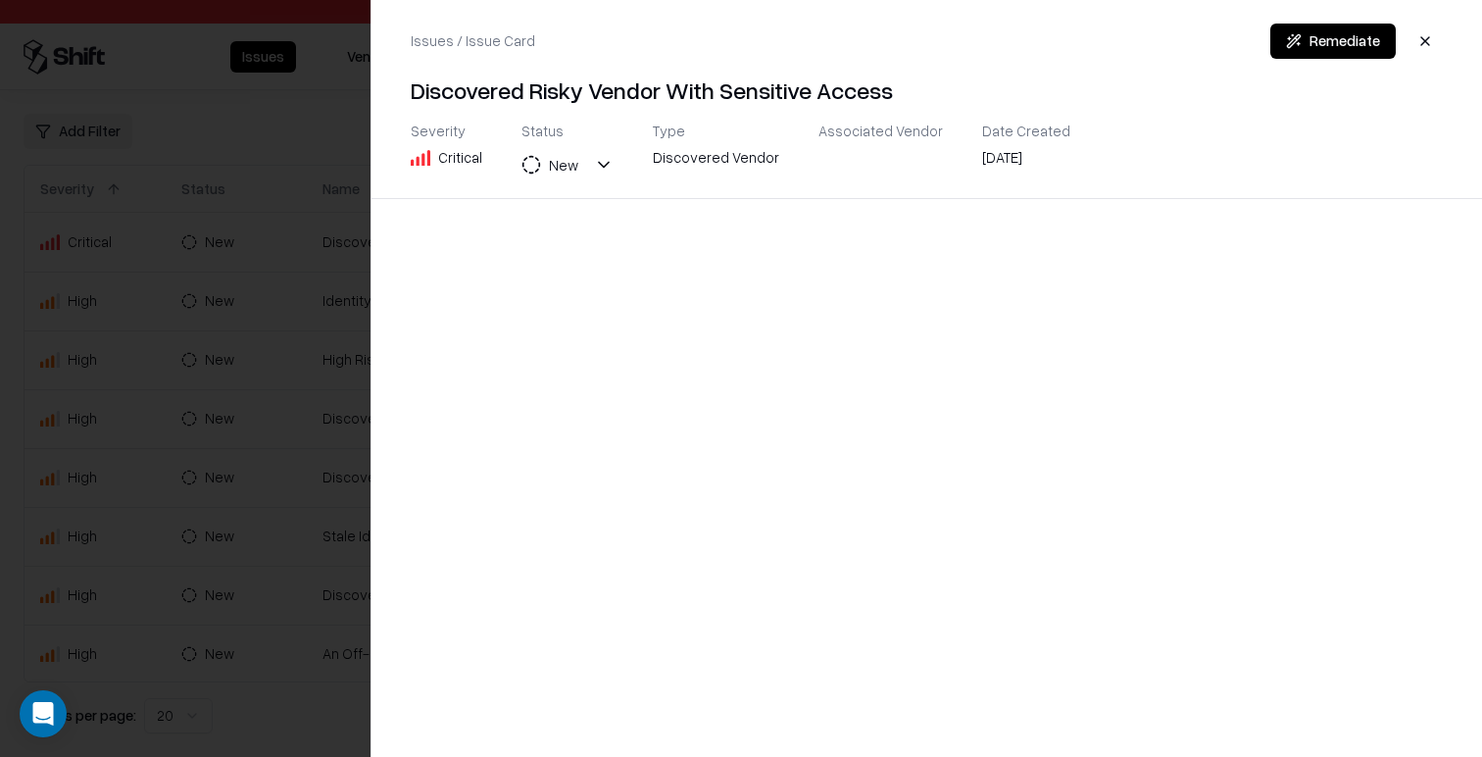
click at [208, 442] on div at bounding box center [741, 378] width 1482 height 757
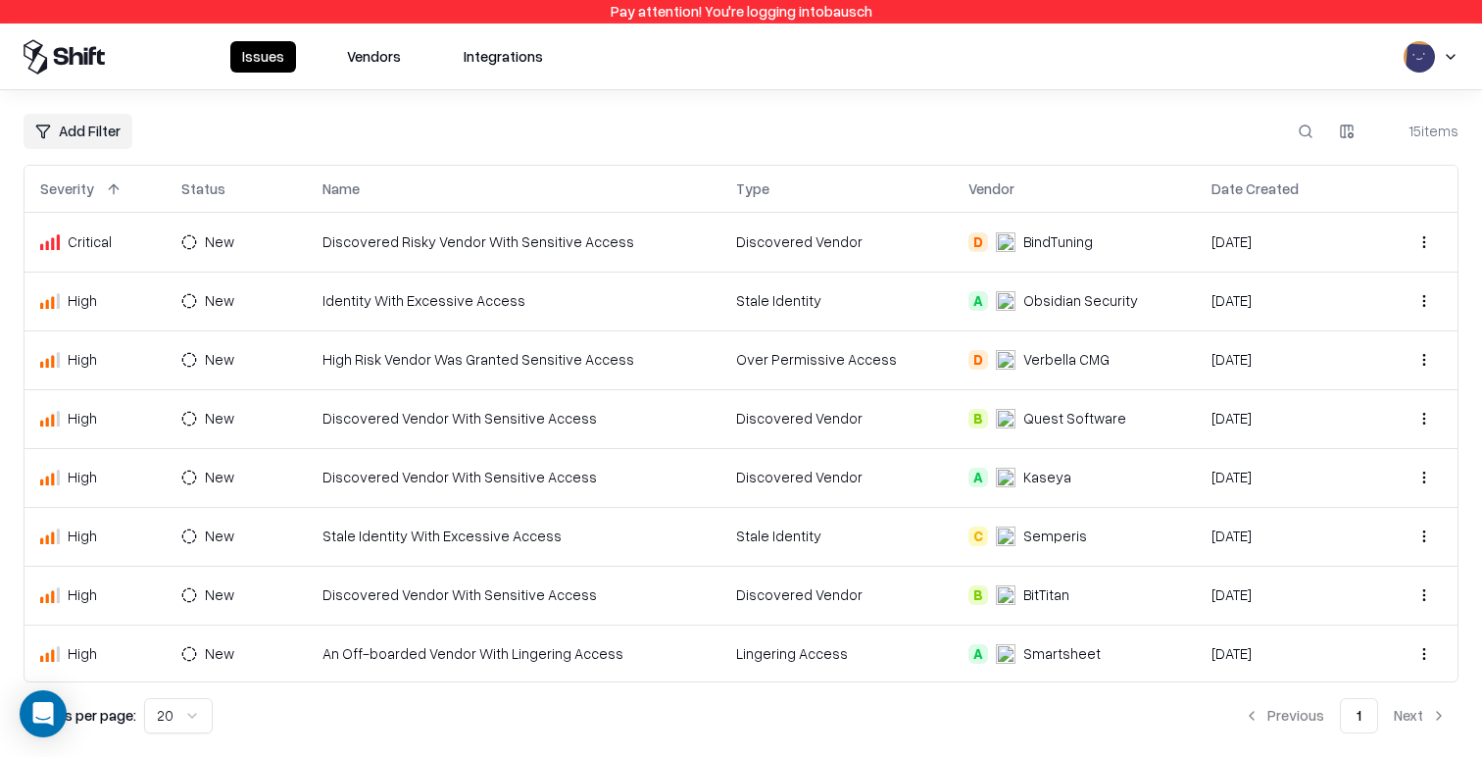
scroll to position [414, 0]
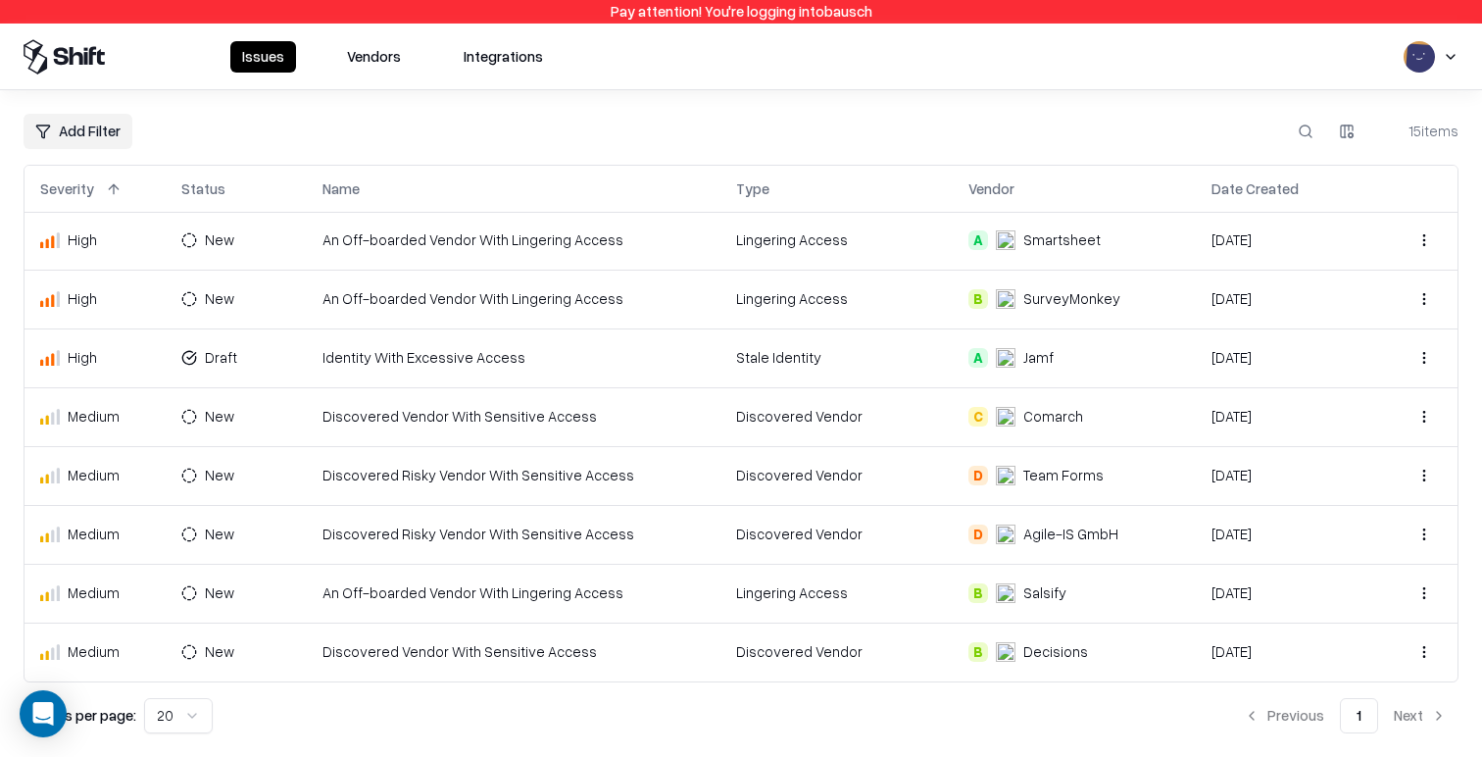
click at [859, 612] on td "Lingering Access" at bounding box center [836, 593] width 232 height 59
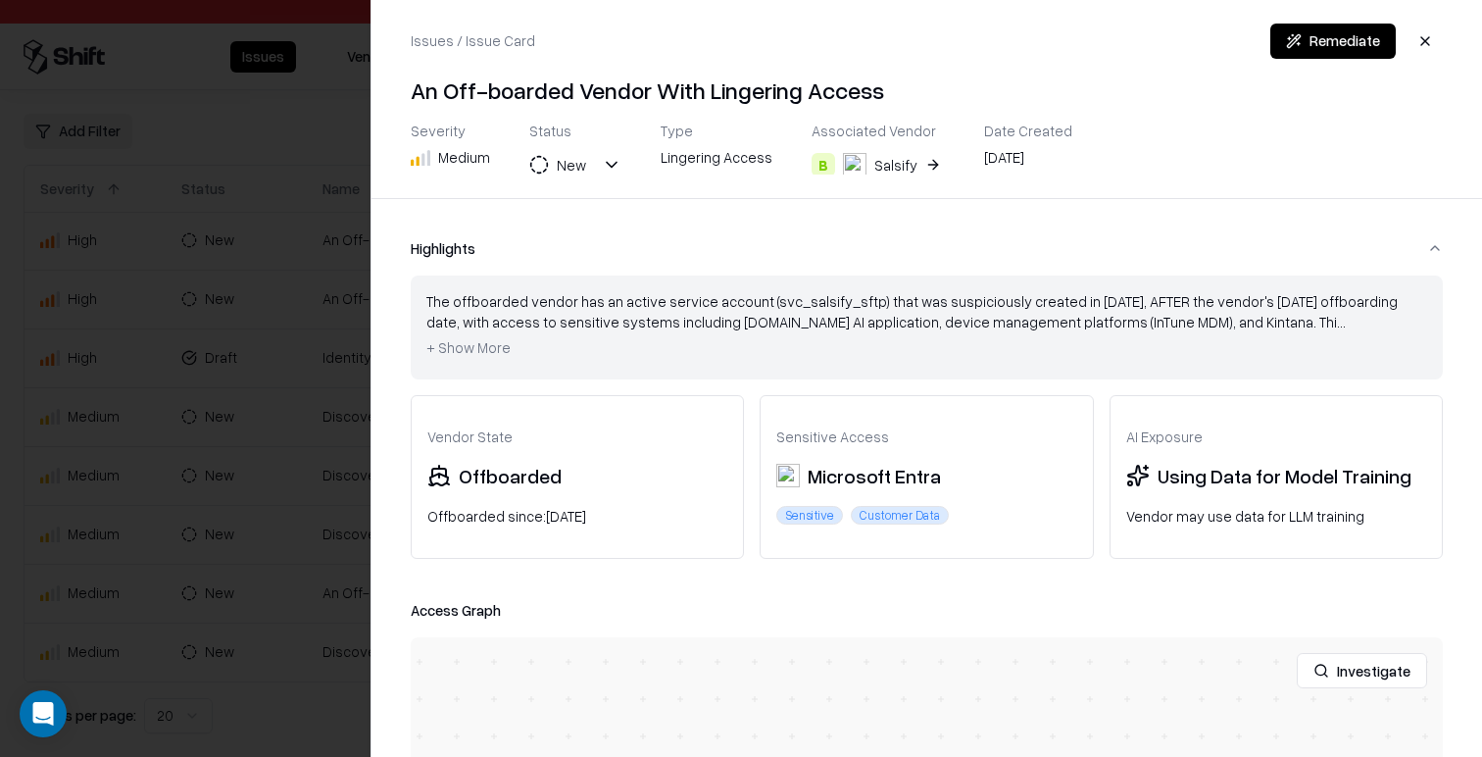
click at [646, 306] on div "The offboarded vendor has an active service account (svc_salsify_sftp) that was…" at bounding box center [926, 327] width 1001 height 73
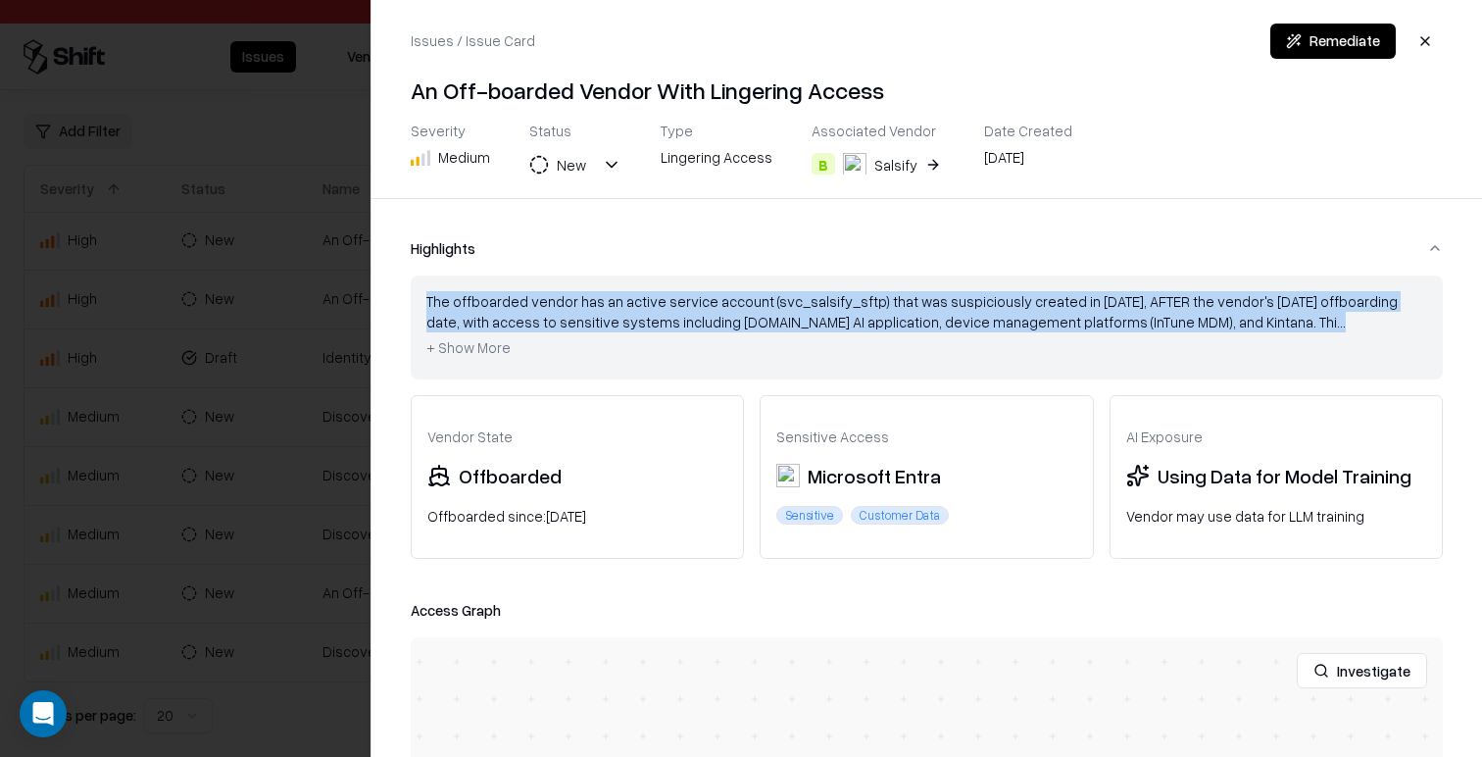
click at [646, 306] on div "The offboarded vendor has an active service account (svc_salsify_sftp) that was…" at bounding box center [926, 327] width 1001 height 73
click at [737, 324] on div "The offboarded vendor has an active service account (svc_salsify_sftp) that was…" at bounding box center [926, 327] width 1001 height 73
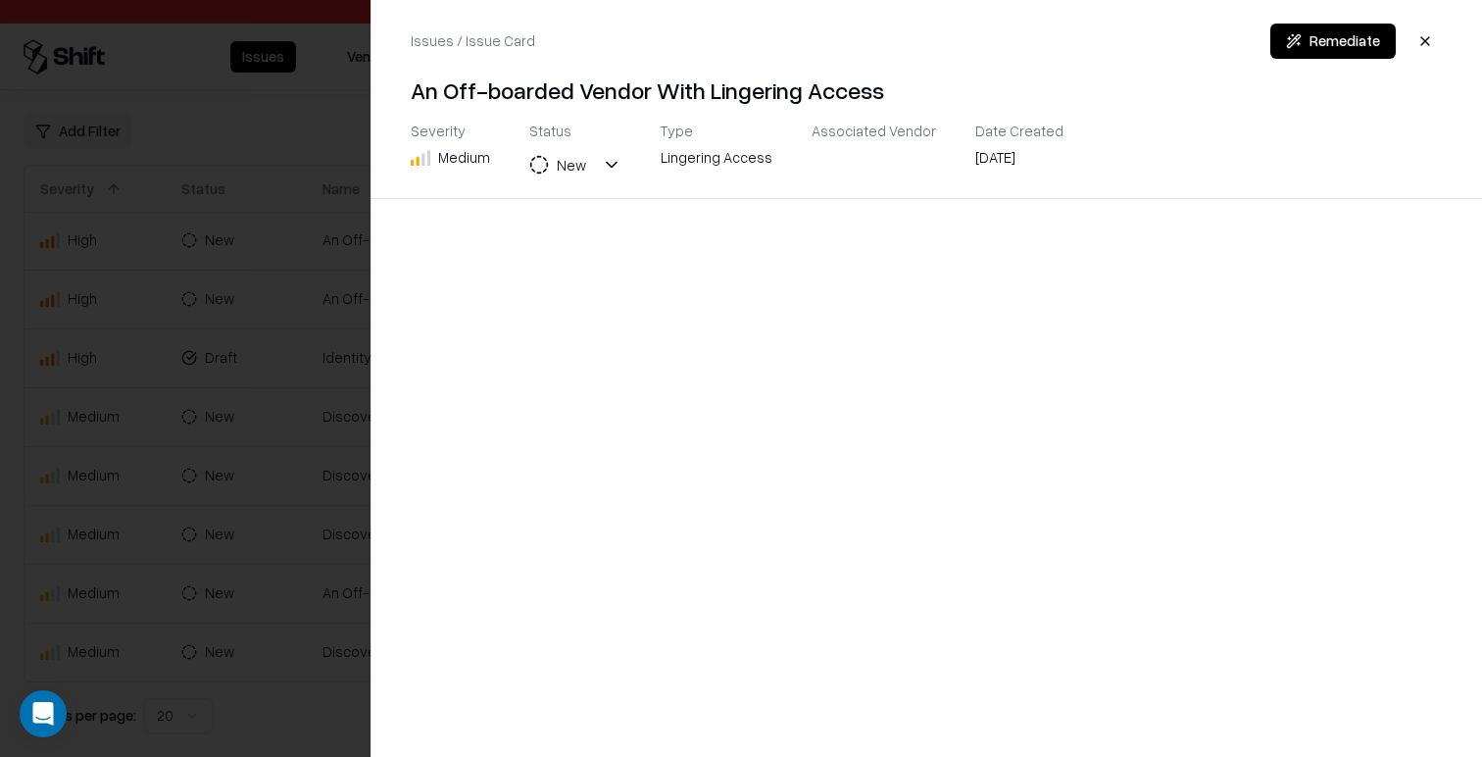
click at [197, 303] on div at bounding box center [741, 378] width 1482 height 757
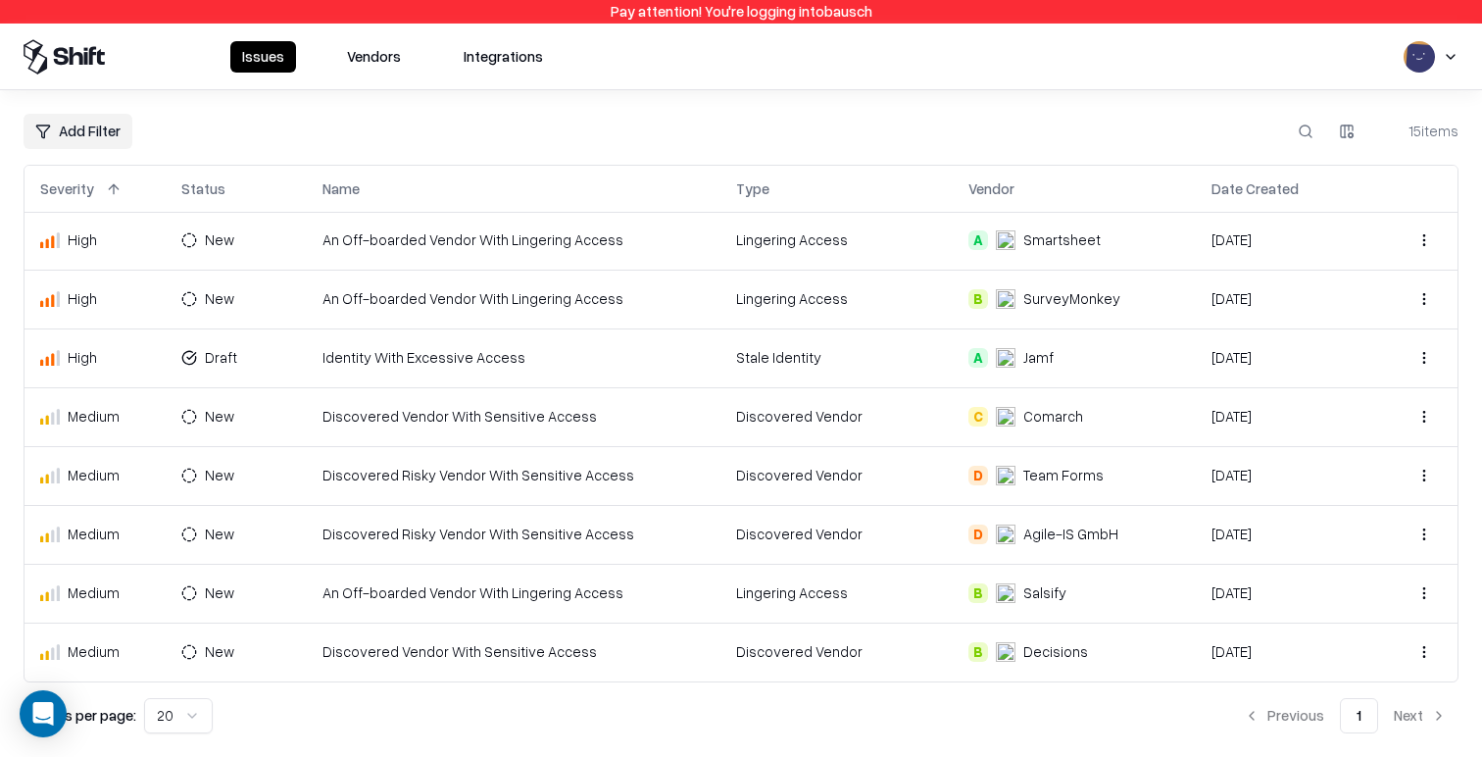
click at [576, 357] on td "Identity With Excessive Access" at bounding box center [514, 357] width 415 height 59
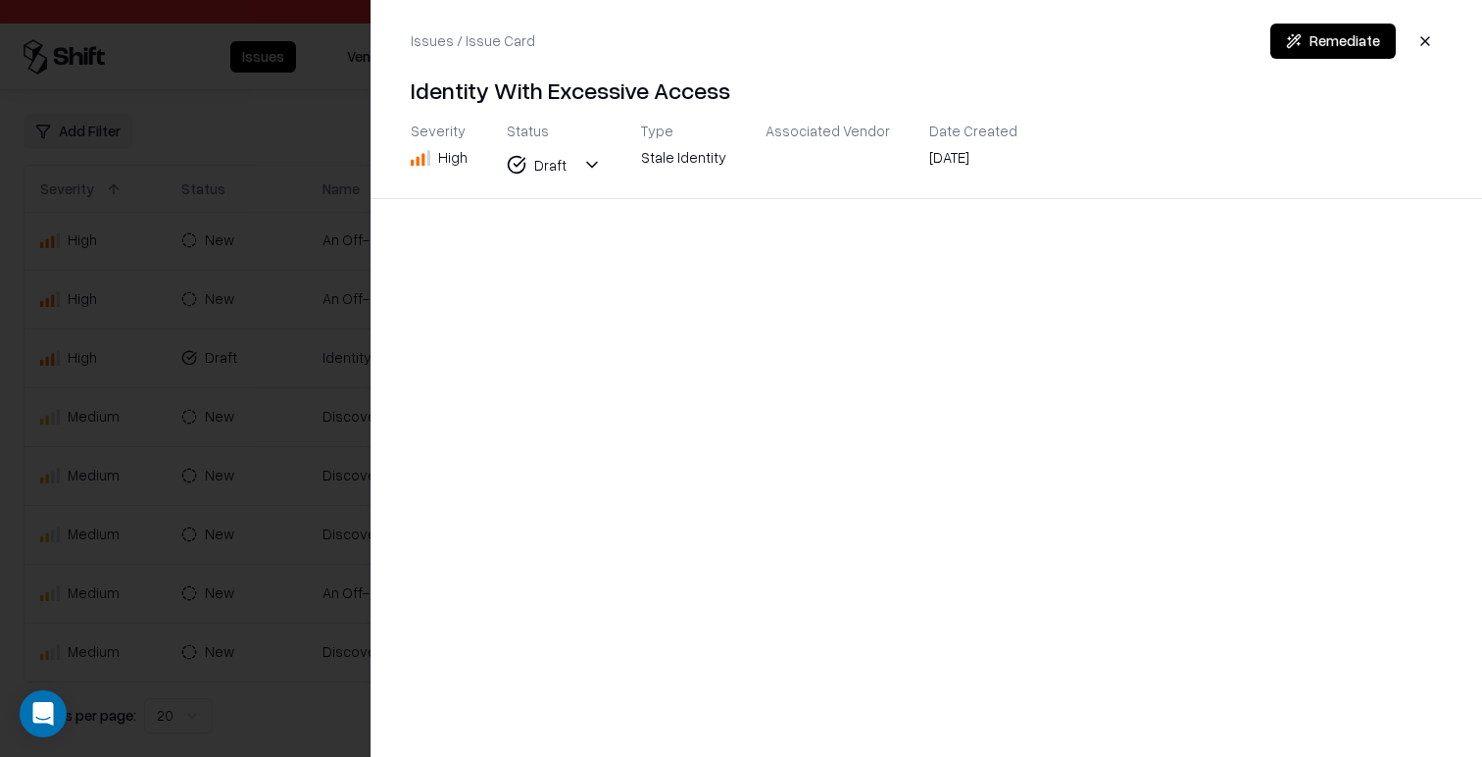
click at [295, 502] on div at bounding box center [741, 378] width 1482 height 757
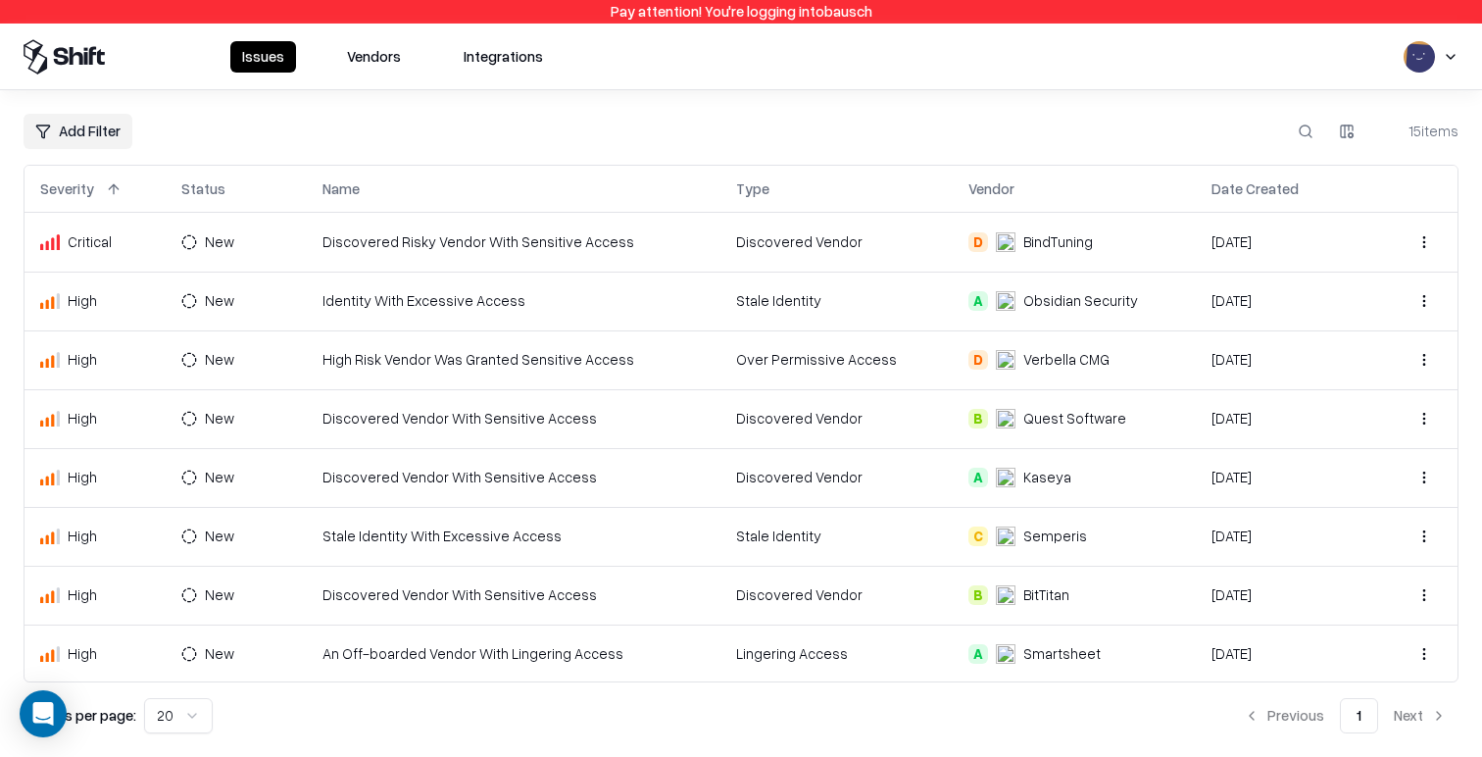
click at [1001, 194] on div "Vendor" at bounding box center [991, 188] width 46 height 21
click at [1026, 192] on button at bounding box center [1034, 189] width 24 height 24
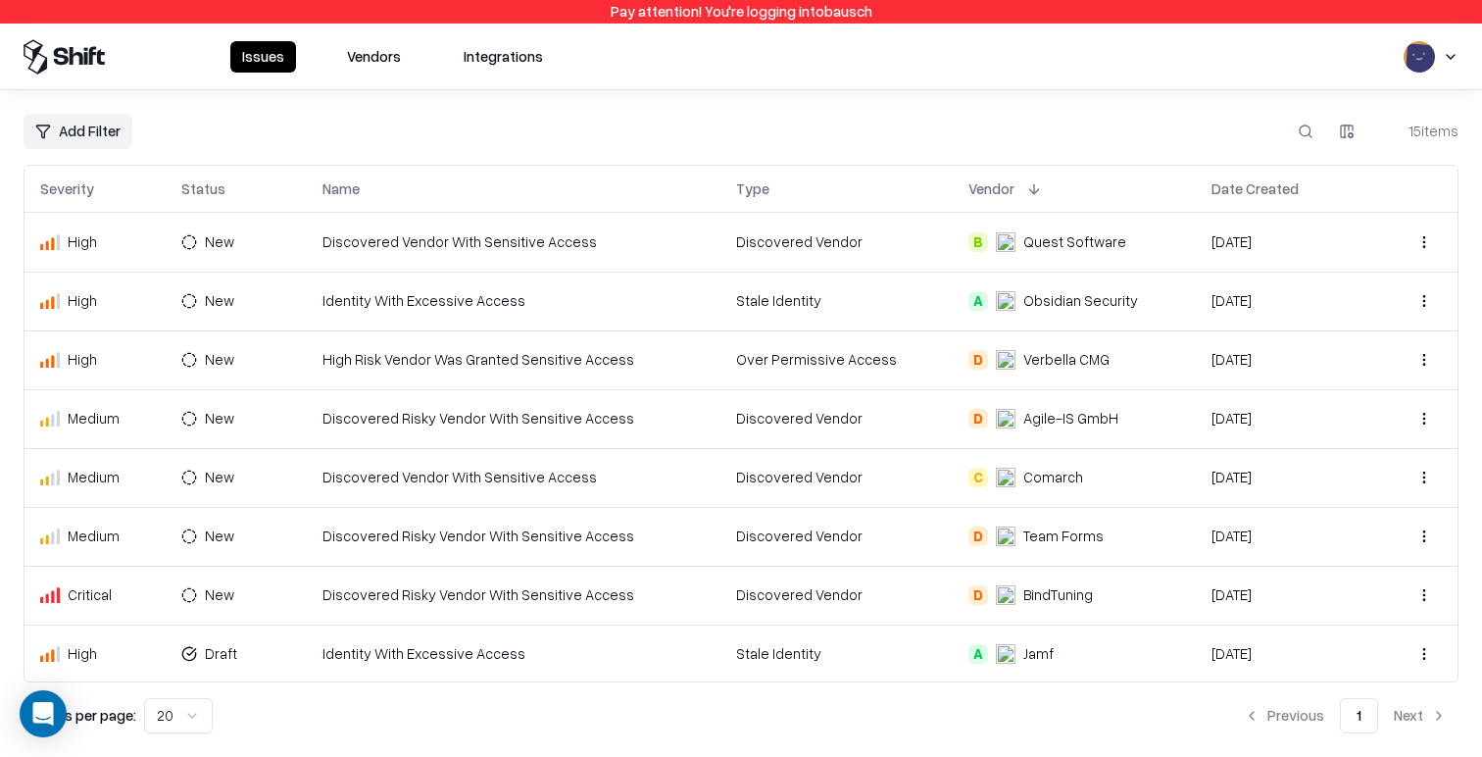
click at [1024, 191] on button at bounding box center [1034, 189] width 24 height 24
click at [1081, 109] on div "Add Filter 15 items Severity Status Name Type Vendor Date Created High New Disc…" at bounding box center [741, 423] width 1482 height 667
click at [248, 196] on button at bounding box center [245, 189] width 24 height 24
click at [108, 197] on button at bounding box center [114, 189] width 24 height 24
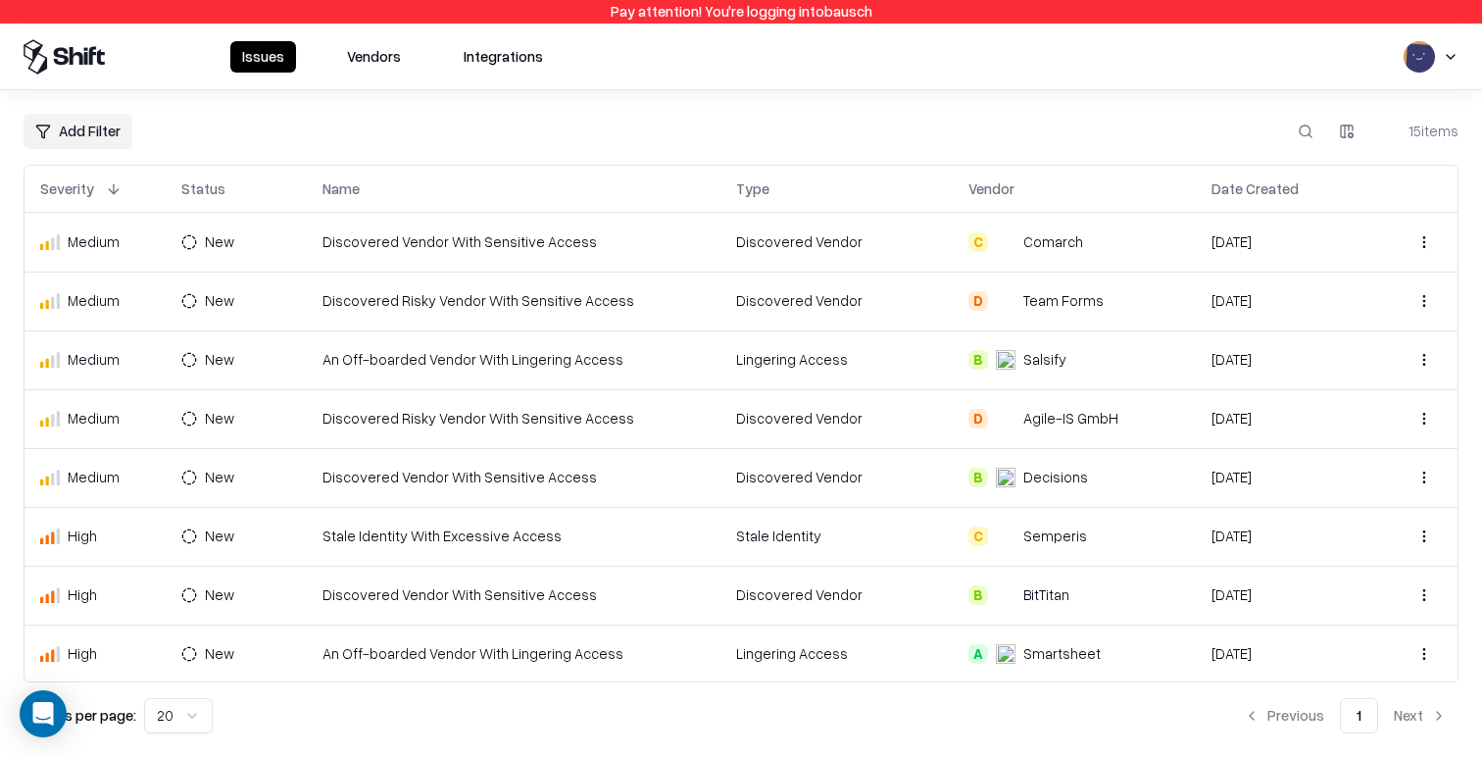
scroll to position [414, 0]
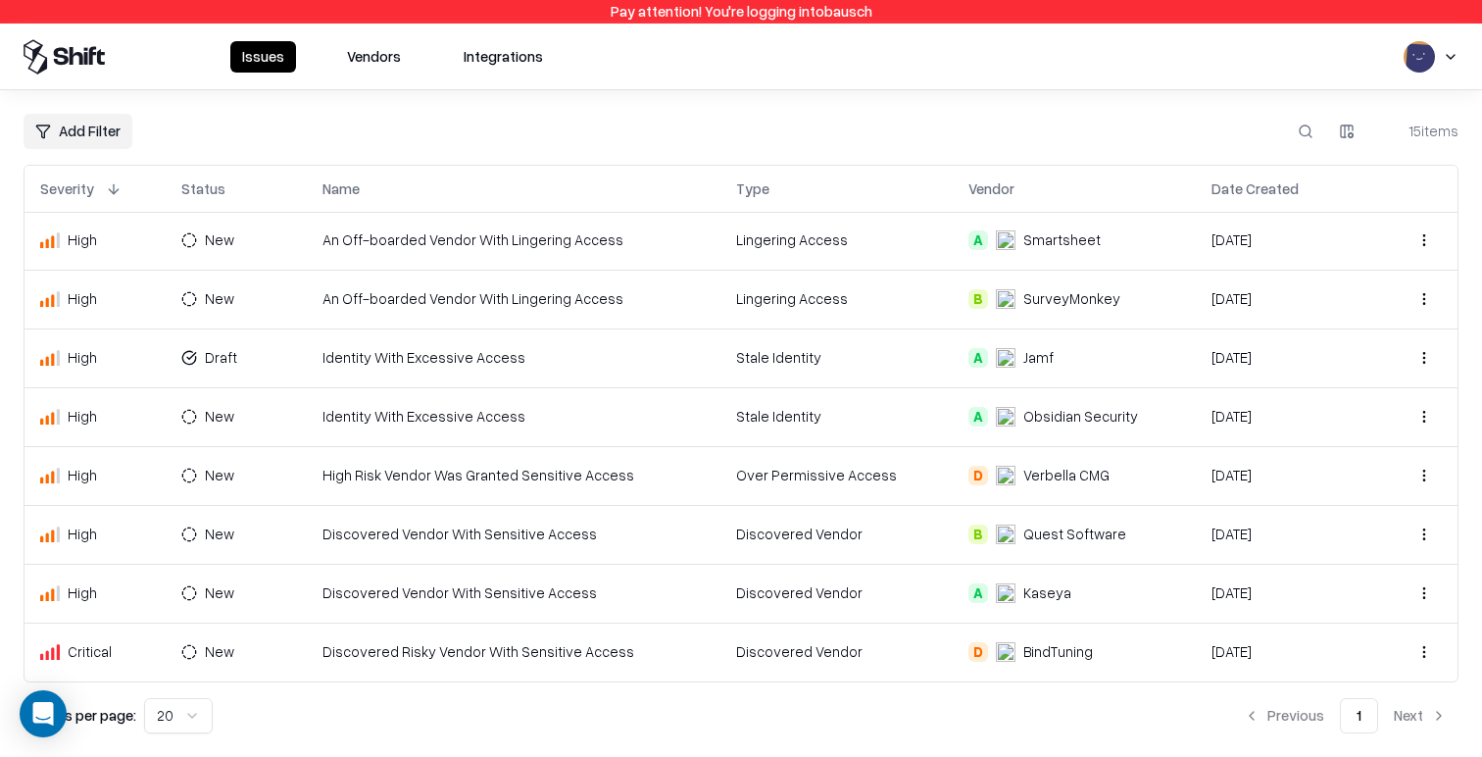
click at [120, 192] on button at bounding box center [114, 189] width 24 height 24
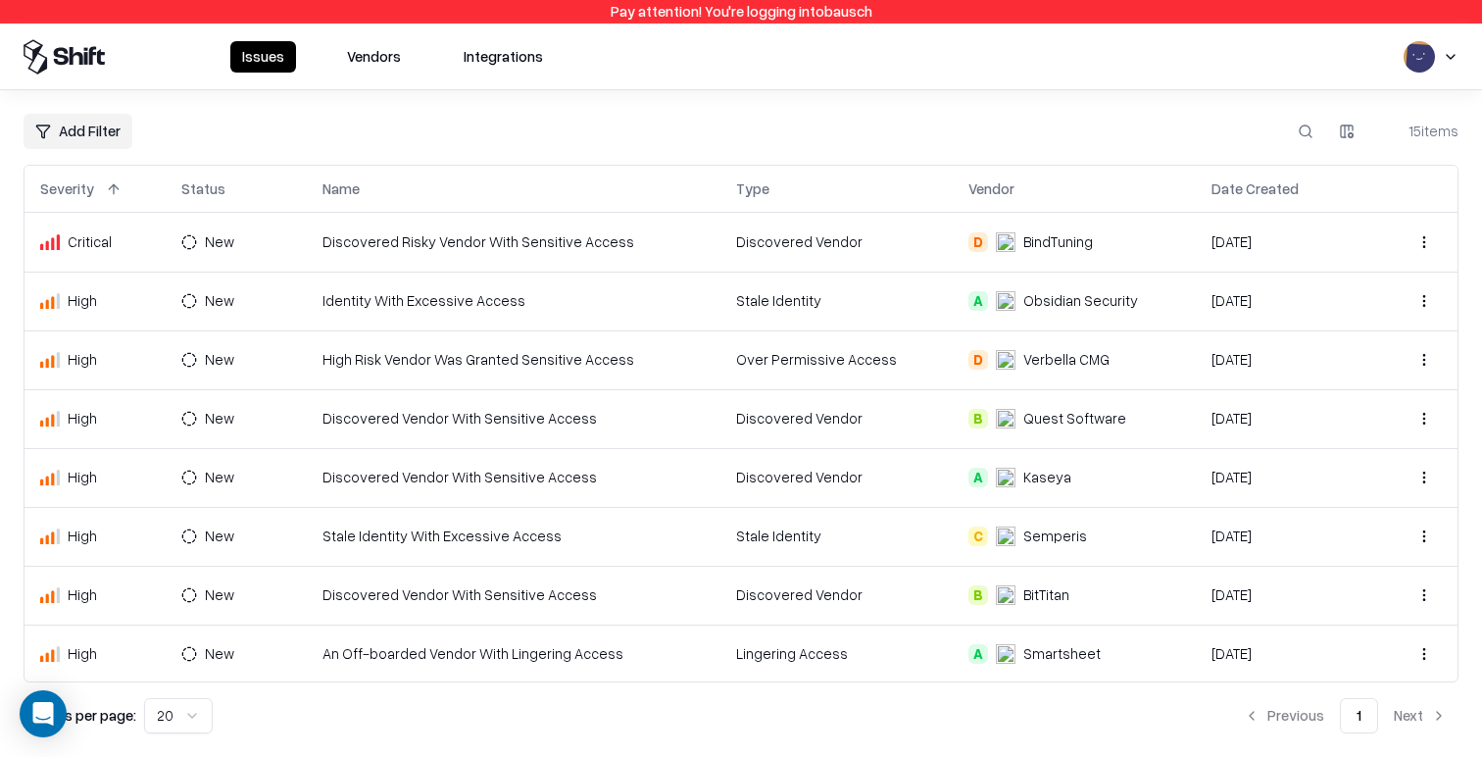
click at [122, 133] on html "Pay attention! You're logging into bausch Issues Vendors Integrations Add Filte…" at bounding box center [741, 378] width 1482 height 757
click at [93, 259] on div "Type" at bounding box center [91, 265] width 127 height 32
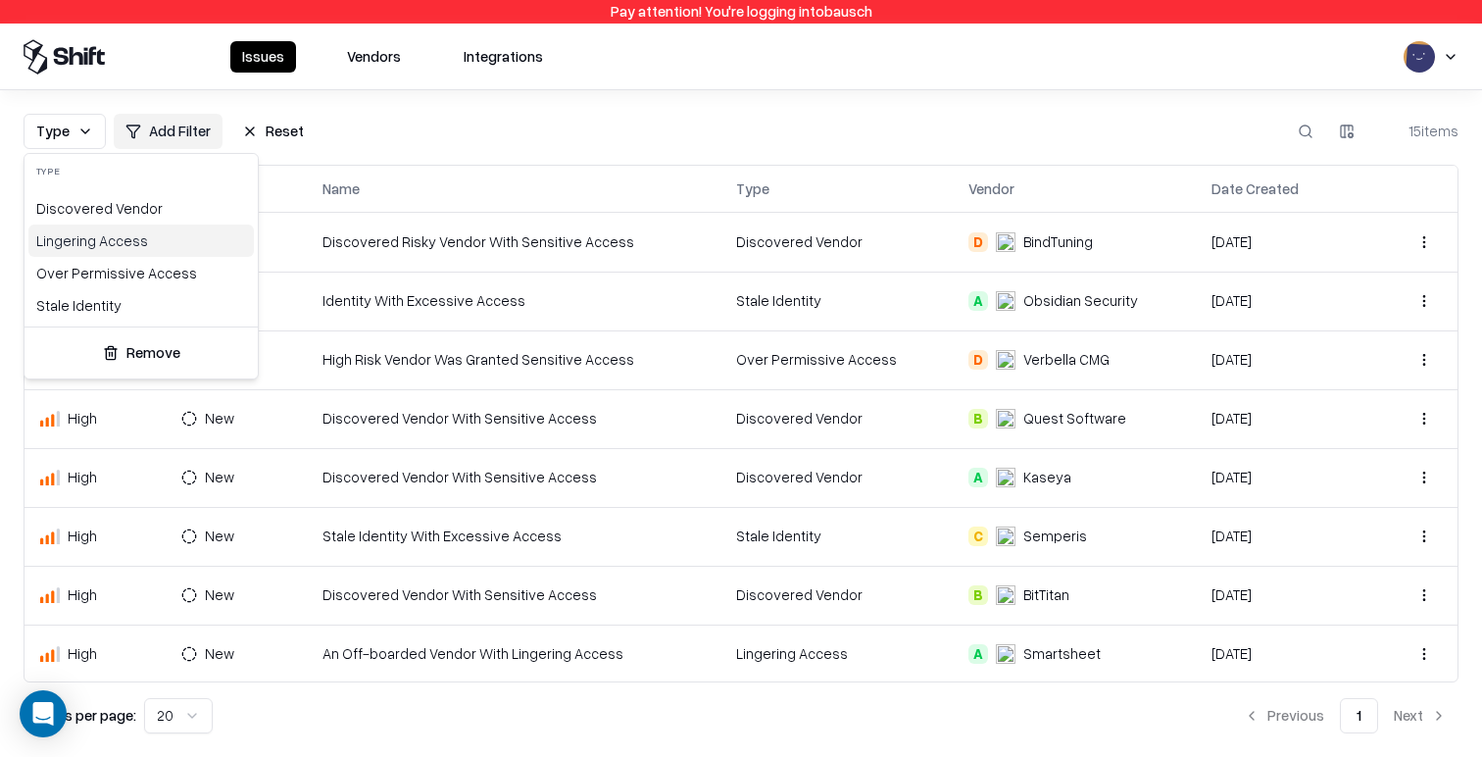
click at [180, 249] on div "Lingering Access" at bounding box center [140, 240] width 225 height 32
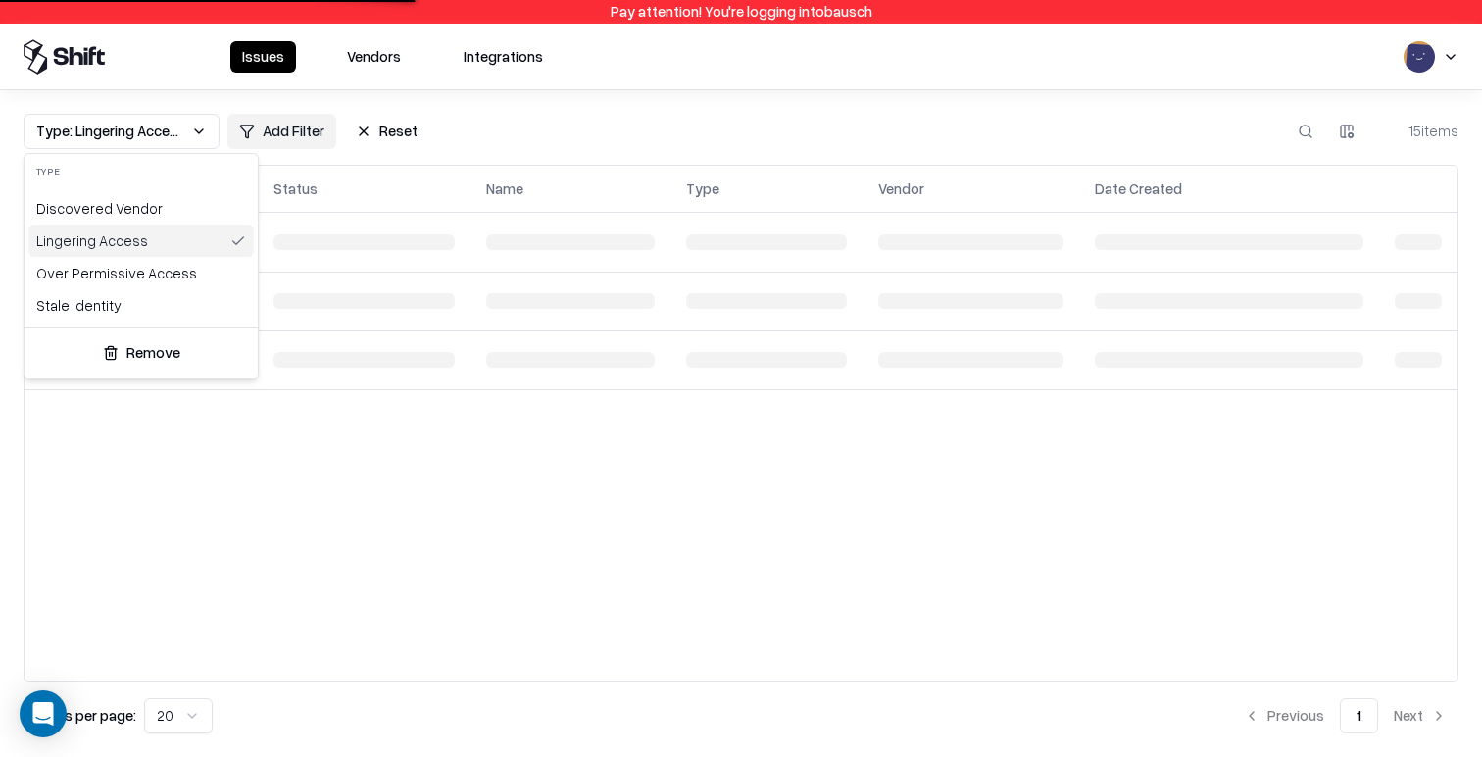
click at [779, 126] on html "Pay attention! You're logging into bausch Issues Vendors Integrations Type: Lin…" at bounding box center [741, 378] width 1482 height 757
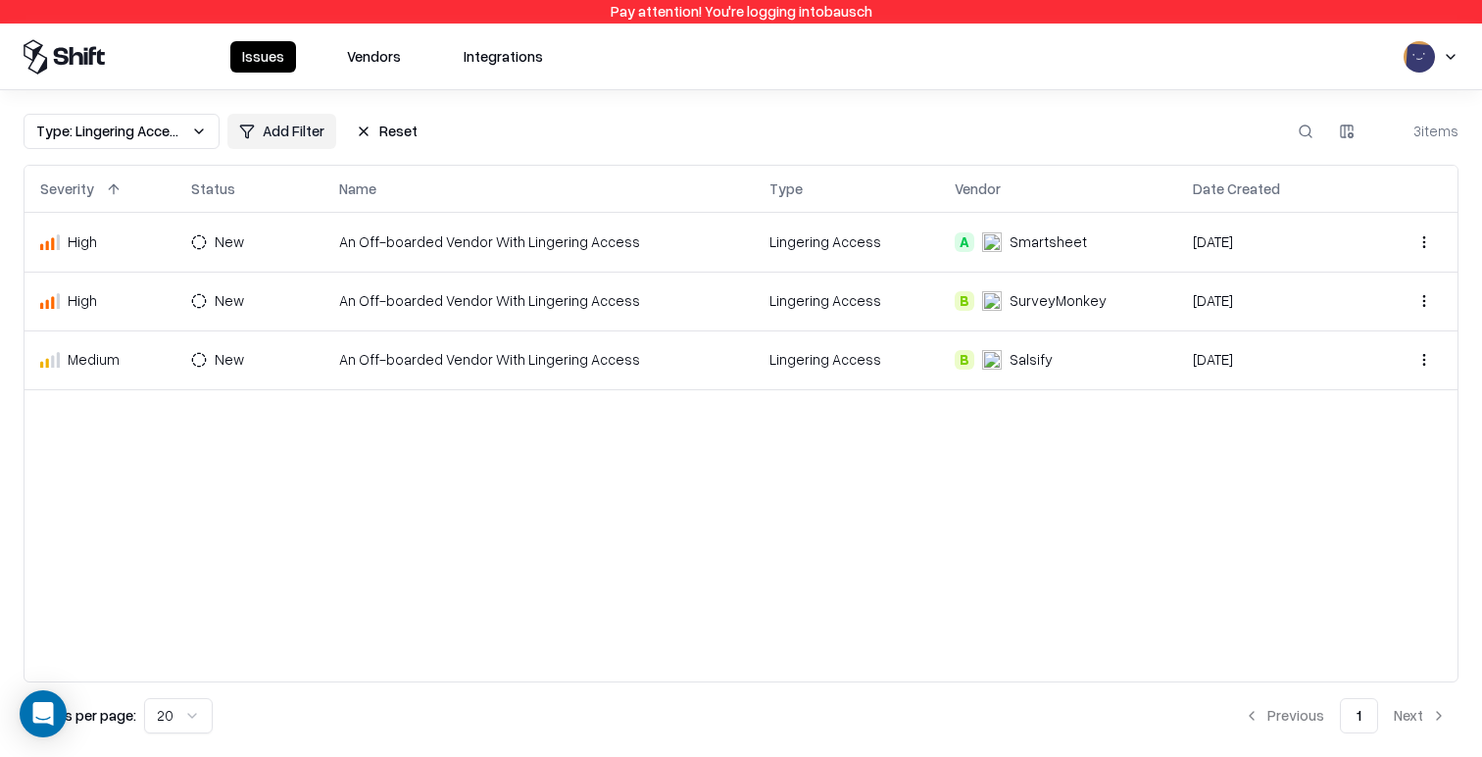
click at [719, 372] on td "An Off-boarded Vendor With Lingering Access" at bounding box center [538, 359] width 430 height 59
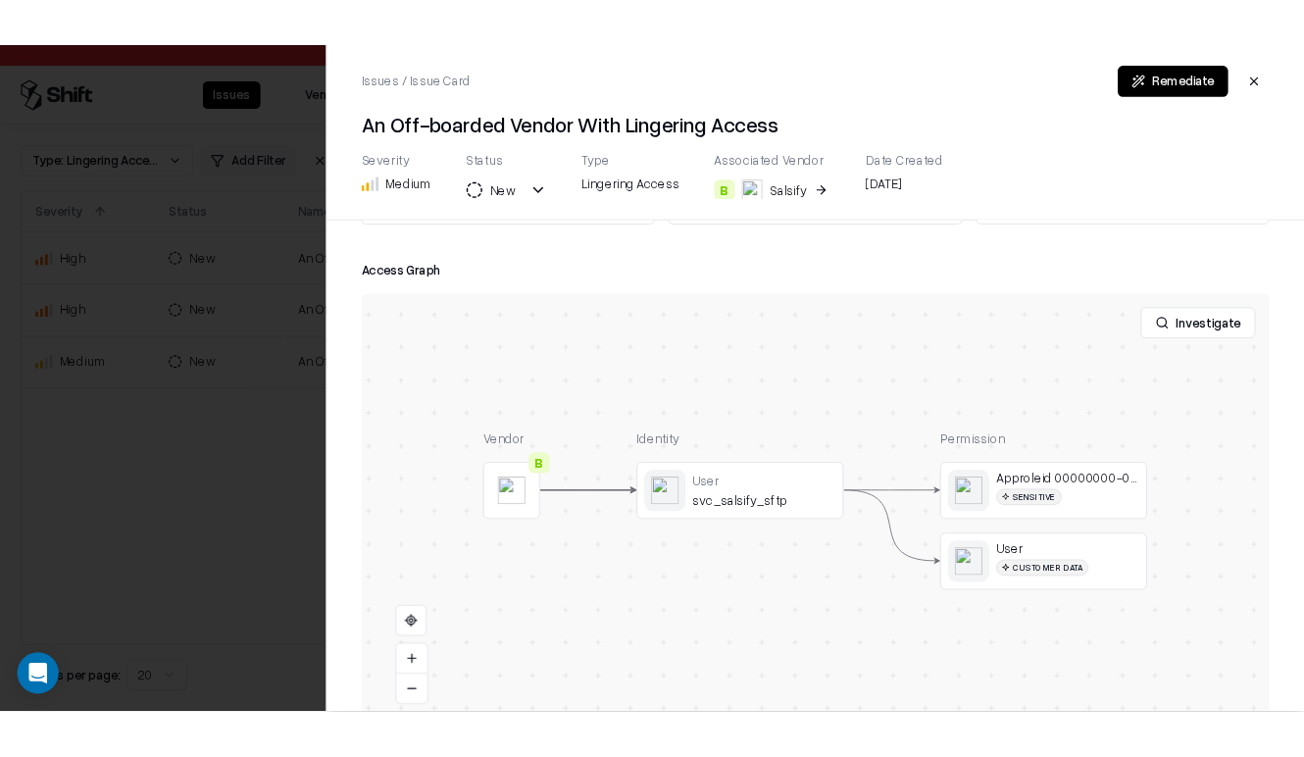
scroll to position [356, 0]
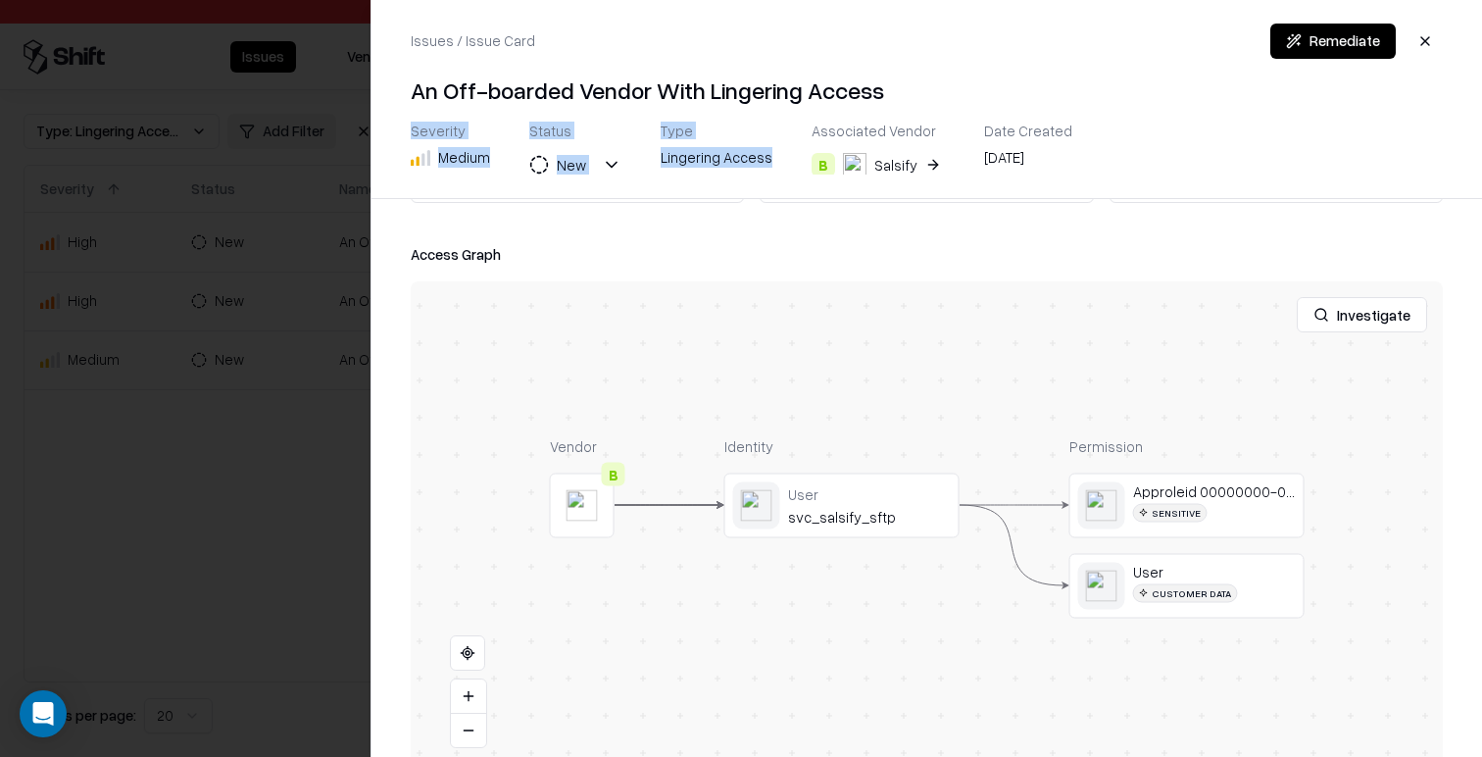
drag, startPoint x: 1472, startPoint y: 79, endPoint x: 909, endPoint y: 109, distance: 564.4
click at [866, 111] on div "Issues / Issue Card Remediate An Off-boarded Vendor With Lingering Access Sever…" at bounding box center [927, 99] width 1111 height 198
click at [1035, 274] on div "Access Graph Investigate Vendor B Identity User svc_salsify_sftp Permission App…" at bounding box center [927, 506] width 1032 height 529
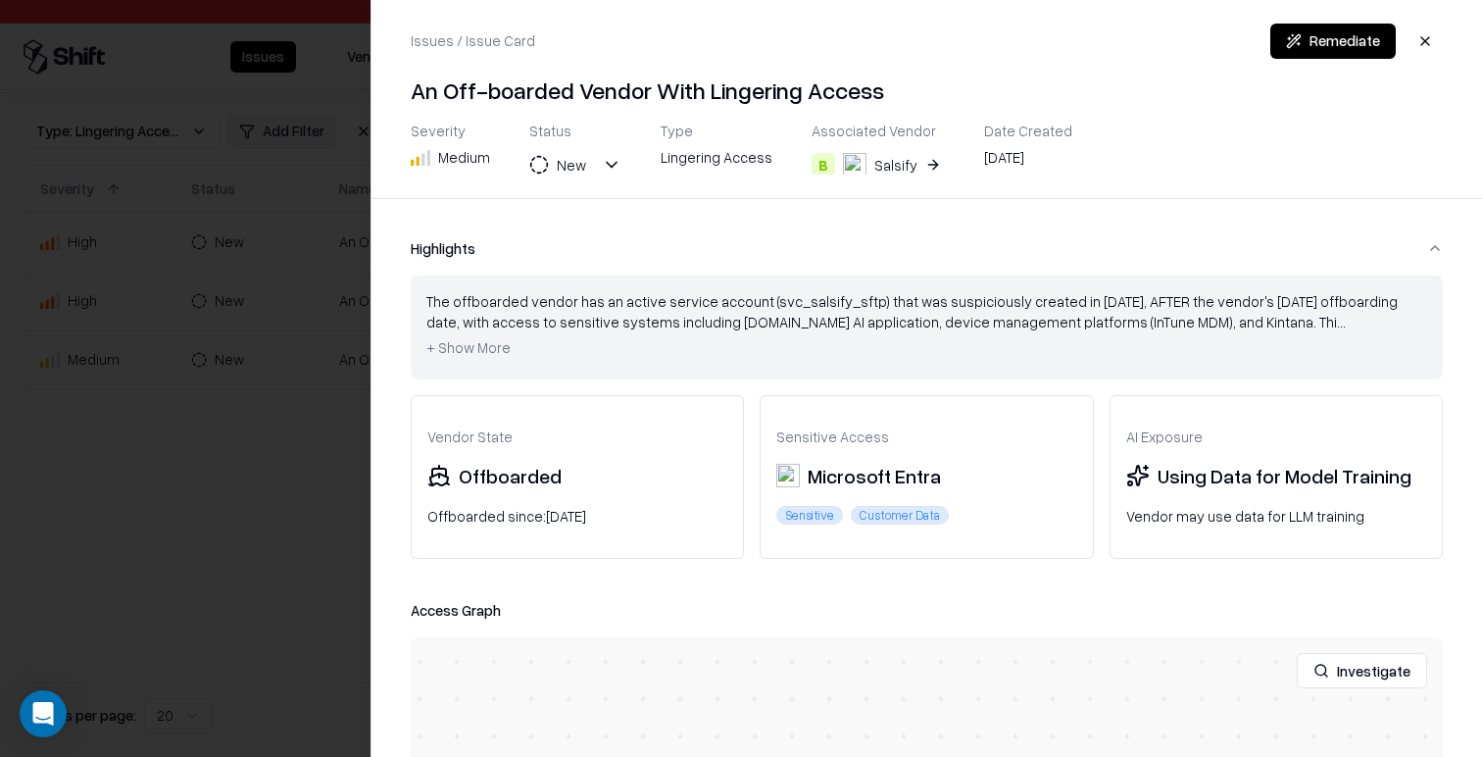
drag, startPoint x: 344, startPoint y: 284, endPoint x: 332, endPoint y: 285, distance: 11.8
click at [344, 284] on div at bounding box center [741, 378] width 1482 height 757
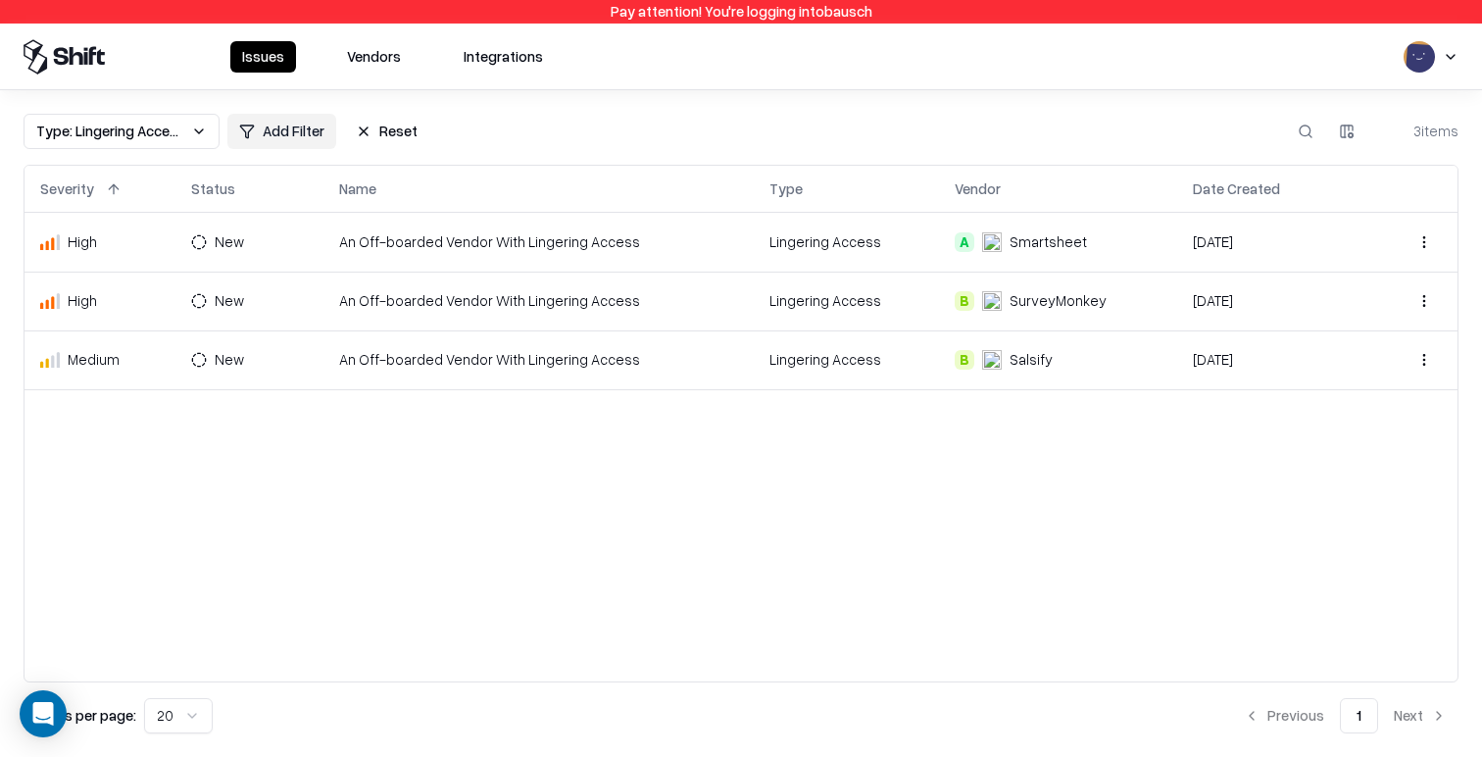
click at [820, 261] on td "Lingering Access" at bounding box center [846, 242] width 185 height 59
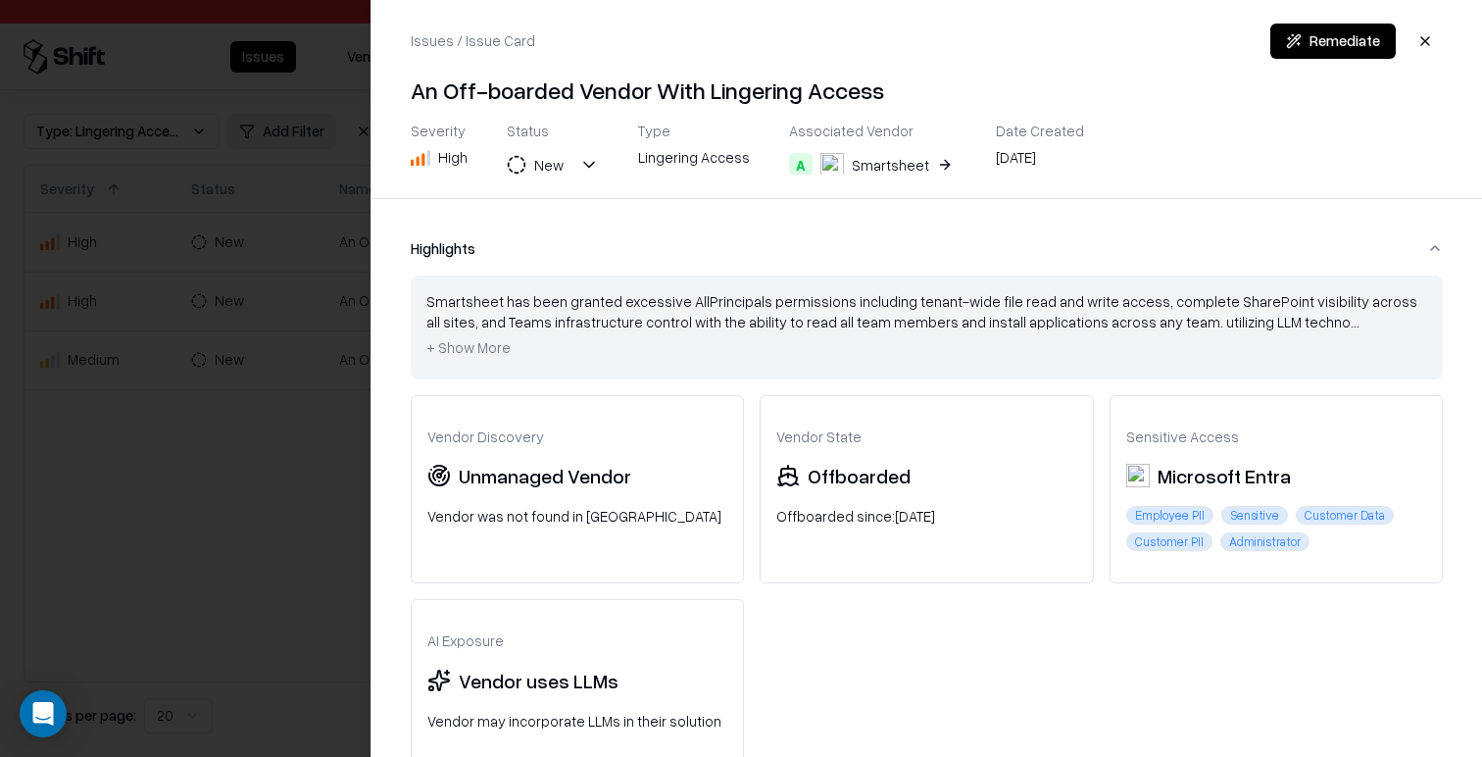
click at [913, 162] on button "A Smartsheet" at bounding box center [873, 164] width 168 height 35
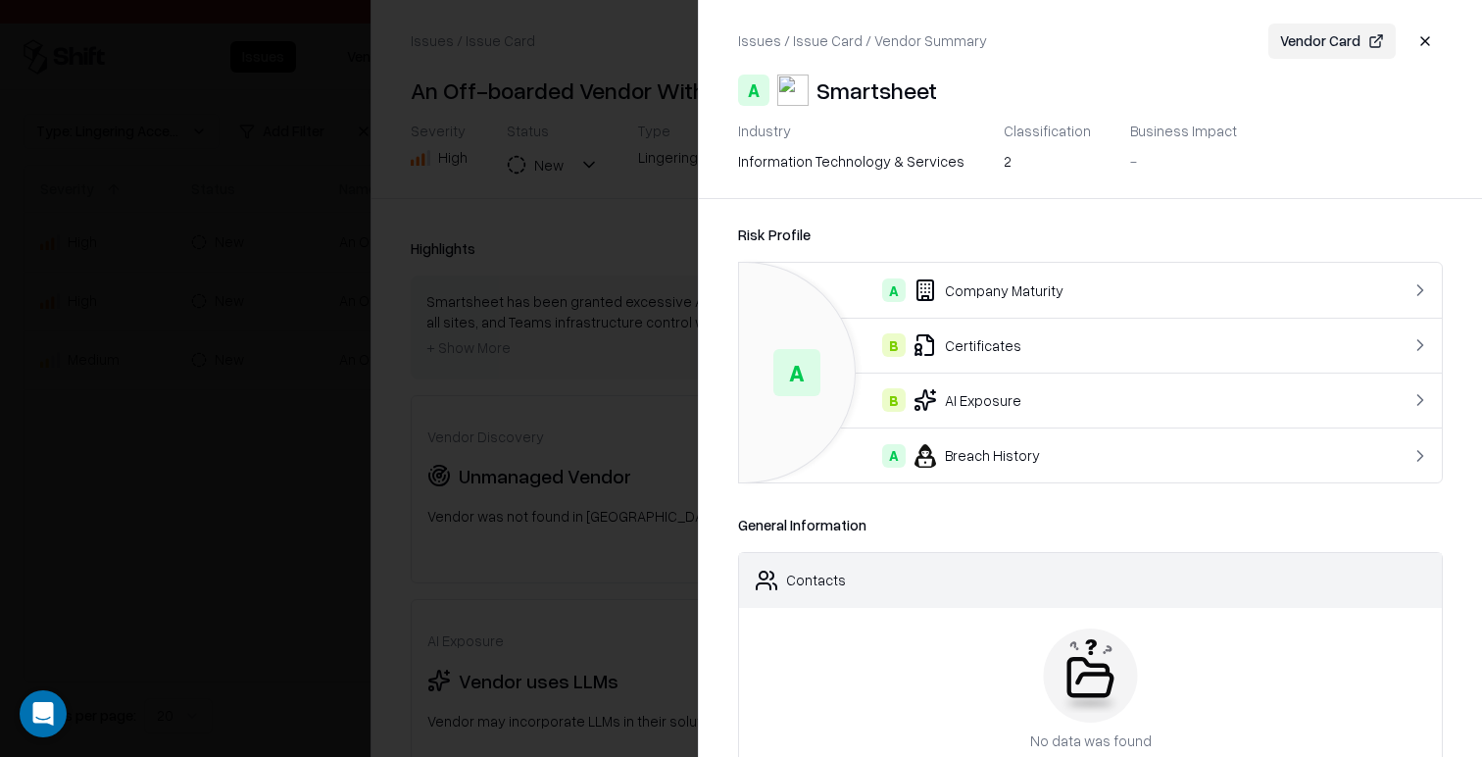
click at [1325, 46] on button "Vendor Card" at bounding box center [1331, 41] width 127 height 35
click at [573, 223] on div at bounding box center [741, 378] width 1482 height 757
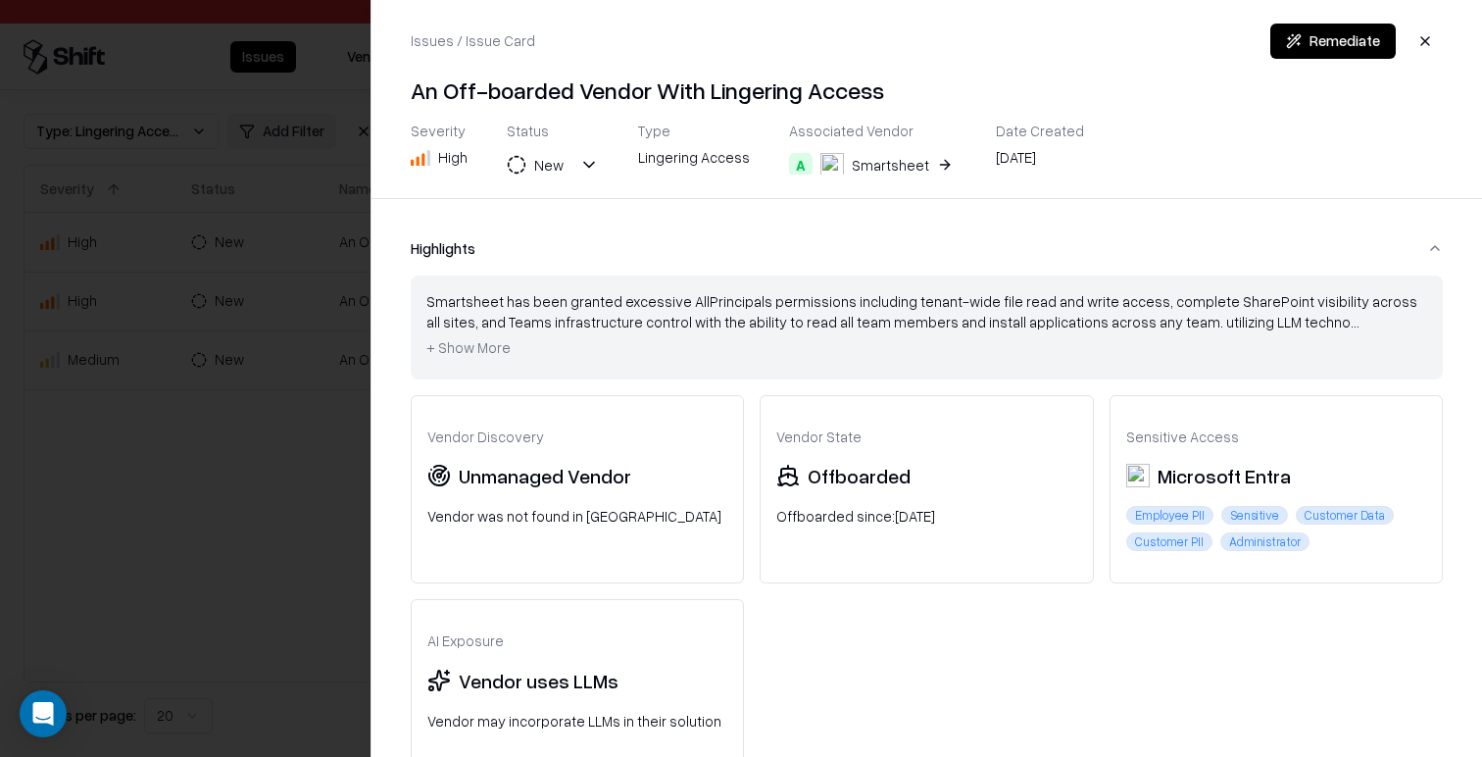
click at [257, 285] on div at bounding box center [741, 378] width 1482 height 757
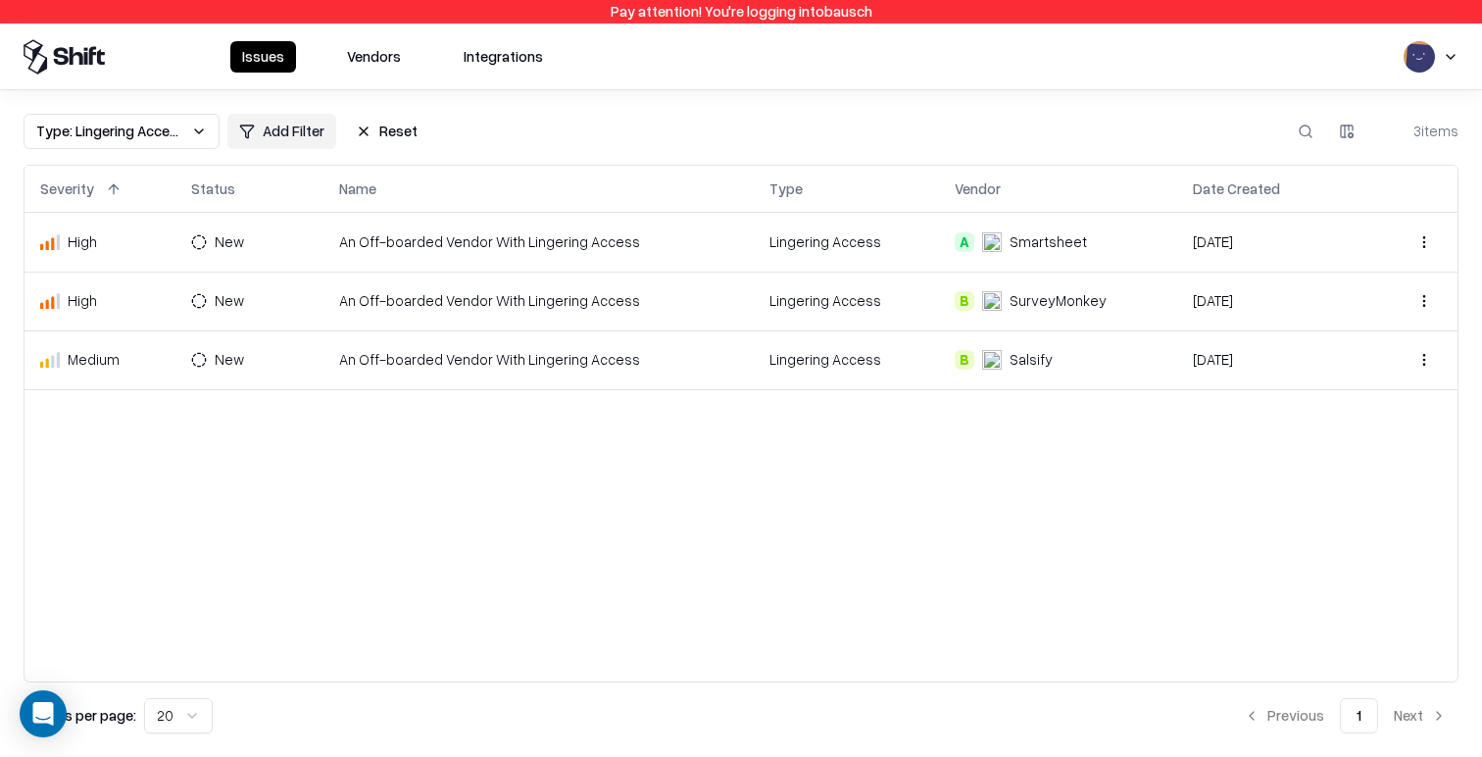
click at [970, 283] on td "B SurveyMonkey" at bounding box center [1057, 301] width 237 height 59
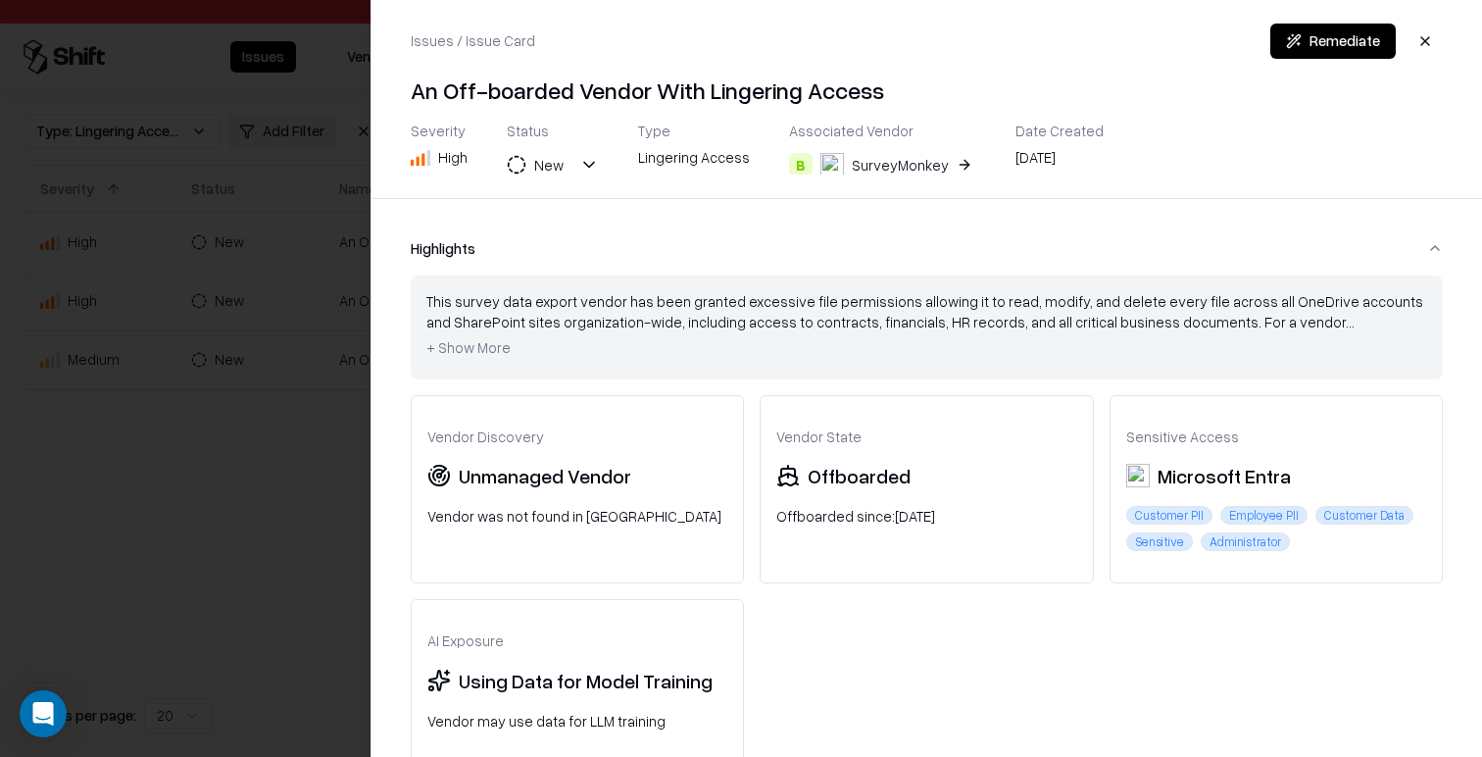
click at [918, 162] on div "SurveyMonkey" at bounding box center [900, 165] width 97 height 21
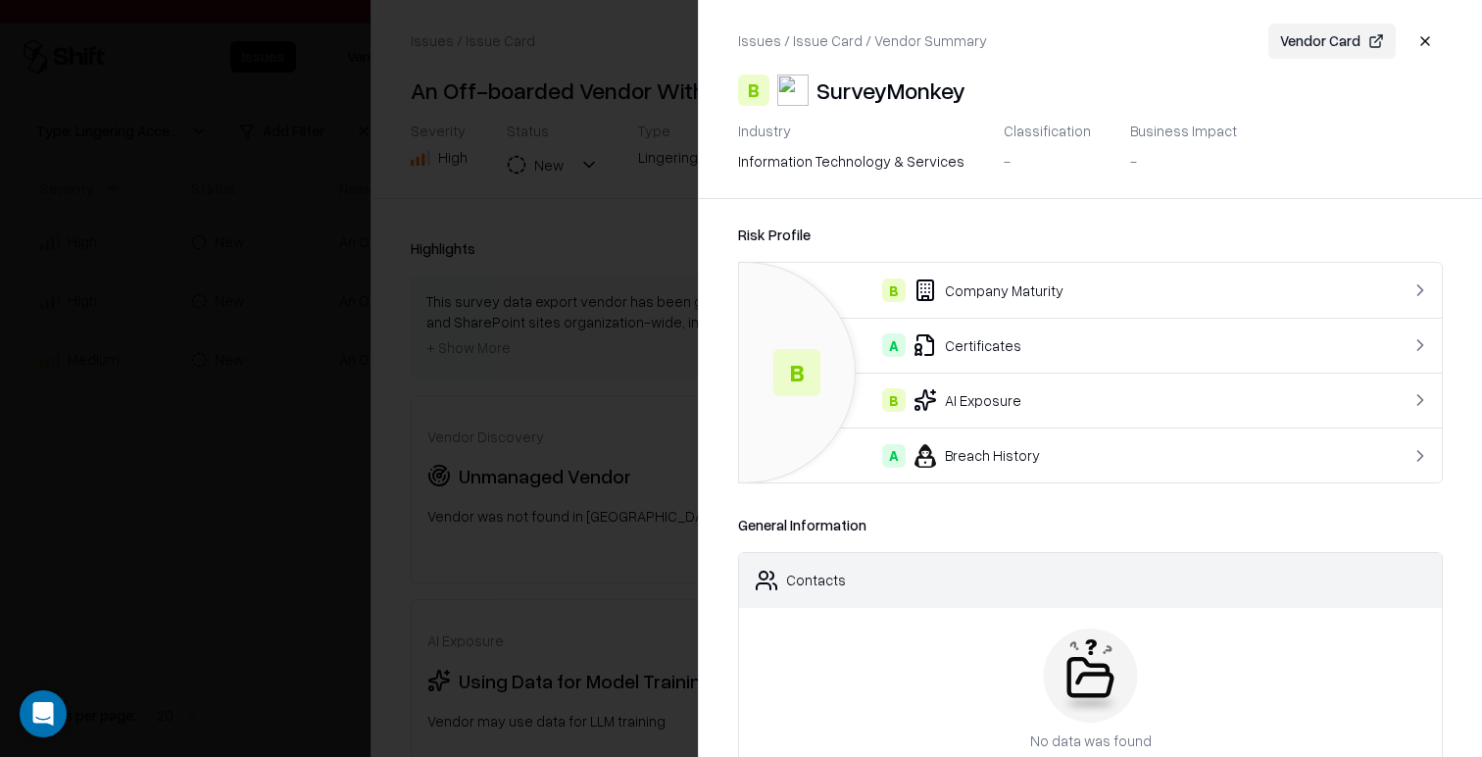
click at [1299, 43] on button "Vendor Card" at bounding box center [1331, 41] width 127 height 35
drag, startPoint x: 550, startPoint y: 148, endPoint x: 376, endPoint y: 218, distance: 186.9
click at [550, 149] on div at bounding box center [741, 378] width 1482 height 757
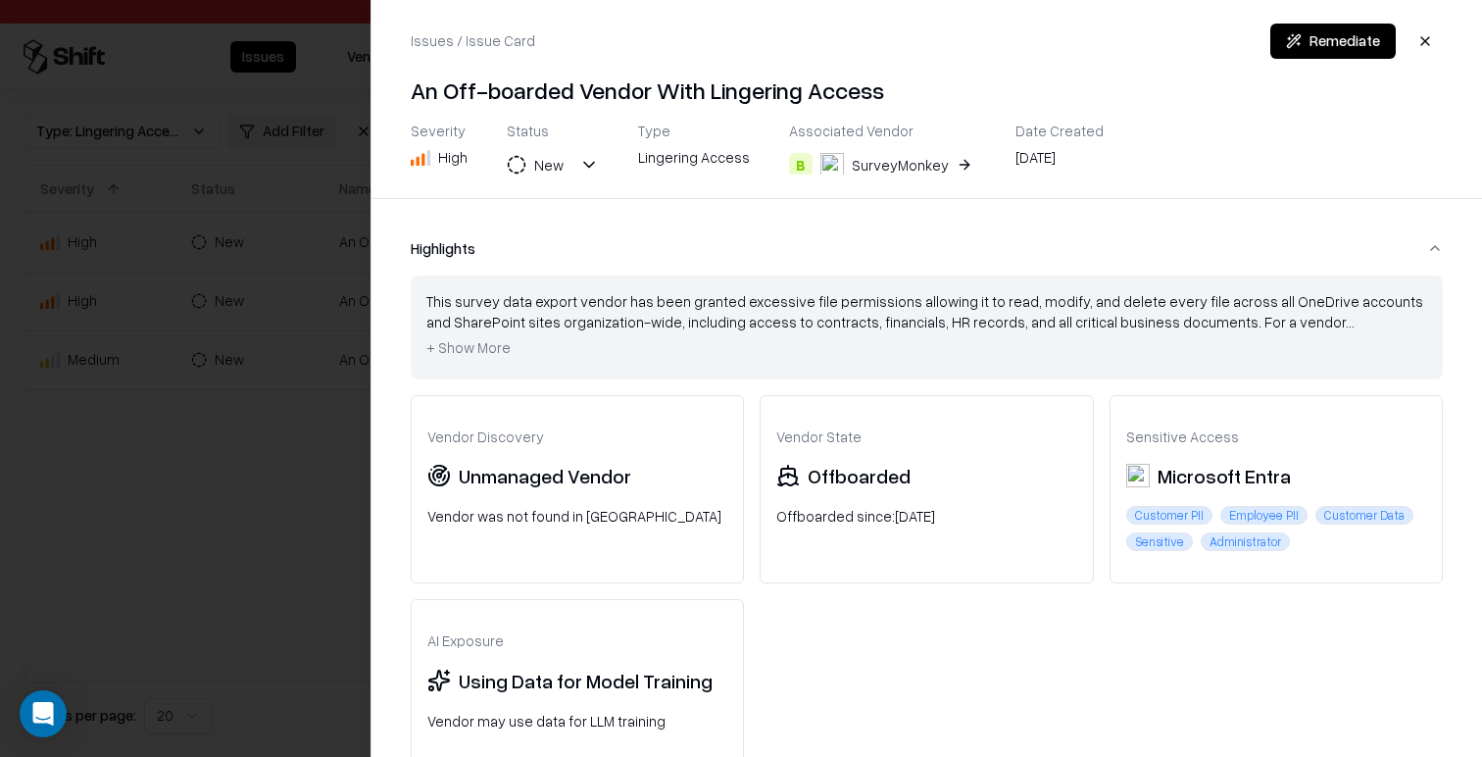
click at [185, 404] on div at bounding box center [741, 378] width 1482 height 757
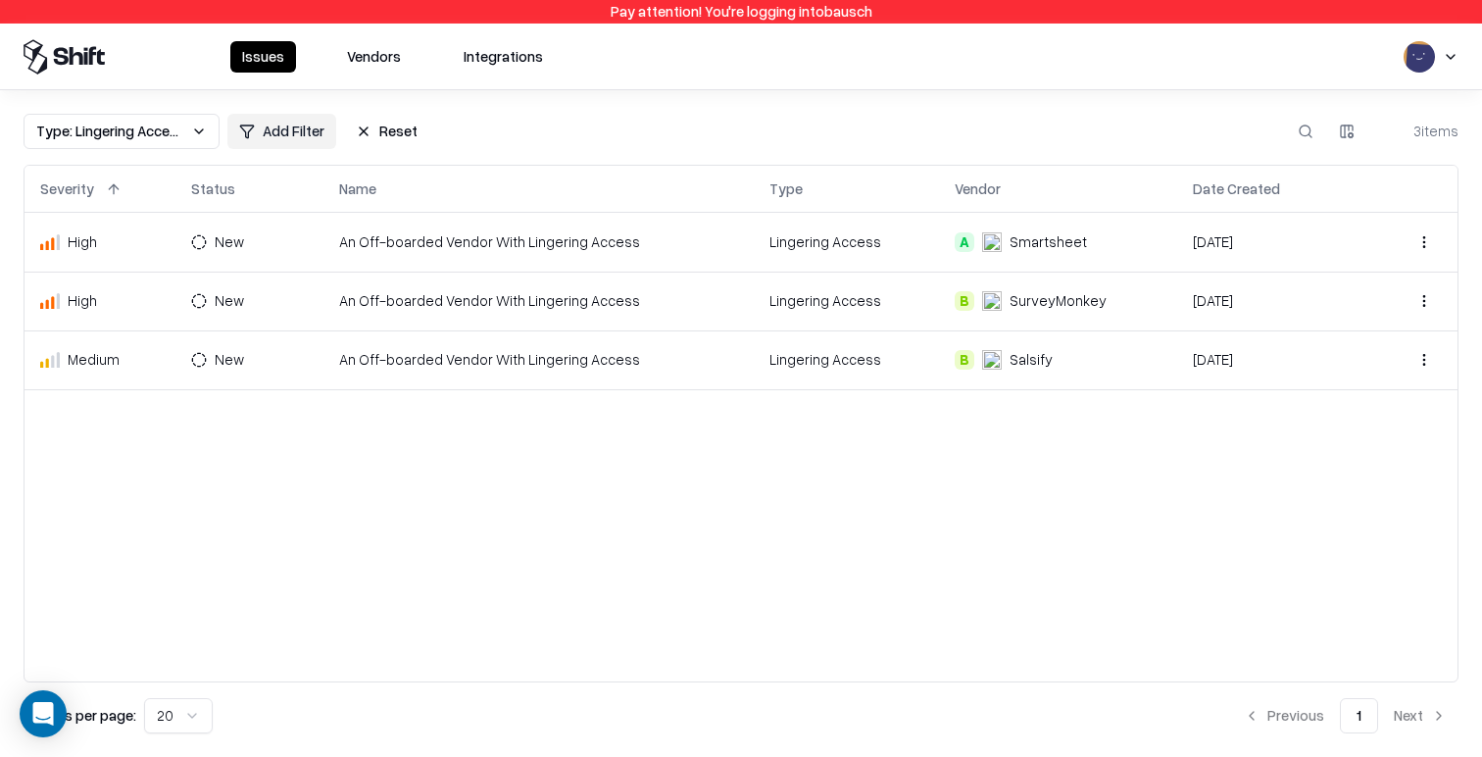
click at [407, 368] on td "An Off-boarded Vendor With Lingering Access" at bounding box center [538, 359] width 430 height 59
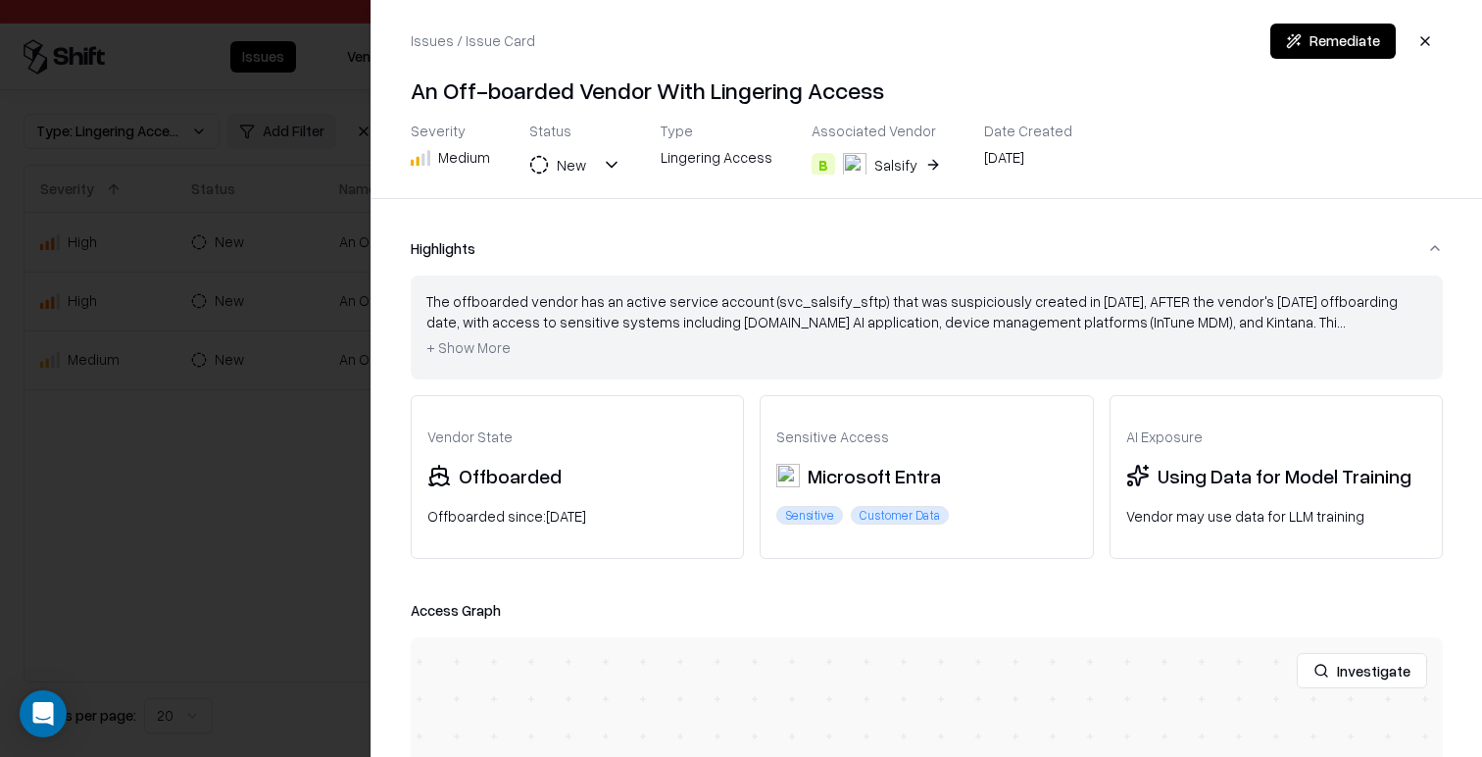
click at [912, 154] on button "B Salsify" at bounding box center [878, 164] width 133 height 35
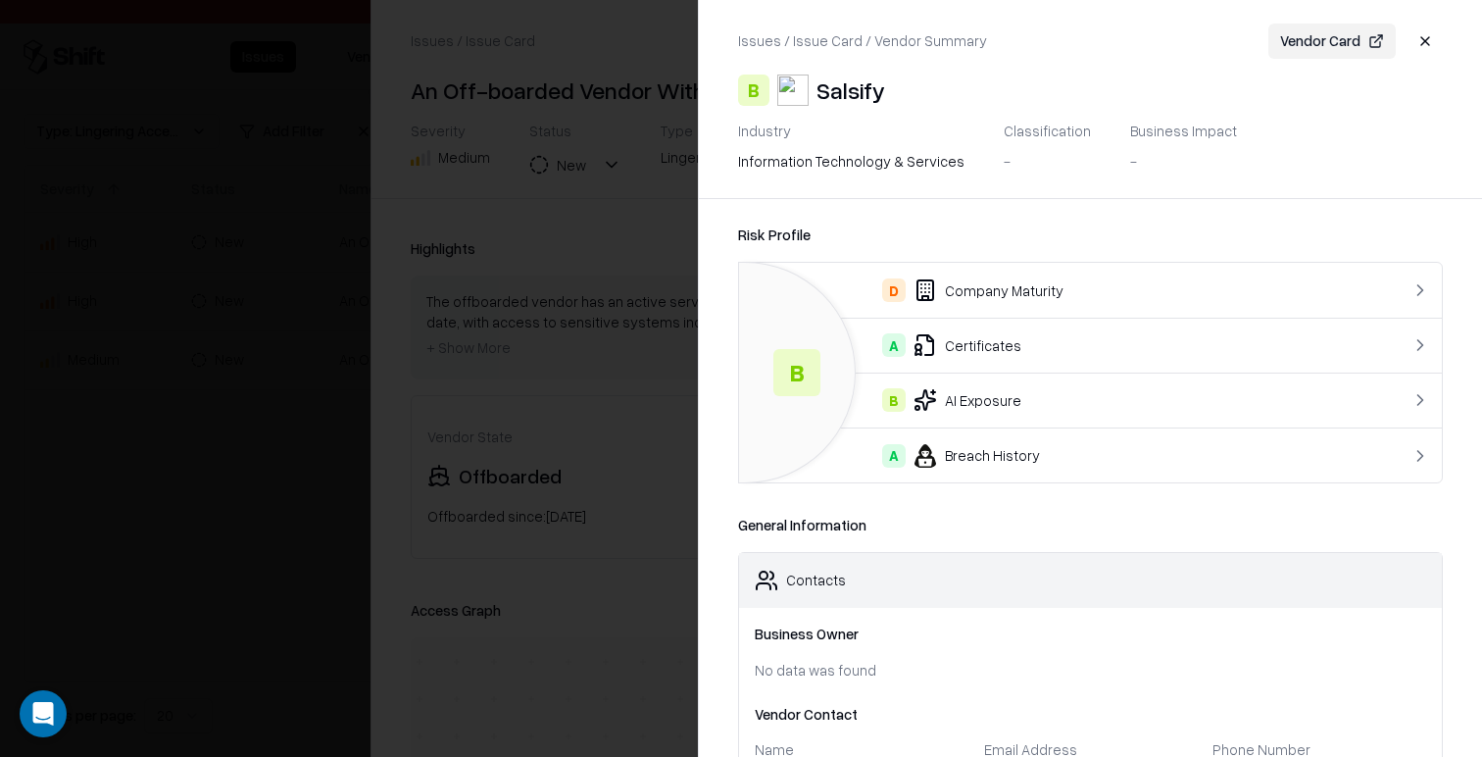
click at [1306, 46] on button "Vendor Card" at bounding box center [1331, 41] width 127 height 35
drag, startPoint x: 620, startPoint y: 108, endPoint x: 598, endPoint y: 111, distance: 22.7
click at [619, 108] on div at bounding box center [741, 378] width 1482 height 757
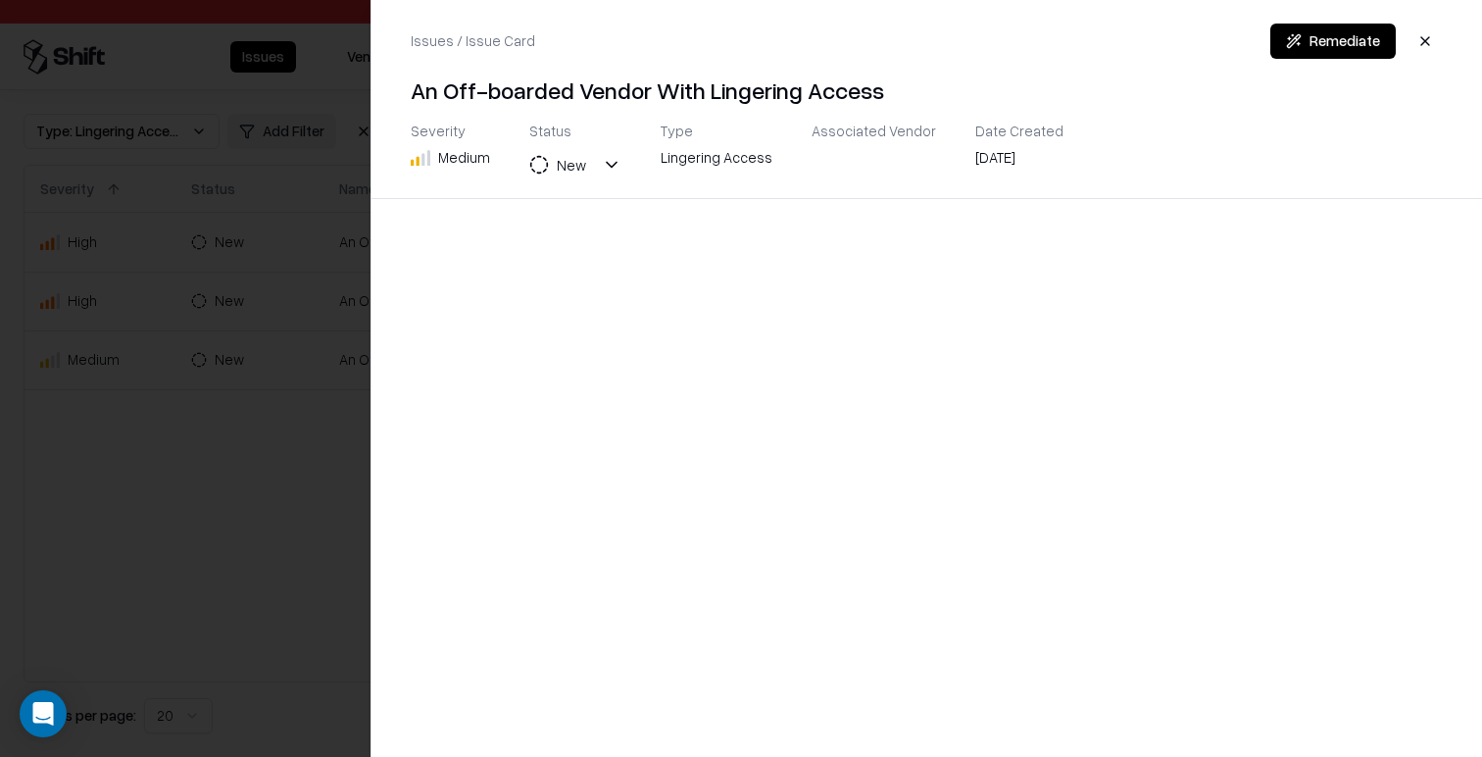
click at [209, 220] on div at bounding box center [741, 378] width 1482 height 757
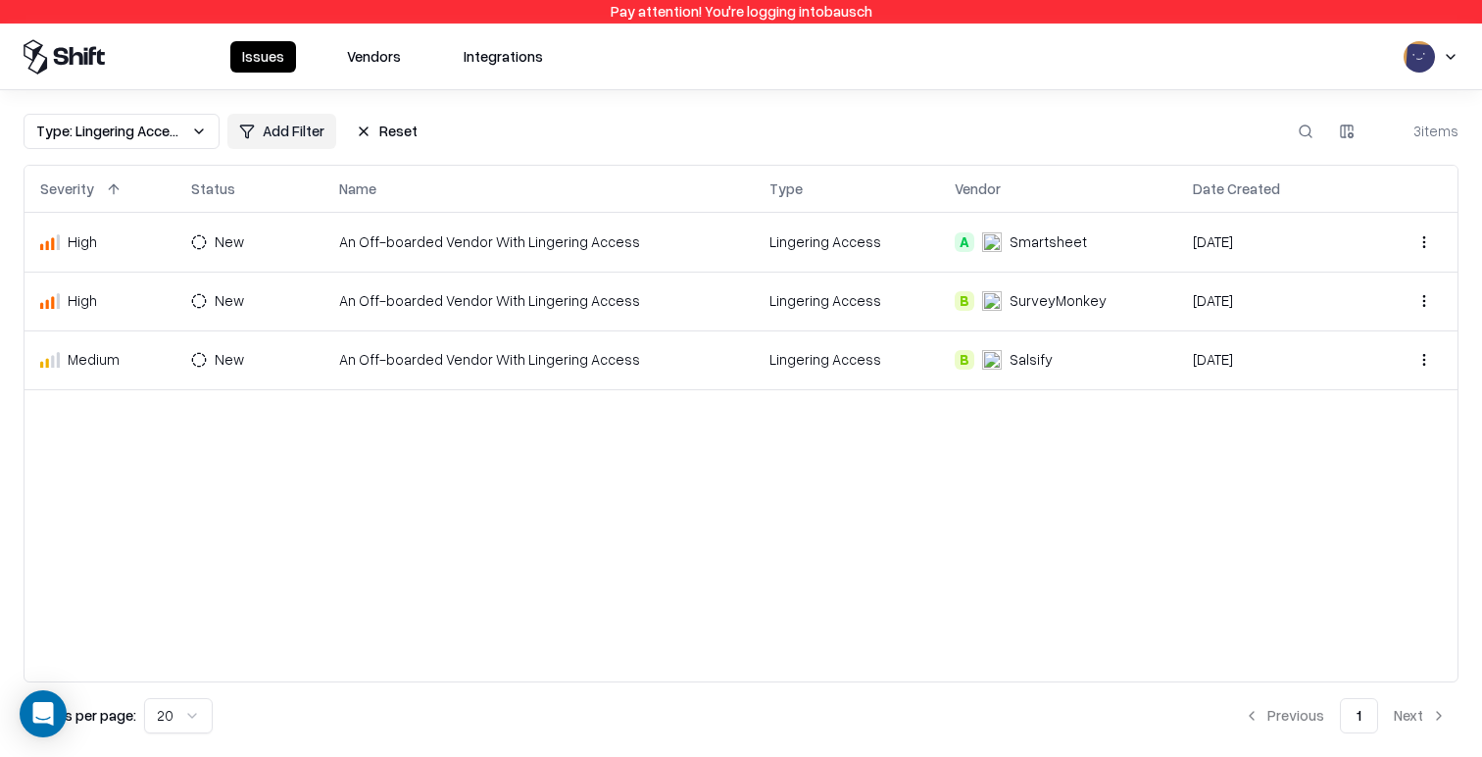
click at [358, 53] on button "Vendors" at bounding box center [373, 56] width 77 height 31
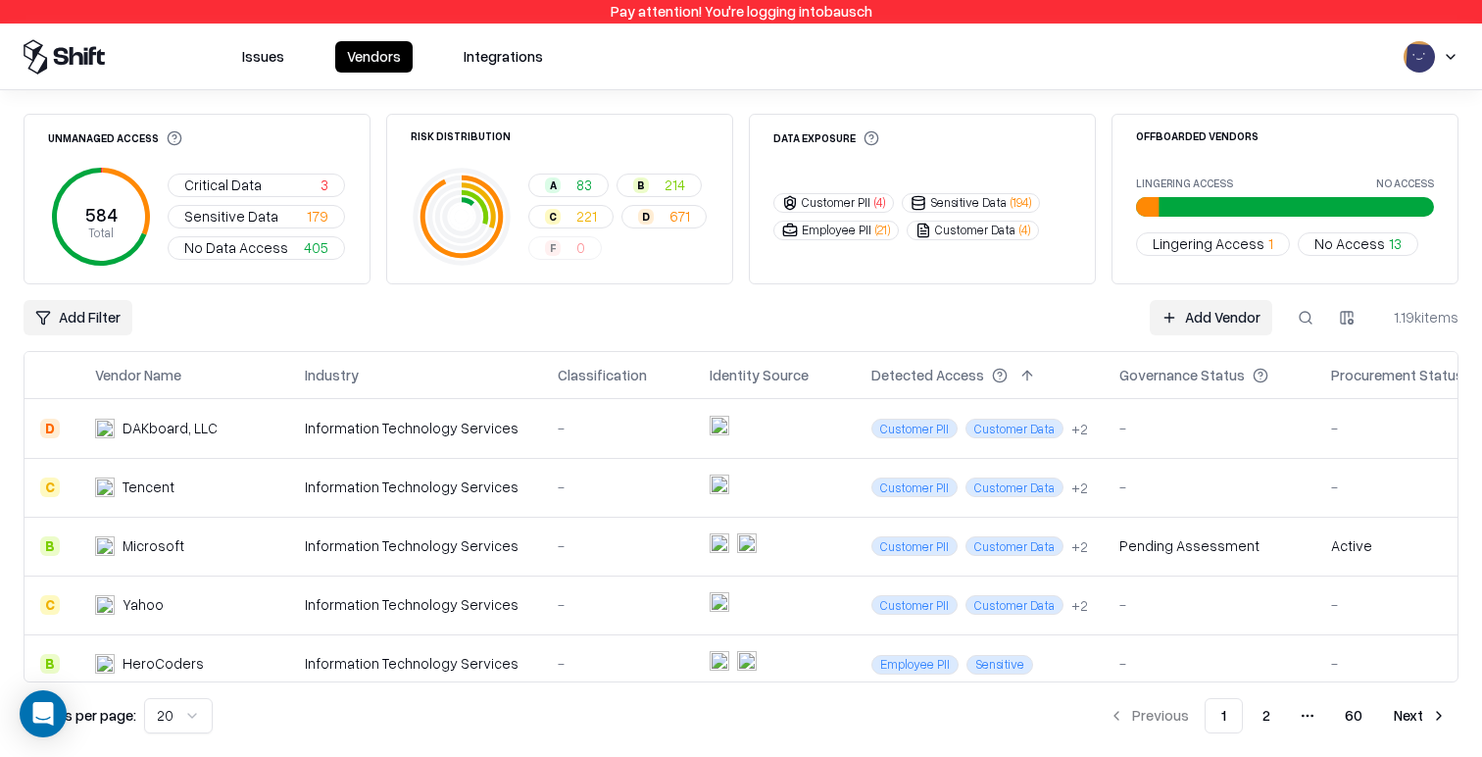
click at [589, 217] on span "221" at bounding box center [586, 216] width 21 height 21
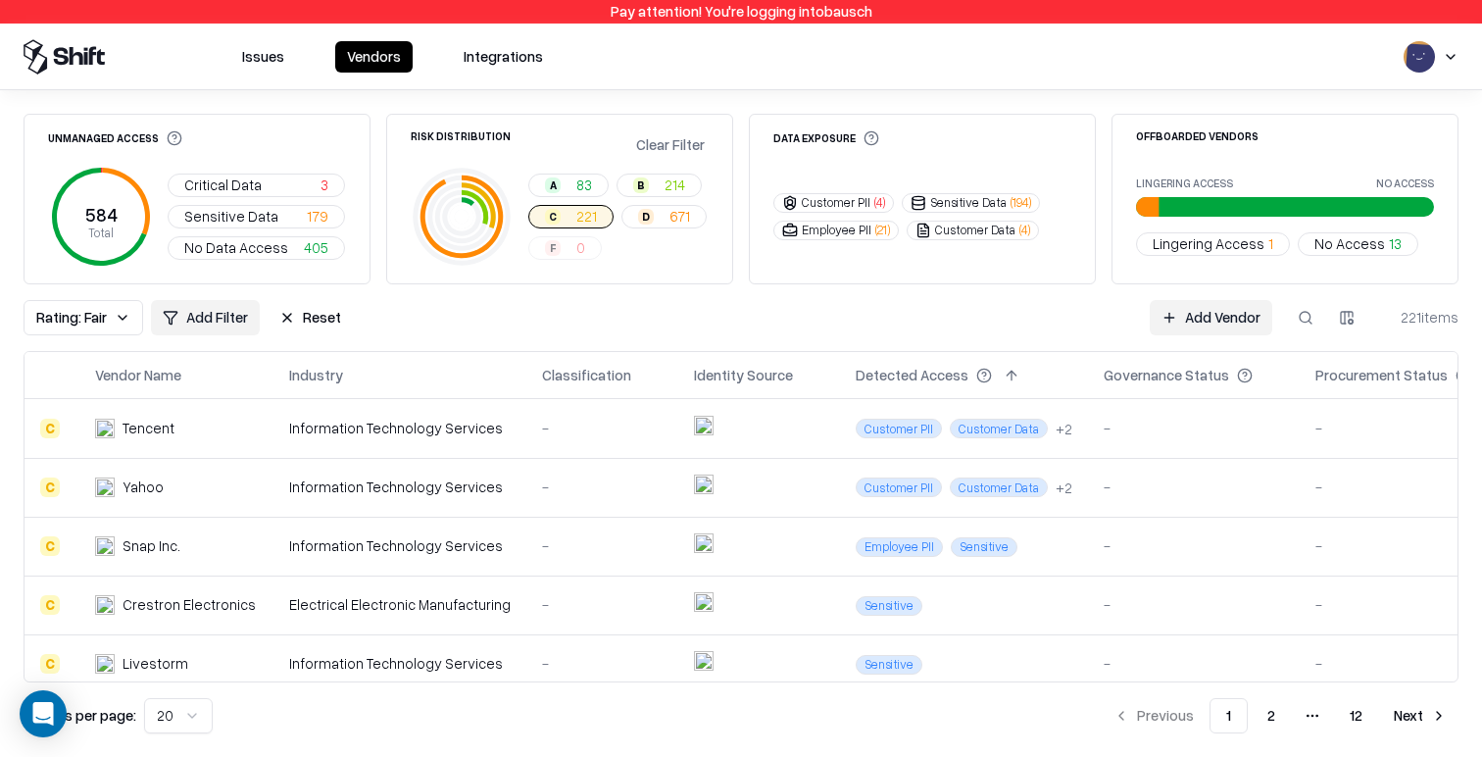
click at [589, 185] on span "83" at bounding box center [584, 184] width 16 height 21
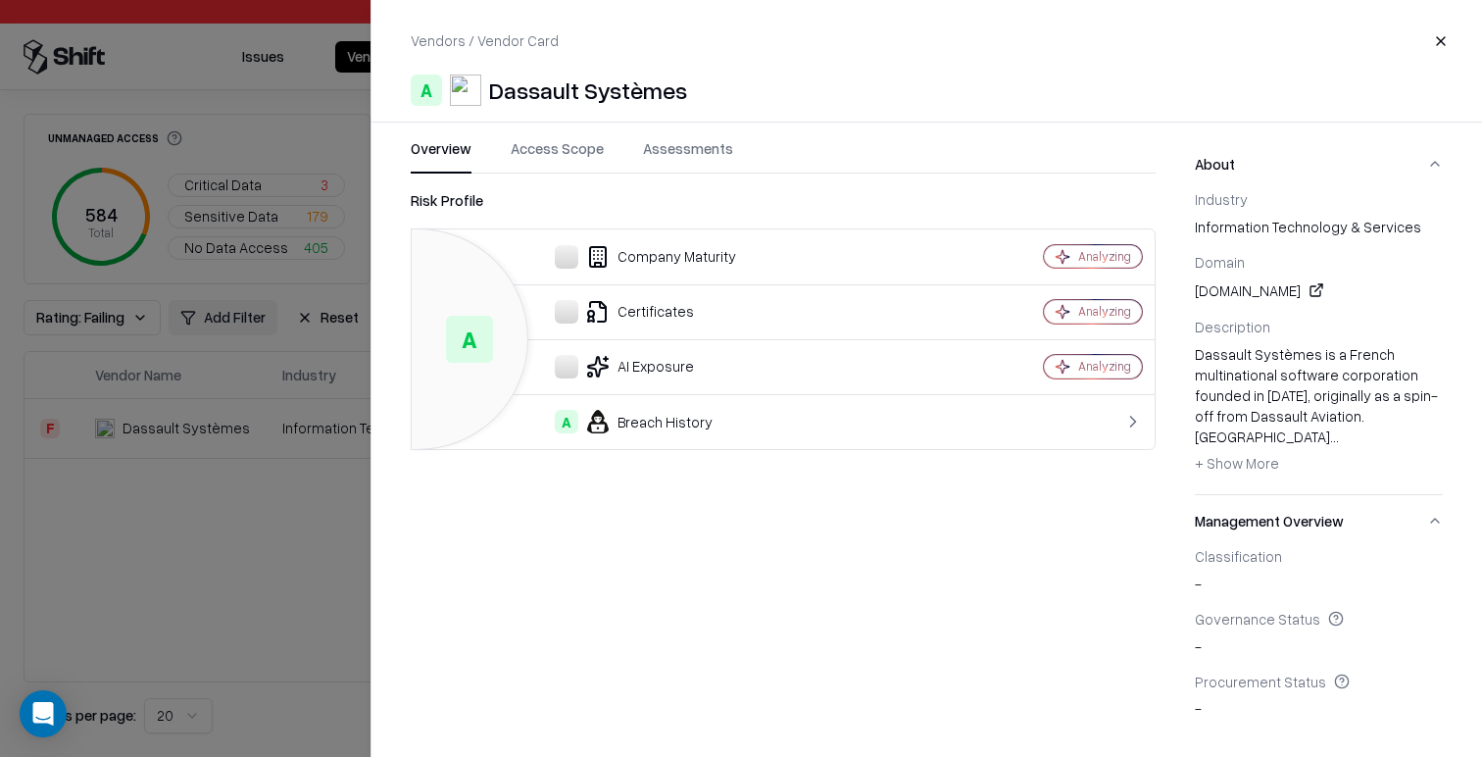
click at [282, 376] on div at bounding box center [741, 378] width 1482 height 757
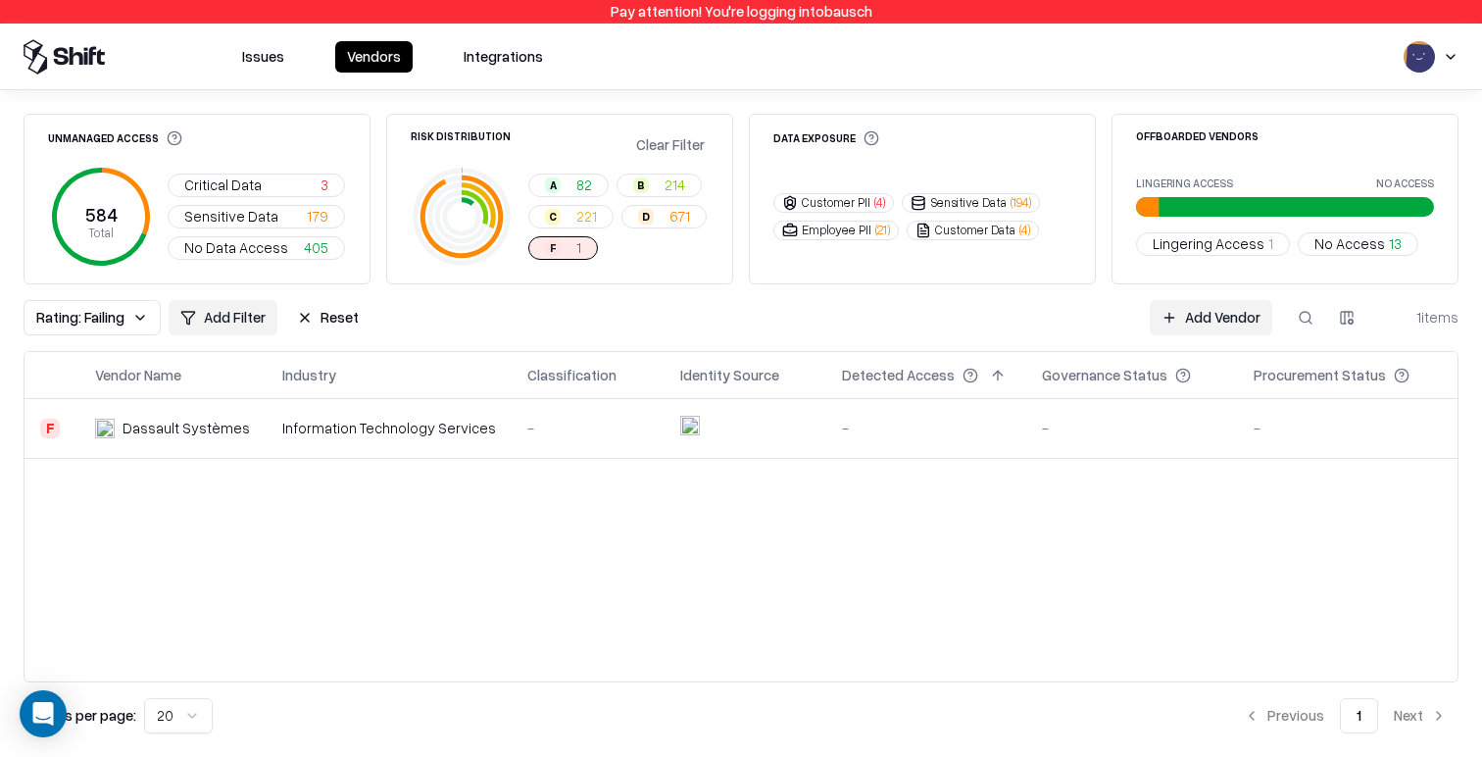
click at [324, 315] on button "Reset" at bounding box center [327, 317] width 85 height 35
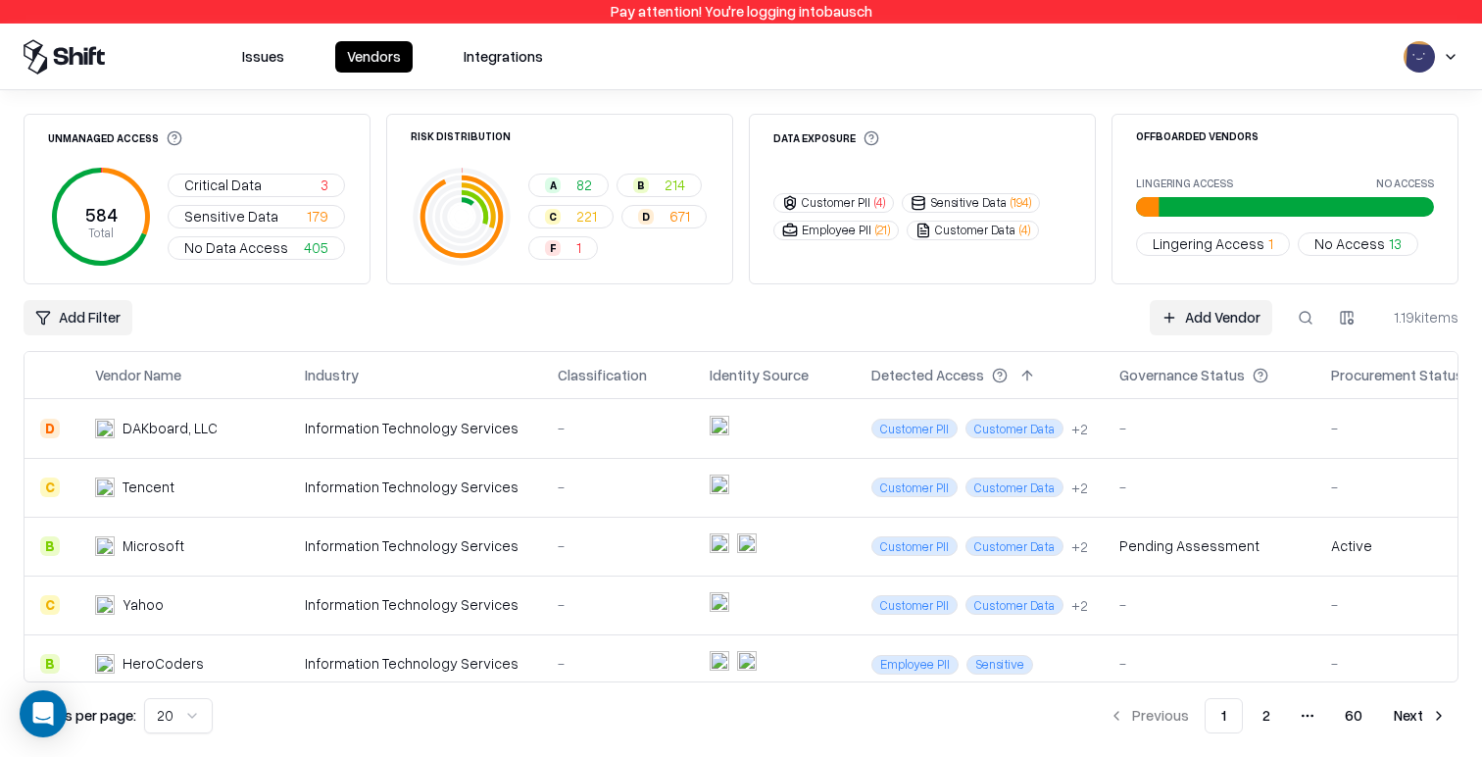
click at [310, 124] on div "Unmanaged Access 584 Total Critical Data 3 Sensitive Data 179 No Data Access 405" at bounding box center [197, 199] width 347 height 171
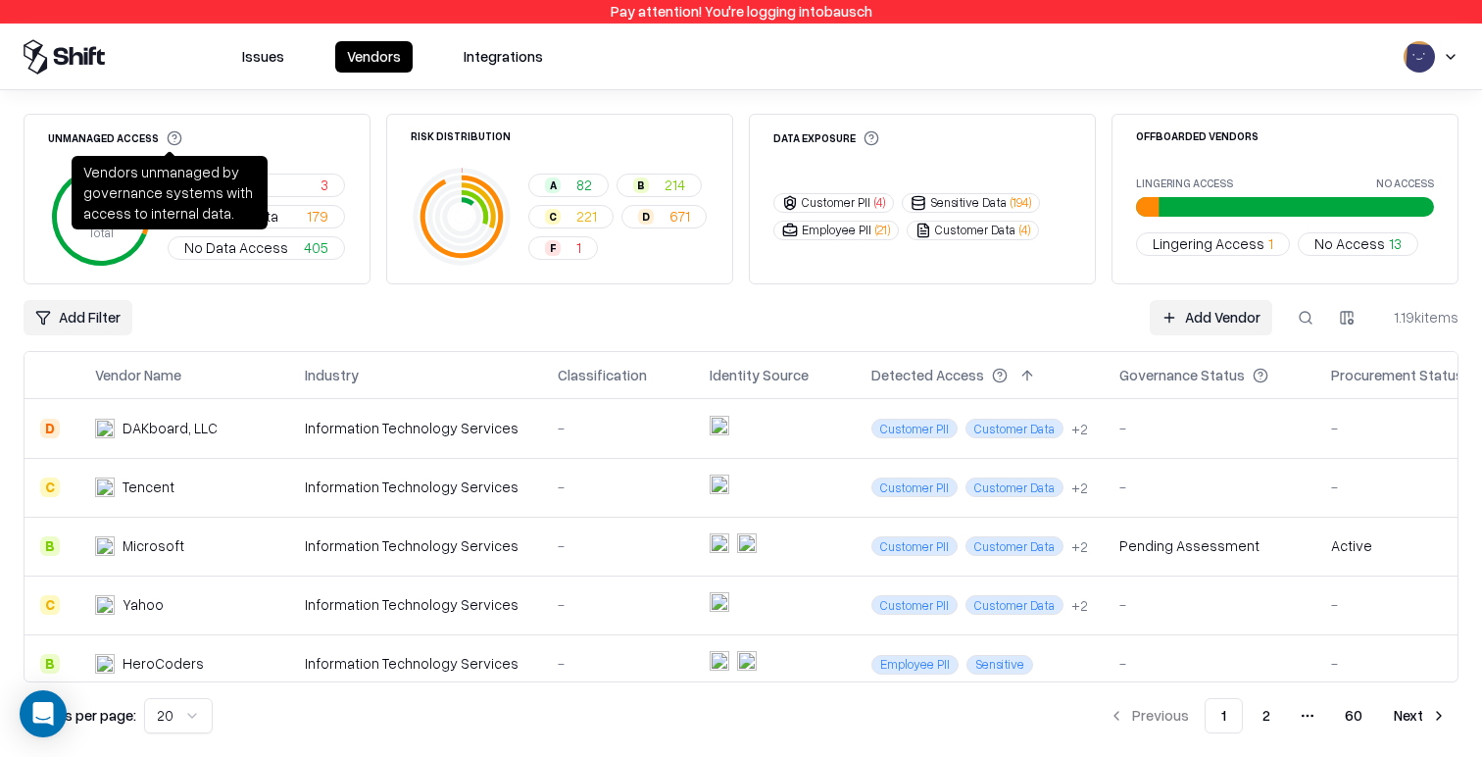
click at [167, 139] on icon at bounding box center [175, 138] width 16 height 16
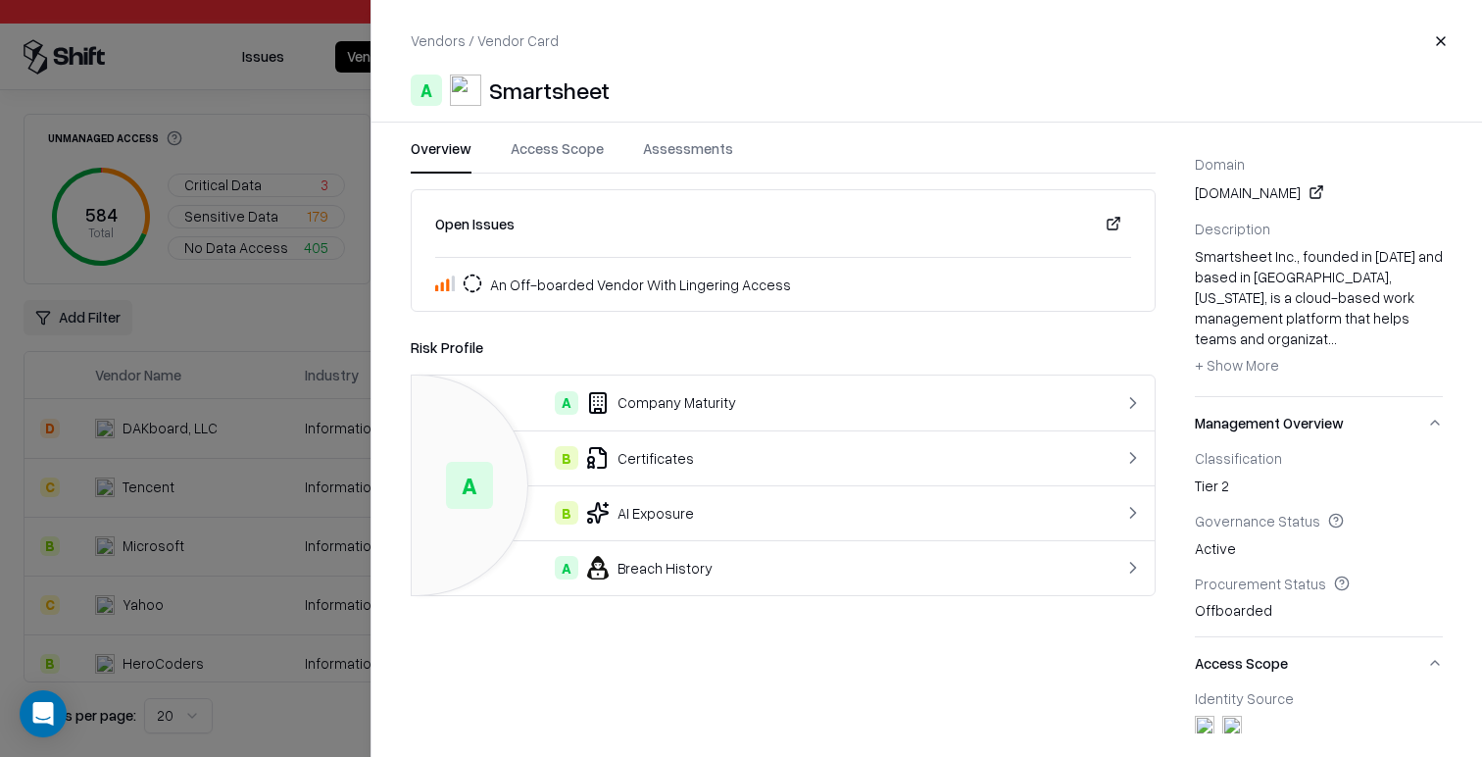
scroll to position [109, 0]
